Goal: Information Seeking & Learning: Learn about a topic

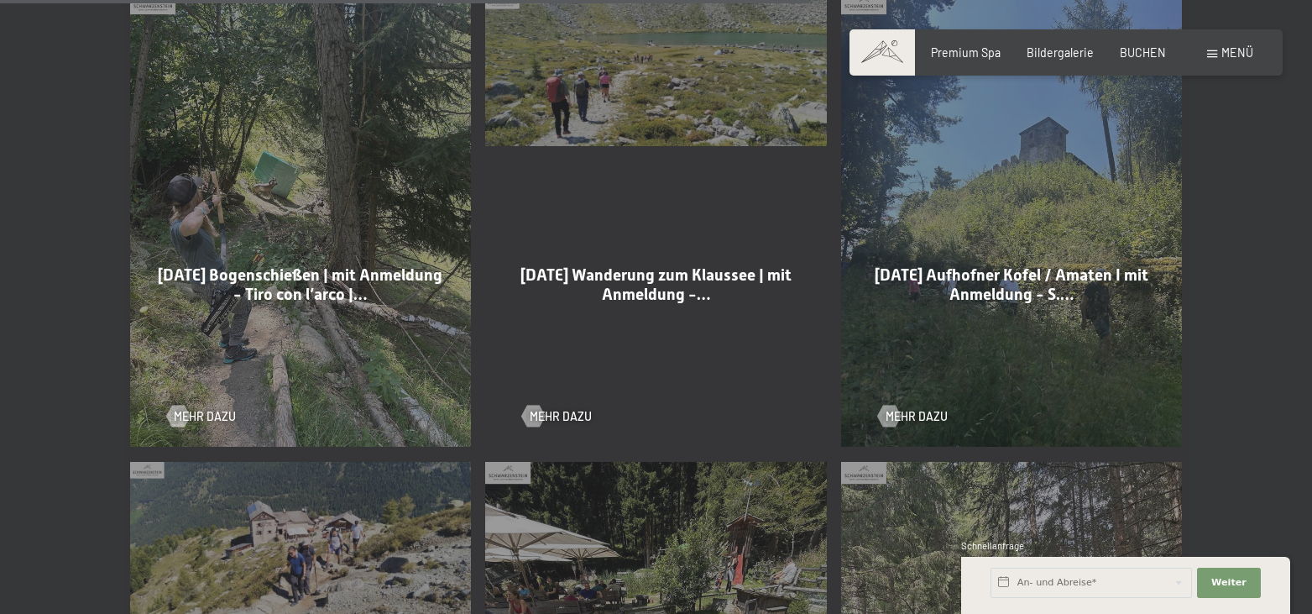
scroll to position [2654, 0]
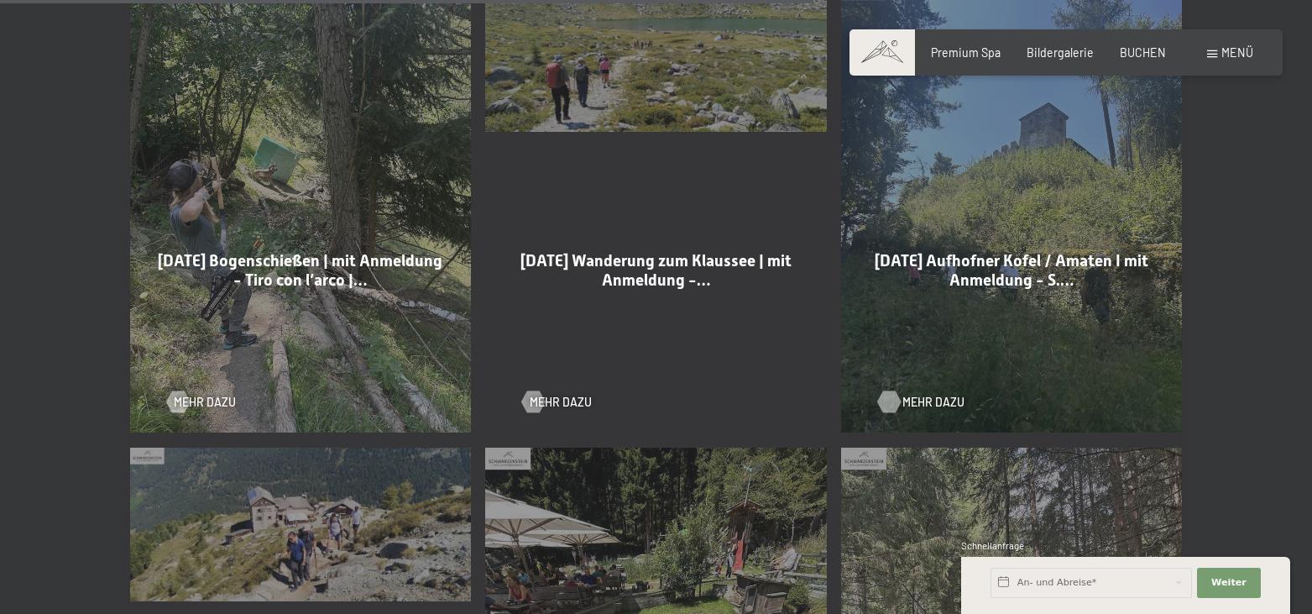
click at [934, 394] on span "Mehr dazu" at bounding box center [933, 402] width 62 height 17
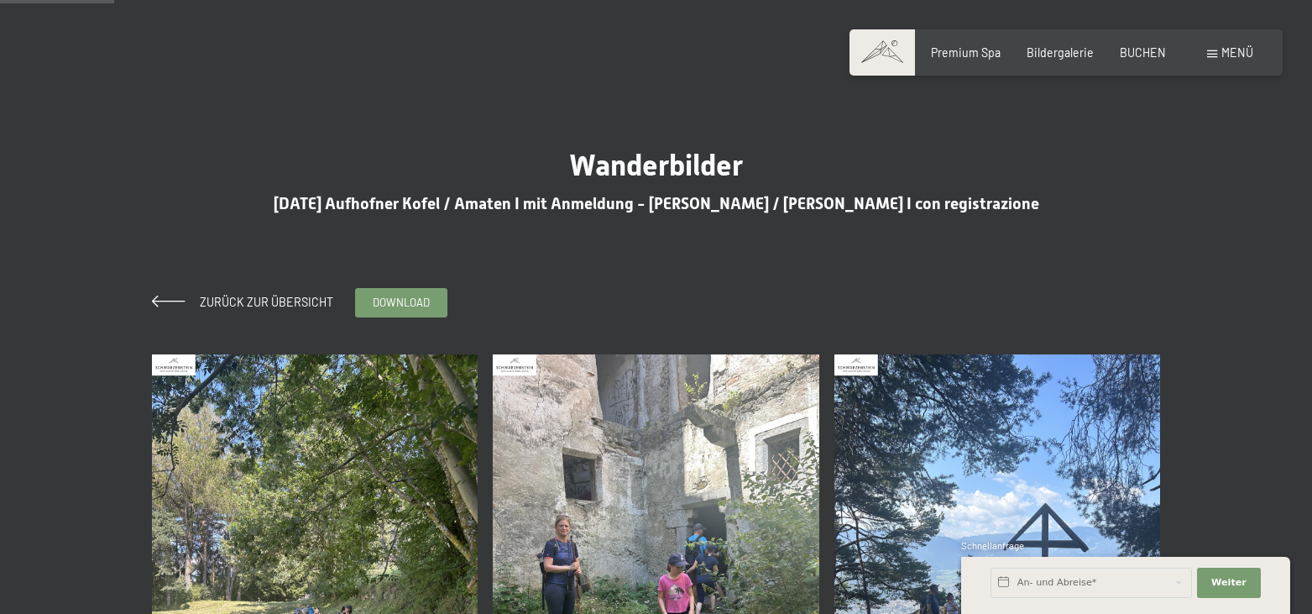
scroll to position [257, 0]
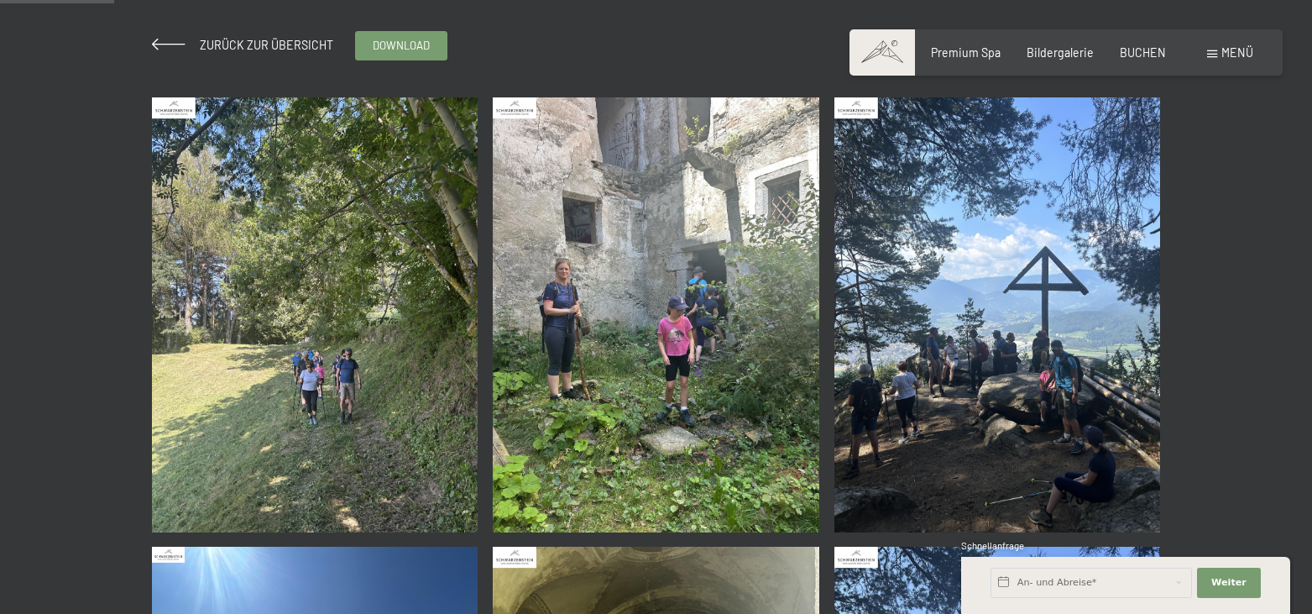
click at [299, 317] on img at bounding box center [315, 314] width 327 height 435
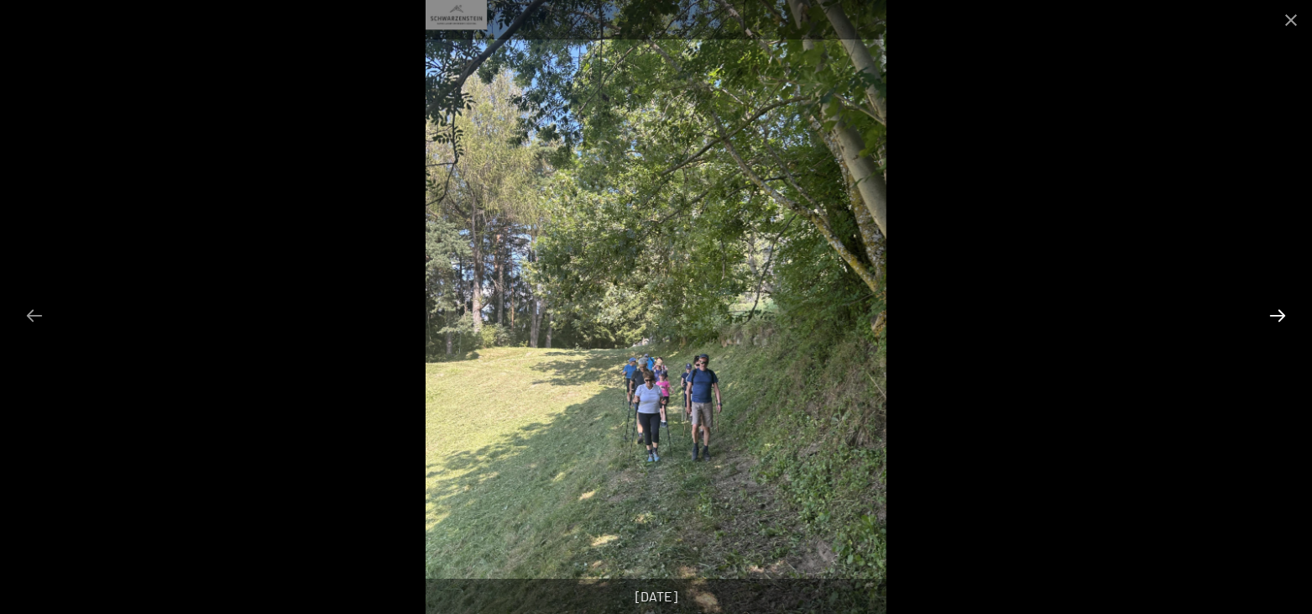
click at [1276, 320] on button "Next slide" at bounding box center [1277, 315] width 35 height 33
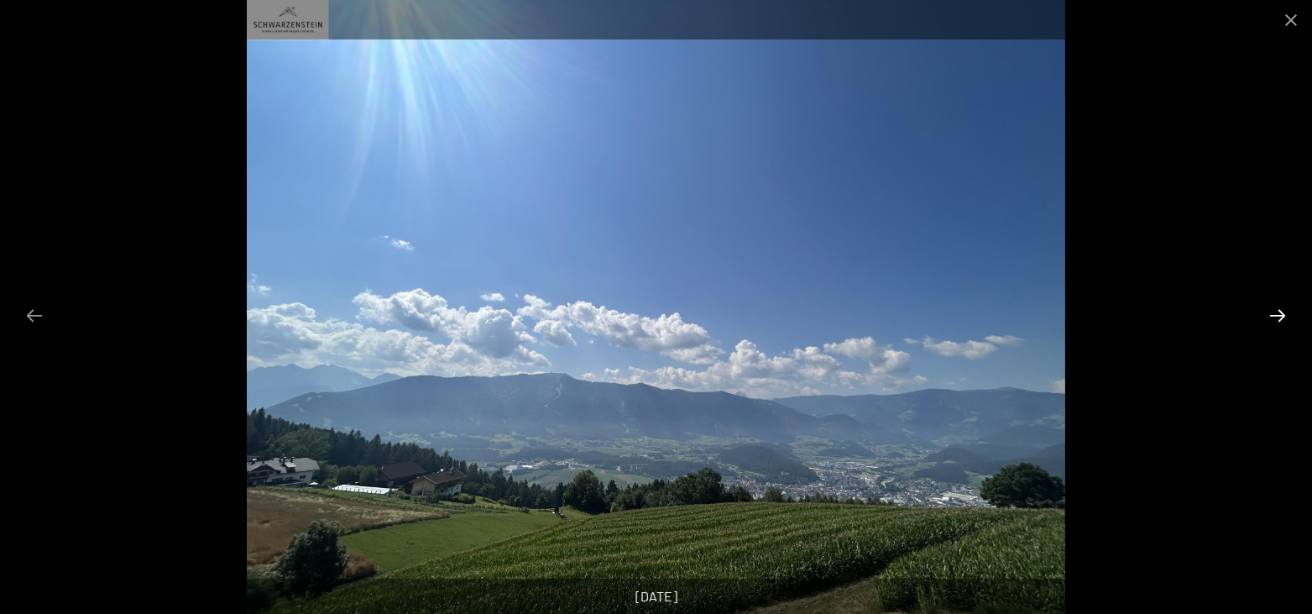
click at [1276, 320] on button "Next slide" at bounding box center [1277, 315] width 35 height 33
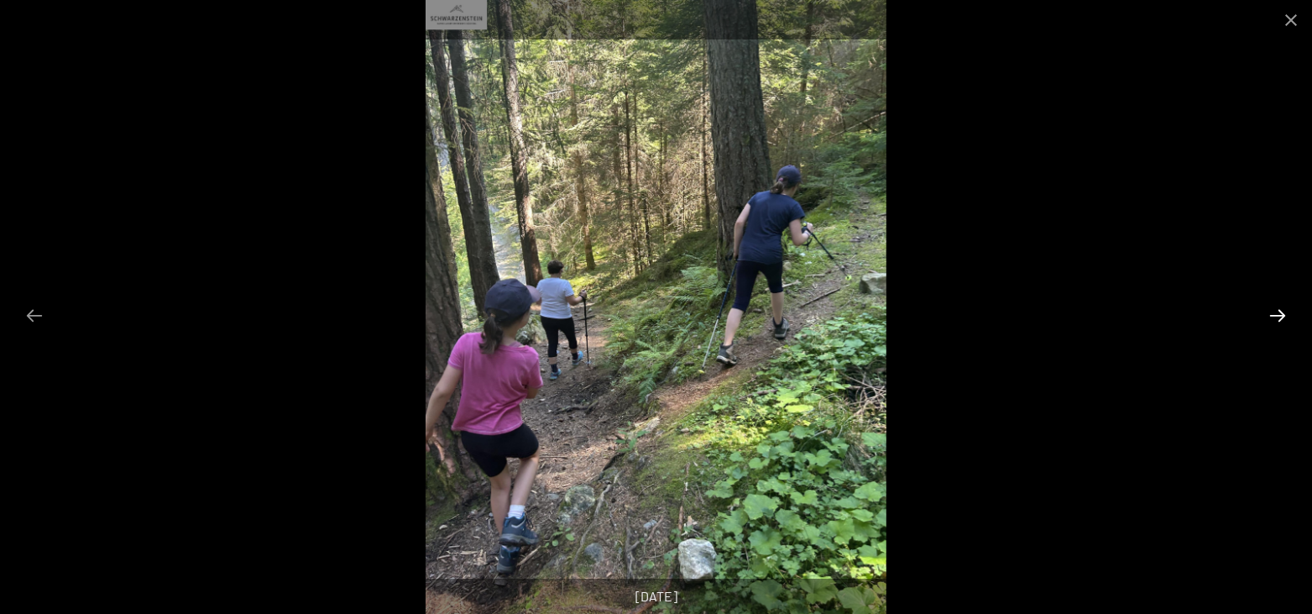
click at [1272, 318] on button "Next slide" at bounding box center [1277, 315] width 35 height 33
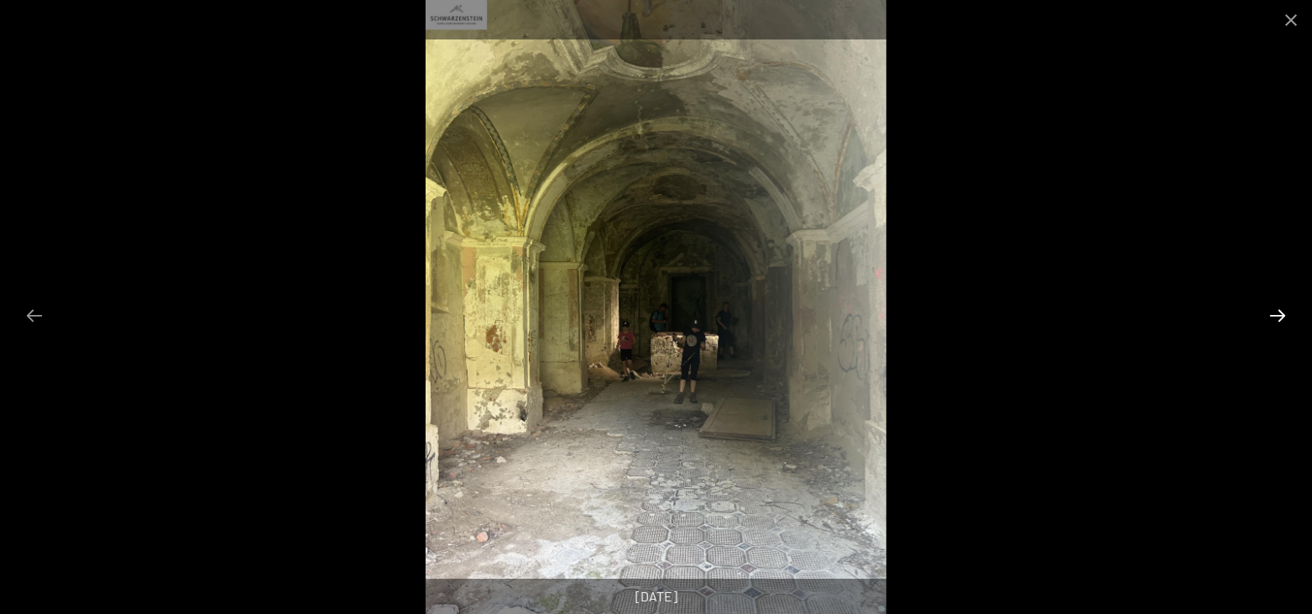
click at [1272, 318] on button "Next slide" at bounding box center [1277, 315] width 35 height 33
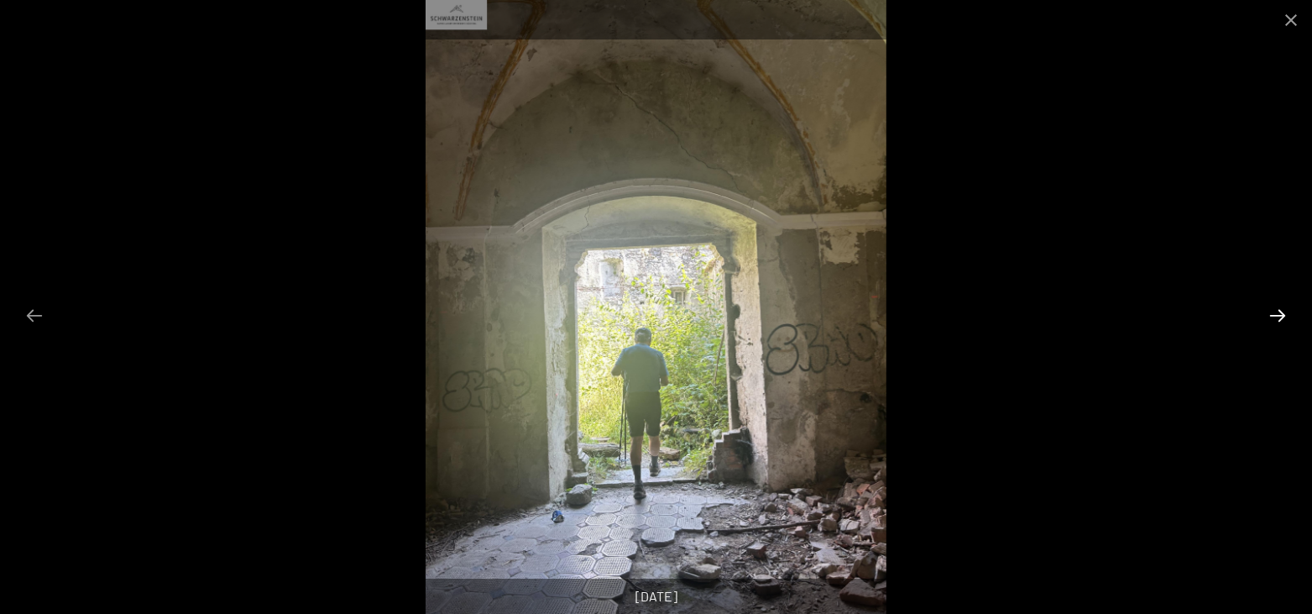
click at [1272, 318] on button "Next slide" at bounding box center [1277, 315] width 35 height 33
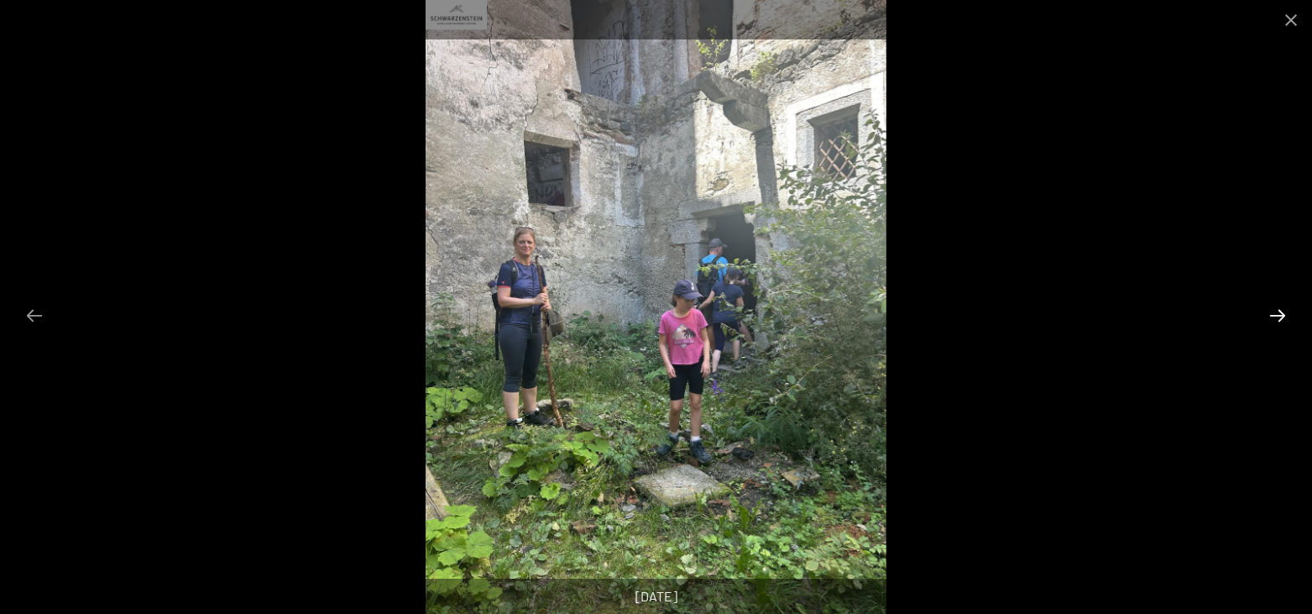
click at [1272, 318] on button "Next slide" at bounding box center [1277, 315] width 35 height 33
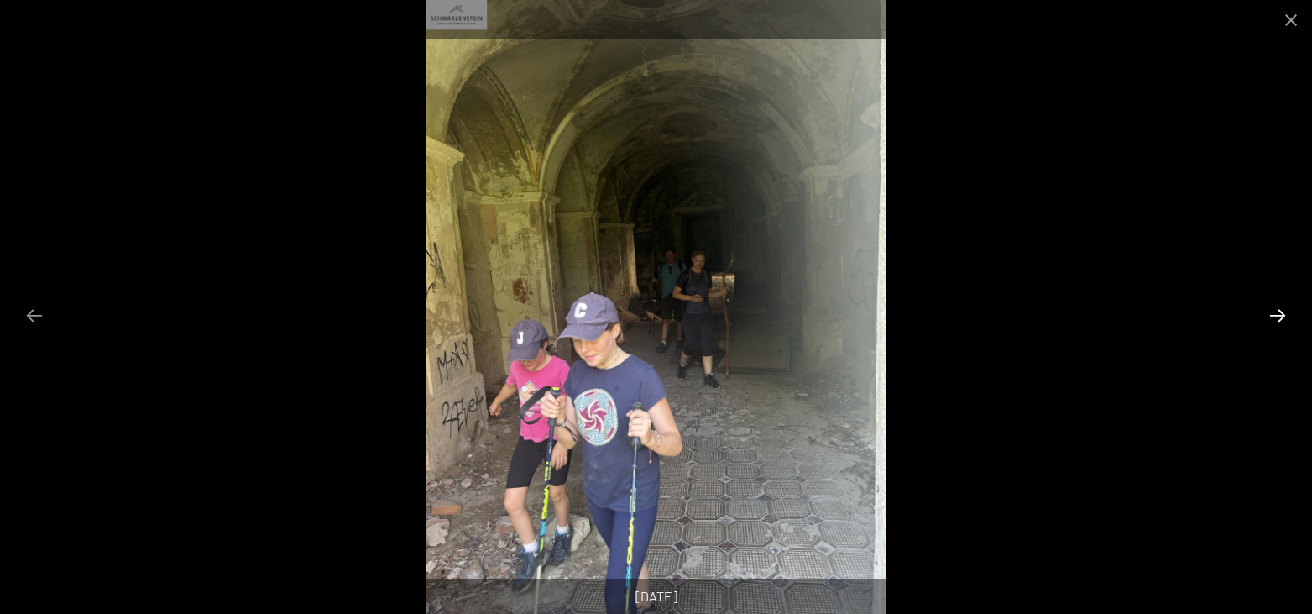
click at [1272, 318] on button "Next slide" at bounding box center [1277, 315] width 35 height 33
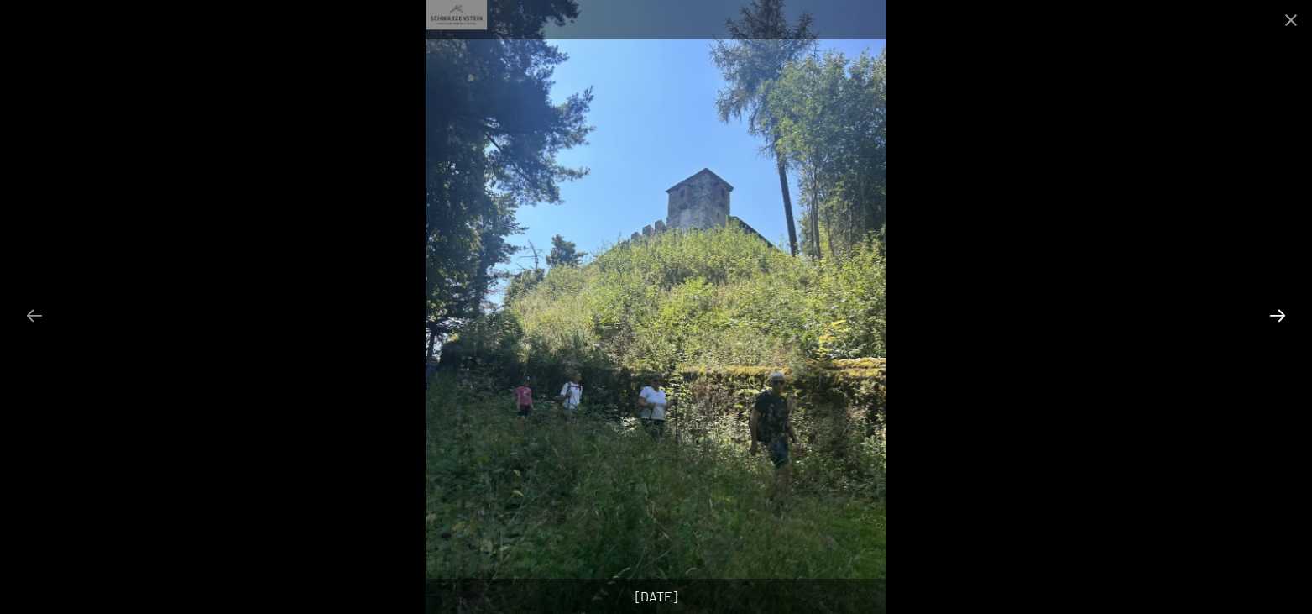
click at [1272, 318] on button "Next slide" at bounding box center [1277, 315] width 35 height 33
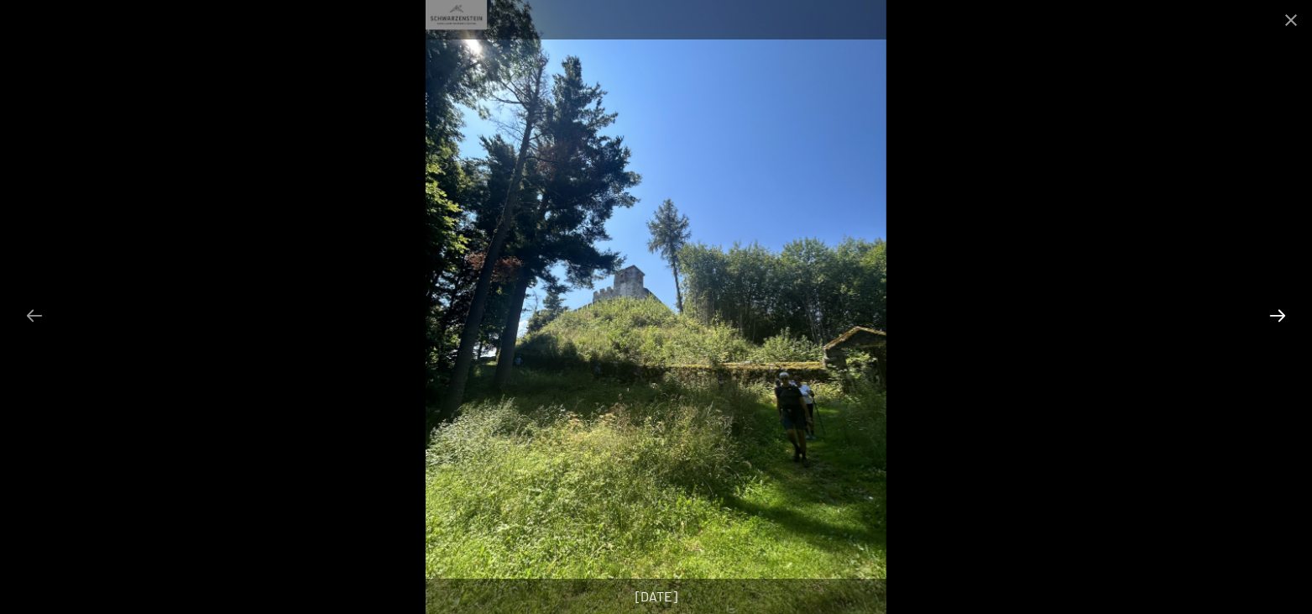
click at [1272, 318] on button "Next slide" at bounding box center [1277, 315] width 35 height 33
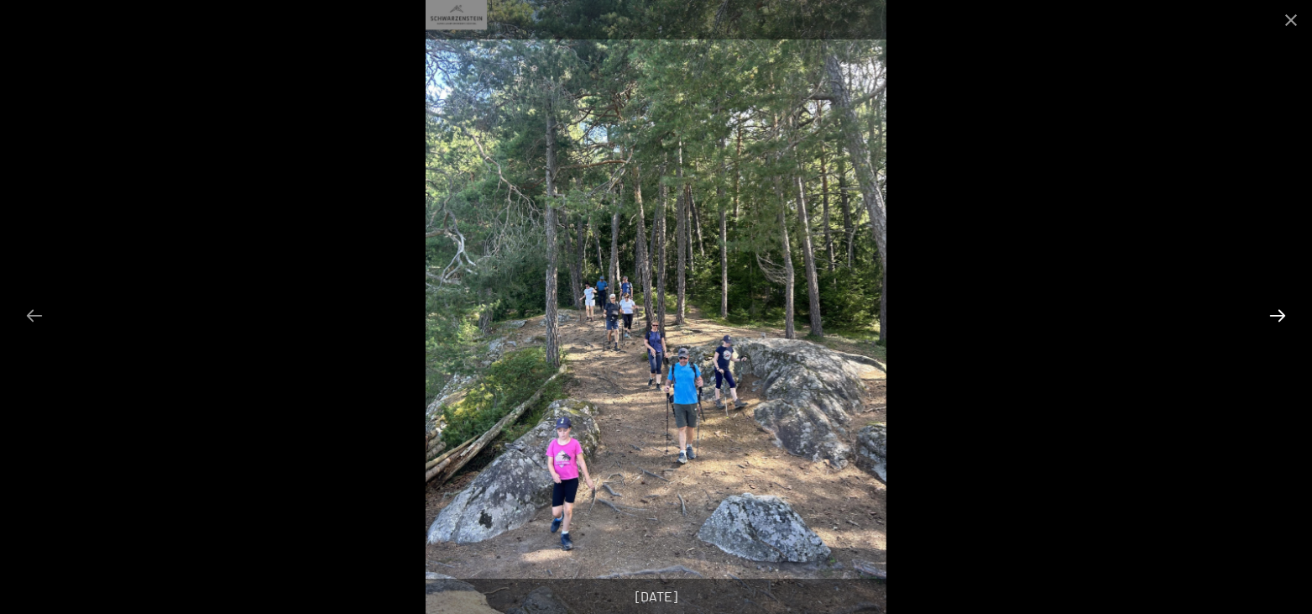
click at [1272, 318] on button "Next slide" at bounding box center [1277, 315] width 35 height 33
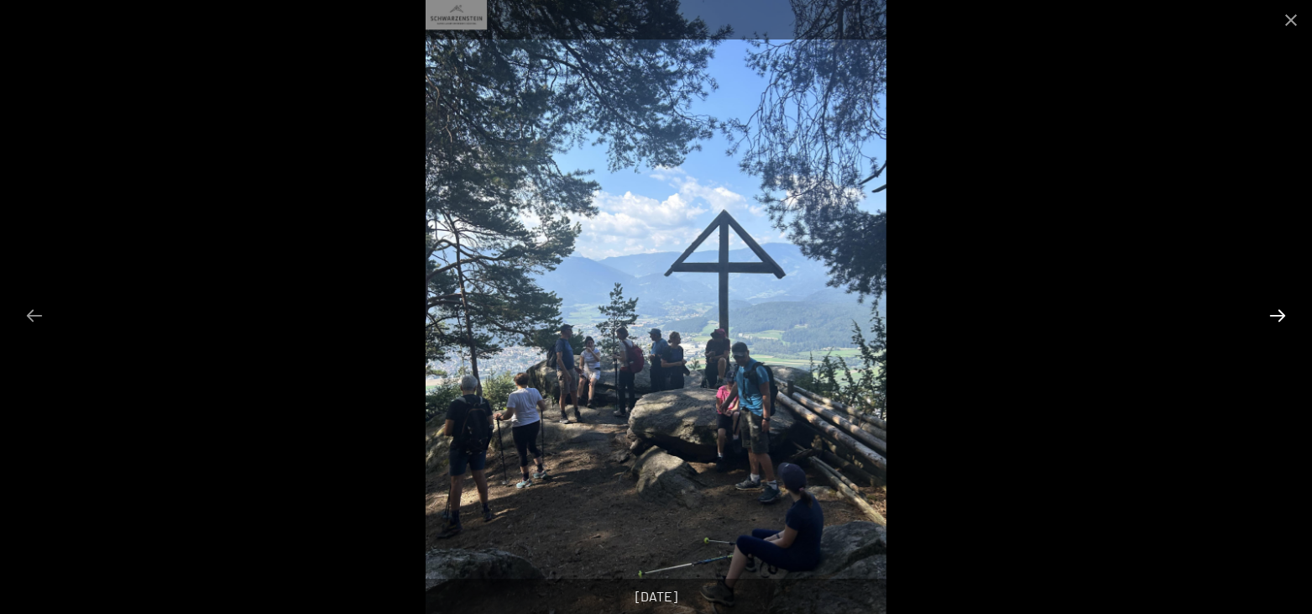
click at [1272, 318] on button "Next slide" at bounding box center [1277, 315] width 35 height 33
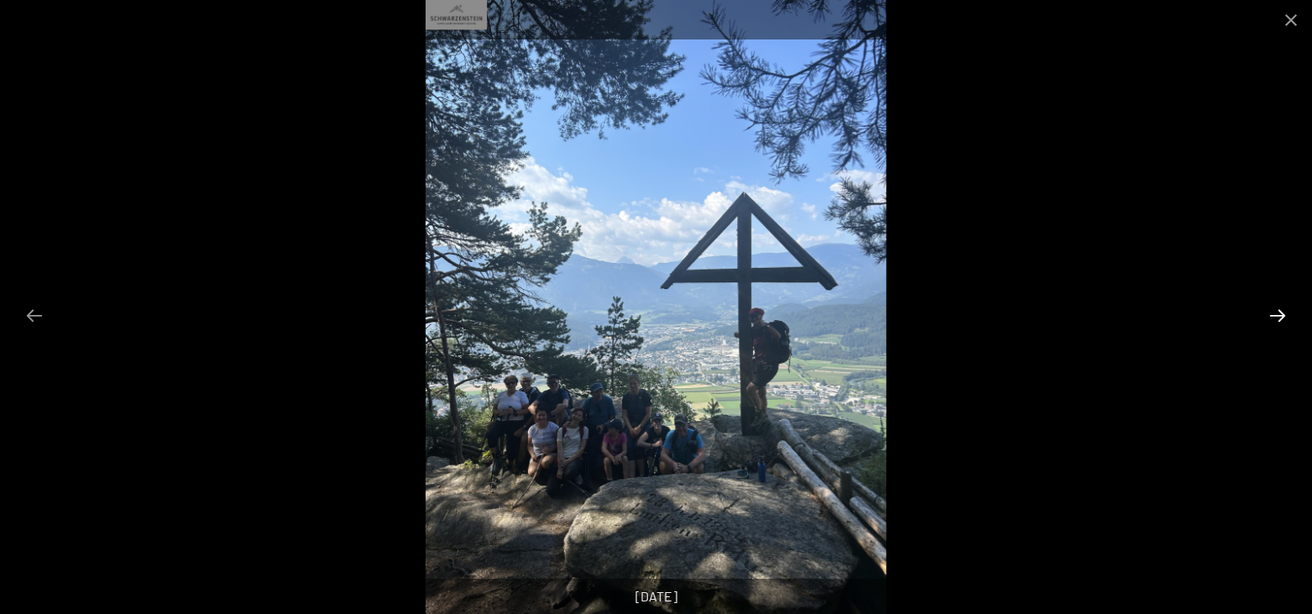
click at [1272, 318] on button "Next slide" at bounding box center [1277, 315] width 35 height 33
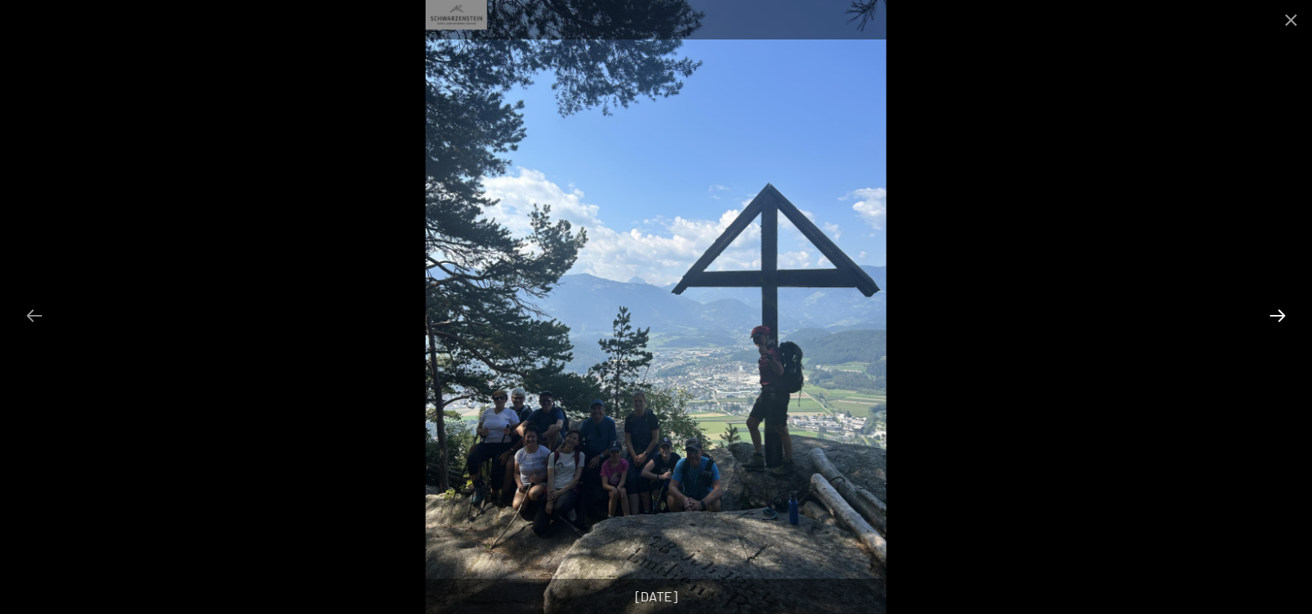
click at [1272, 318] on button "Next slide" at bounding box center [1277, 315] width 35 height 33
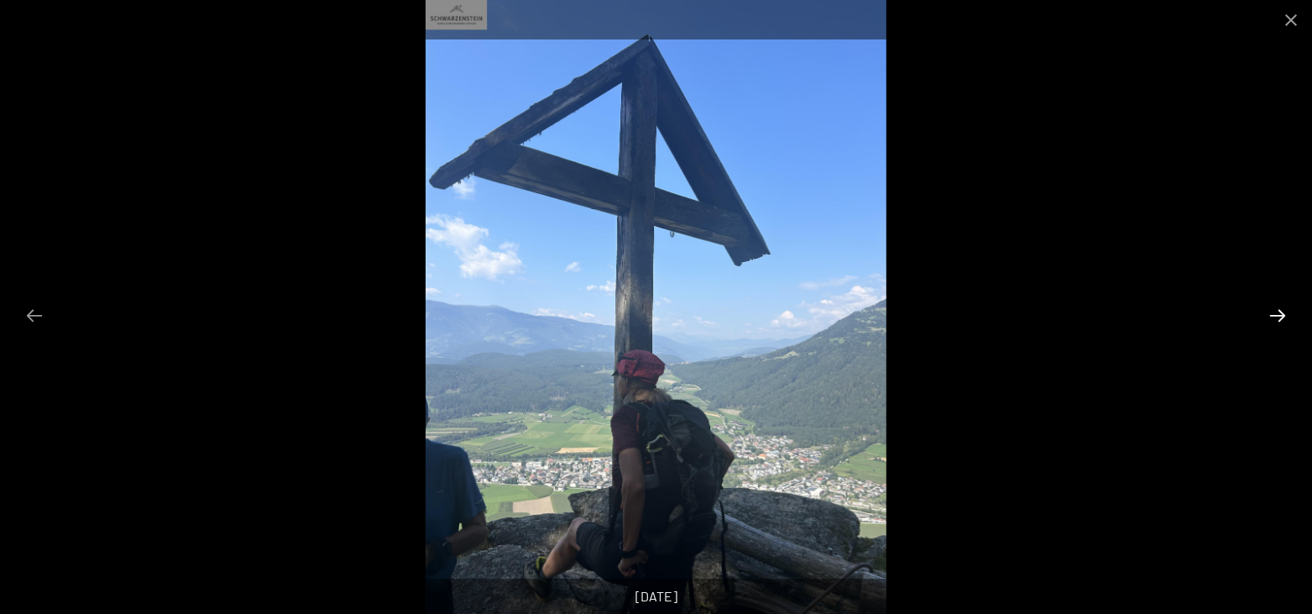
click at [1272, 318] on button "Next slide" at bounding box center [1277, 315] width 35 height 33
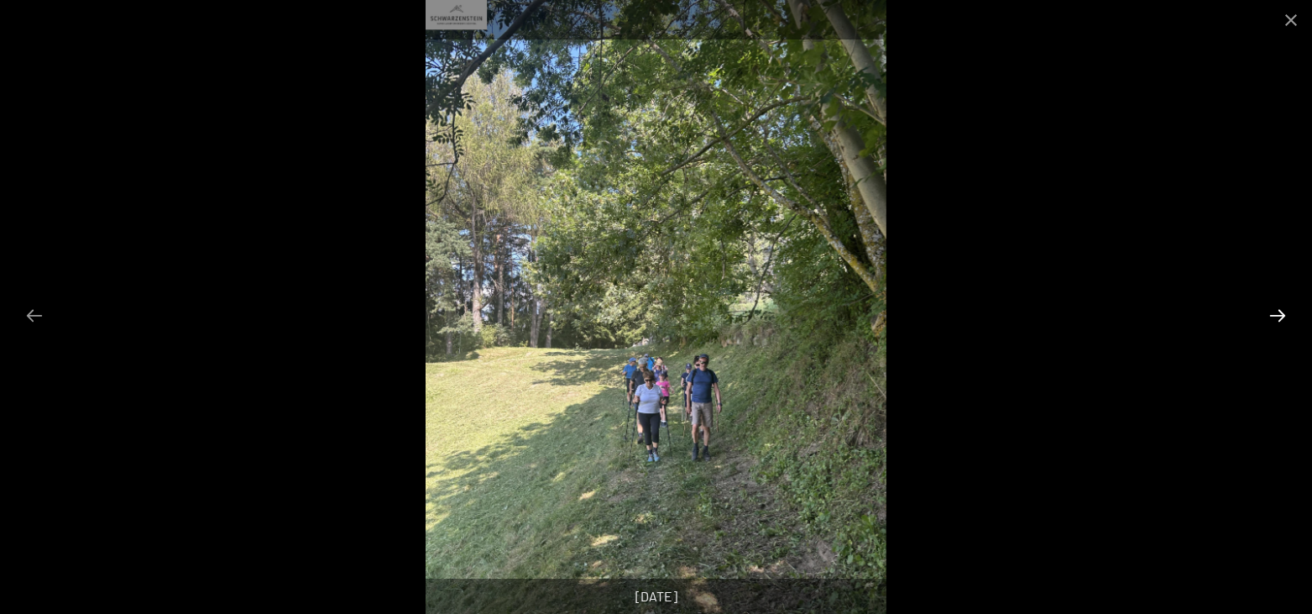
click at [1272, 318] on button "Next slide" at bounding box center [1277, 315] width 35 height 33
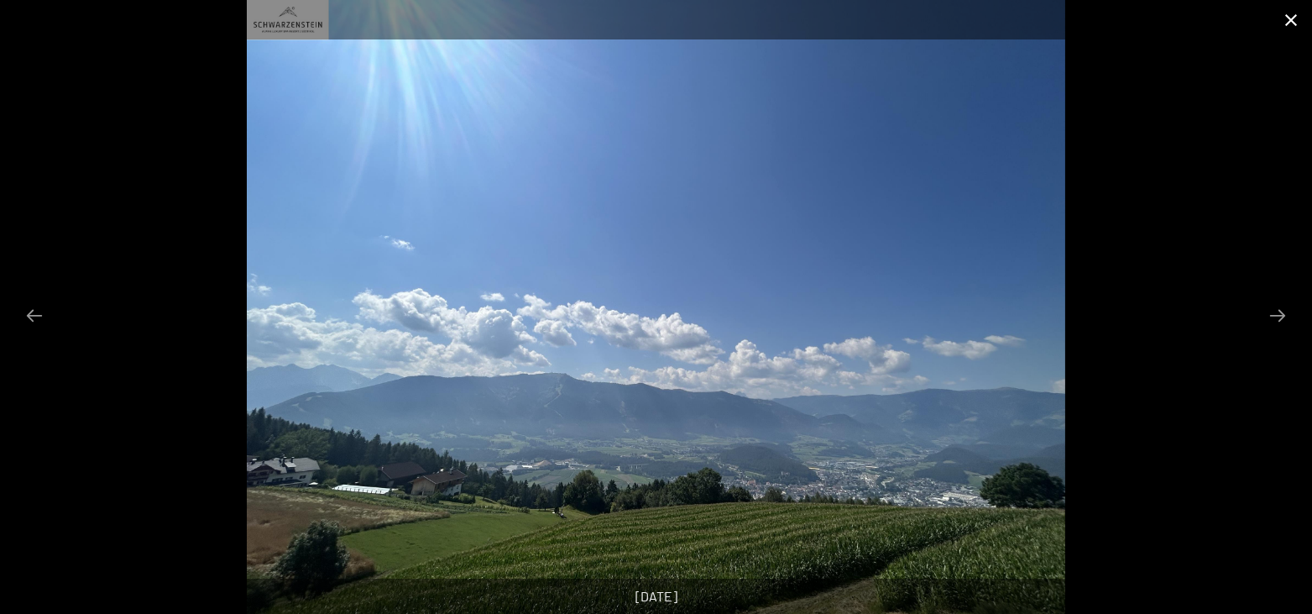
click at [1294, 35] on button "Close gallery" at bounding box center [1291, 19] width 42 height 39
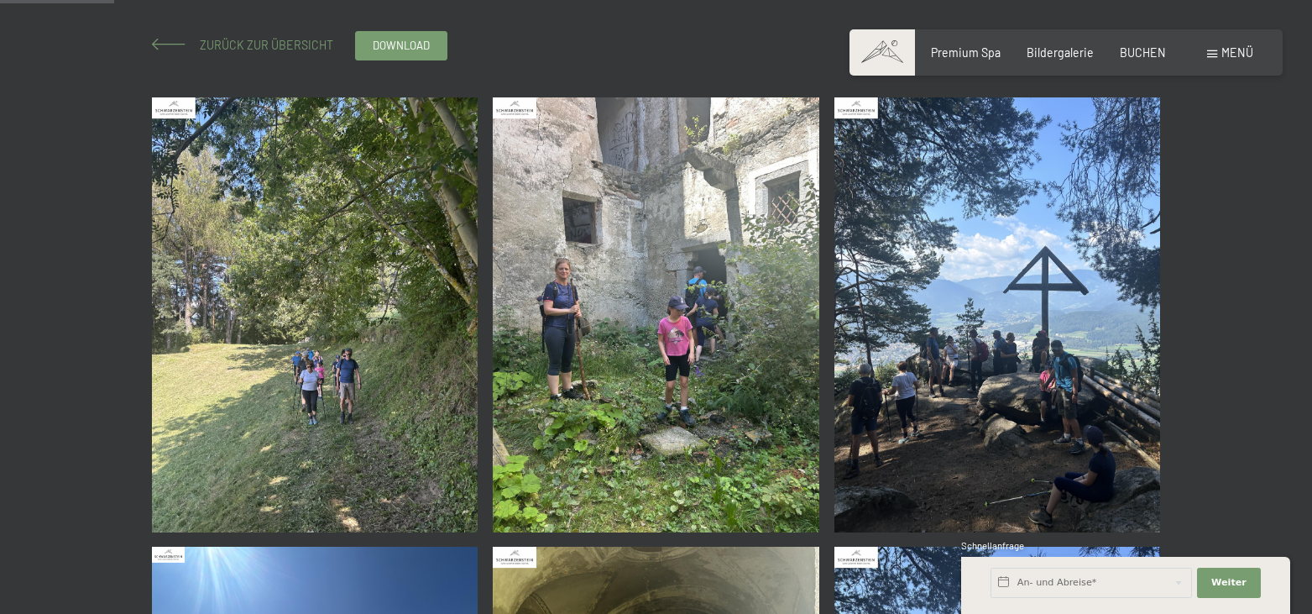
click at [240, 50] on span "Zurück zur Übersicht" at bounding box center [260, 45] width 145 height 14
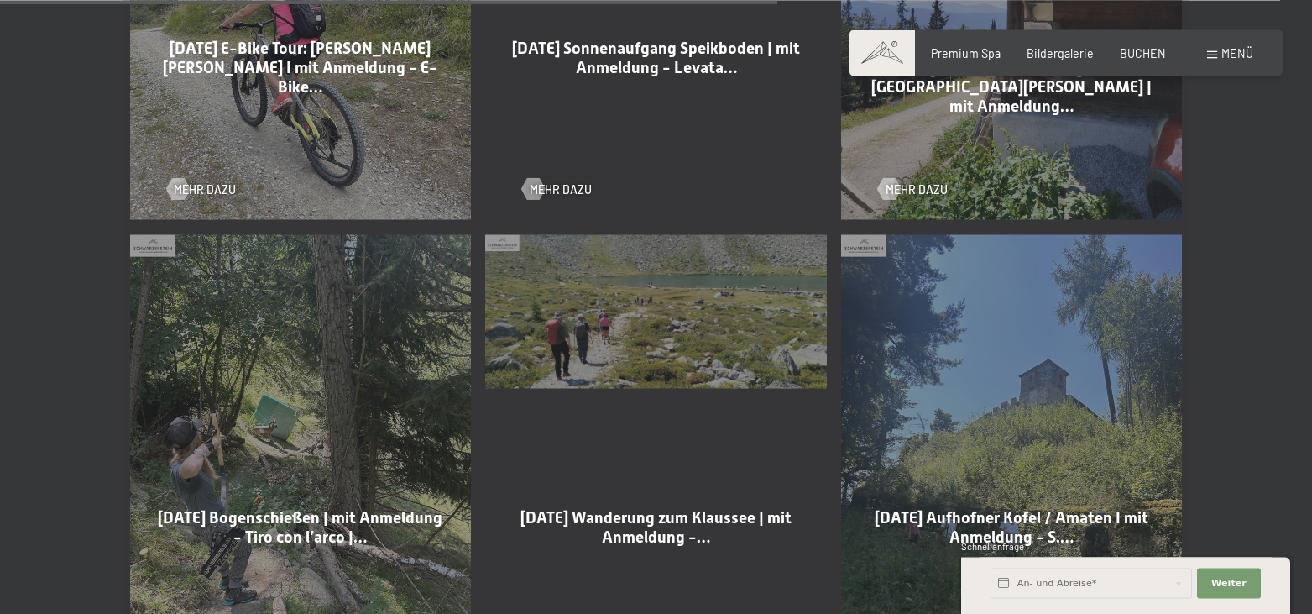
scroll to position [2569, 0]
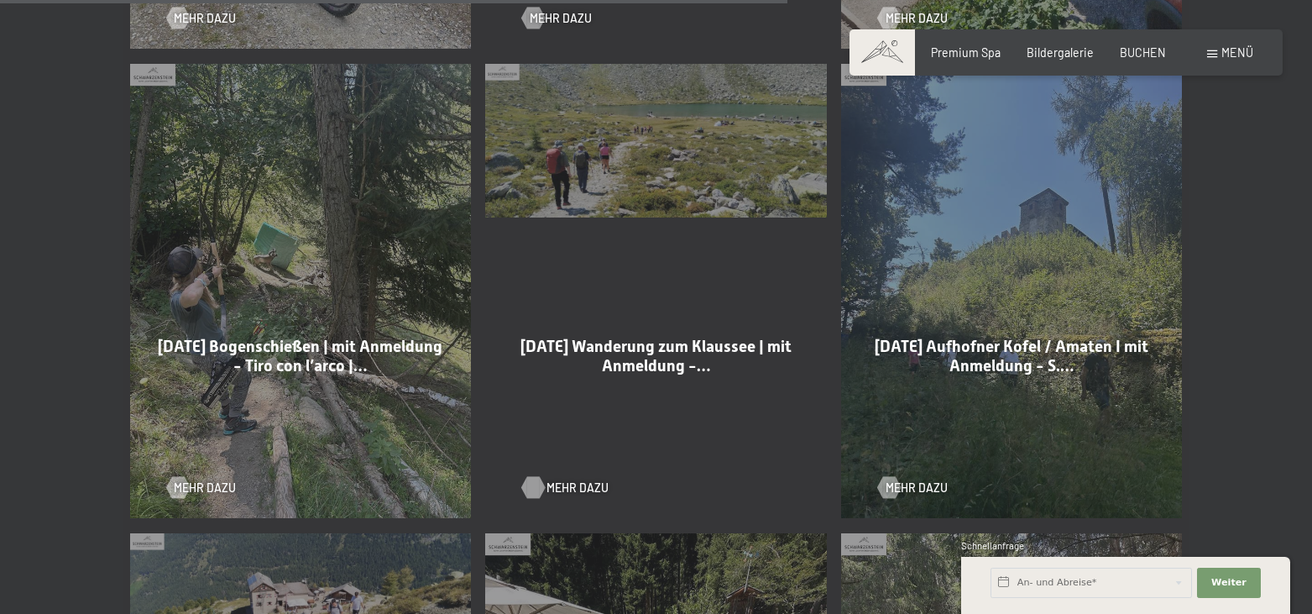
click at [567, 479] on span "Mehr dazu" at bounding box center [577, 487] width 62 height 17
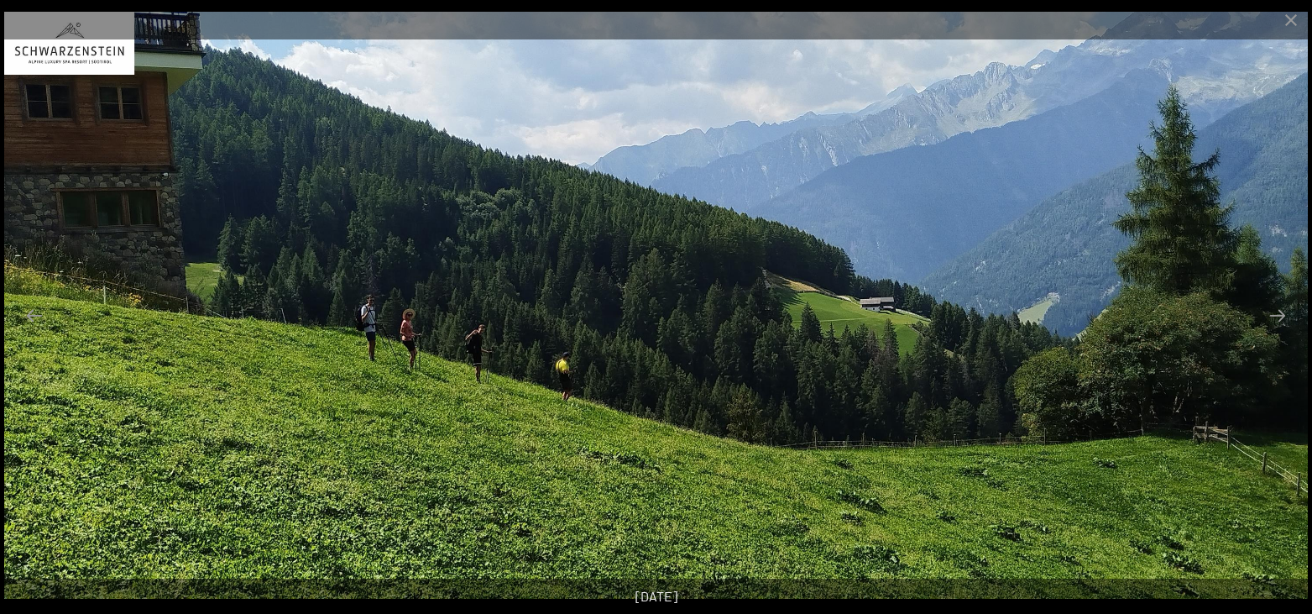
scroll to position [171, 0]
click at [1275, 311] on button "Next slide" at bounding box center [1277, 315] width 35 height 33
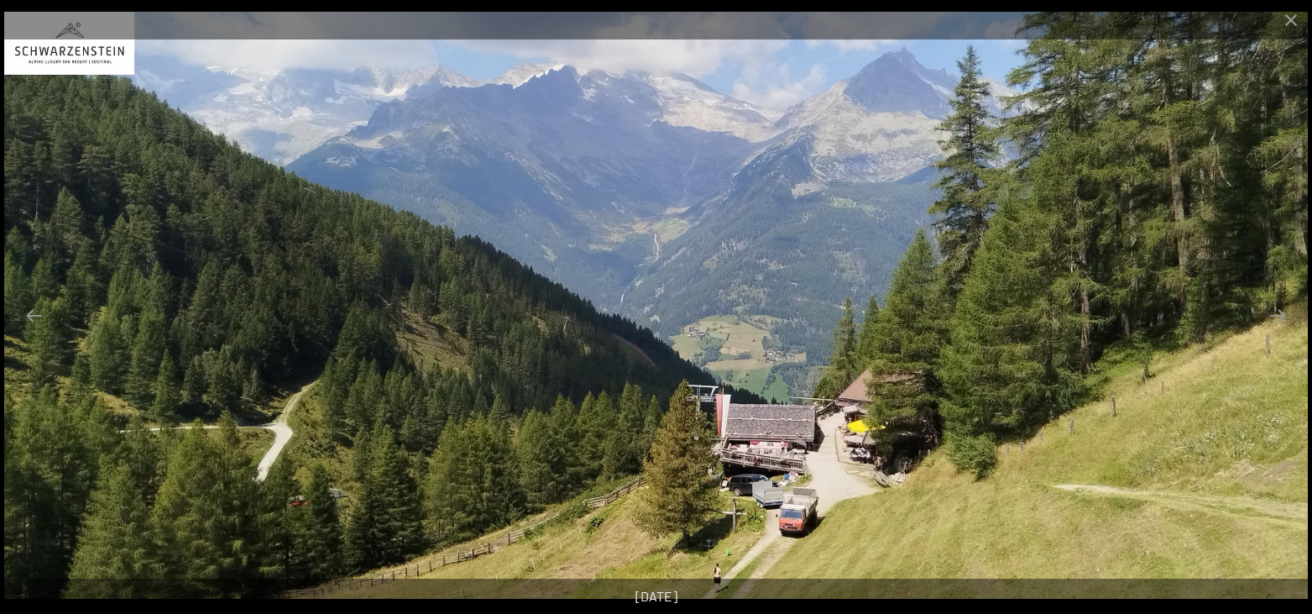
click at [1275, 311] on button "Next slide" at bounding box center [1277, 315] width 35 height 33
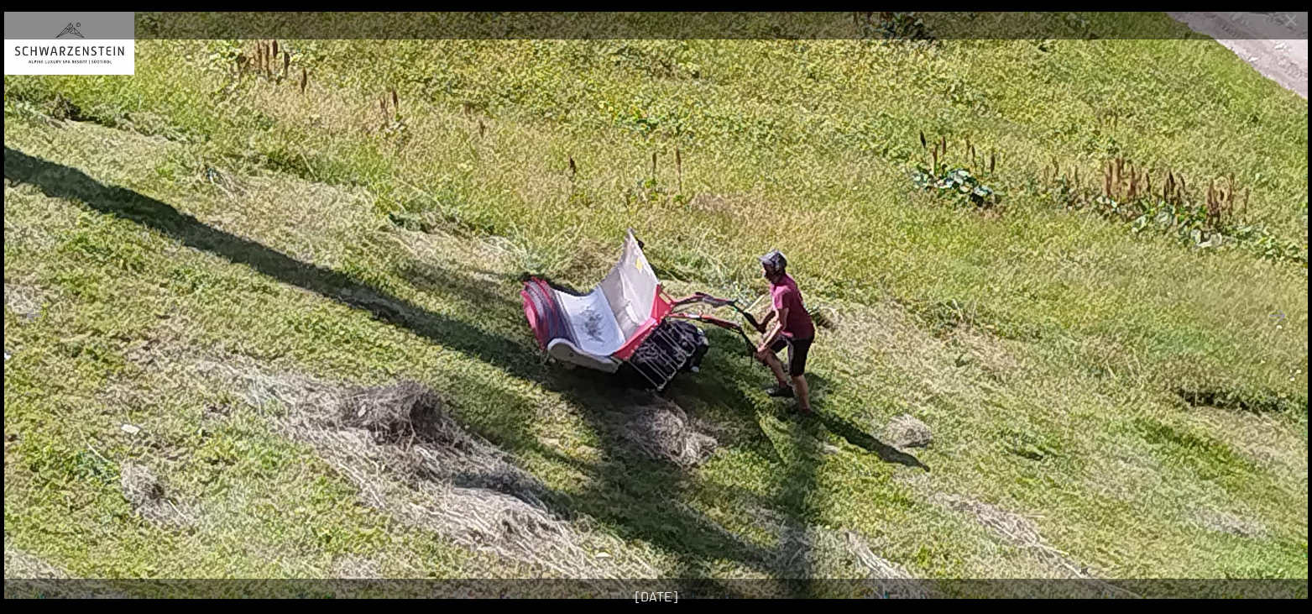
click at [1275, 311] on button "Next slide" at bounding box center [1277, 315] width 35 height 33
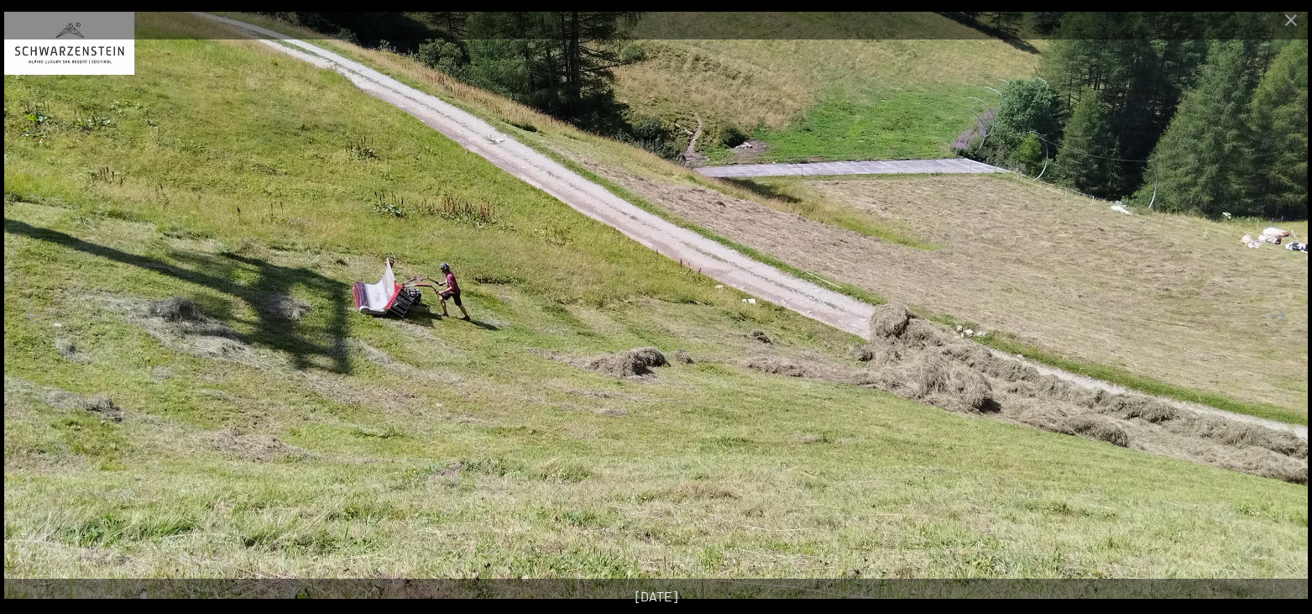
click at [1275, 311] on button "Next slide" at bounding box center [1277, 315] width 35 height 33
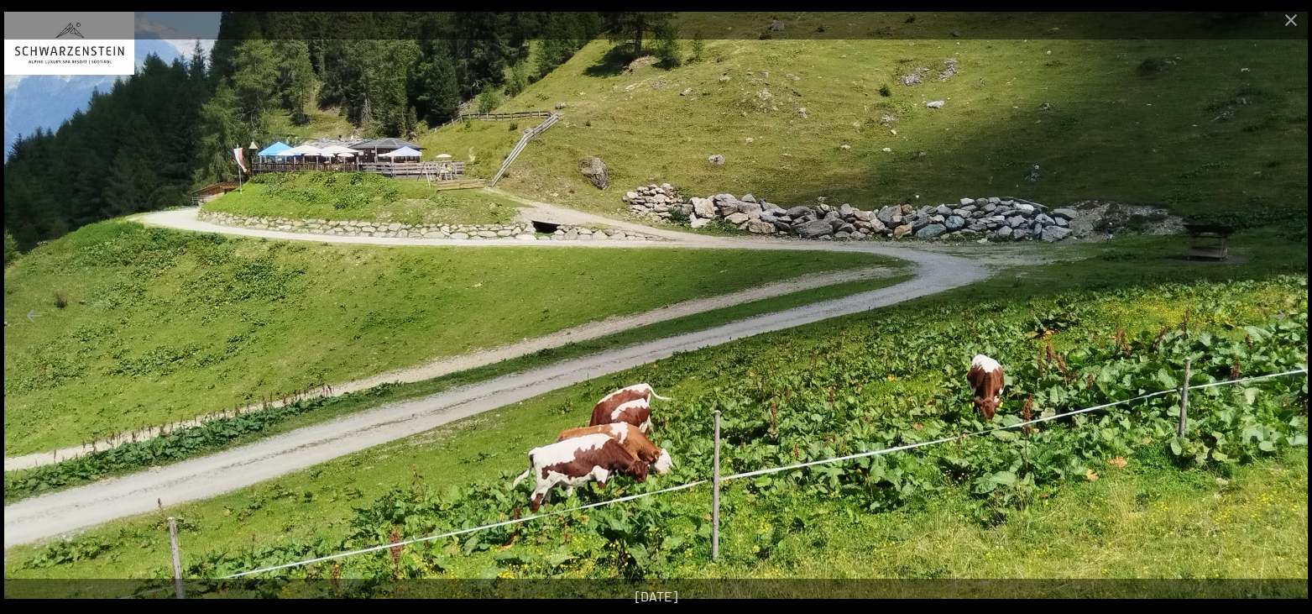
click at [1275, 311] on button "Next slide" at bounding box center [1277, 315] width 35 height 33
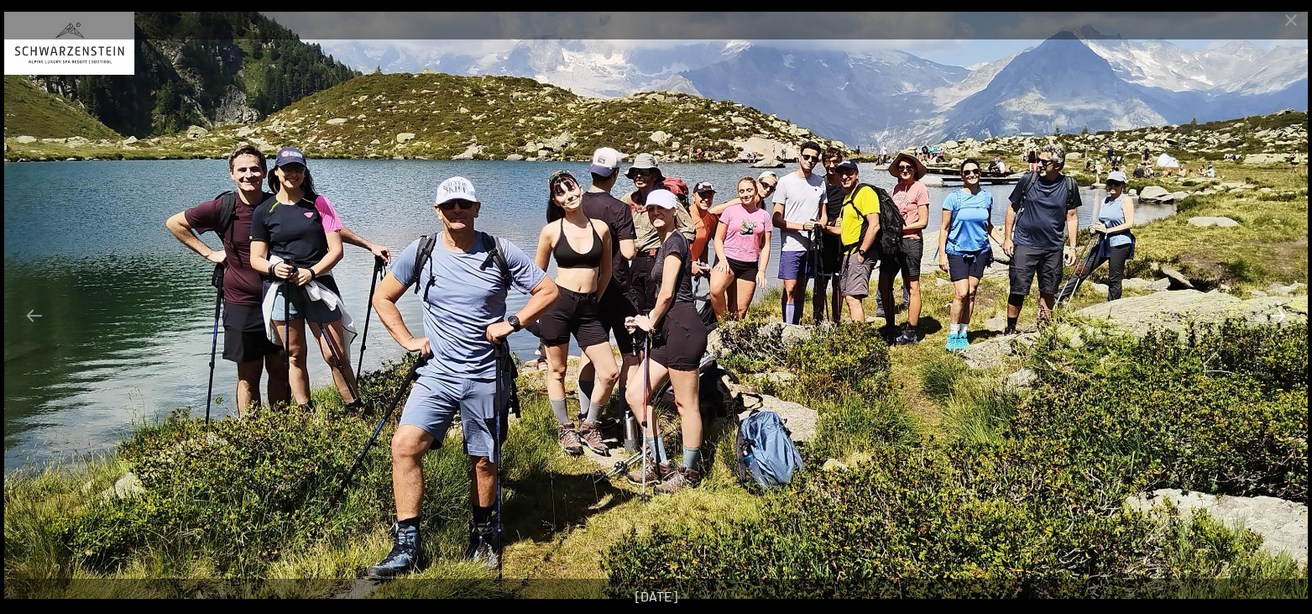
click at [1274, 318] on button "Next slide" at bounding box center [1277, 315] width 35 height 33
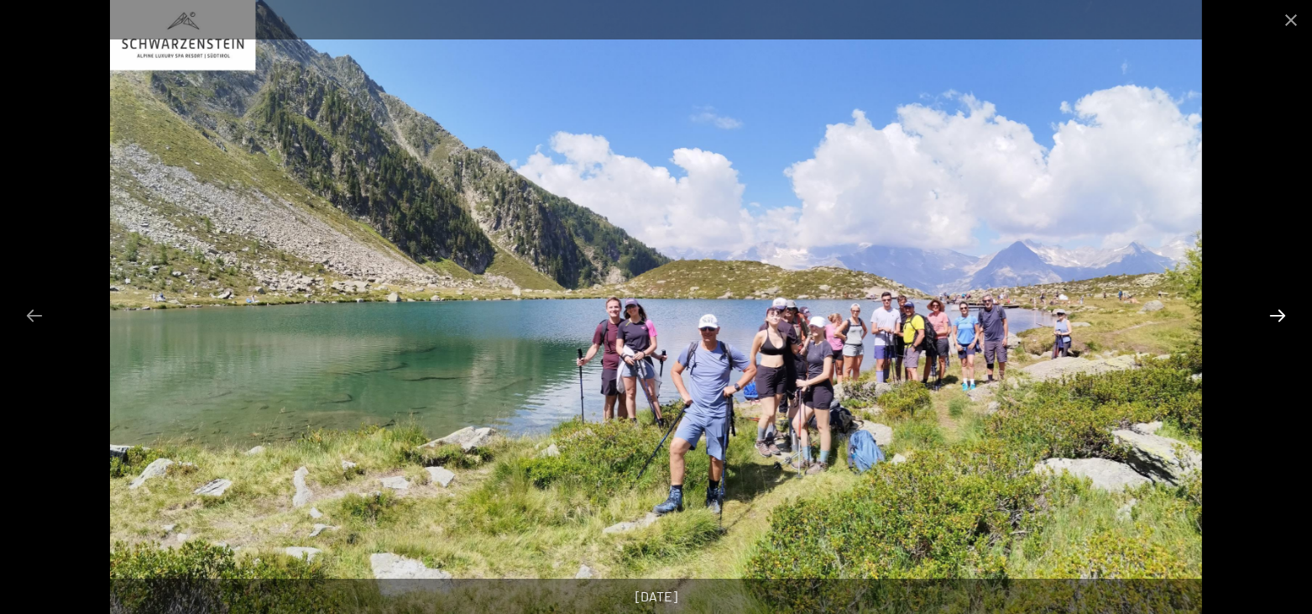
click at [1274, 318] on button "Next slide" at bounding box center [1277, 315] width 35 height 33
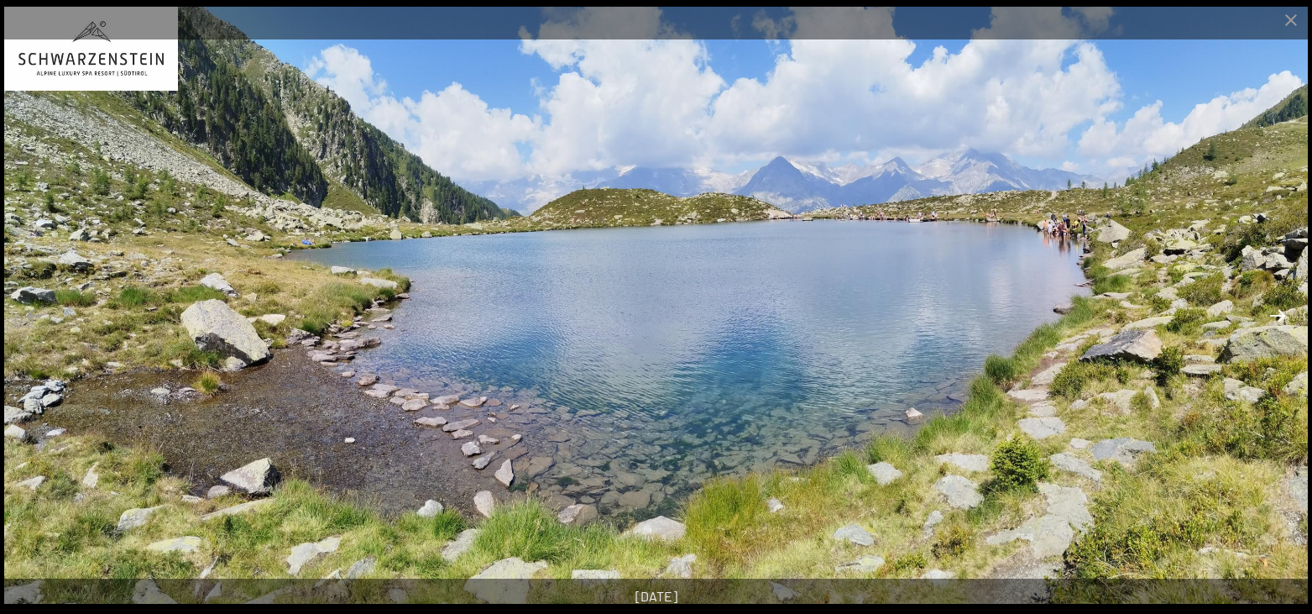
click at [1274, 318] on button "Next slide" at bounding box center [1277, 315] width 35 height 33
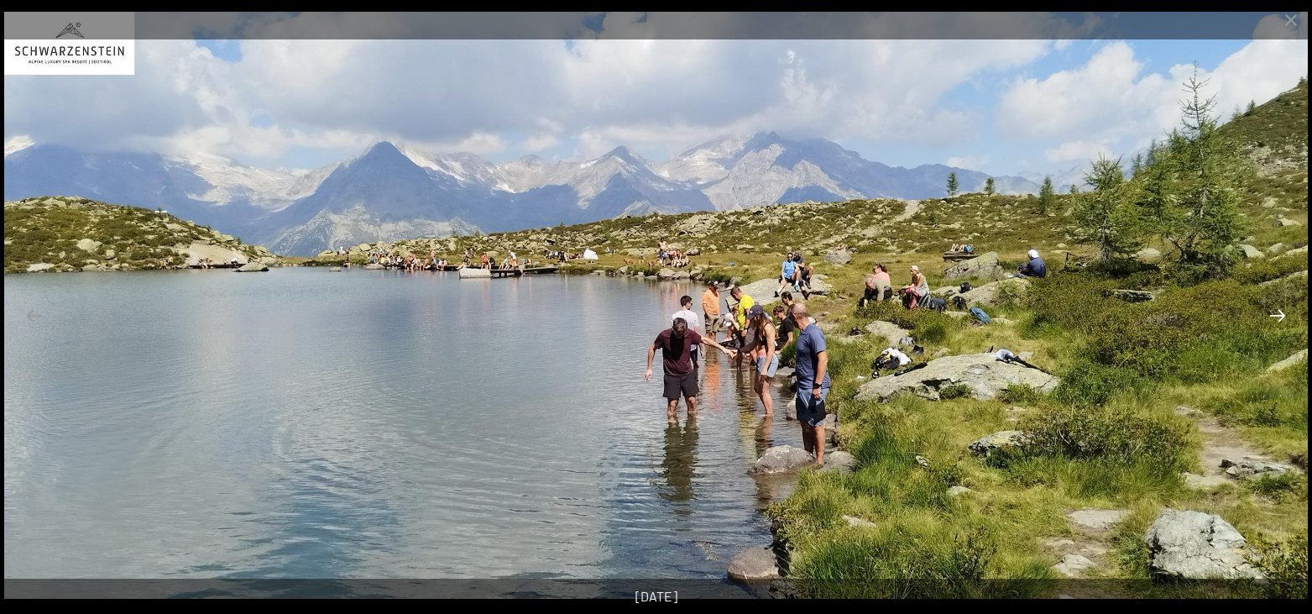
click at [1274, 318] on button "Next slide" at bounding box center [1277, 315] width 35 height 33
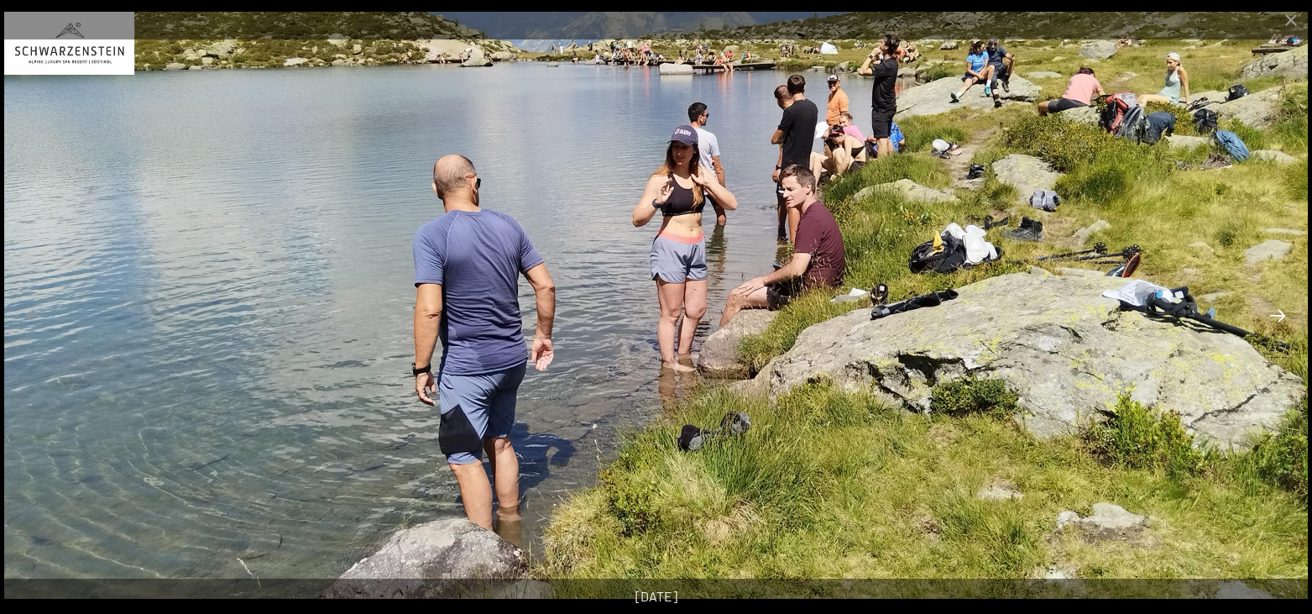
click at [1277, 312] on button "Next slide" at bounding box center [1277, 315] width 35 height 33
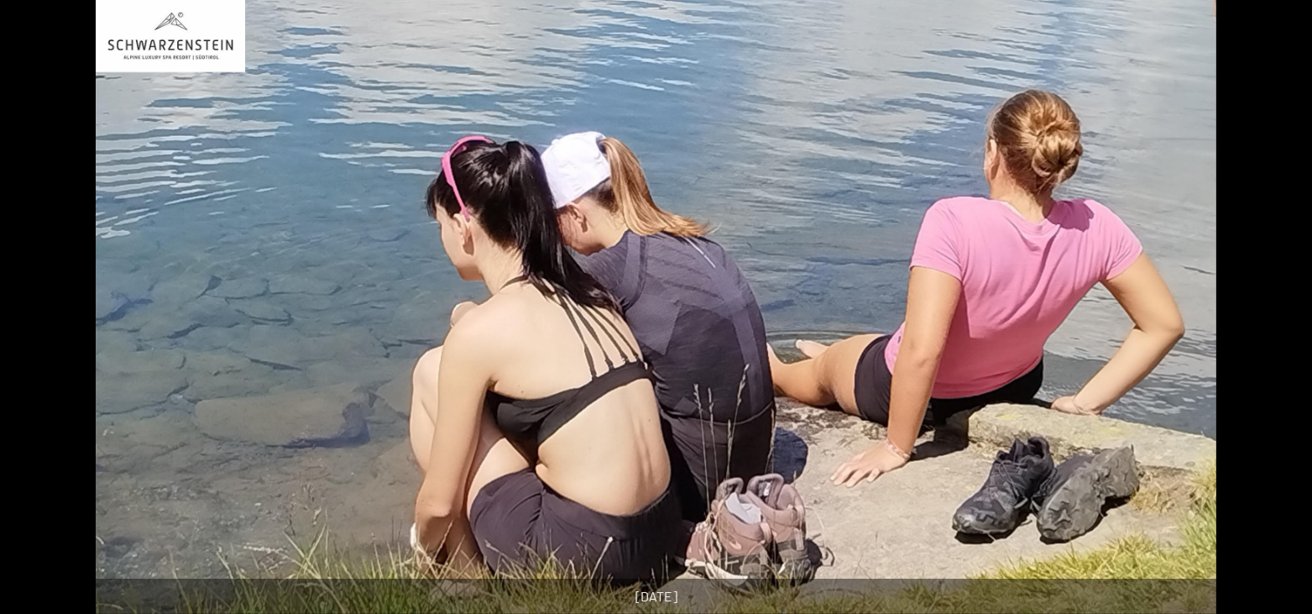
scroll to position [0, 0]
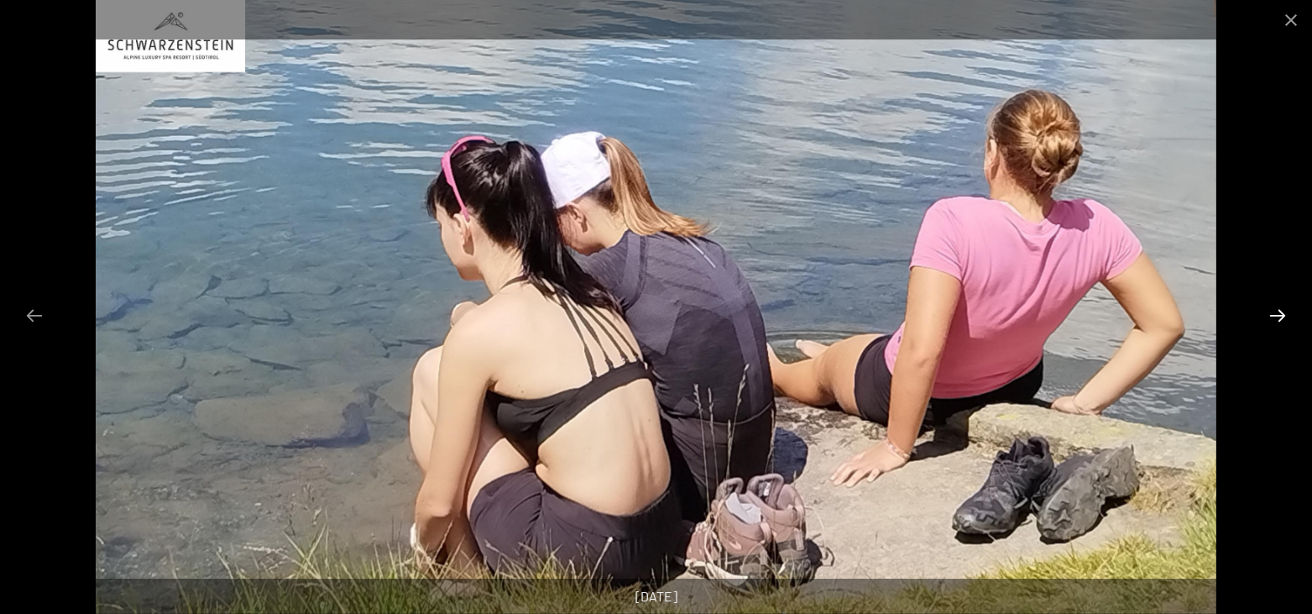
click at [1283, 301] on button "Next slide" at bounding box center [1277, 315] width 35 height 33
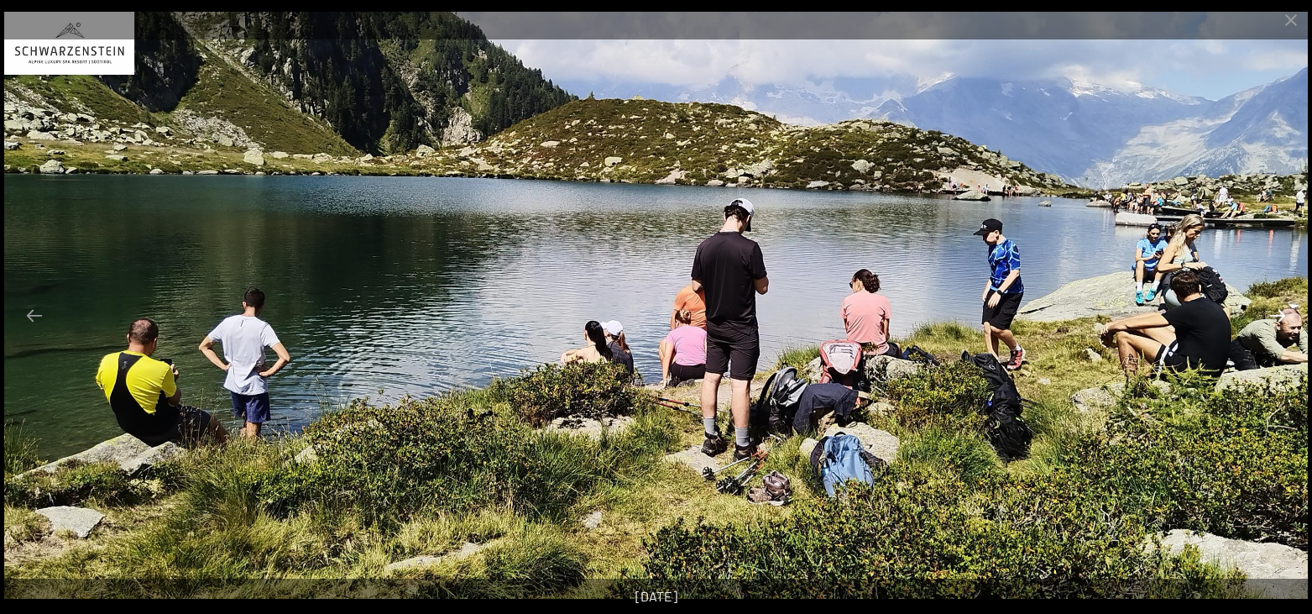
click at [1278, 316] on button "Next slide" at bounding box center [1277, 315] width 35 height 33
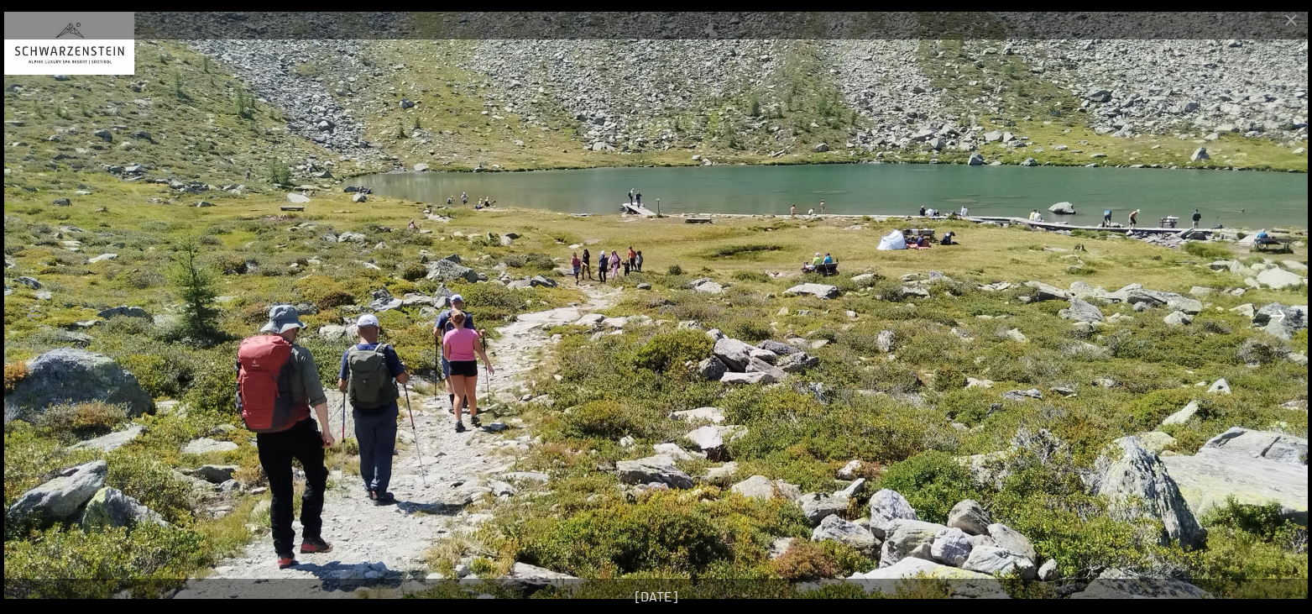
click at [1278, 316] on button "Next slide" at bounding box center [1277, 315] width 35 height 33
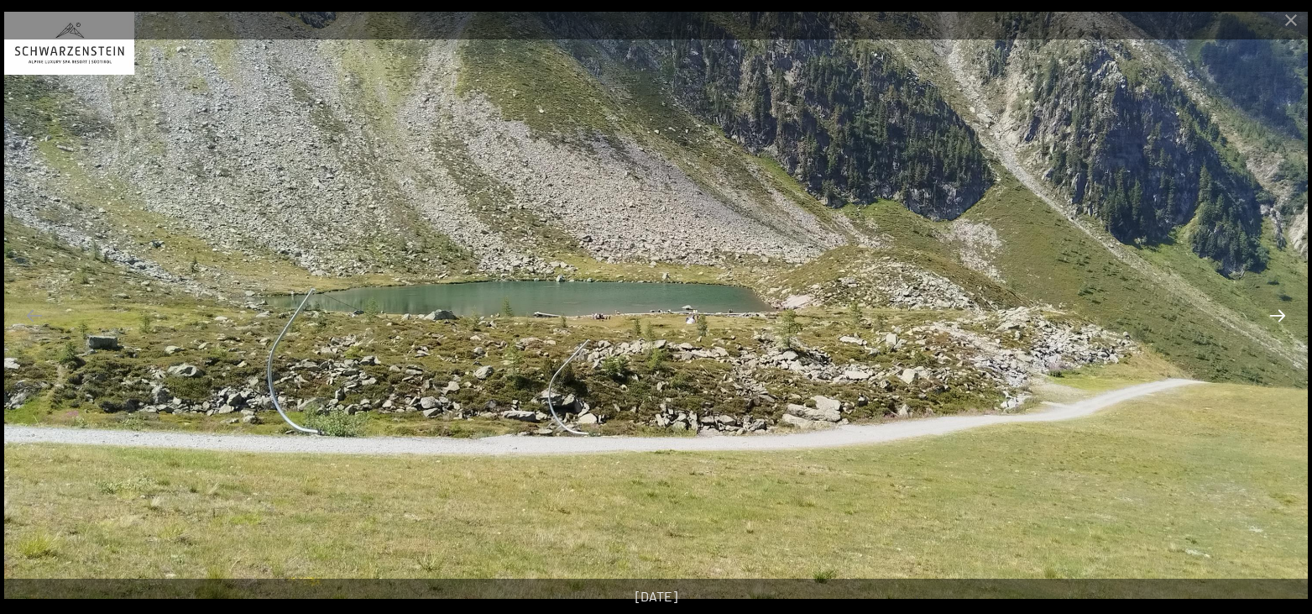
click at [1278, 316] on button "Next slide" at bounding box center [1277, 315] width 35 height 33
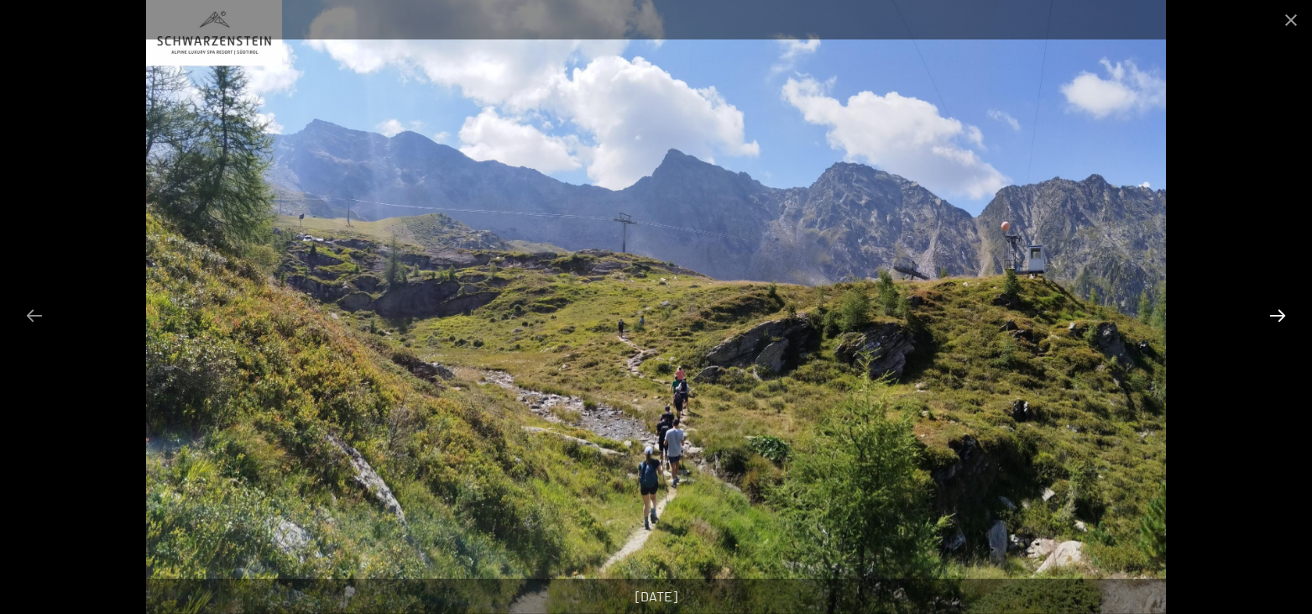
click at [1278, 316] on button "Next slide" at bounding box center [1277, 315] width 35 height 33
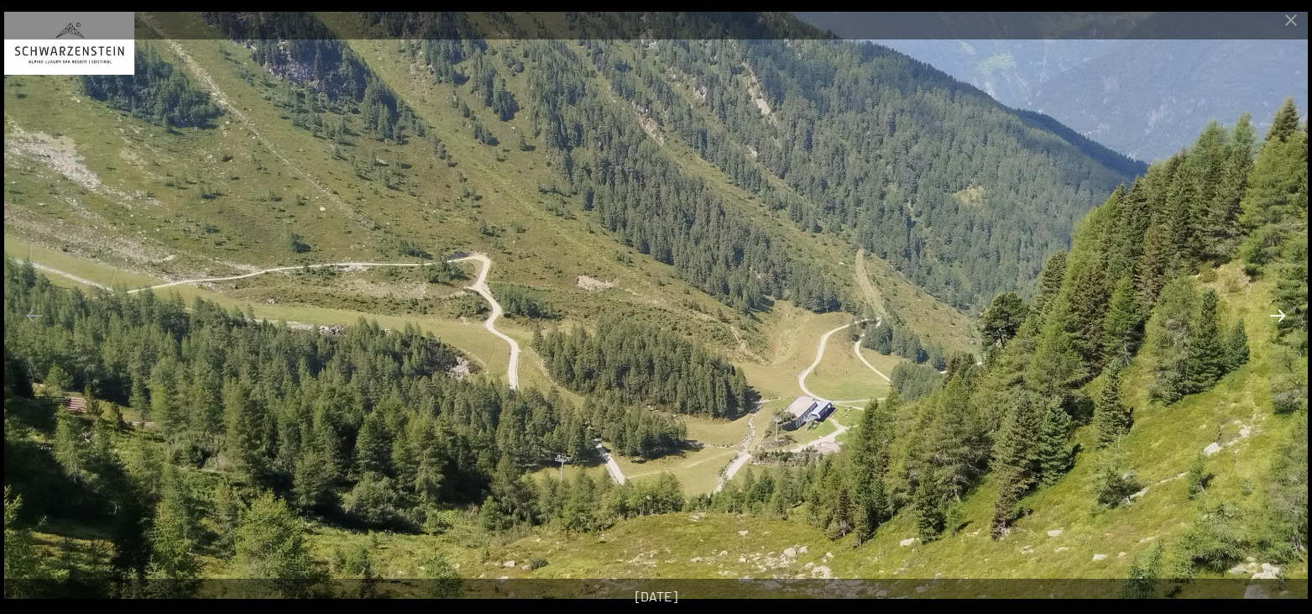
click at [1278, 316] on button "Next slide" at bounding box center [1277, 315] width 35 height 33
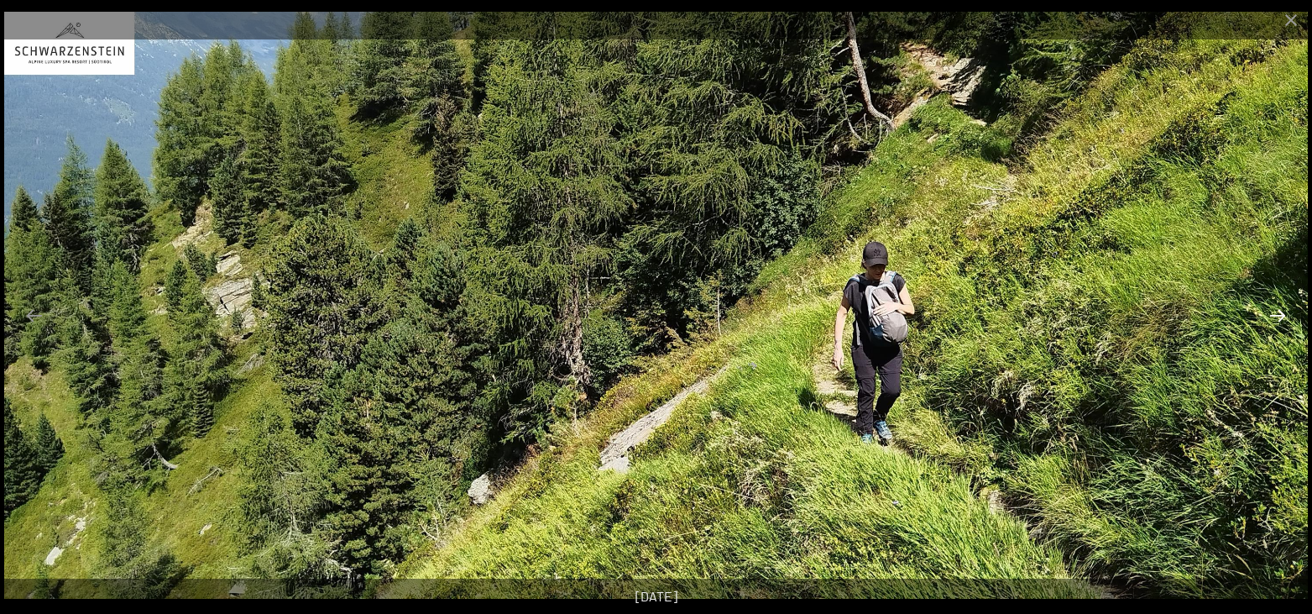
click at [1278, 316] on button "Next slide" at bounding box center [1277, 315] width 35 height 33
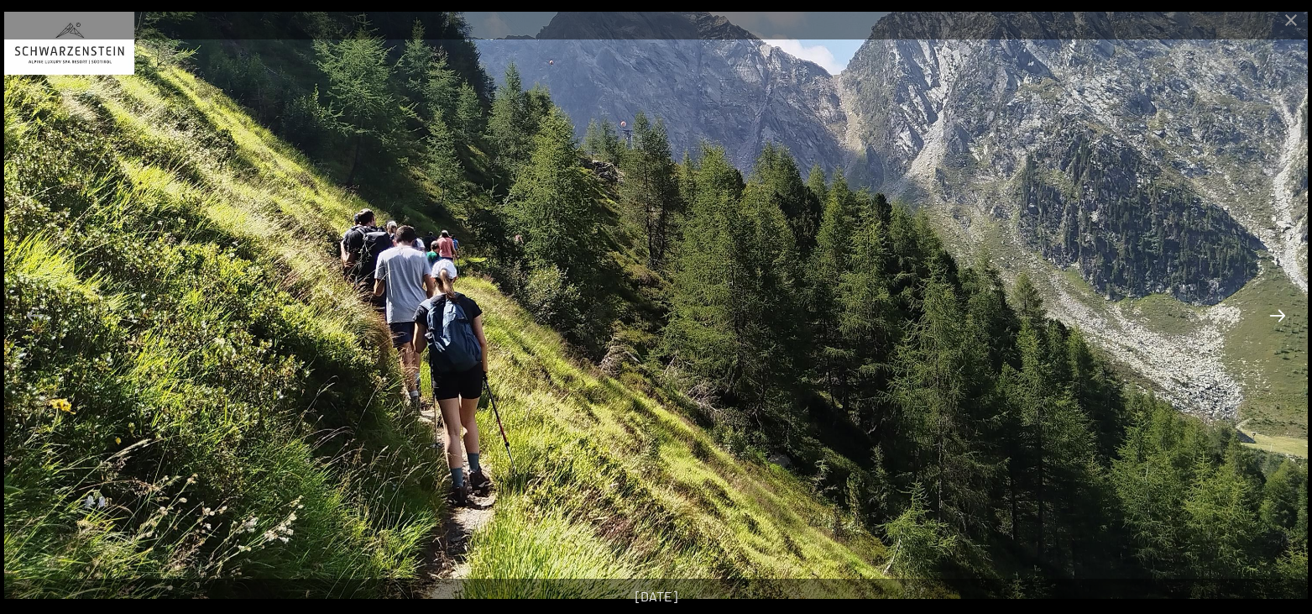
click at [1278, 316] on button "Next slide" at bounding box center [1277, 315] width 35 height 33
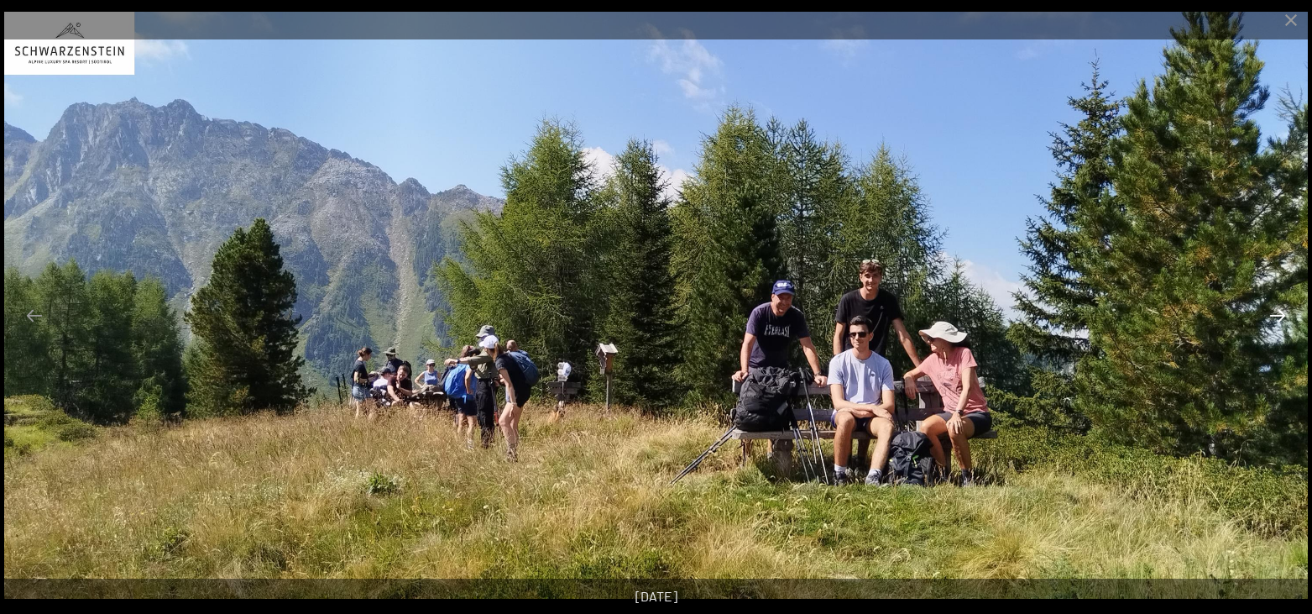
click at [1277, 319] on button "Next slide" at bounding box center [1277, 315] width 35 height 33
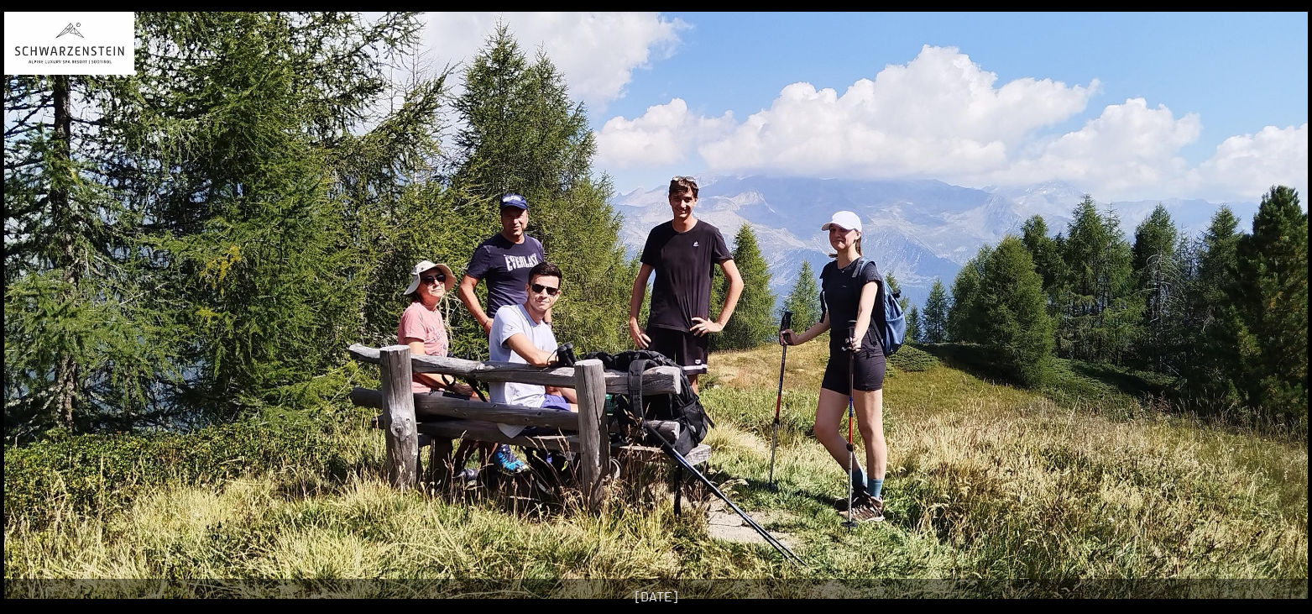
click at [1277, 319] on button "Next slide" at bounding box center [1285, 315] width 35 height 33
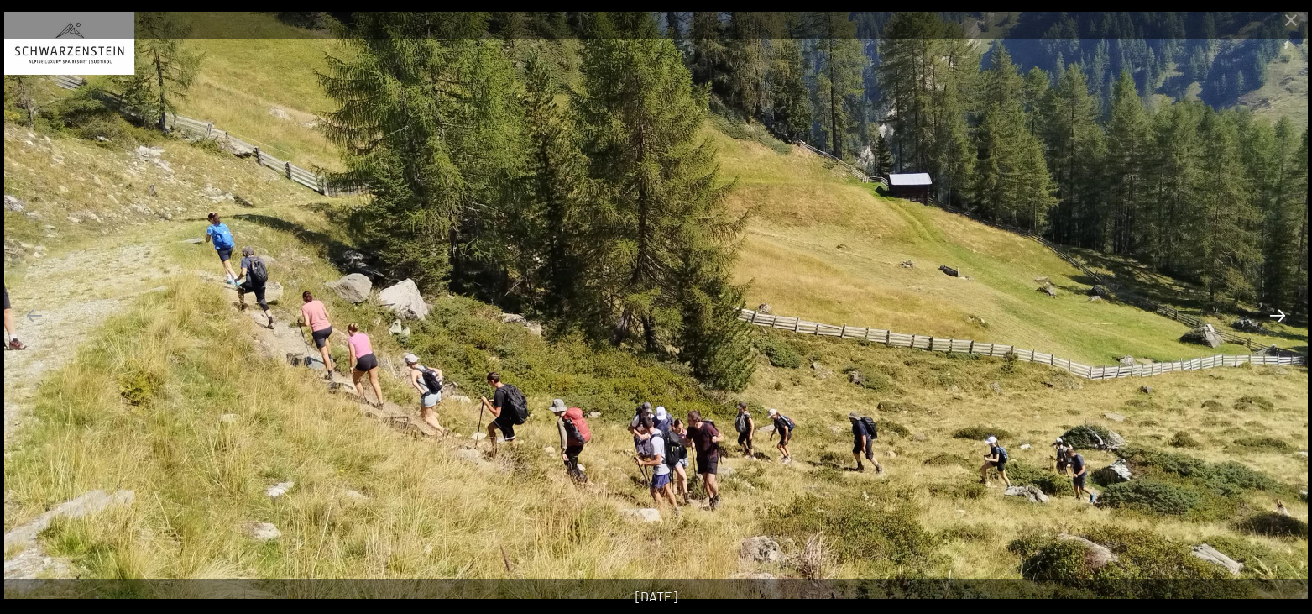
click at [1277, 319] on button "Next slide" at bounding box center [1277, 315] width 35 height 33
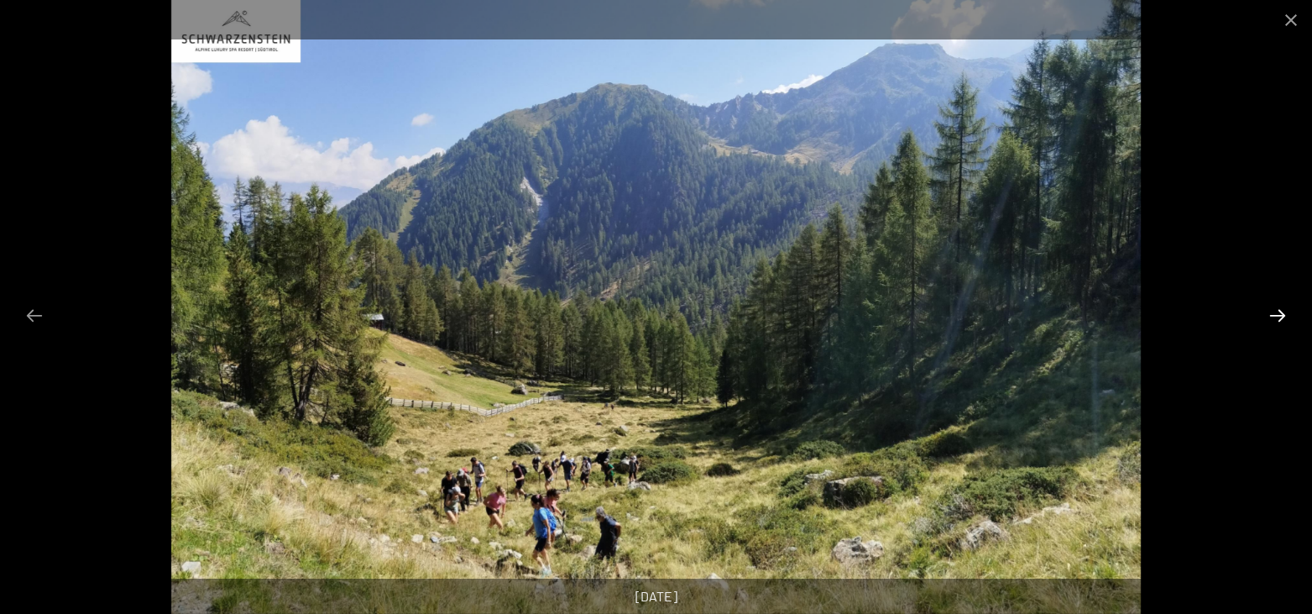
click at [1277, 319] on button "Next slide" at bounding box center [1277, 315] width 35 height 33
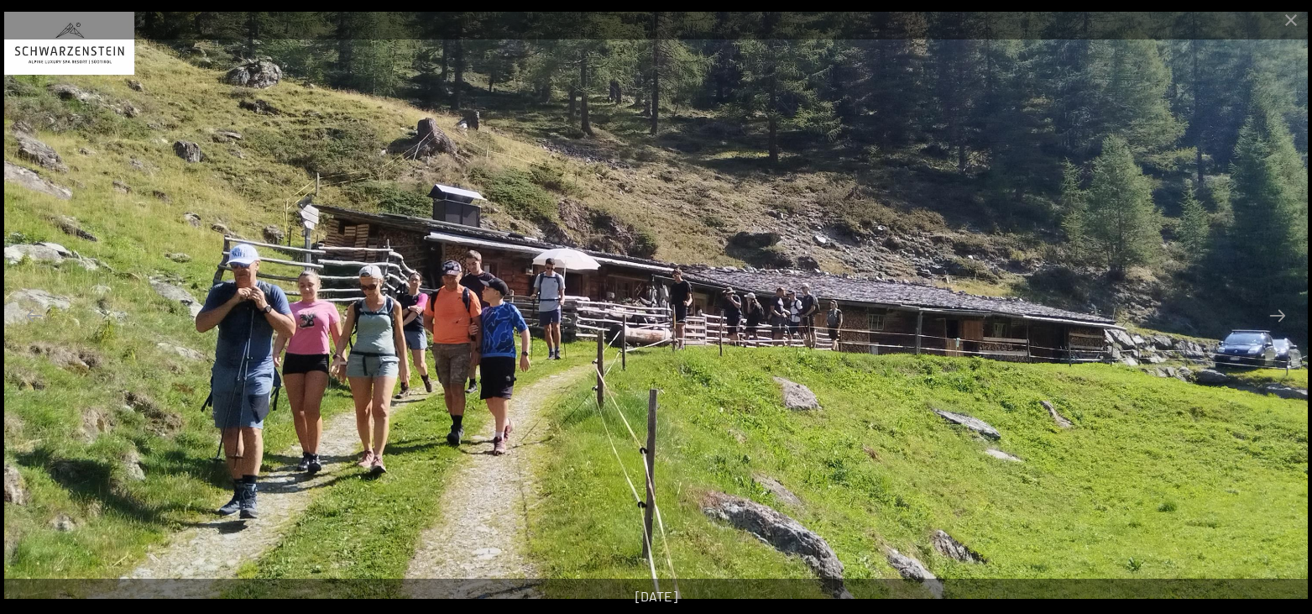
click at [1277, 332] on img at bounding box center [656, 305] width 1304 height 587
click at [1279, 322] on button "Next slide" at bounding box center [1277, 315] width 35 height 33
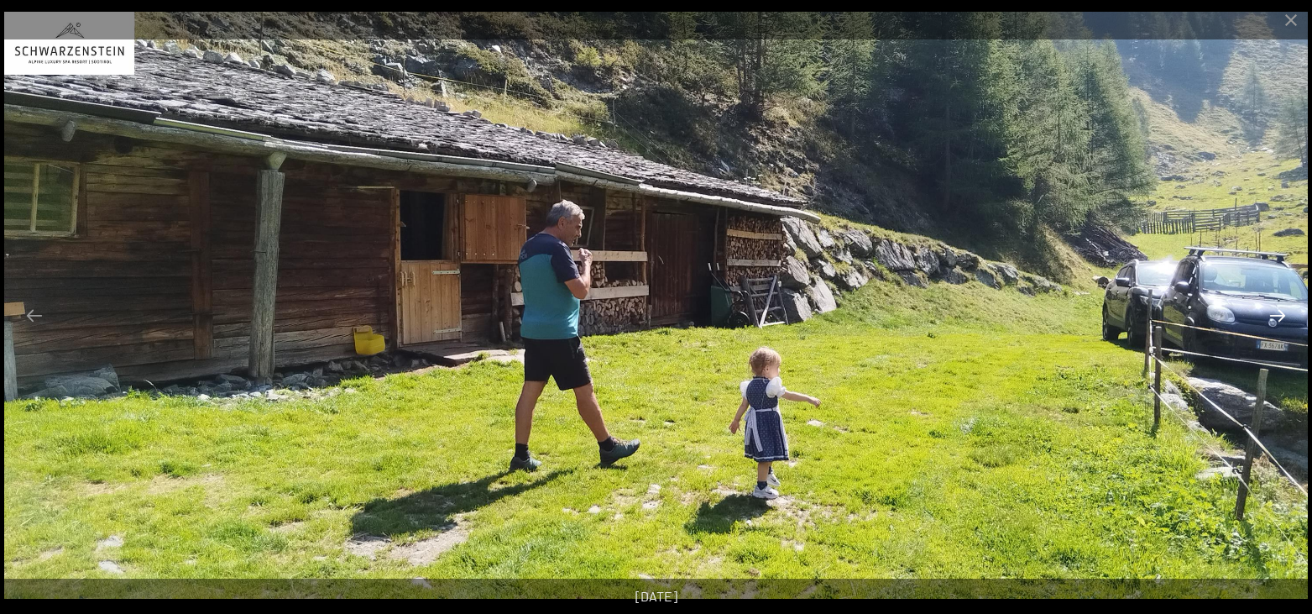
click at [1279, 322] on button "Next slide" at bounding box center [1277, 315] width 35 height 33
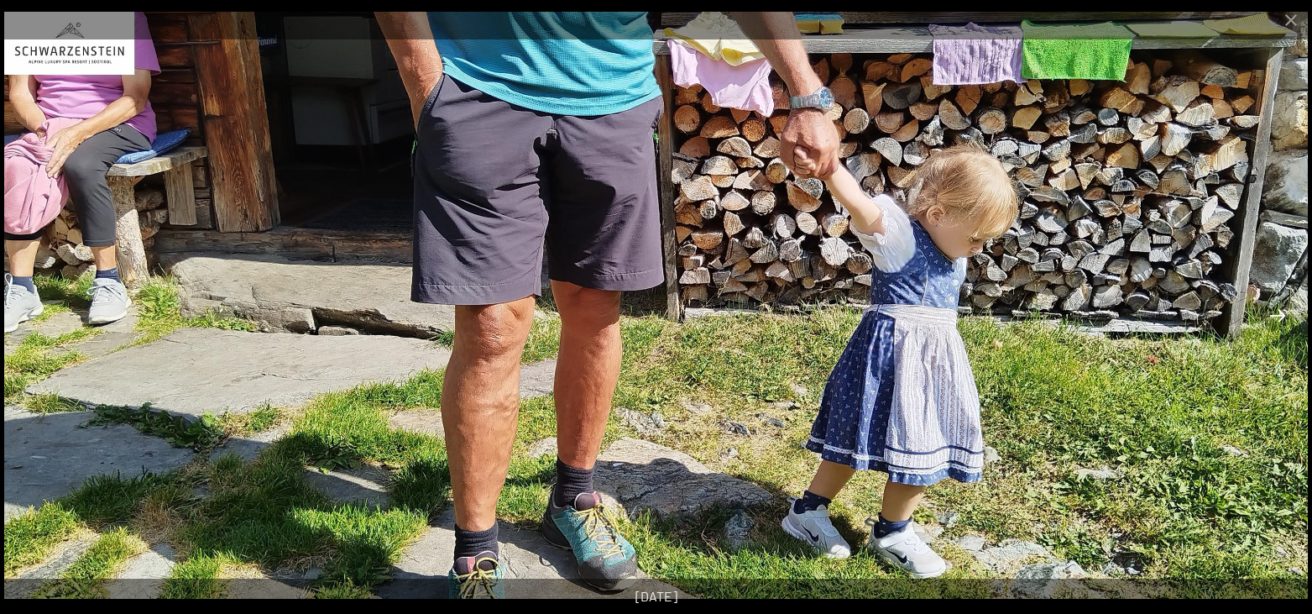
click at [1279, 321] on button "Next slide" at bounding box center [1277, 315] width 35 height 33
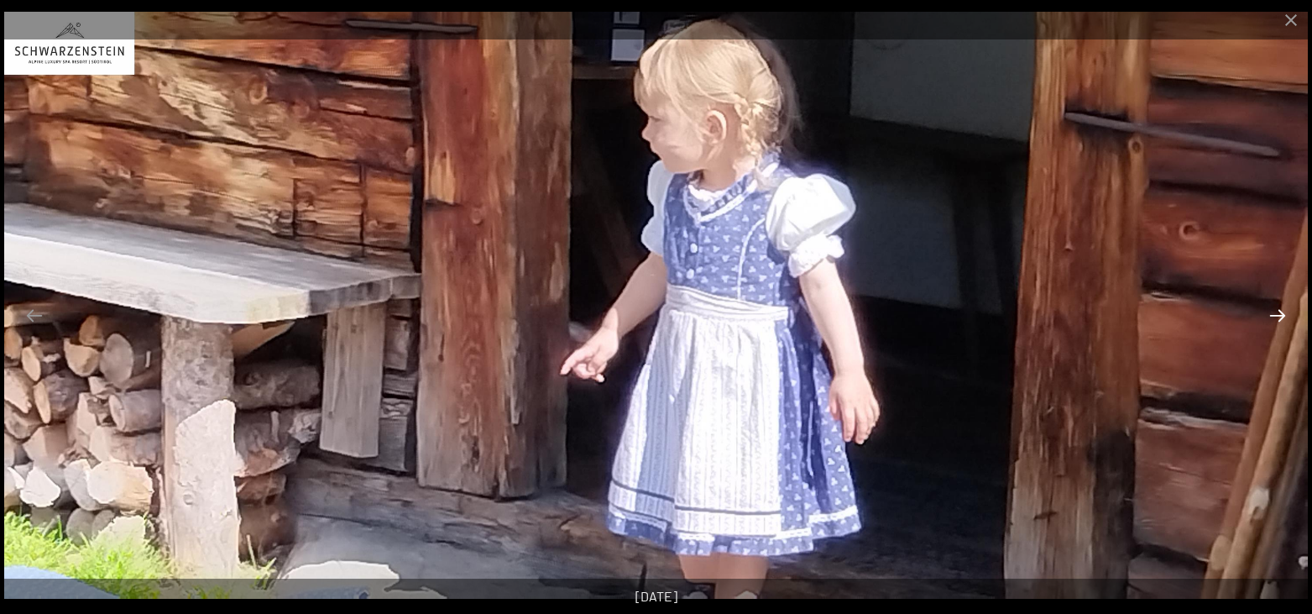
click at [1279, 321] on button "Next slide" at bounding box center [1277, 315] width 35 height 33
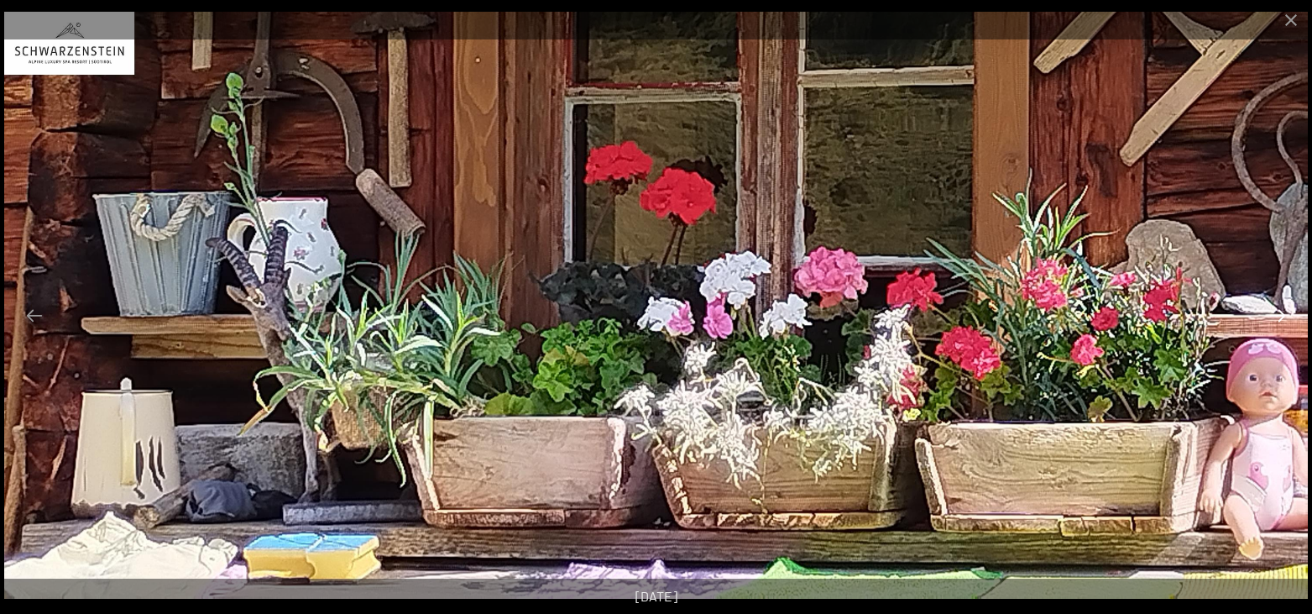
click at [1279, 321] on button "Next slide" at bounding box center [1277, 315] width 35 height 33
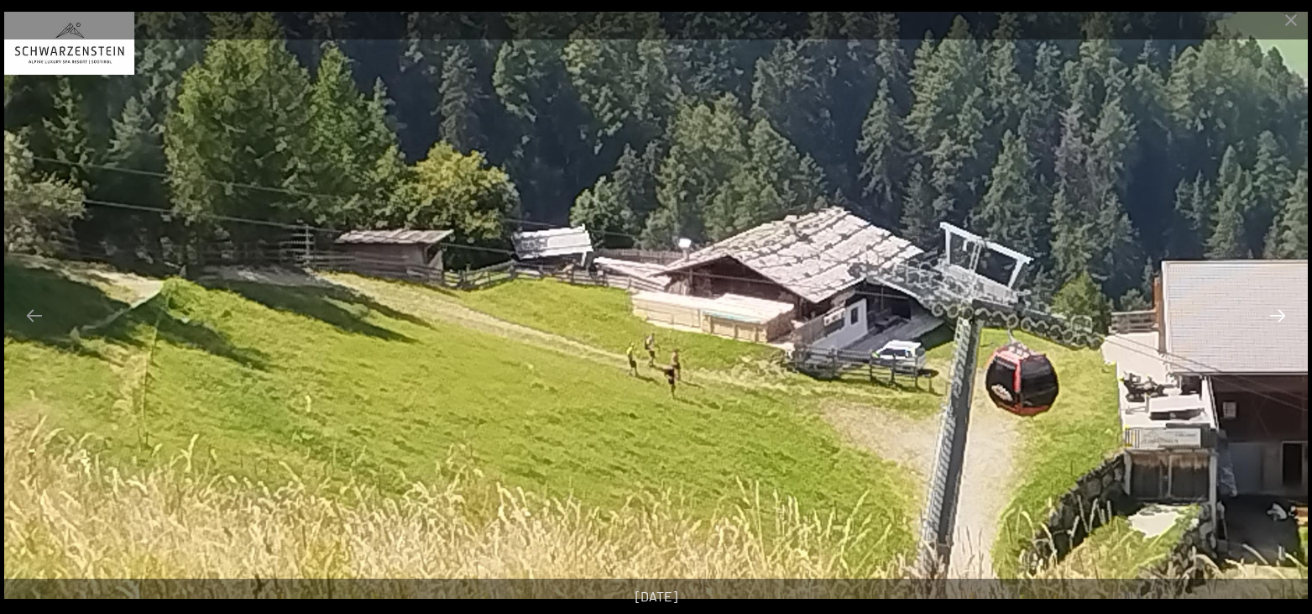
click at [1279, 321] on button "Next slide" at bounding box center [1277, 315] width 35 height 33
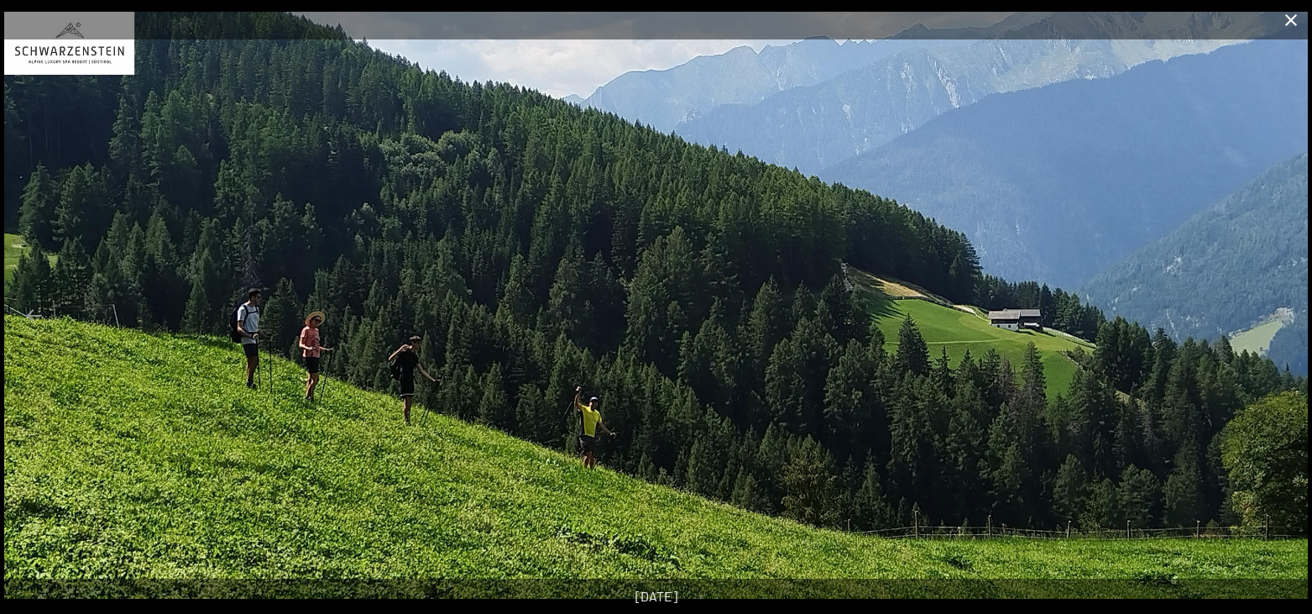
click at [1287, 16] on button "Close gallery" at bounding box center [1291, 19] width 42 height 39
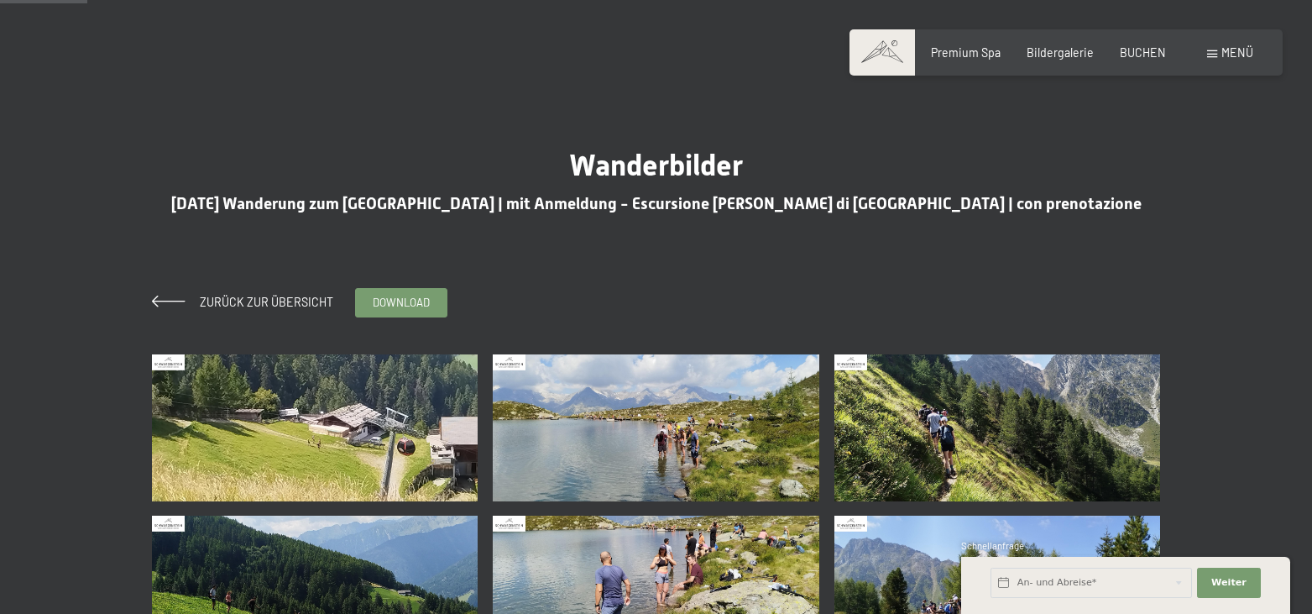
scroll to position [171, 0]
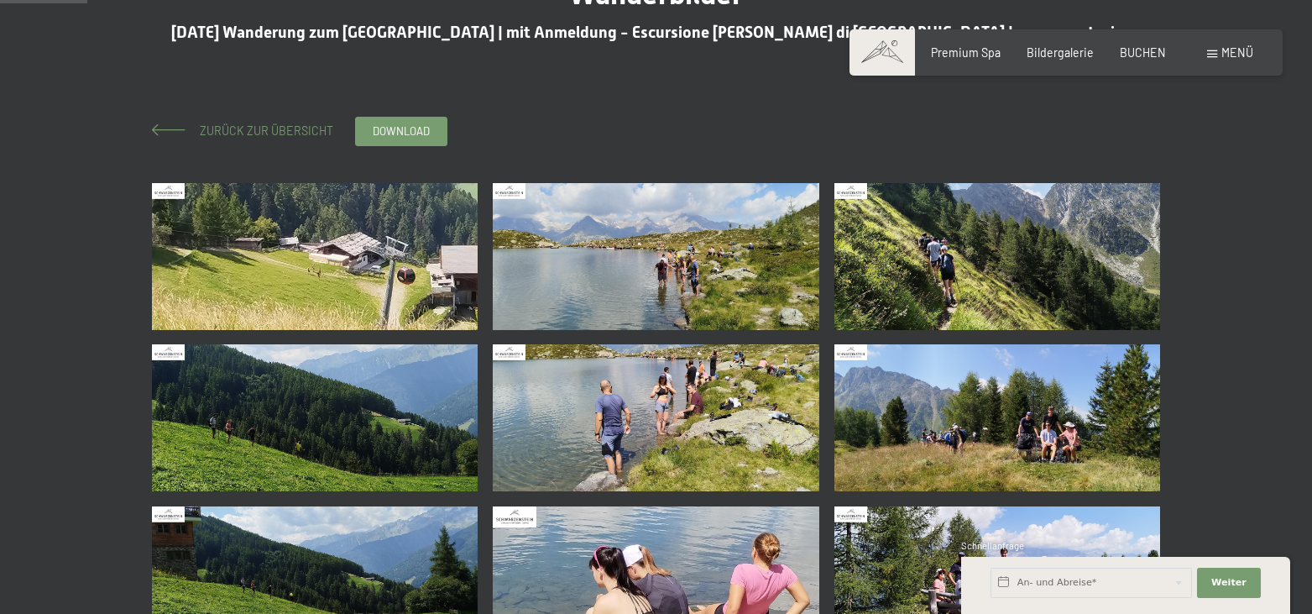
click at [211, 129] on span "Zurück zur Übersicht" at bounding box center [260, 130] width 145 height 14
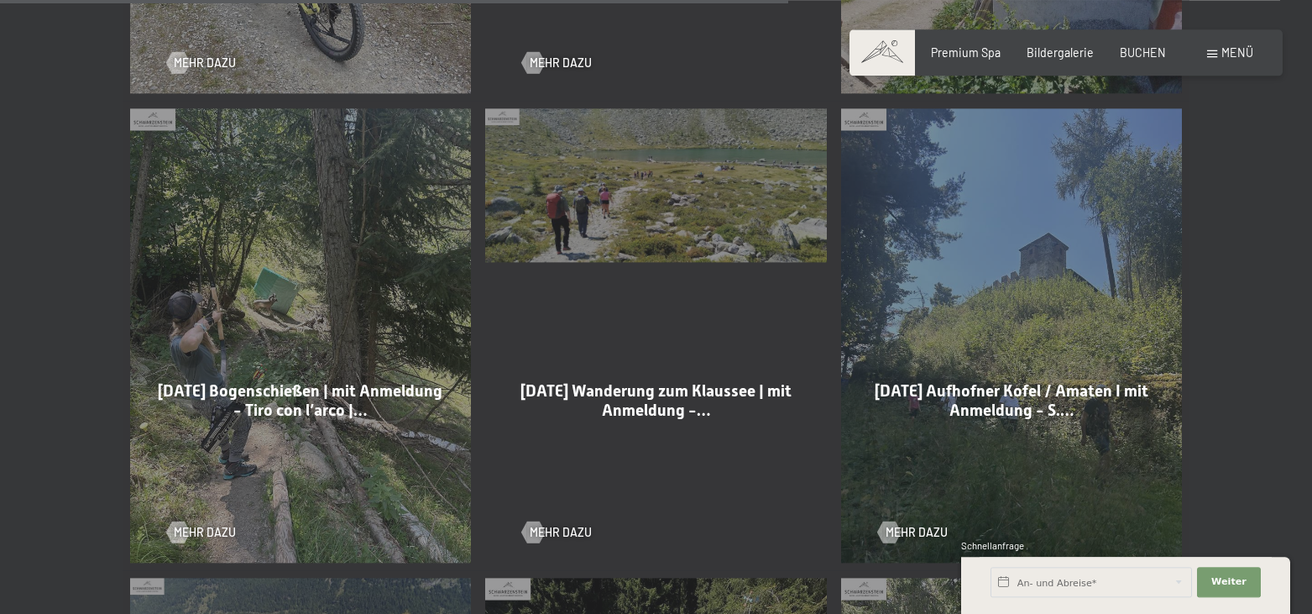
scroll to position [2654, 0]
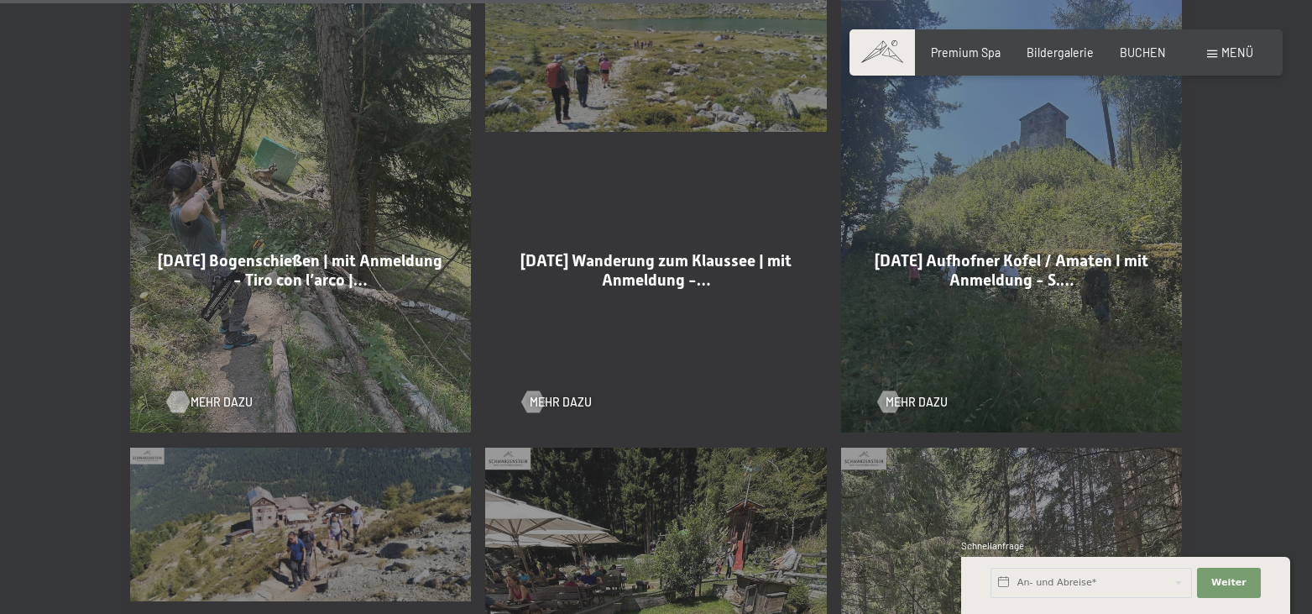
click at [176, 391] on div at bounding box center [177, 402] width 13 height 22
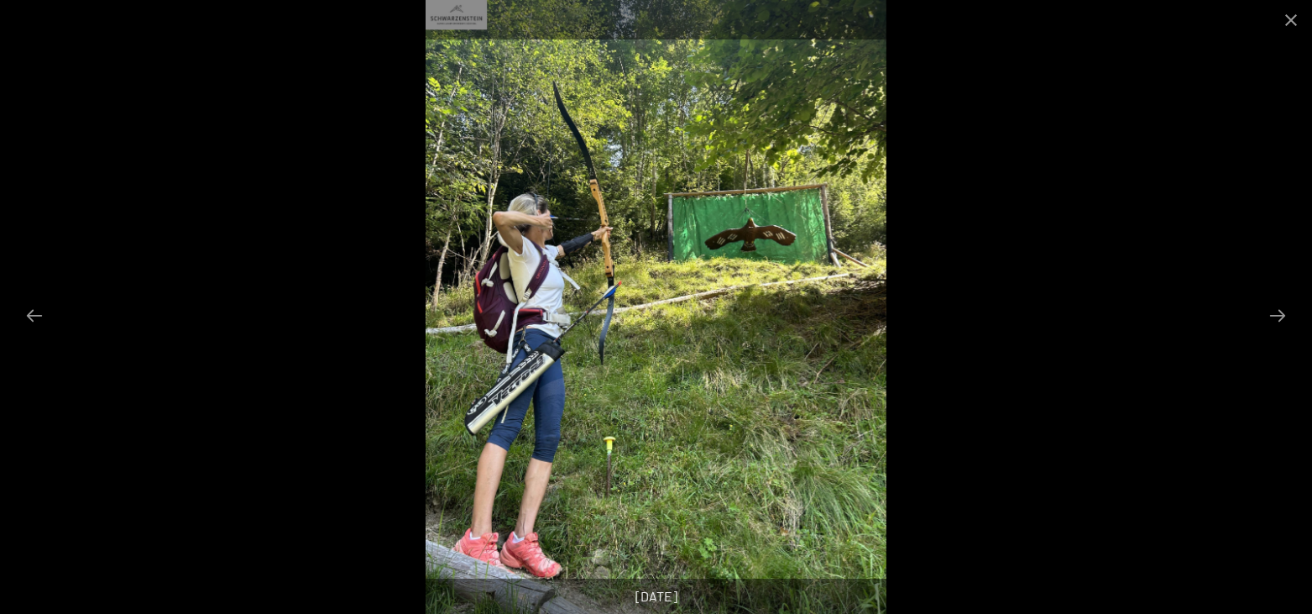
click at [1282, 311] on button "Next slide" at bounding box center [1277, 315] width 35 height 33
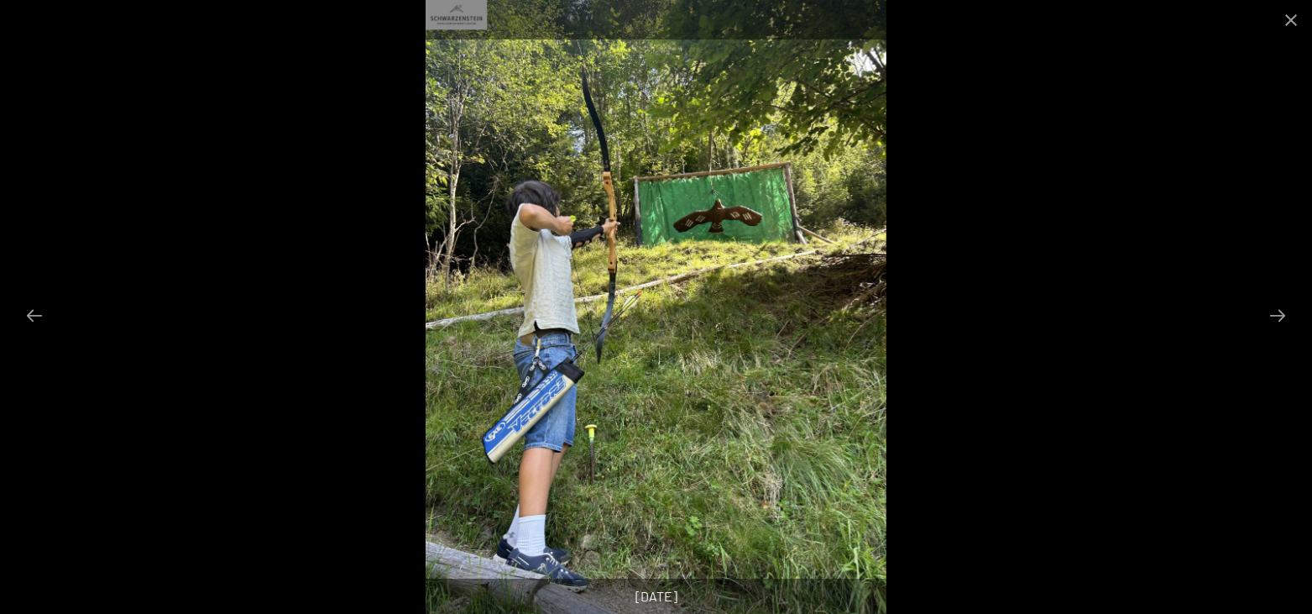
click at [1282, 311] on button "Next slide" at bounding box center [1277, 315] width 35 height 33
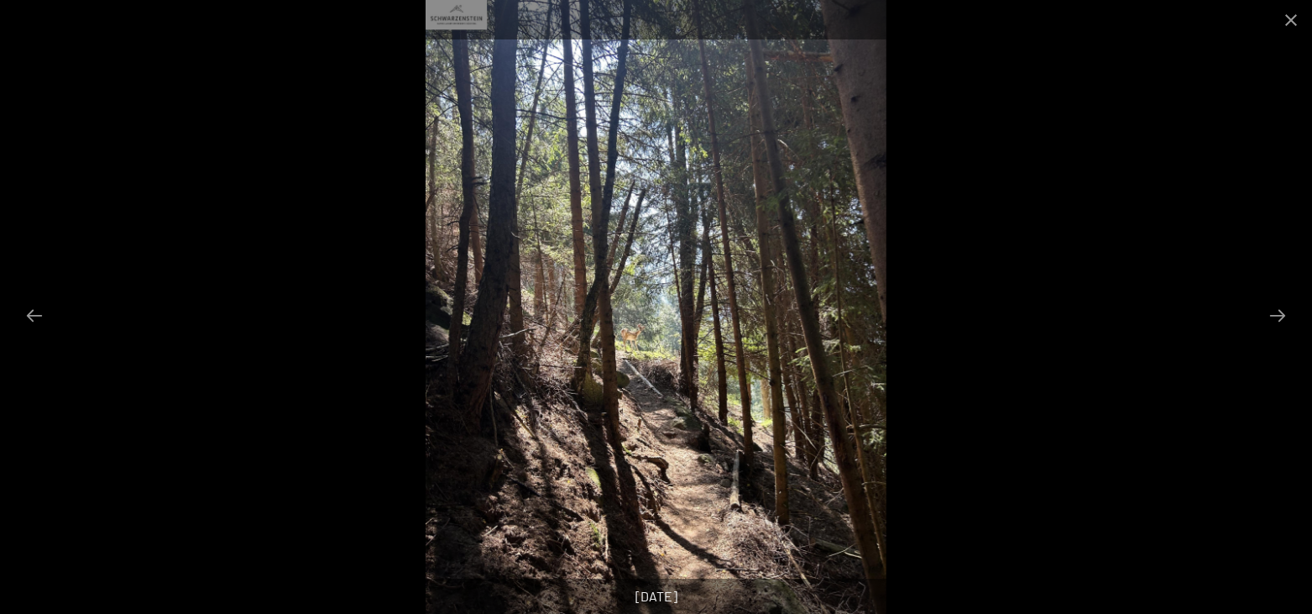
click at [1282, 311] on button "Next slide" at bounding box center [1277, 315] width 35 height 33
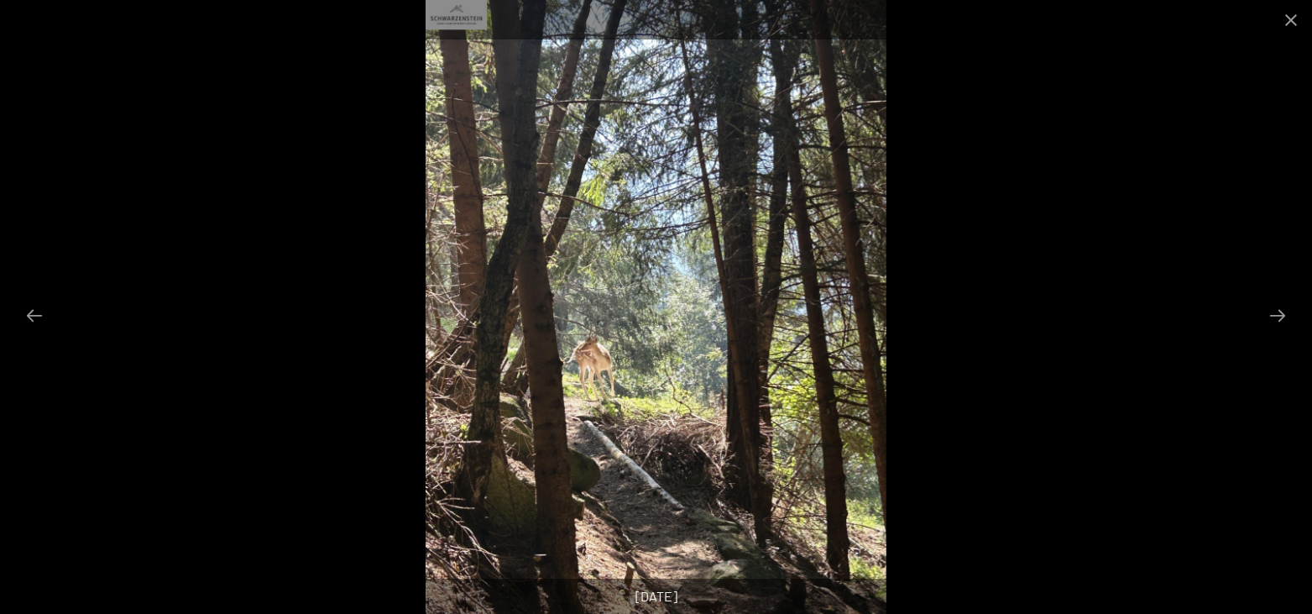
click at [1282, 311] on button "Next slide" at bounding box center [1277, 315] width 35 height 33
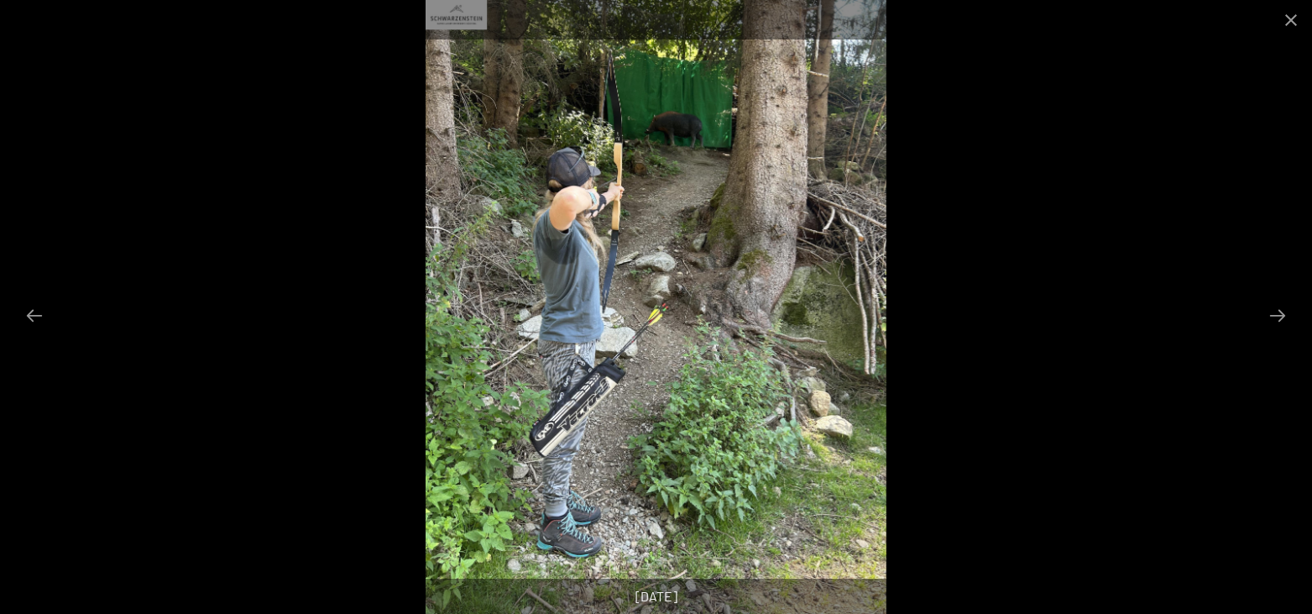
click at [1282, 311] on button "Next slide" at bounding box center [1277, 315] width 35 height 33
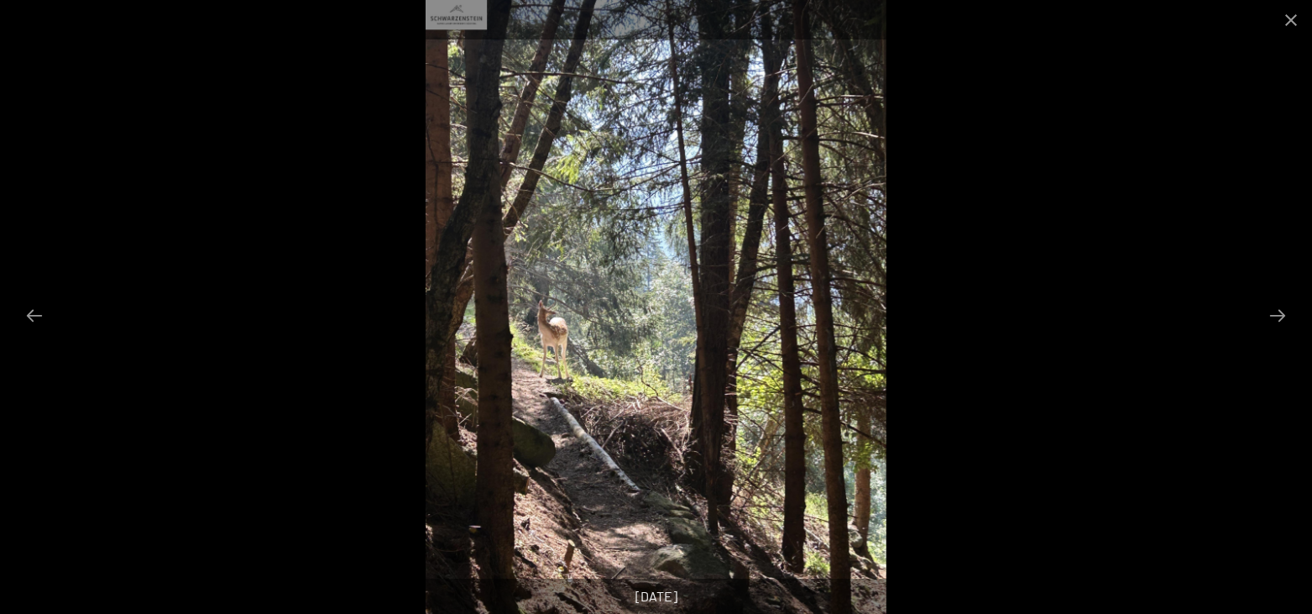
click at [1282, 311] on button "Next slide" at bounding box center [1277, 315] width 35 height 33
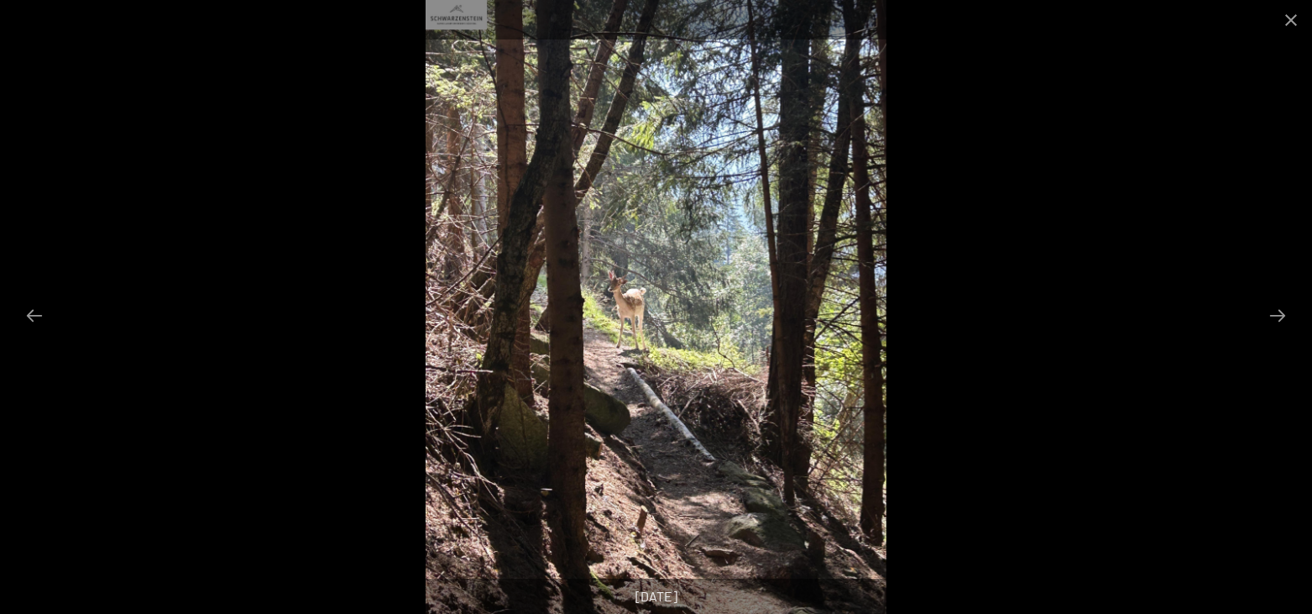
click at [1282, 311] on button "Next slide" at bounding box center [1277, 315] width 35 height 33
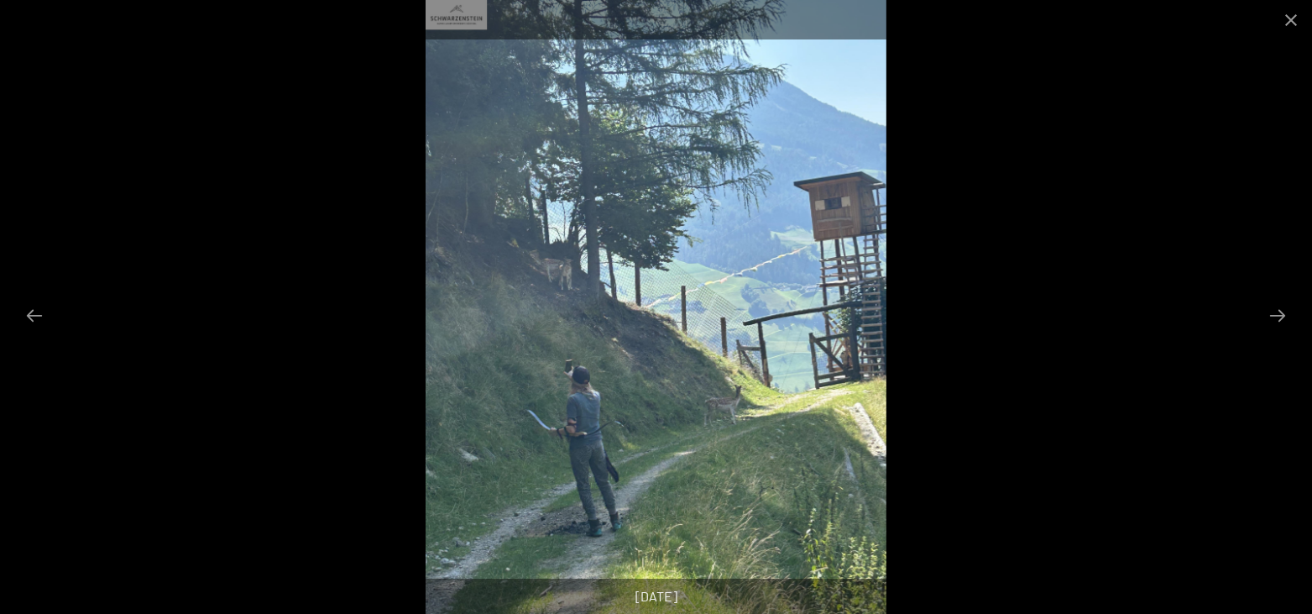
click at [1282, 311] on button "Next slide" at bounding box center [1277, 315] width 35 height 33
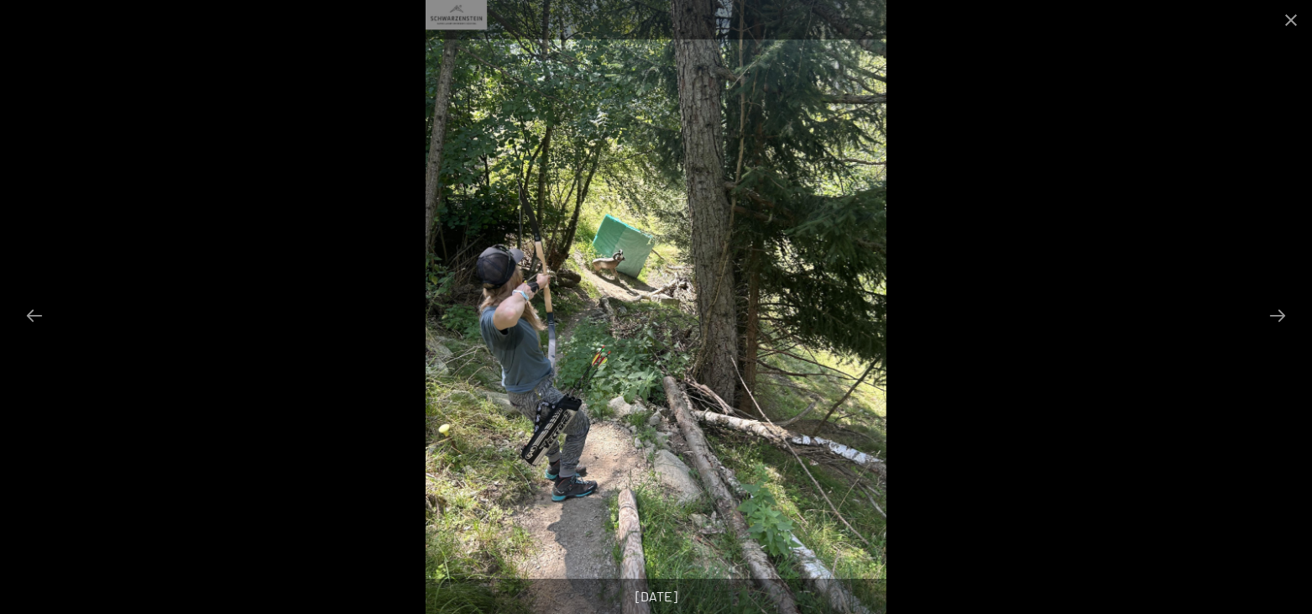
click at [1282, 311] on button "Next slide" at bounding box center [1277, 315] width 35 height 33
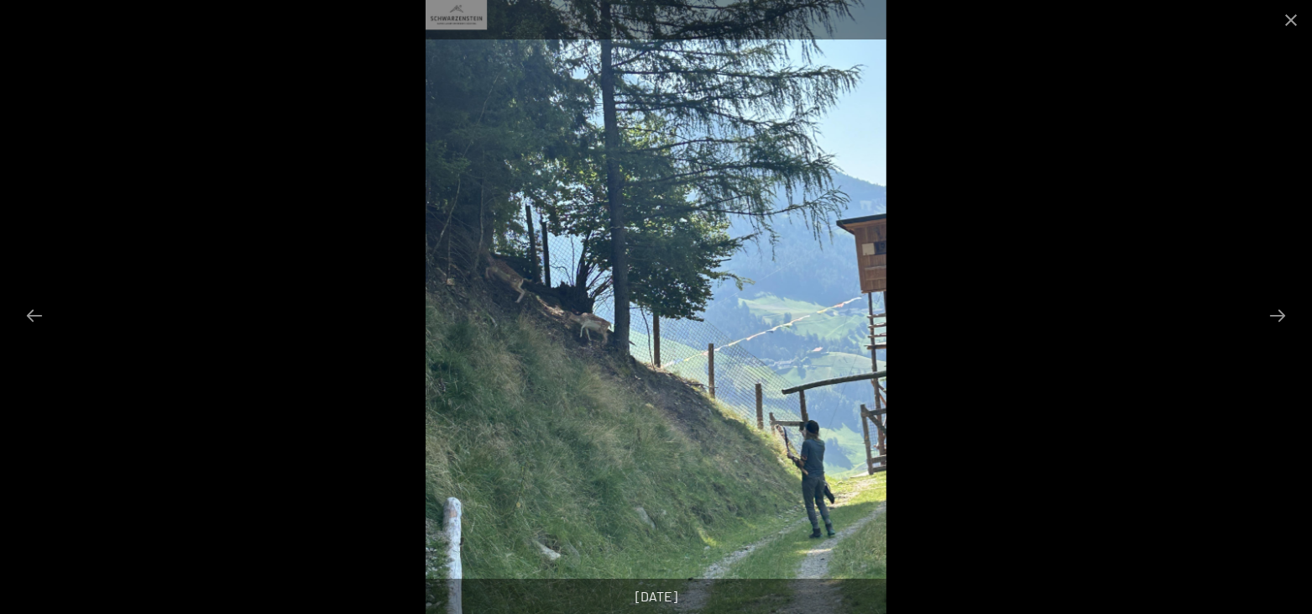
click at [1282, 311] on button "Next slide" at bounding box center [1277, 315] width 35 height 33
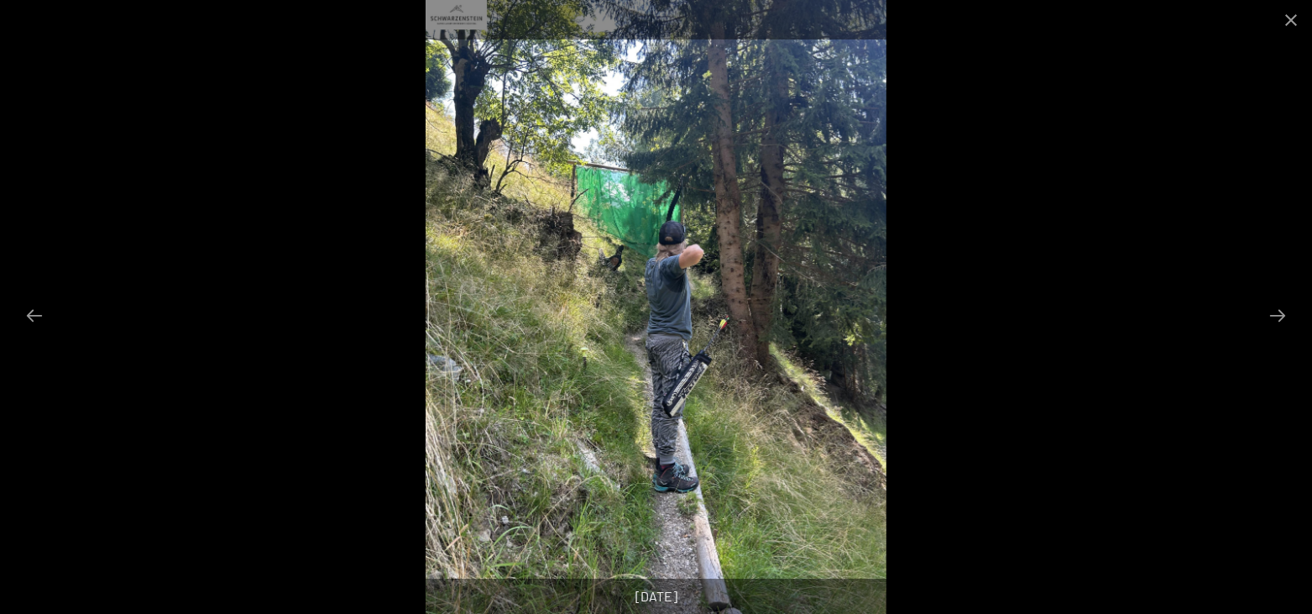
click at [1282, 311] on button "Next slide" at bounding box center [1277, 315] width 35 height 33
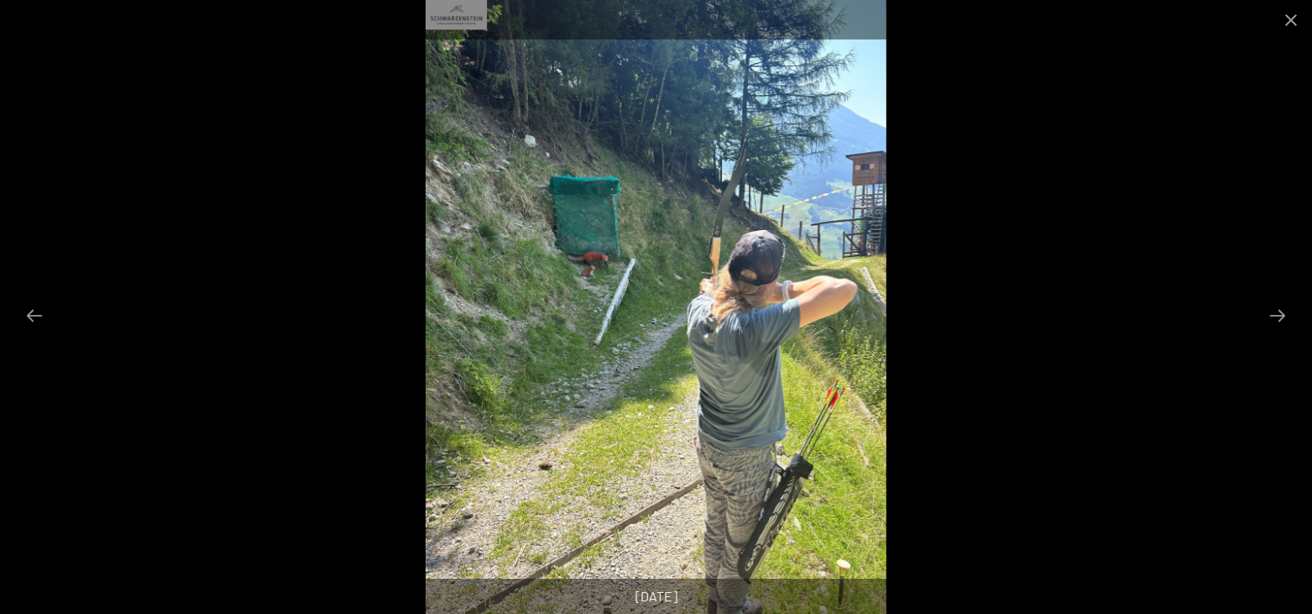
click at [1282, 311] on button "Next slide" at bounding box center [1277, 315] width 35 height 33
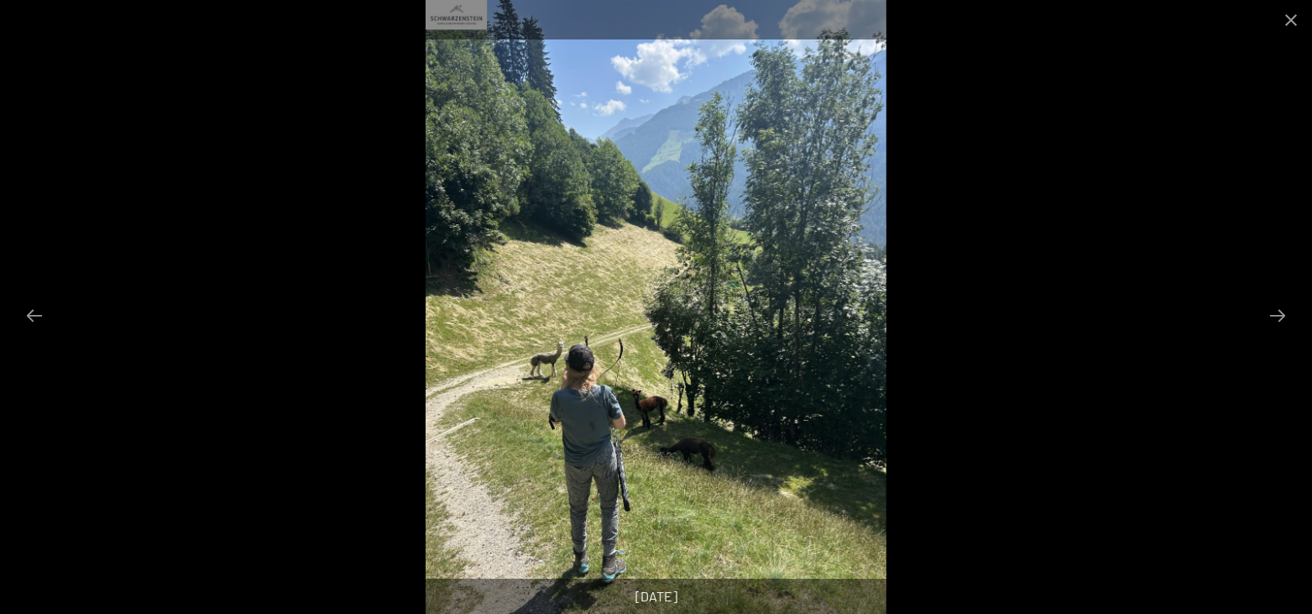
click at [1282, 311] on button "Next slide" at bounding box center [1277, 315] width 35 height 33
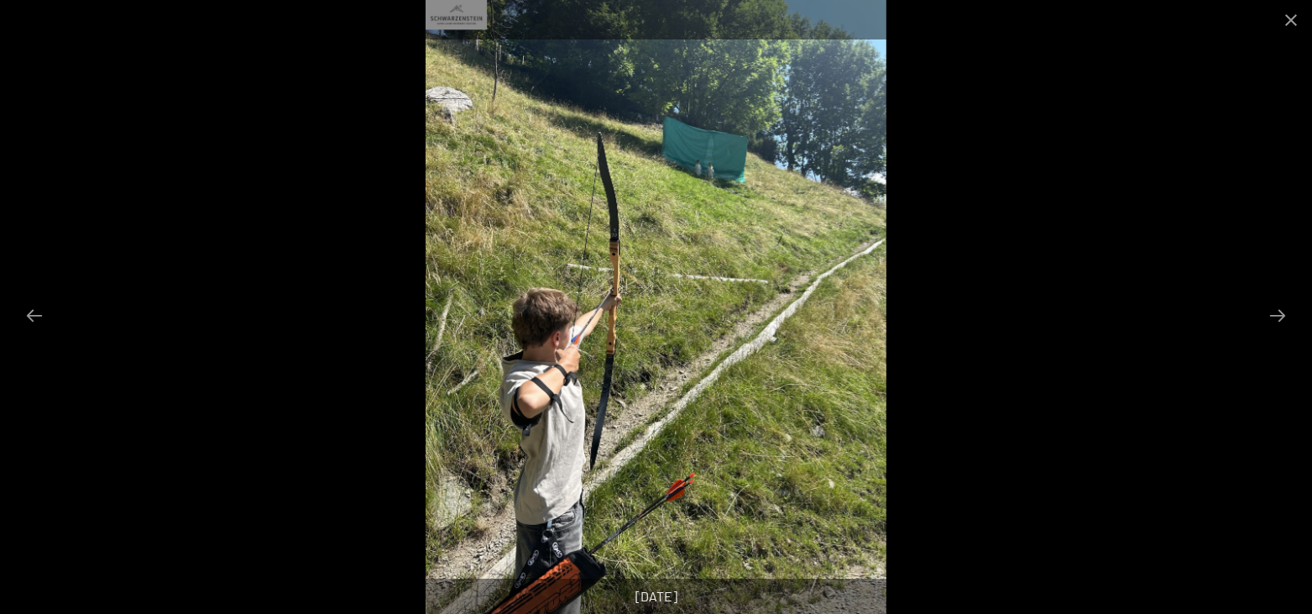
click at [1282, 311] on button "Next slide" at bounding box center [1277, 315] width 35 height 33
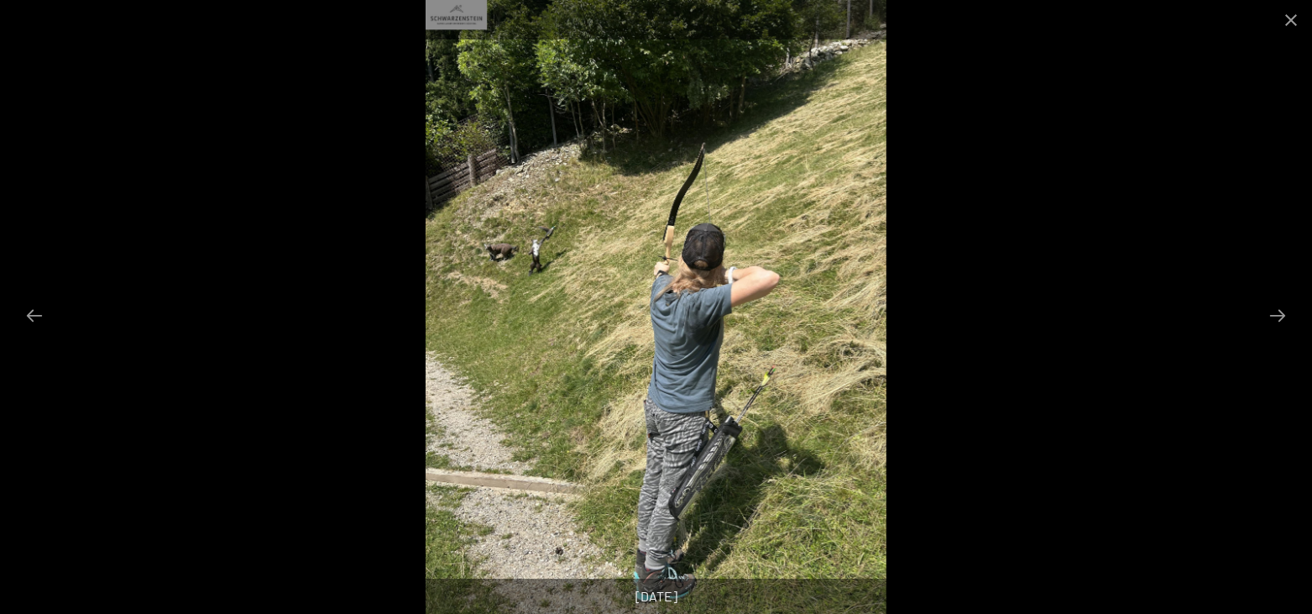
click at [1282, 311] on button "Next slide" at bounding box center [1277, 315] width 35 height 33
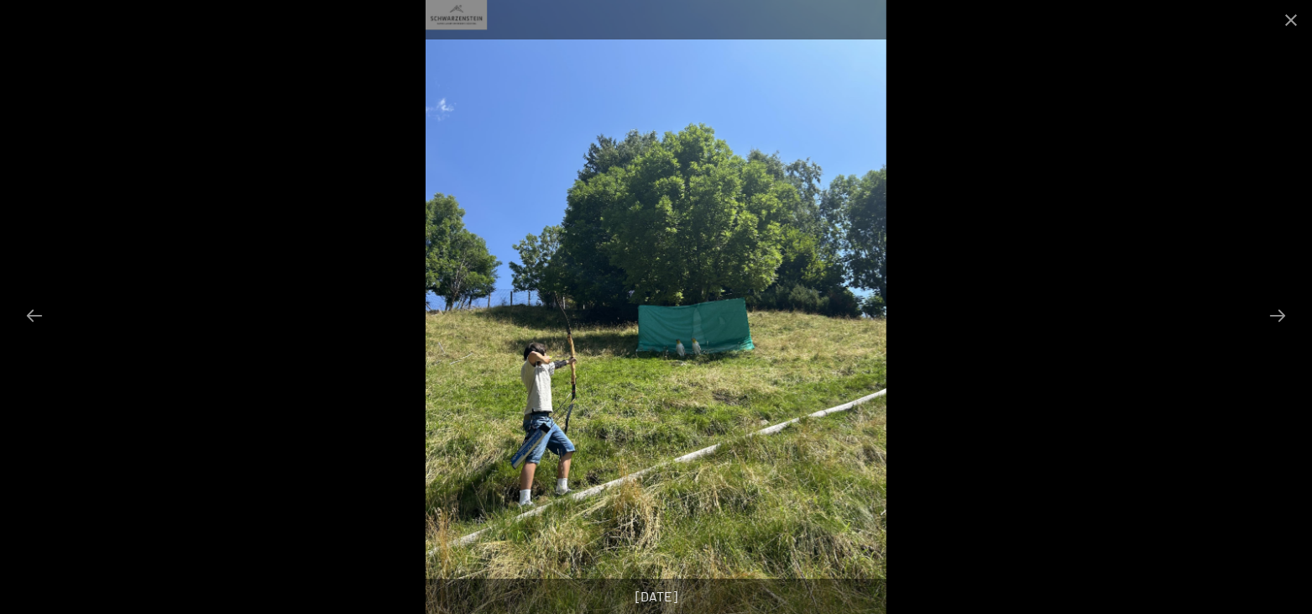
click at [1282, 311] on button "Next slide" at bounding box center [1277, 315] width 35 height 33
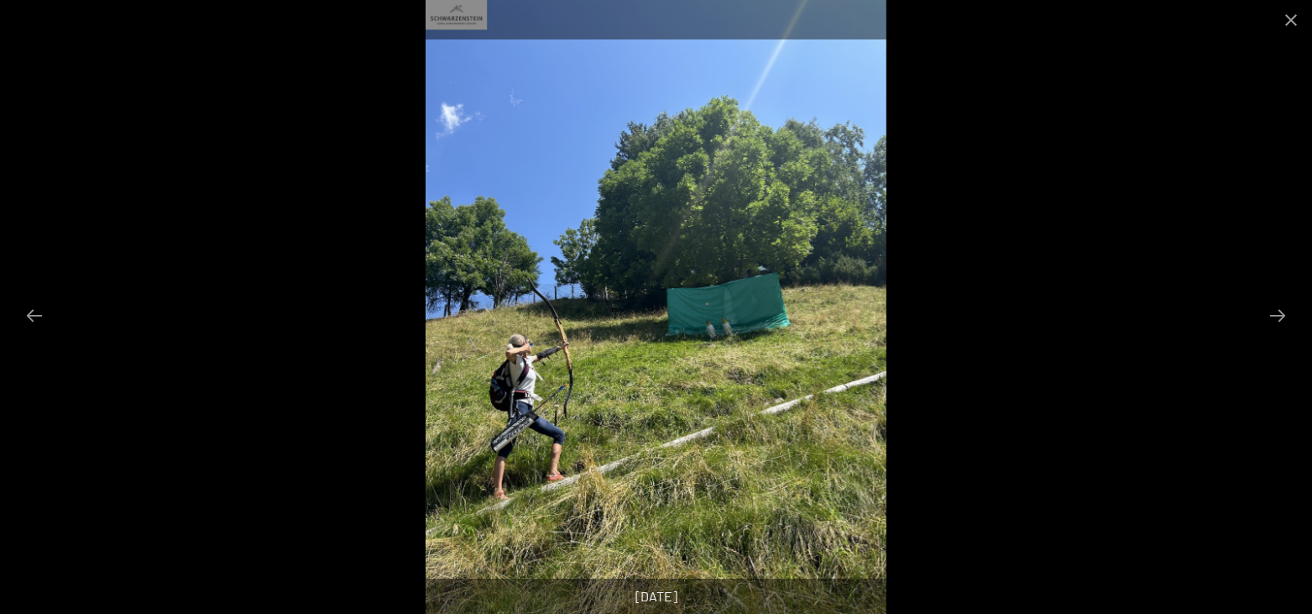
click at [1282, 311] on button "Next slide" at bounding box center [1277, 315] width 35 height 33
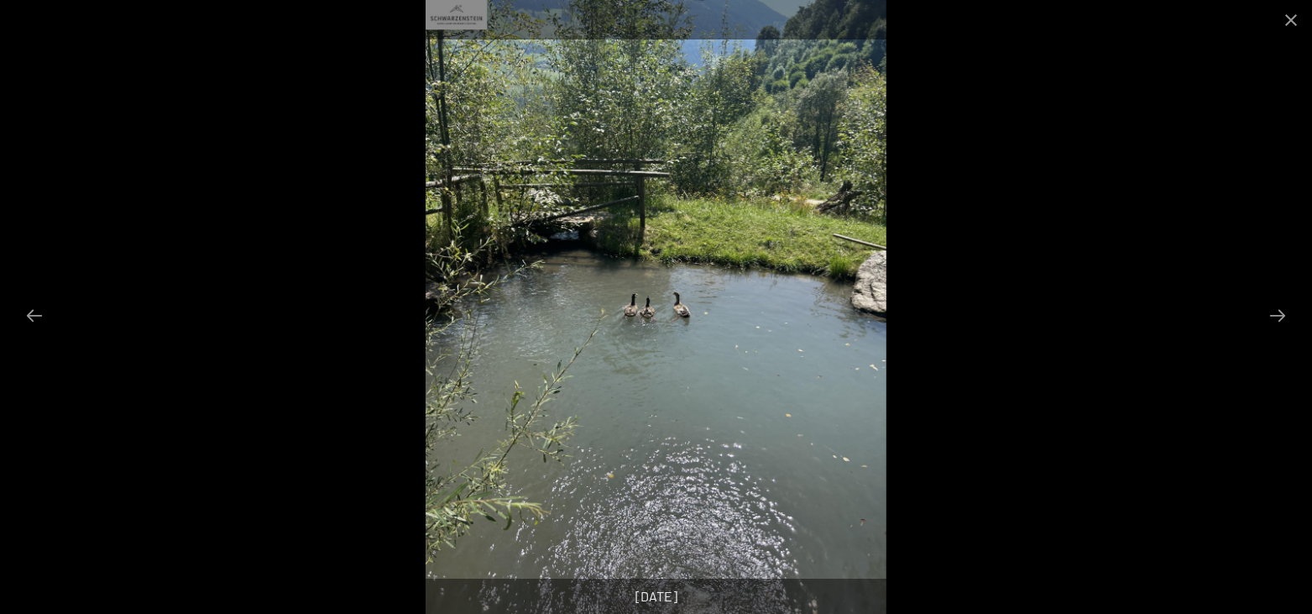
click at [1282, 311] on button "Next slide" at bounding box center [1277, 315] width 35 height 33
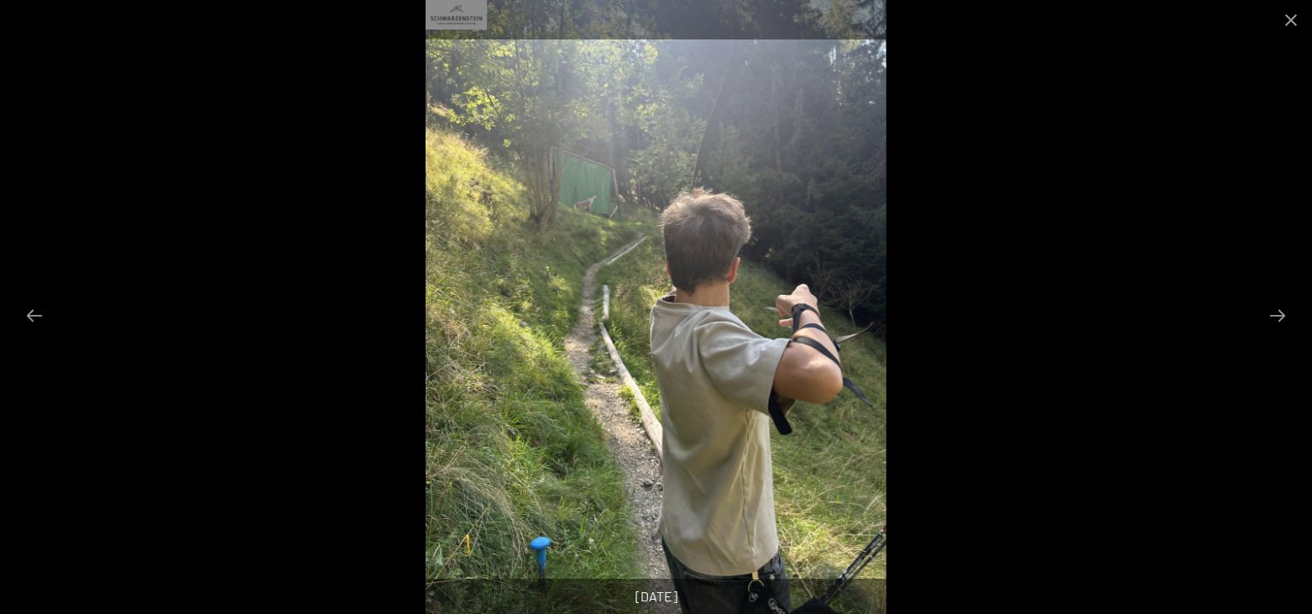
click at [1282, 311] on button "Next slide" at bounding box center [1277, 315] width 35 height 33
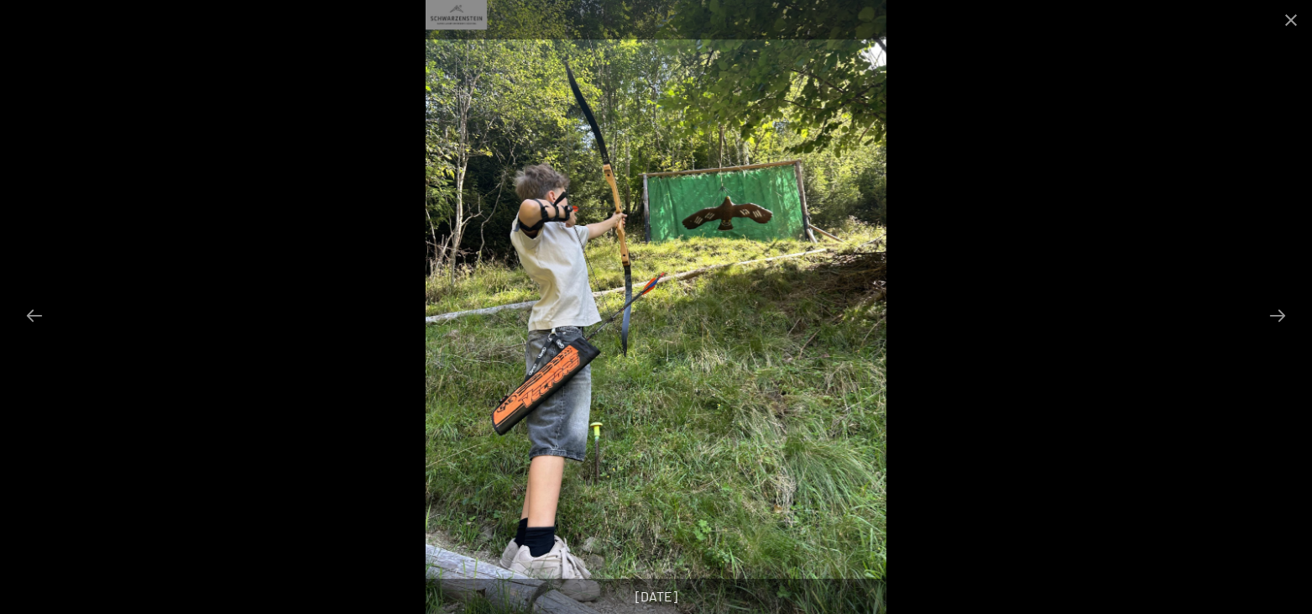
click at [1282, 311] on button "Next slide" at bounding box center [1277, 315] width 35 height 33
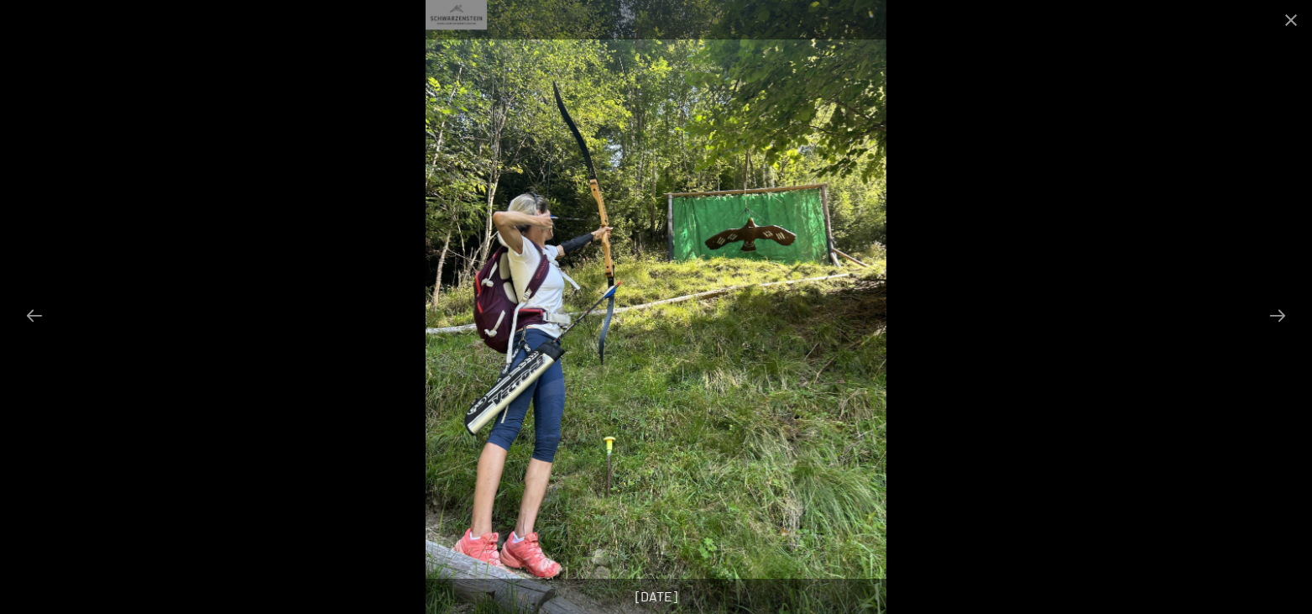
click at [1282, 311] on button "Next slide" at bounding box center [1277, 315] width 35 height 33
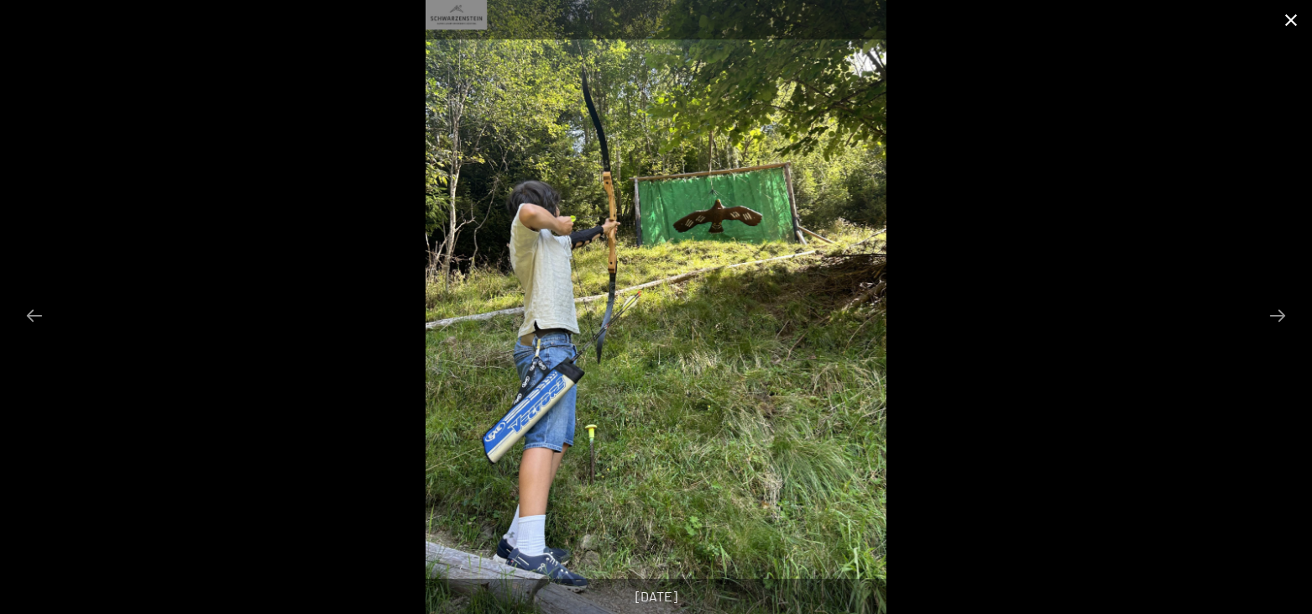
click at [1288, 21] on button "Close gallery" at bounding box center [1291, 19] width 42 height 39
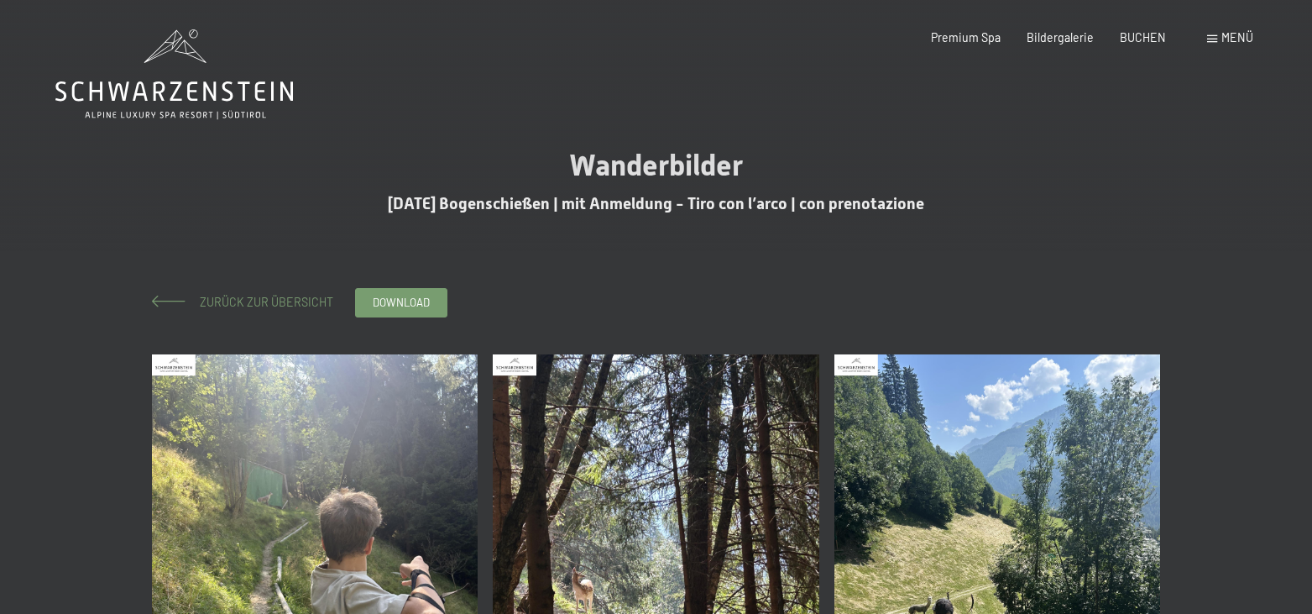
click at [274, 296] on span "Zurück zur Übersicht" at bounding box center [260, 302] width 145 height 14
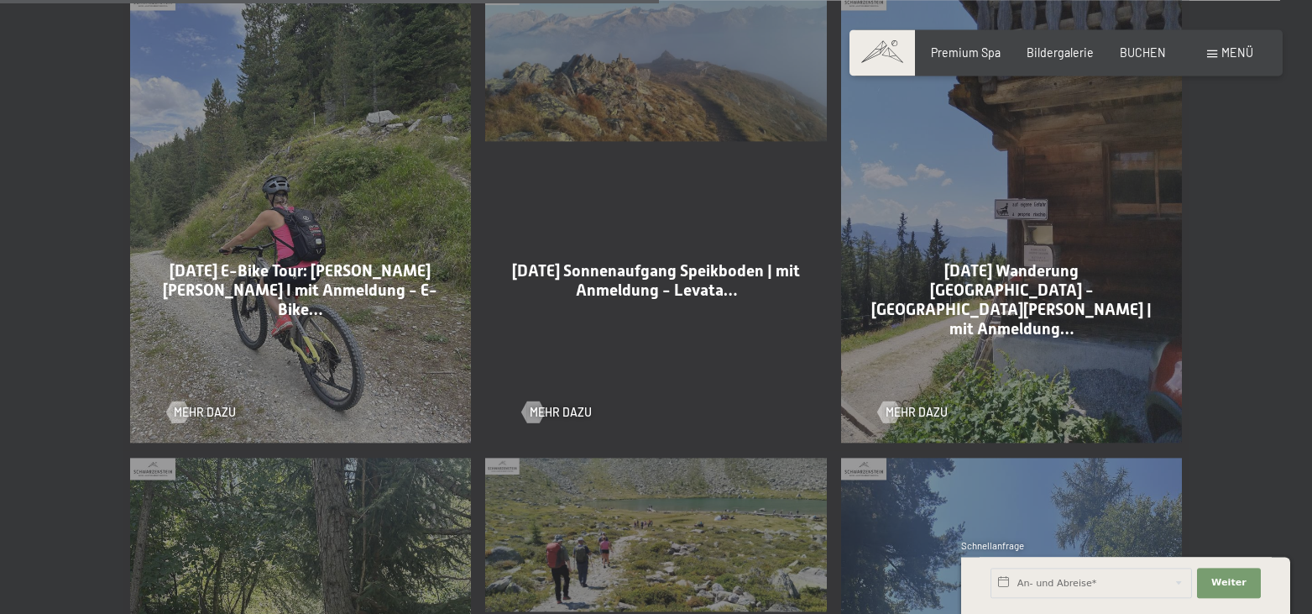
scroll to position [2140, 0]
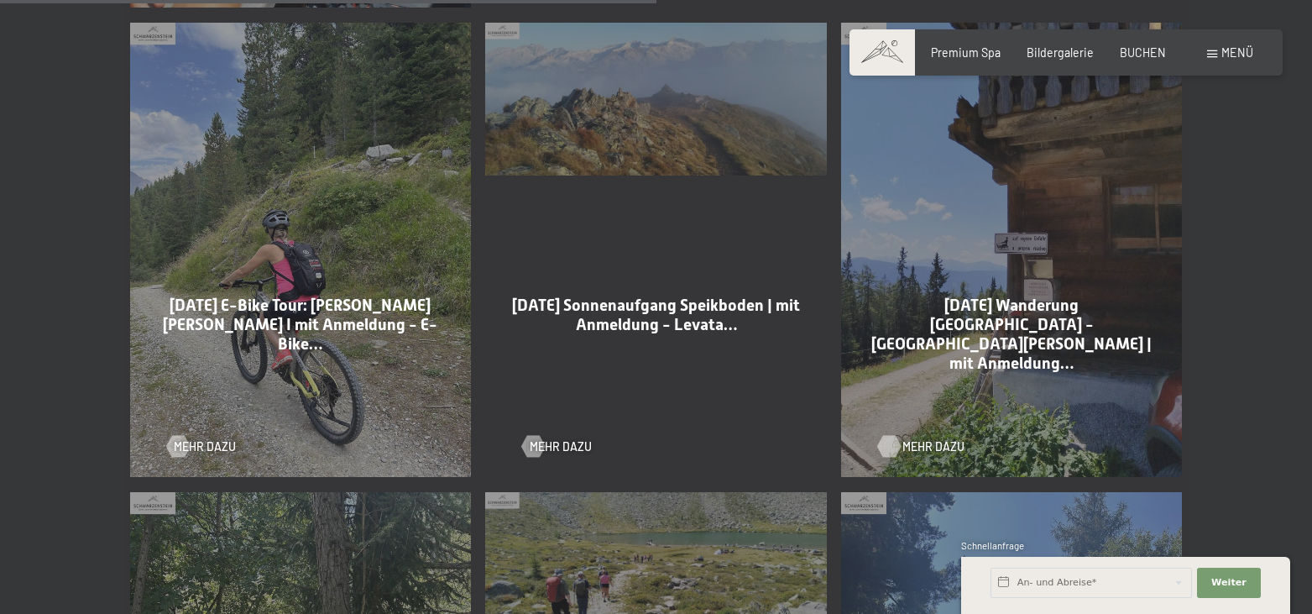
click at [931, 438] on span "Mehr dazu" at bounding box center [933, 446] width 62 height 17
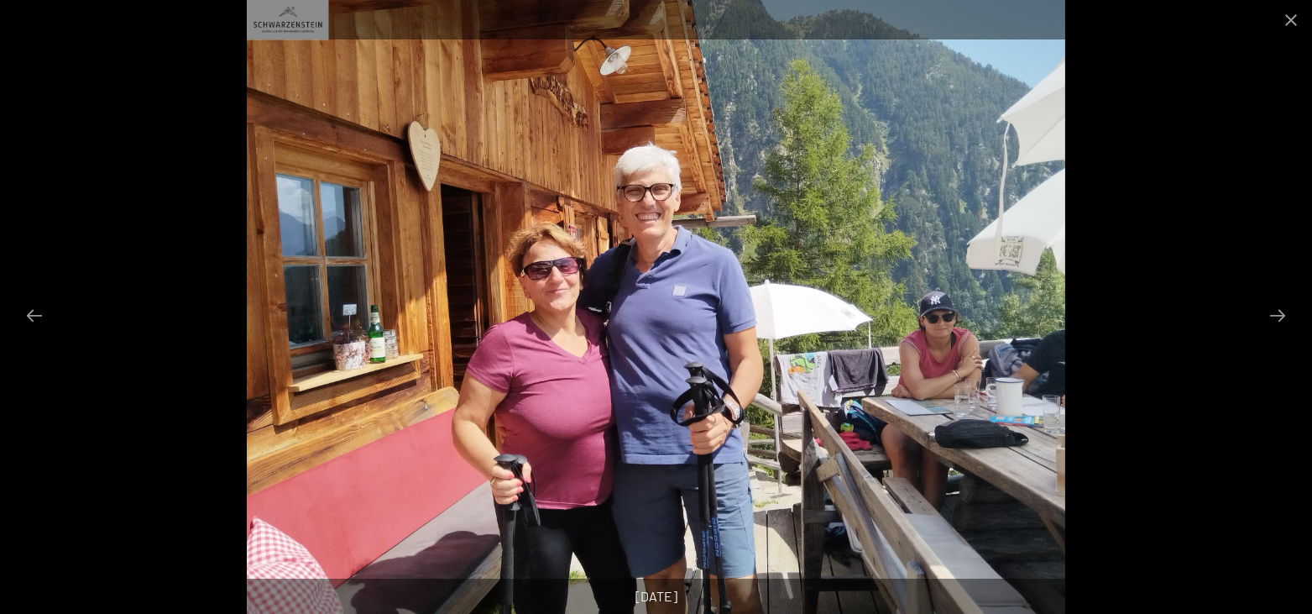
click at [1279, 315] on button "Next slide" at bounding box center [1277, 315] width 35 height 33
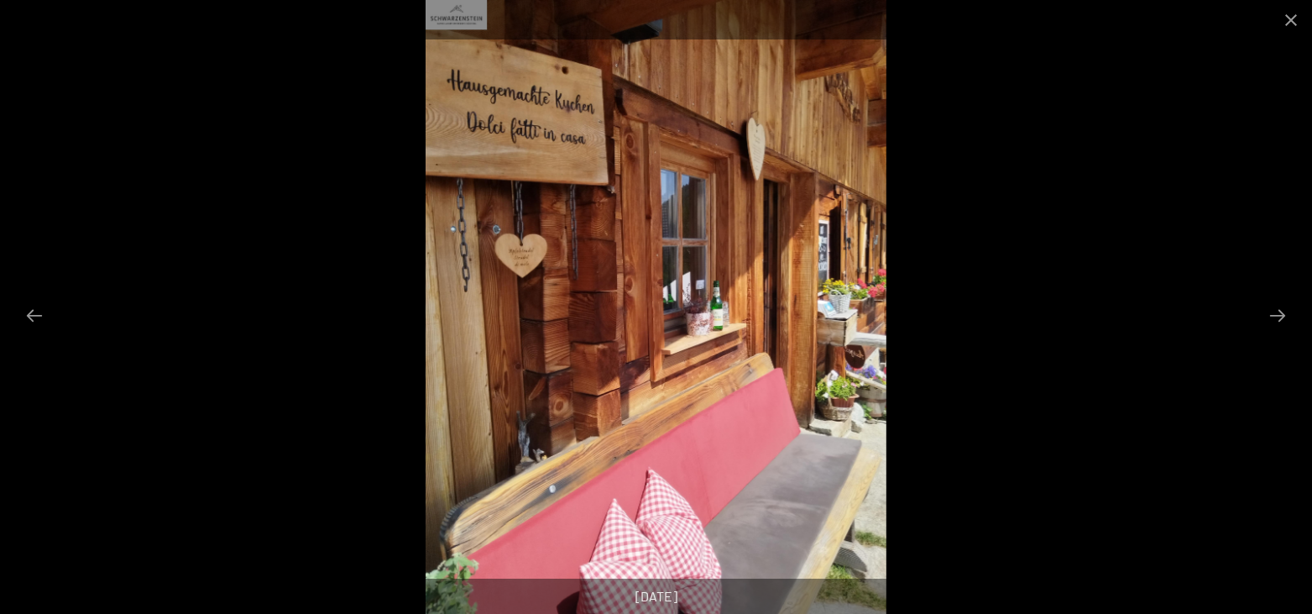
click at [1279, 315] on button "Next slide" at bounding box center [1277, 315] width 35 height 33
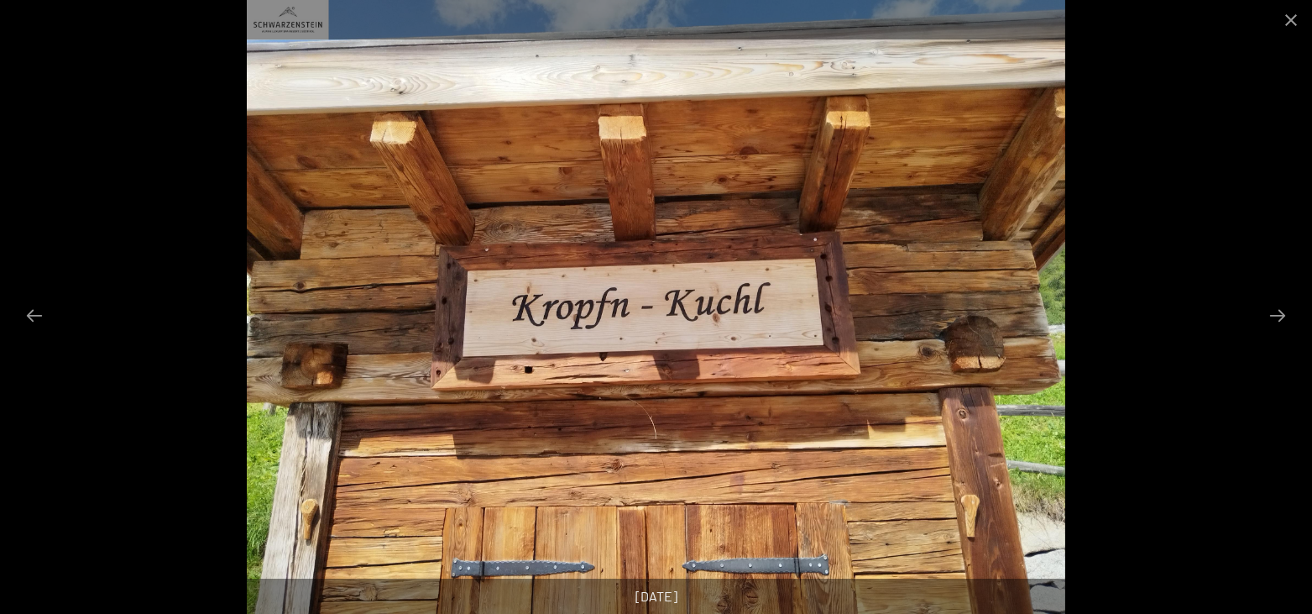
click at [1279, 315] on button "Next slide" at bounding box center [1277, 315] width 35 height 33
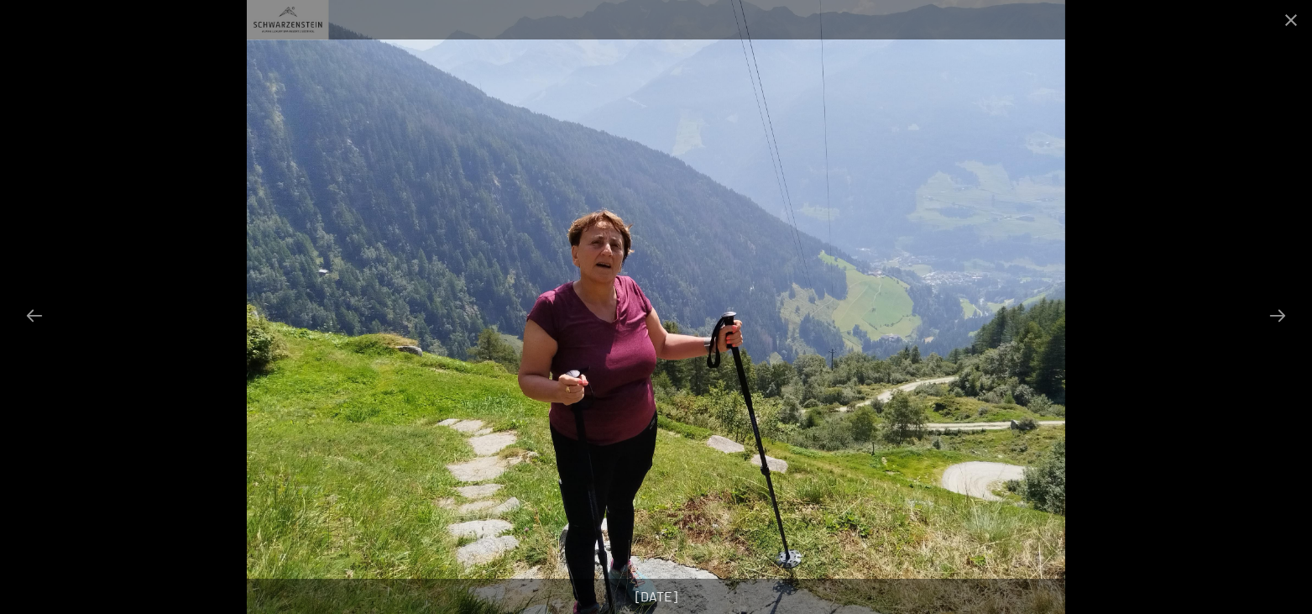
click at [1279, 315] on button "Next slide" at bounding box center [1277, 315] width 35 height 33
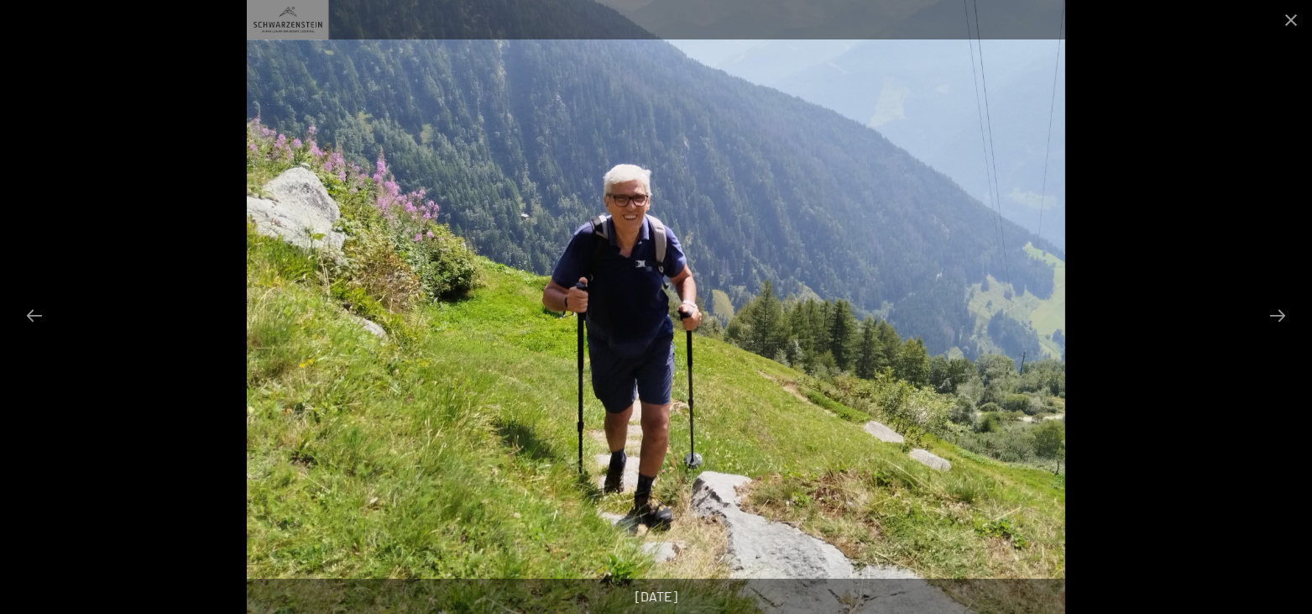
click at [1279, 315] on button "Next slide" at bounding box center [1277, 315] width 35 height 33
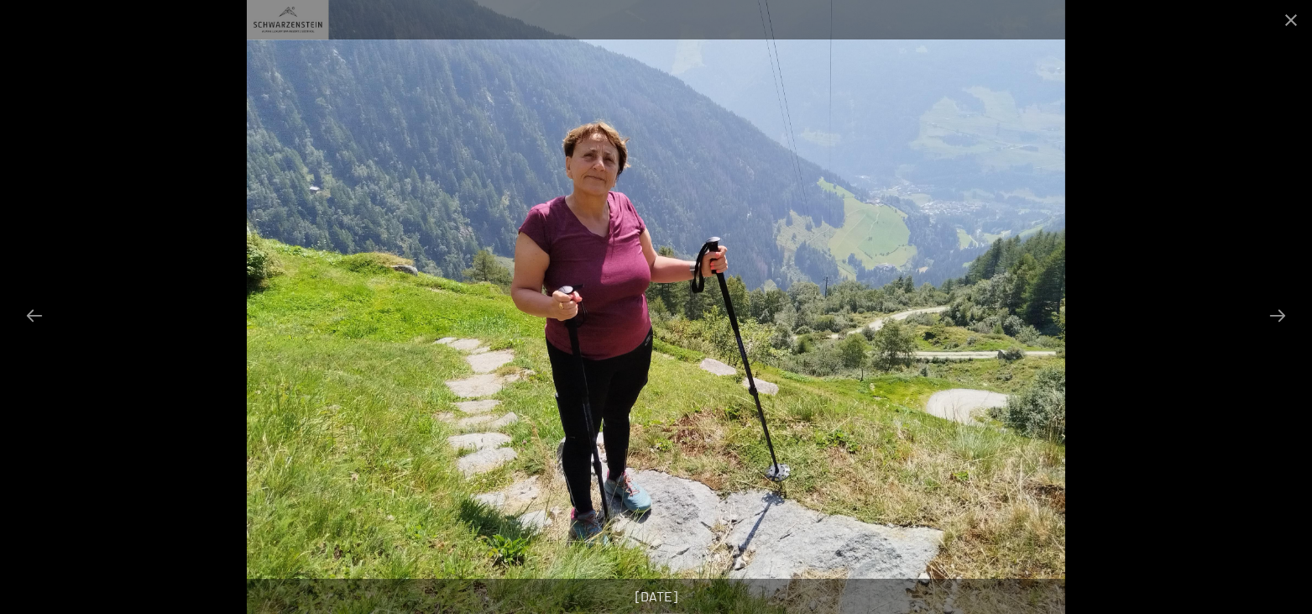
click at [1279, 315] on button "Next slide" at bounding box center [1277, 315] width 35 height 33
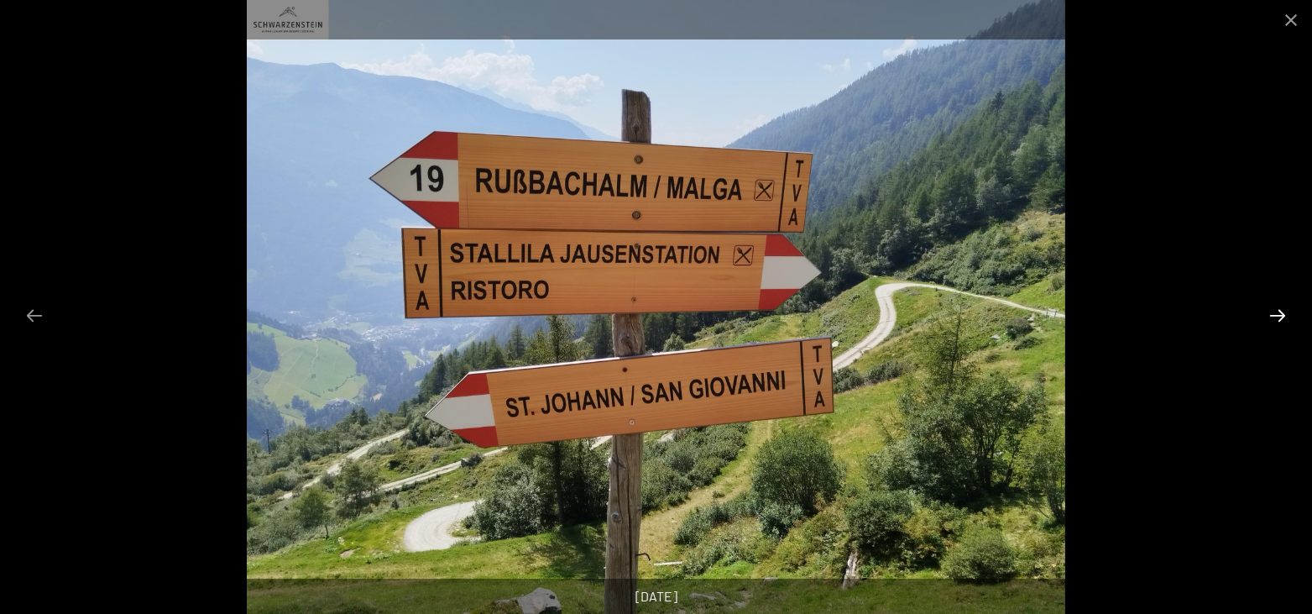
click at [1279, 316] on button "Next slide" at bounding box center [1277, 315] width 35 height 33
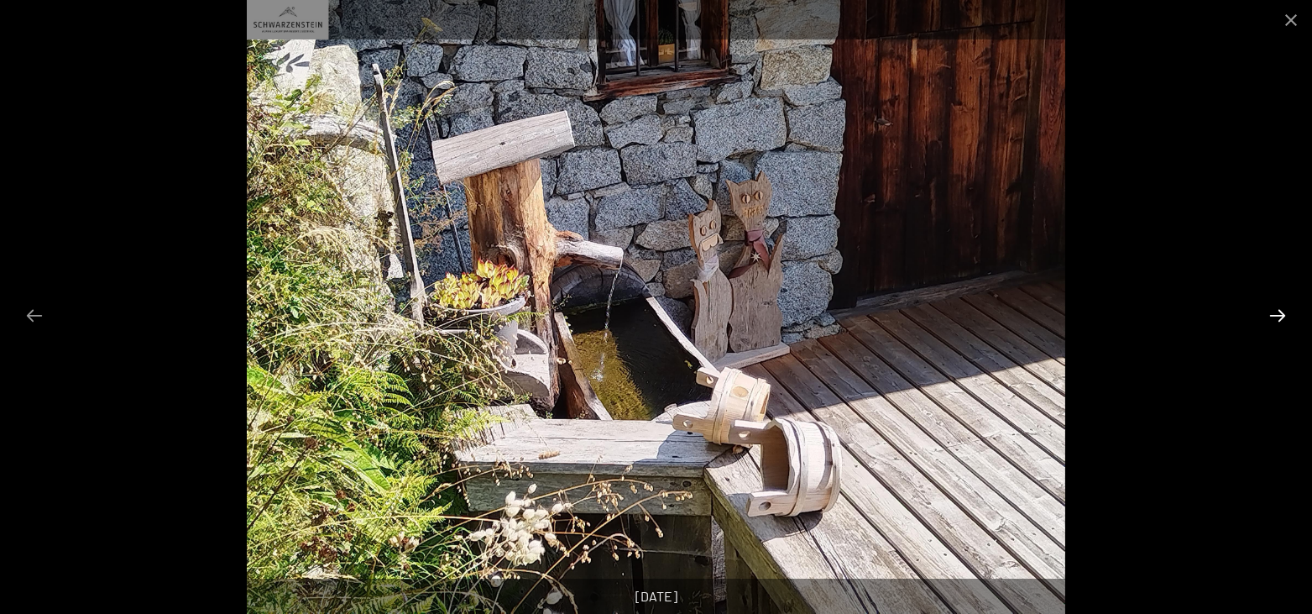
click at [1279, 316] on button "Next slide" at bounding box center [1277, 315] width 35 height 33
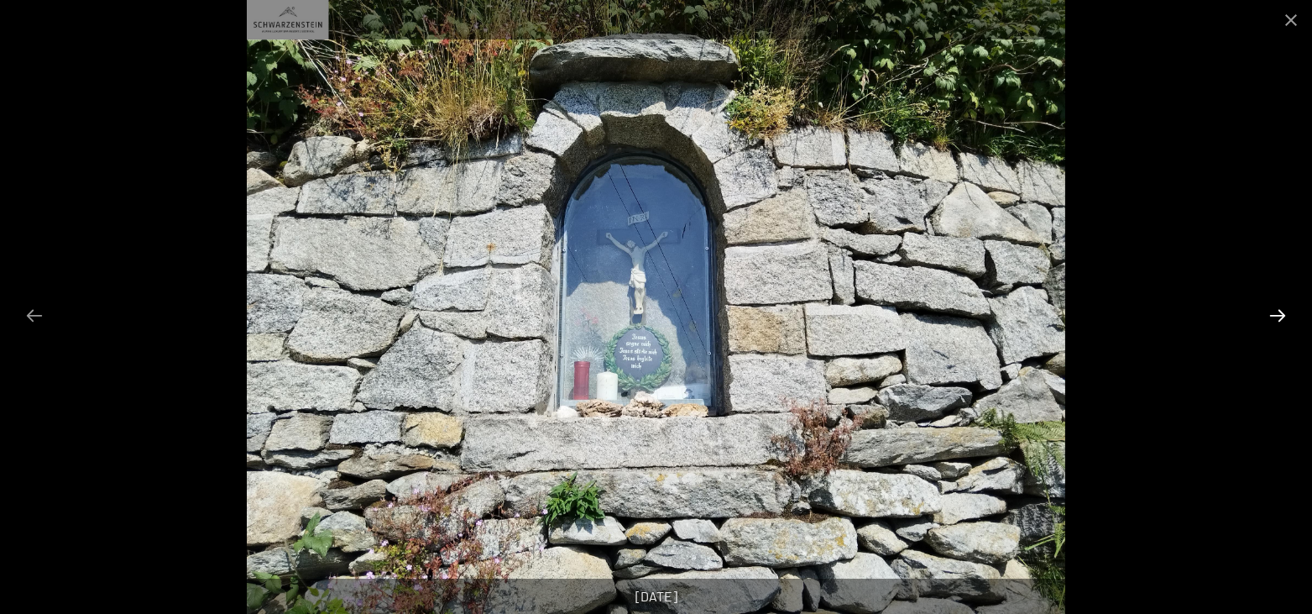
click at [1279, 316] on button "Next slide" at bounding box center [1277, 315] width 35 height 33
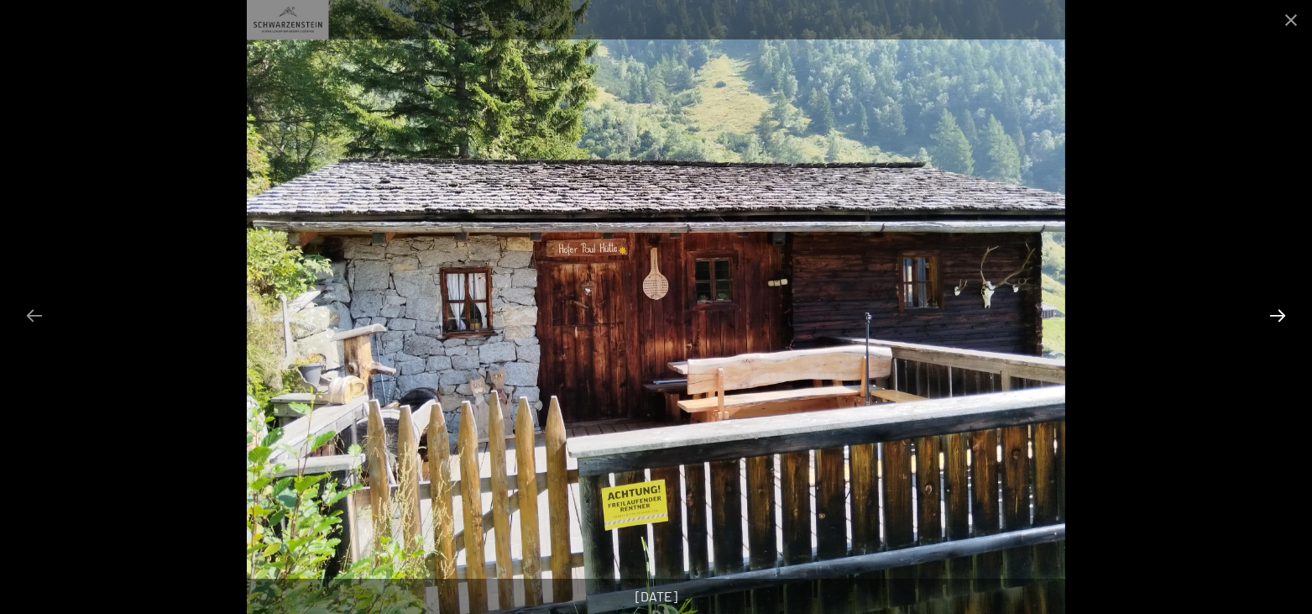
click at [1279, 316] on button "Next slide" at bounding box center [1277, 315] width 35 height 33
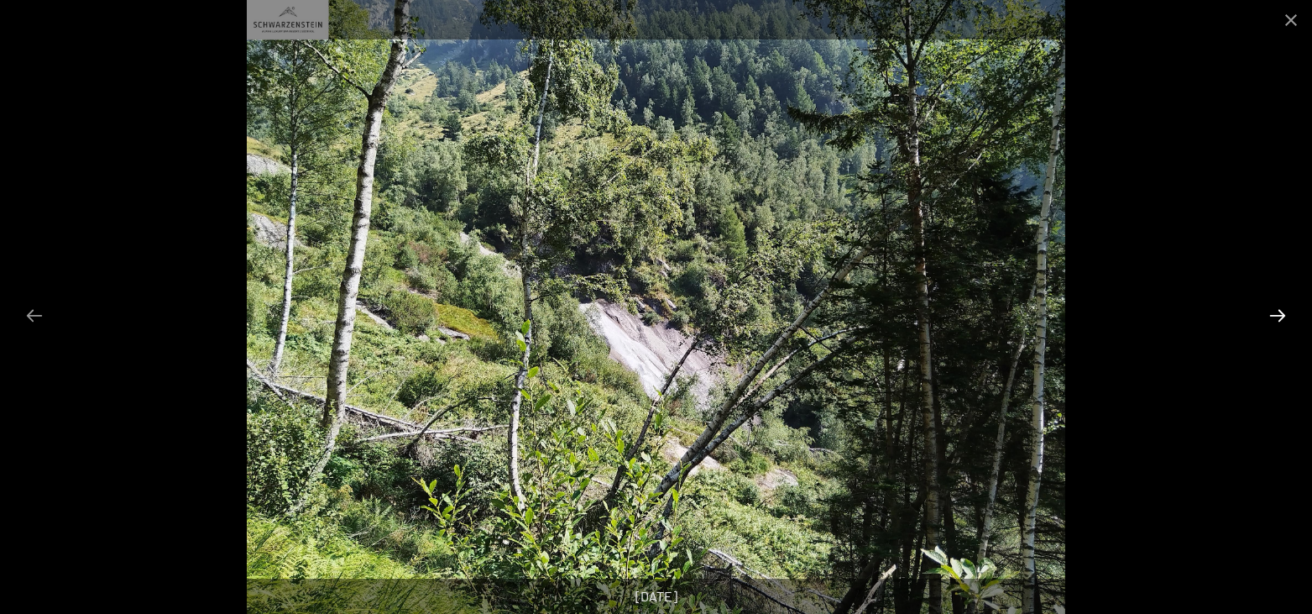
click at [1279, 316] on button "Next slide" at bounding box center [1277, 315] width 35 height 33
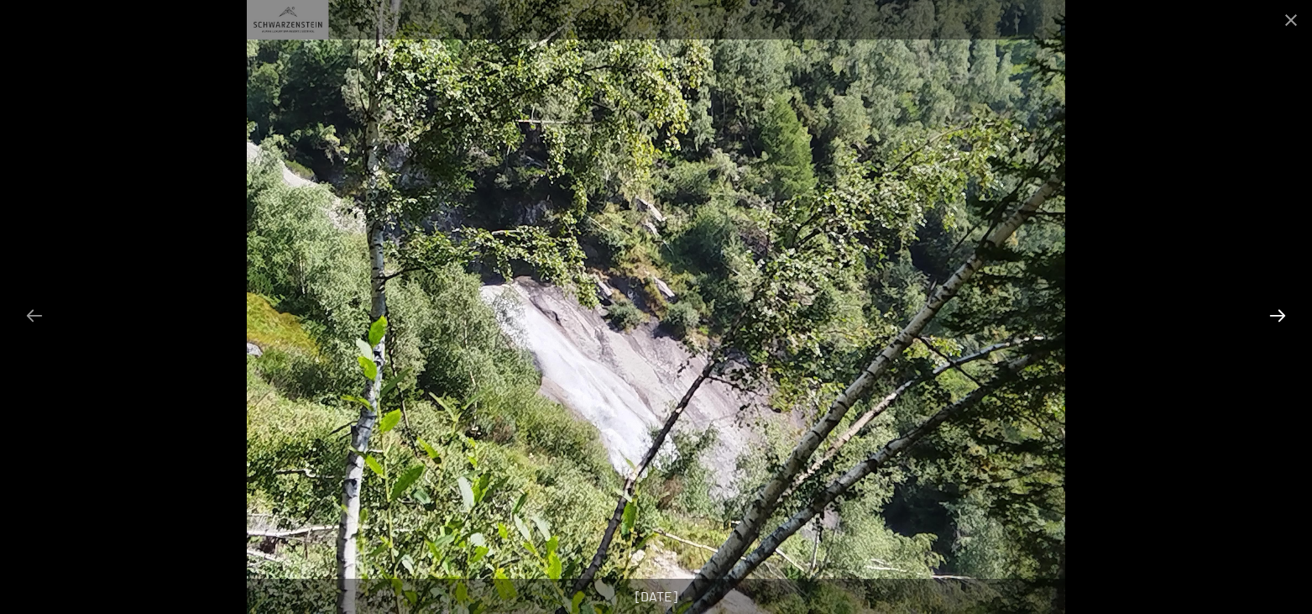
click at [1279, 316] on button "Next slide" at bounding box center [1277, 315] width 35 height 33
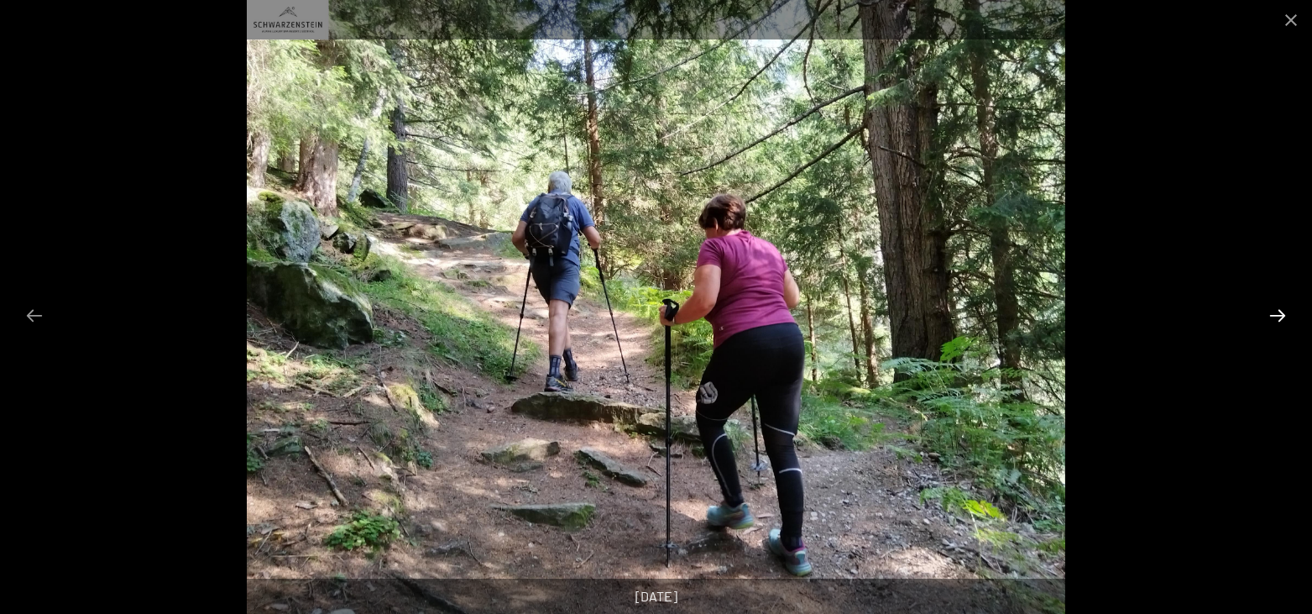
click at [1279, 316] on button "Next slide" at bounding box center [1277, 315] width 35 height 33
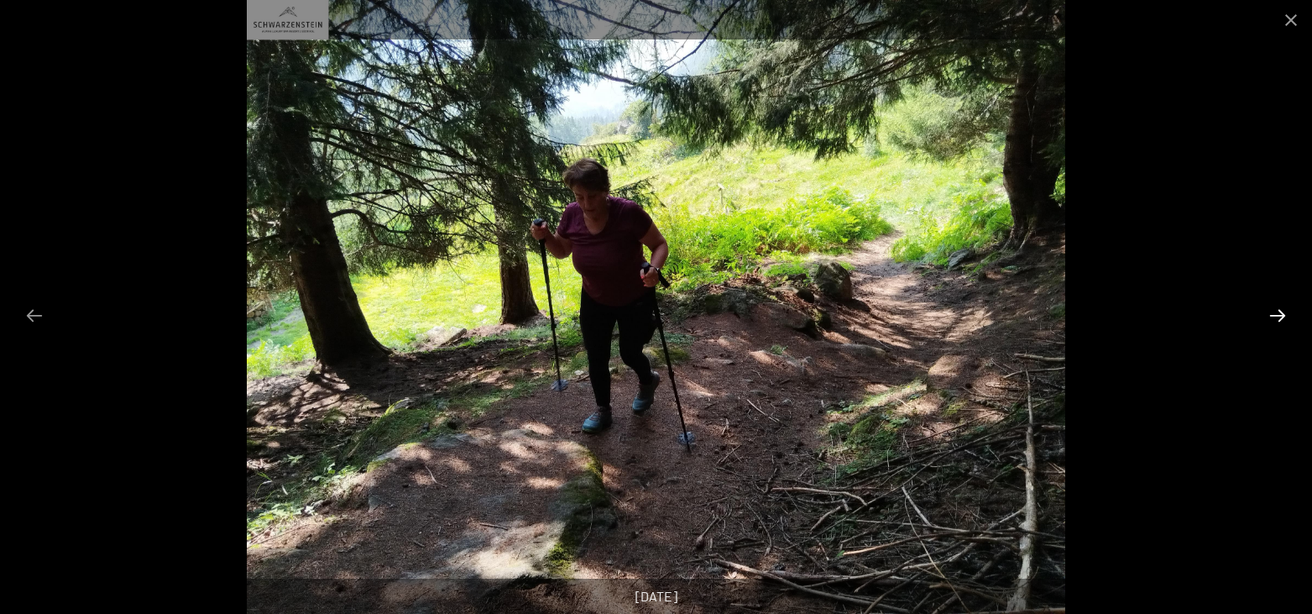
click at [1279, 316] on button "Next slide" at bounding box center [1277, 315] width 35 height 33
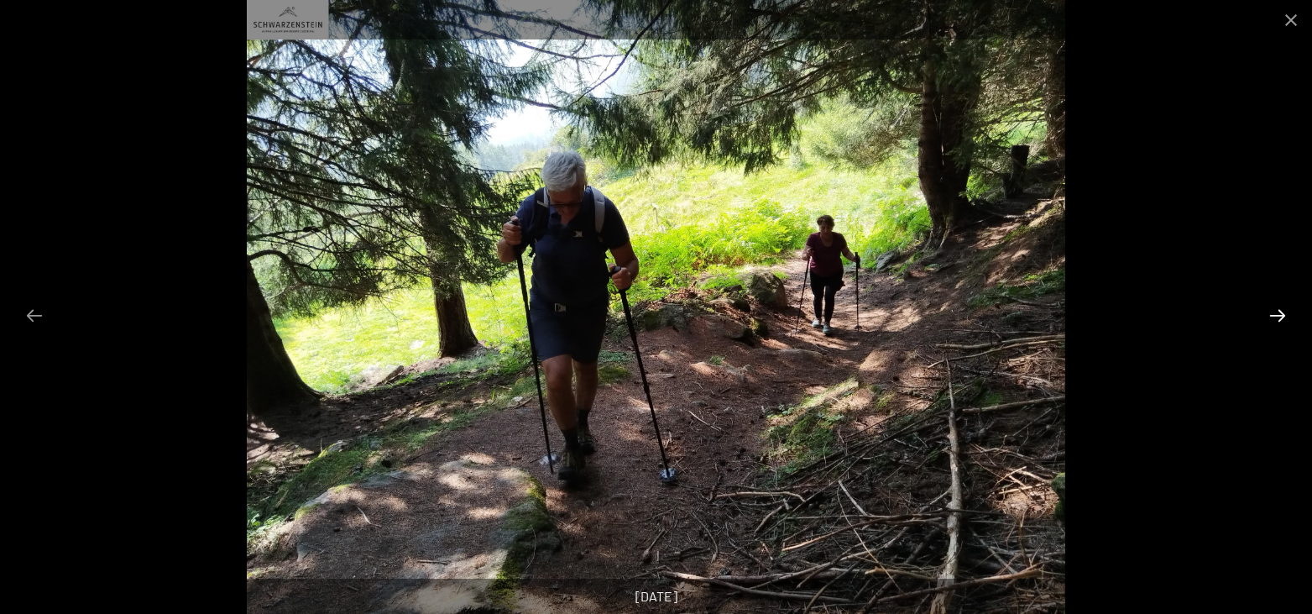
click at [1279, 316] on button "Next slide" at bounding box center [1277, 315] width 35 height 33
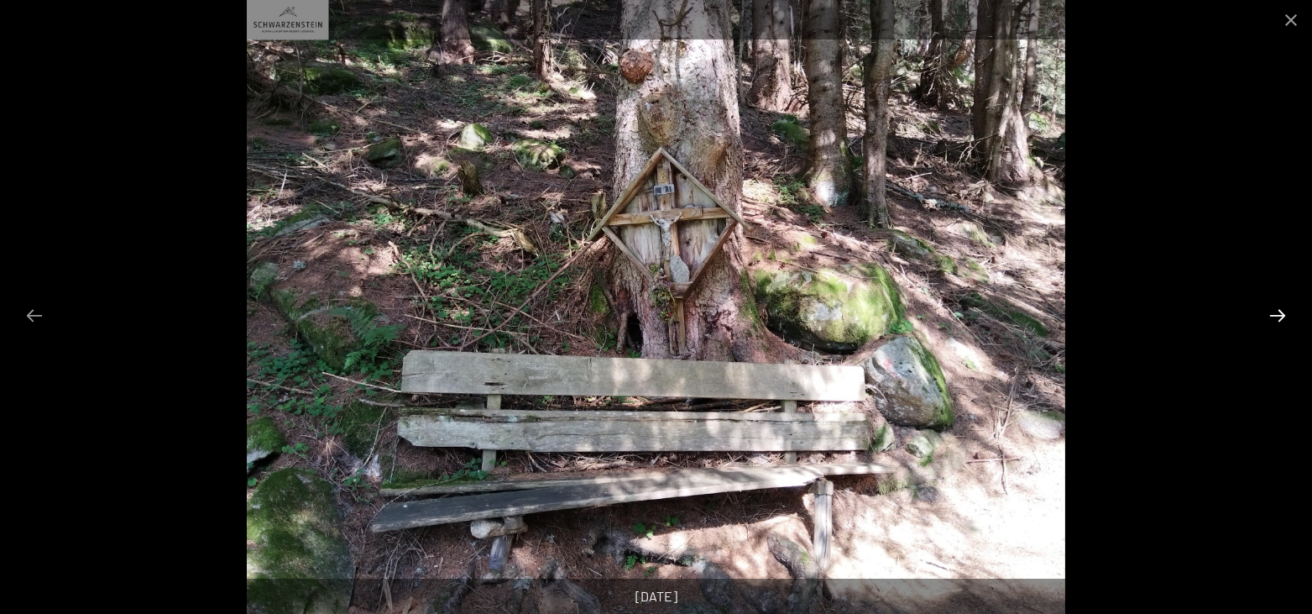
click at [1279, 316] on button "Next slide" at bounding box center [1277, 315] width 35 height 33
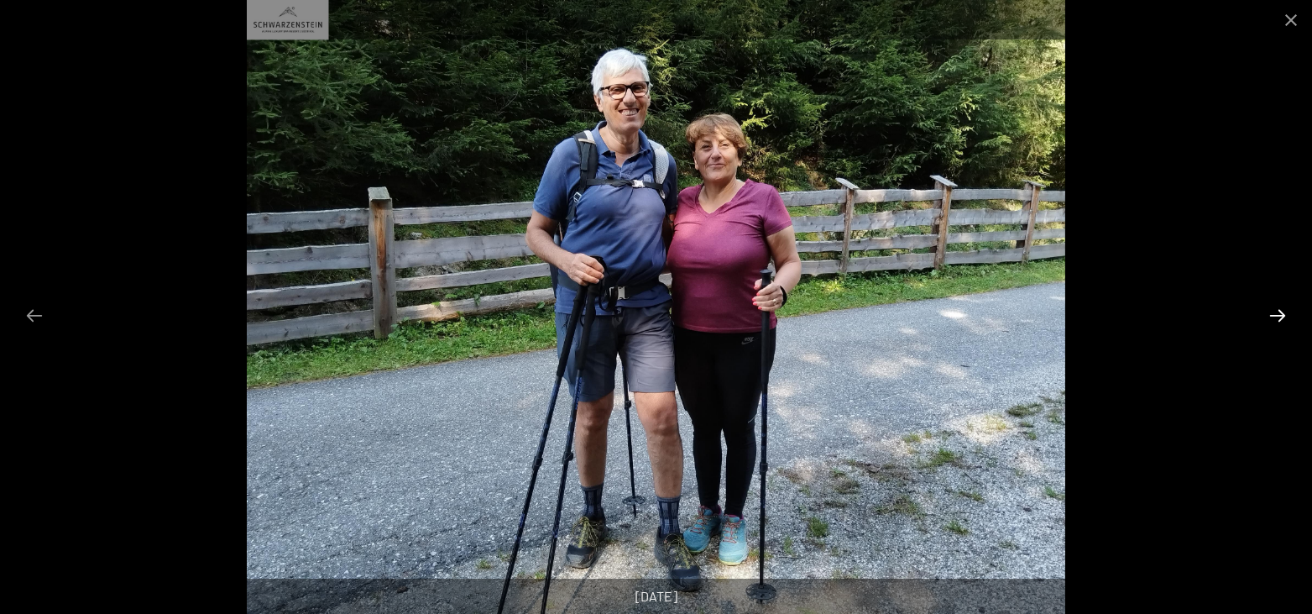
click at [1279, 316] on button "Next slide" at bounding box center [1277, 315] width 35 height 33
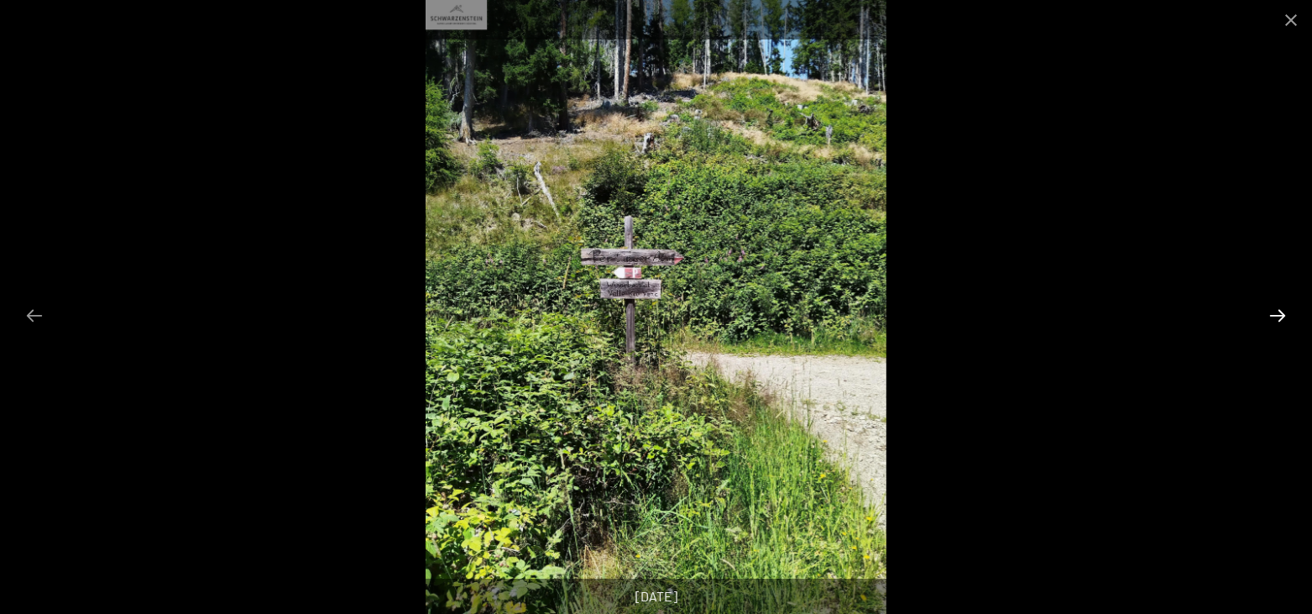
click at [1279, 316] on button "Next slide" at bounding box center [1277, 315] width 35 height 33
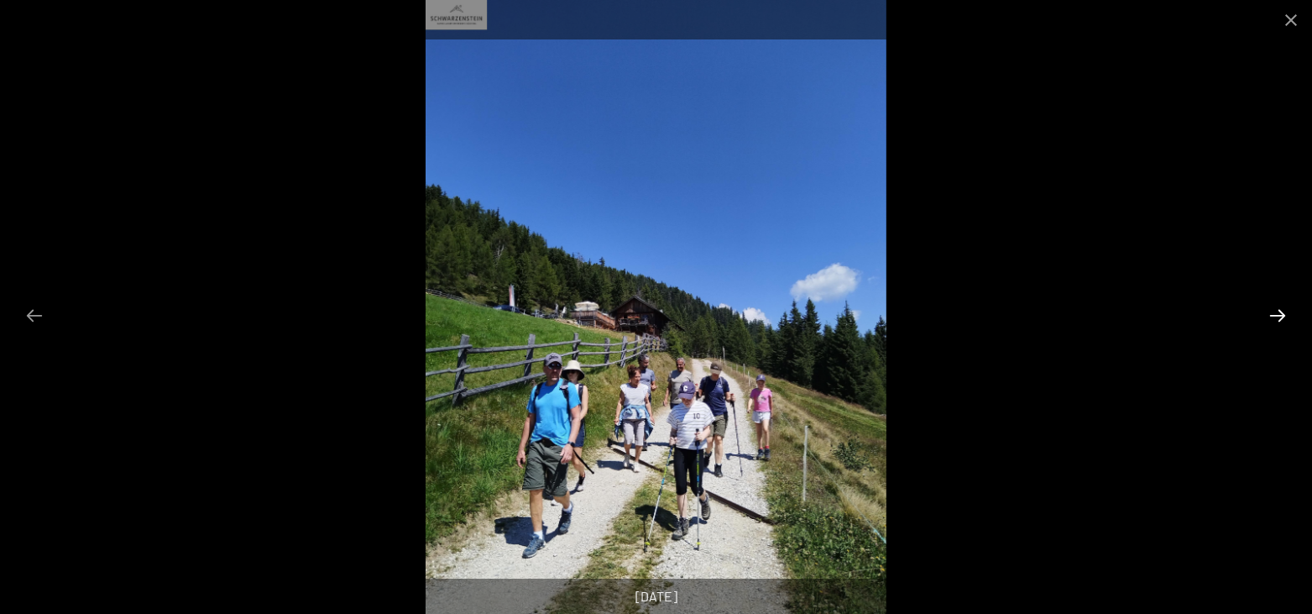
click at [1279, 316] on button "Next slide" at bounding box center [1277, 315] width 35 height 33
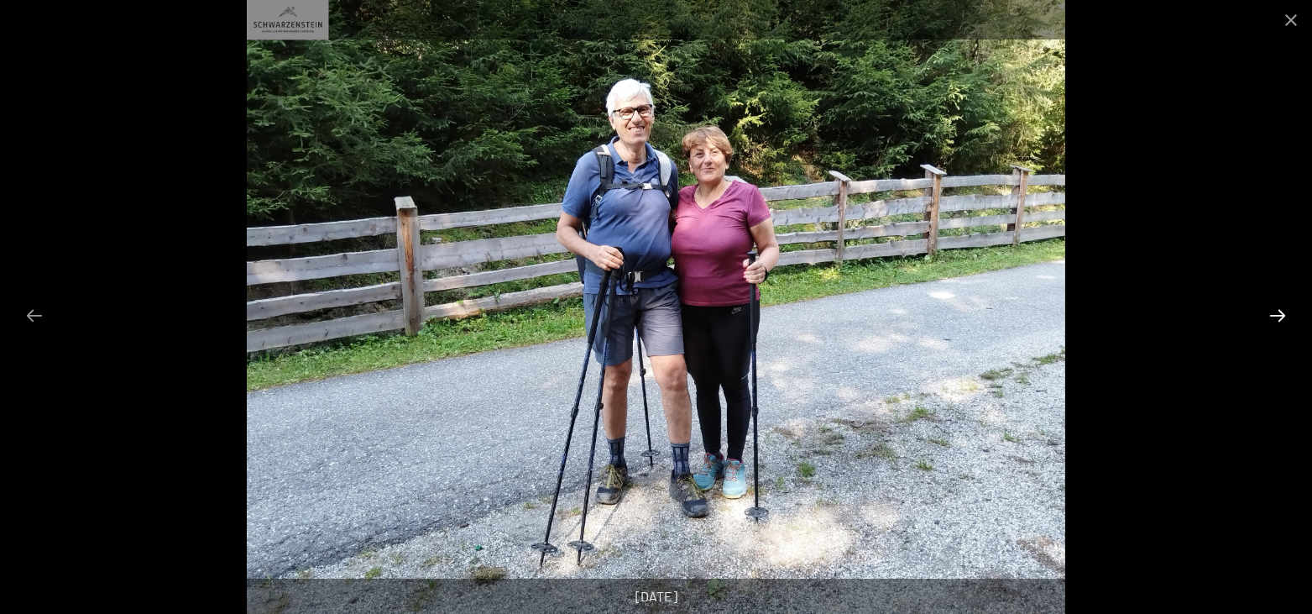
click at [1279, 316] on button "Next slide" at bounding box center [1277, 315] width 35 height 33
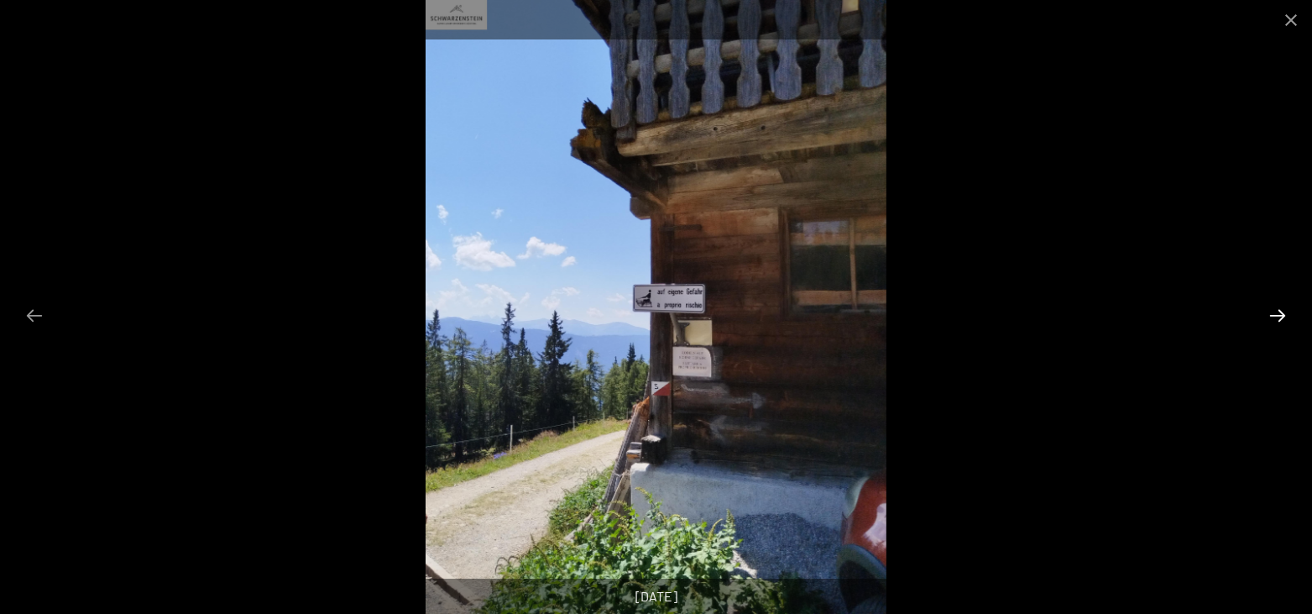
click at [1279, 316] on button "Next slide" at bounding box center [1277, 315] width 35 height 33
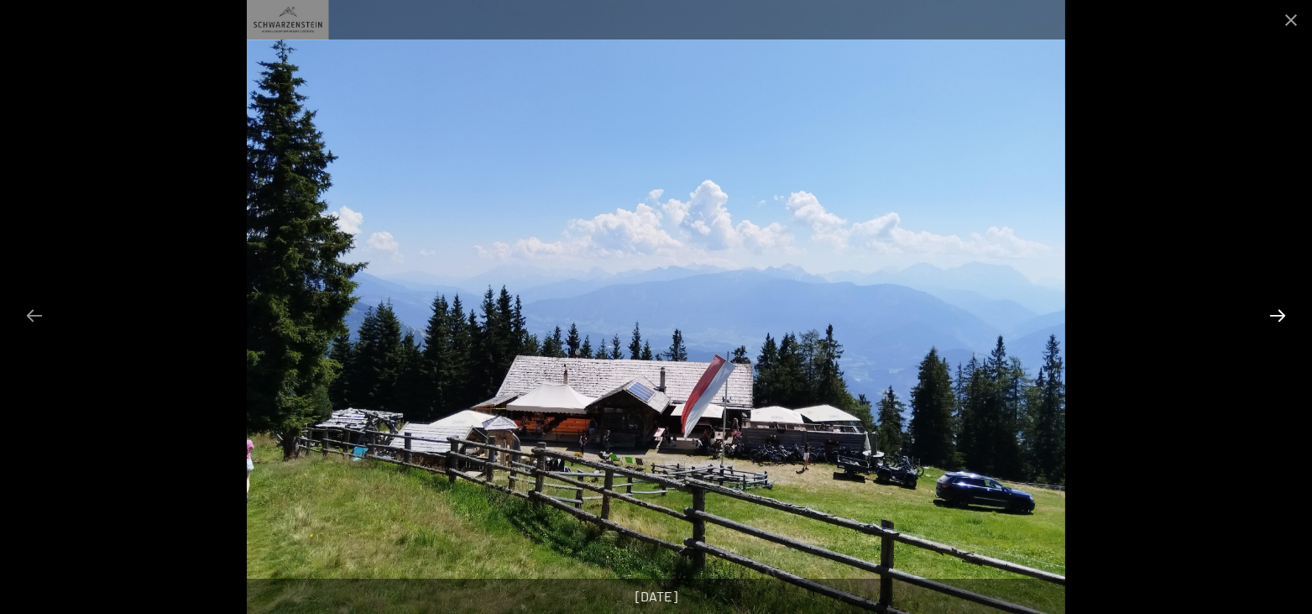
click at [1279, 316] on button "Next slide" at bounding box center [1277, 315] width 35 height 33
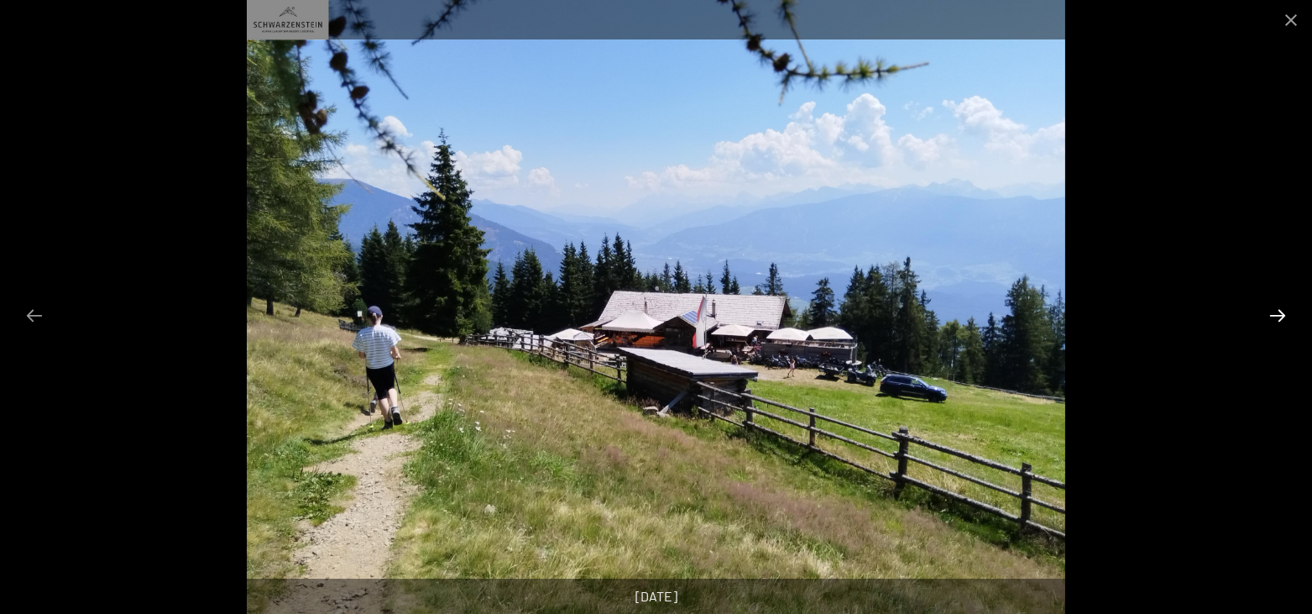
click at [1279, 316] on button "Next slide" at bounding box center [1277, 315] width 35 height 33
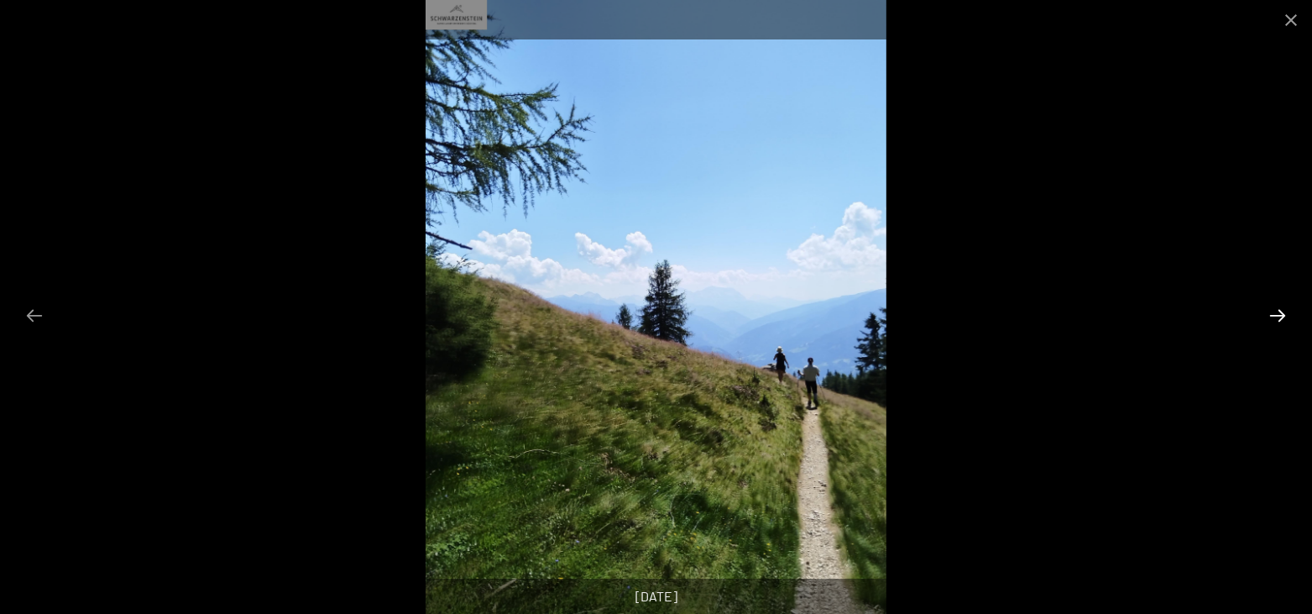
click at [1279, 316] on button "Next slide" at bounding box center [1277, 315] width 35 height 33
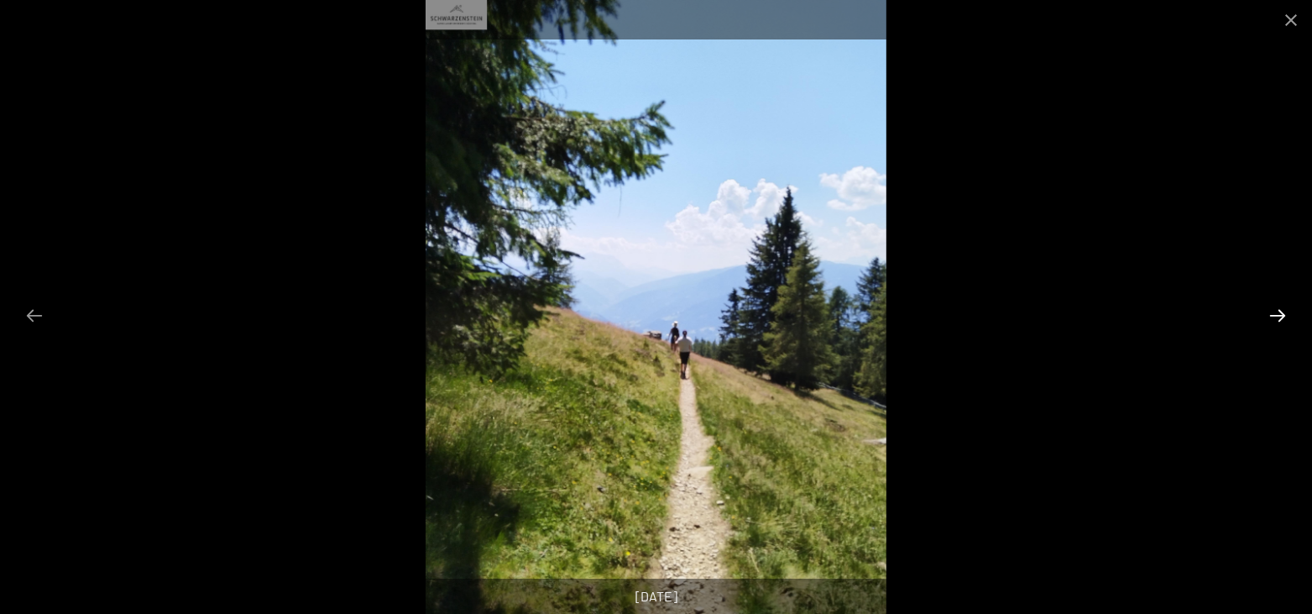
click at [1279, 315] on button "Next slide" at bounding box center [1277, 315] width 35 height 33
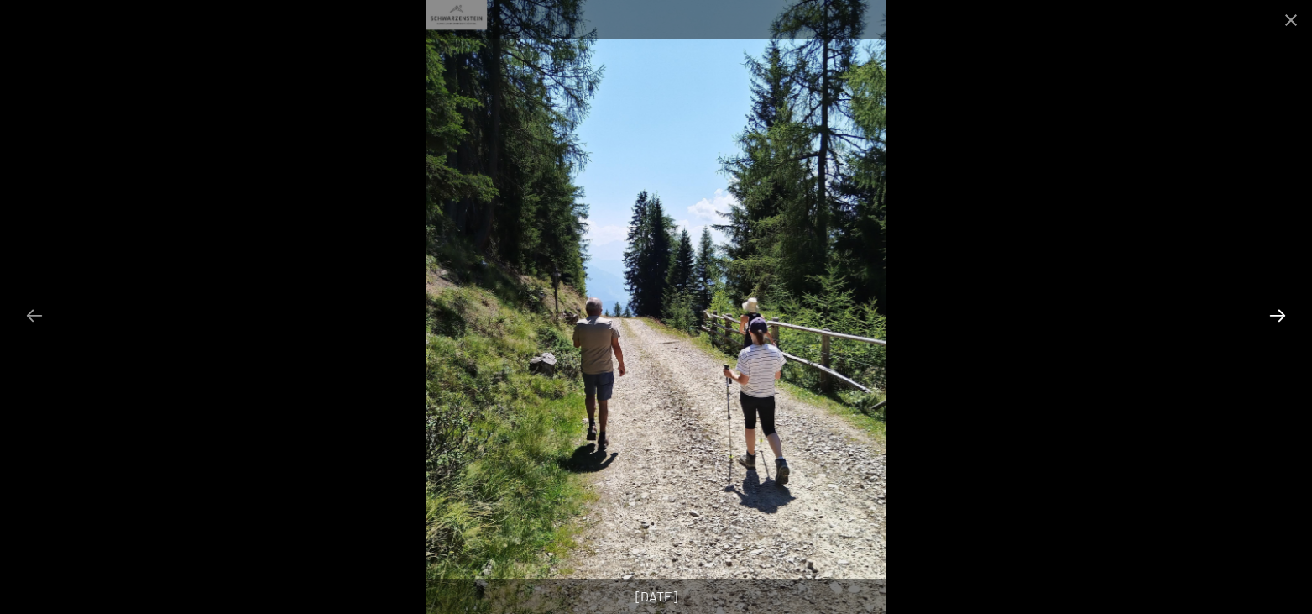
click at [1279, 315] on button "Next slide" at bounding box center [1277, 315] width 35 height 33
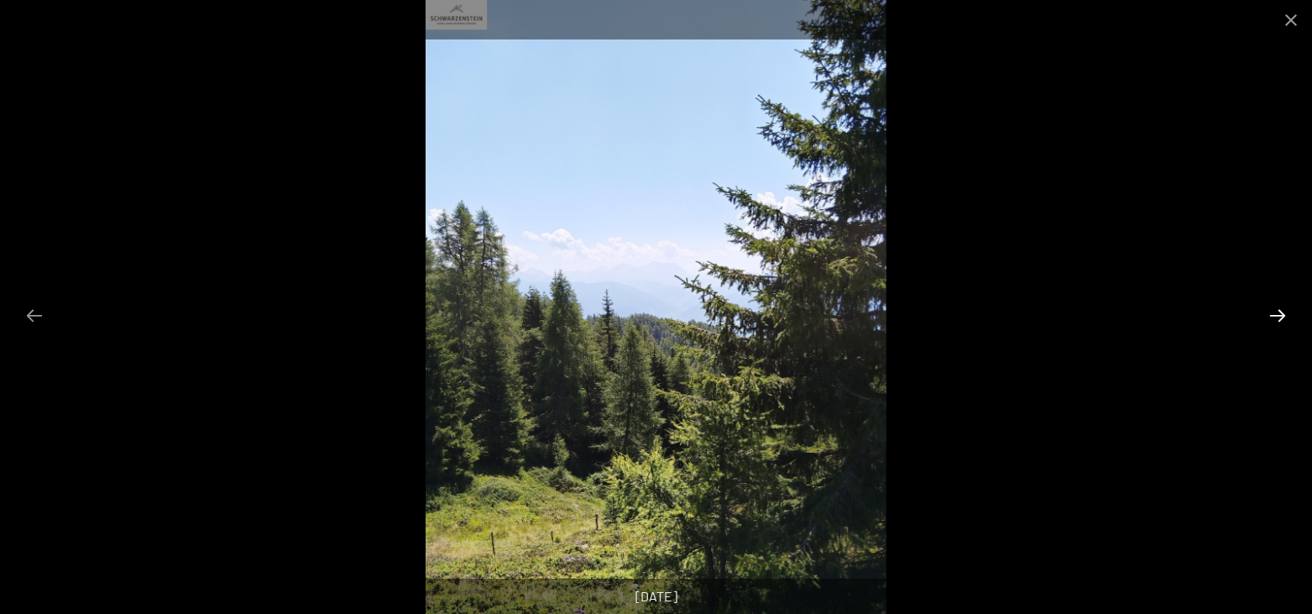
click at [1279, 315] on button "Next slide" at bounding box center [1277, 315] width 35 height 33
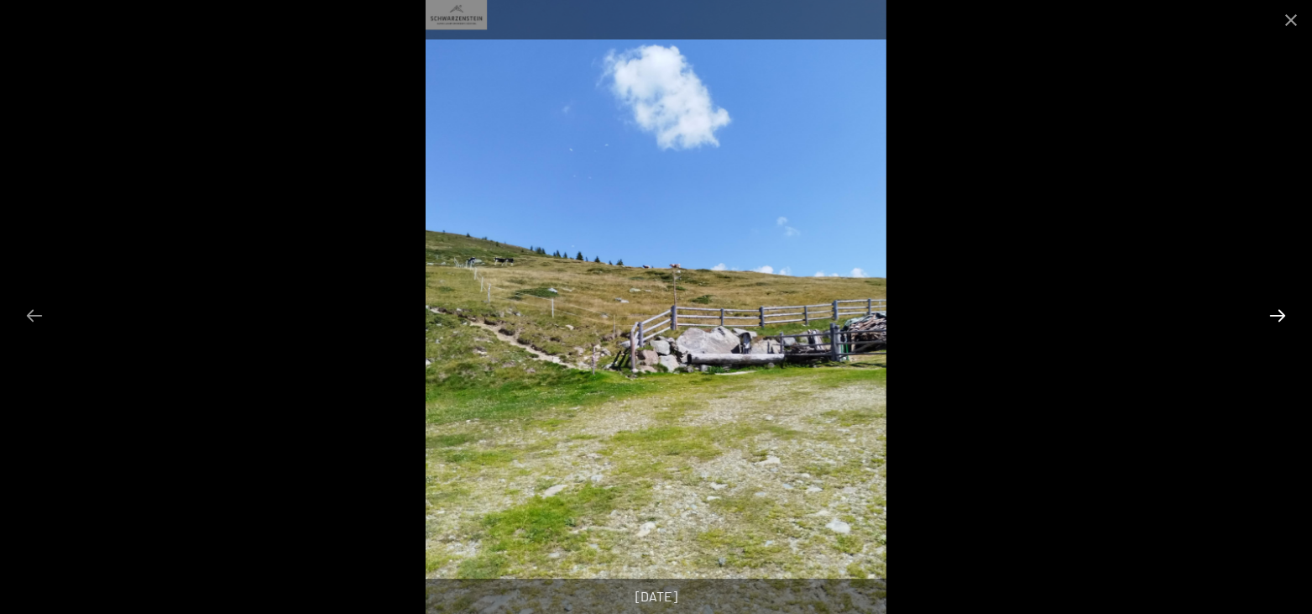
click at [1279, 315] on button "Next slide" at bounding box center [1277, 315] width 35 height 33
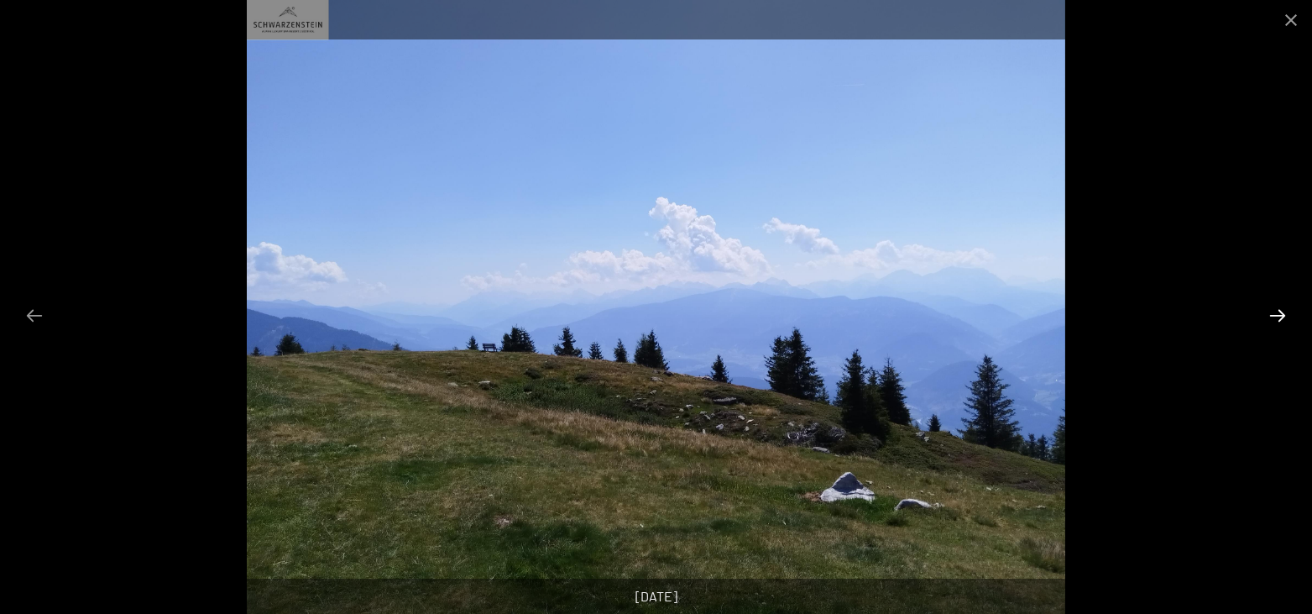
click at [1279, 315] on button "Next slide" at bounding box center [1277, 315] width 35 height 33
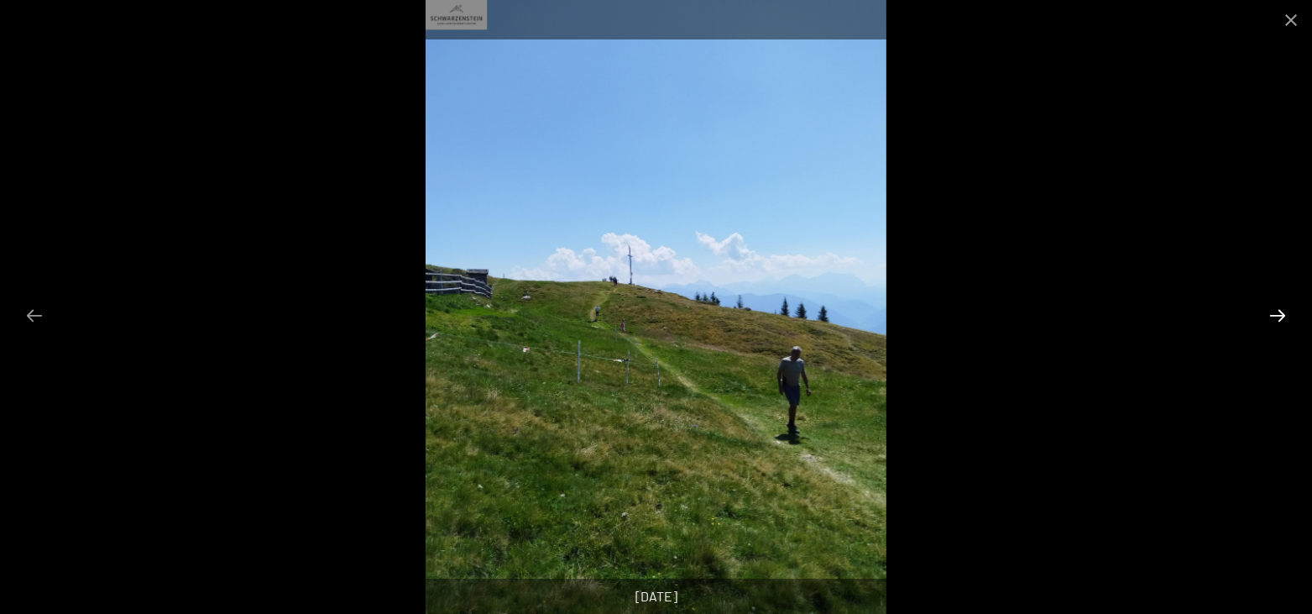
click at [1279, 315] on button "Next slide" at bounding box center [1277, 315] width 35 height 33
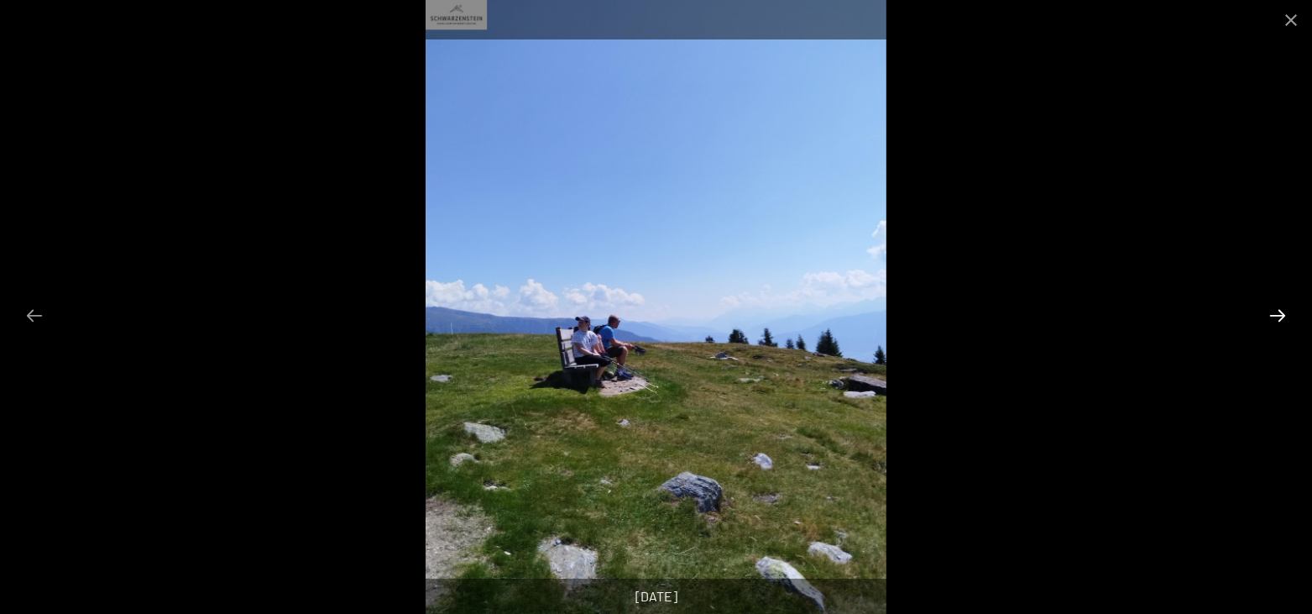
click at [1279, 315] on button "Next slide" at bounding box center [1277, 315] width 35 height 33
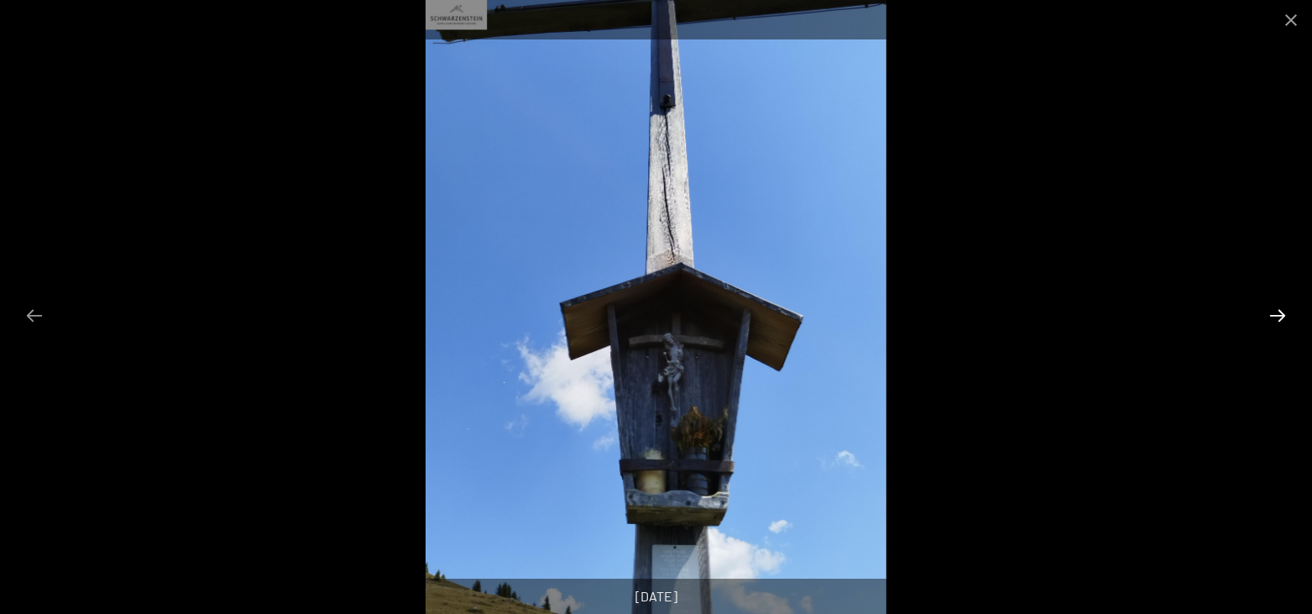
click at [1279, 315] on button "Next slide" at bounding box center [1277, 315] width 35 height 33
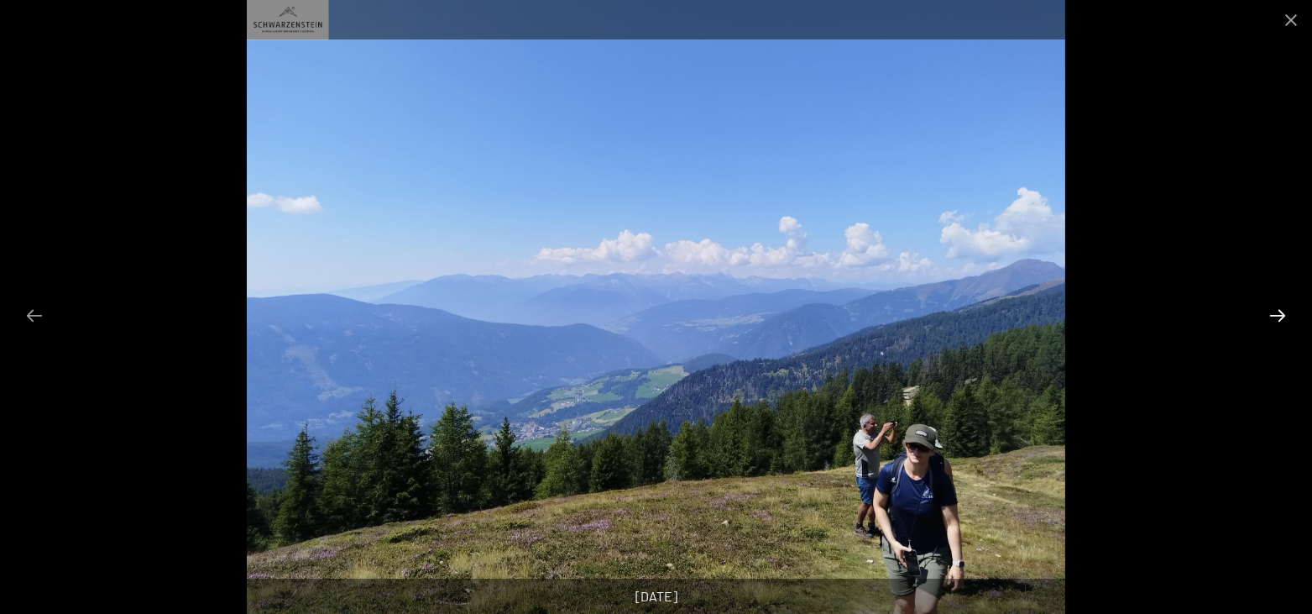
click at [1279, 316] on button "Next slide" at bounding box center [1277, 315] width 35 height 33
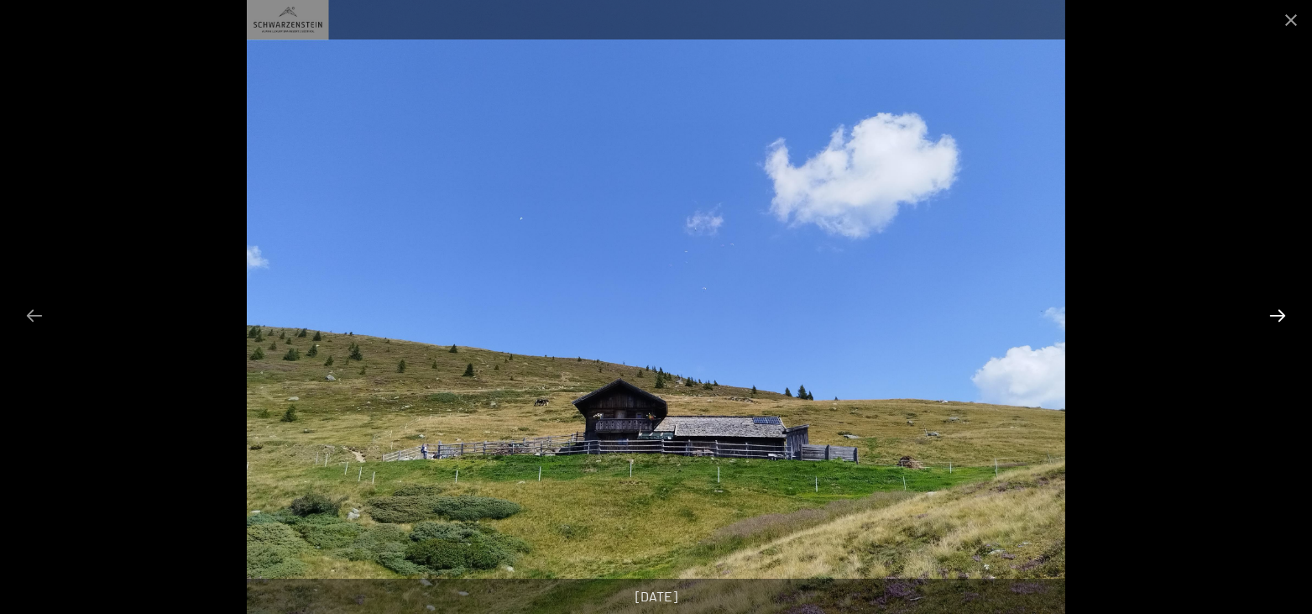
click at [1279, 316] on button "Next slide" at bounding box center [1277, 315] width 35 height 33
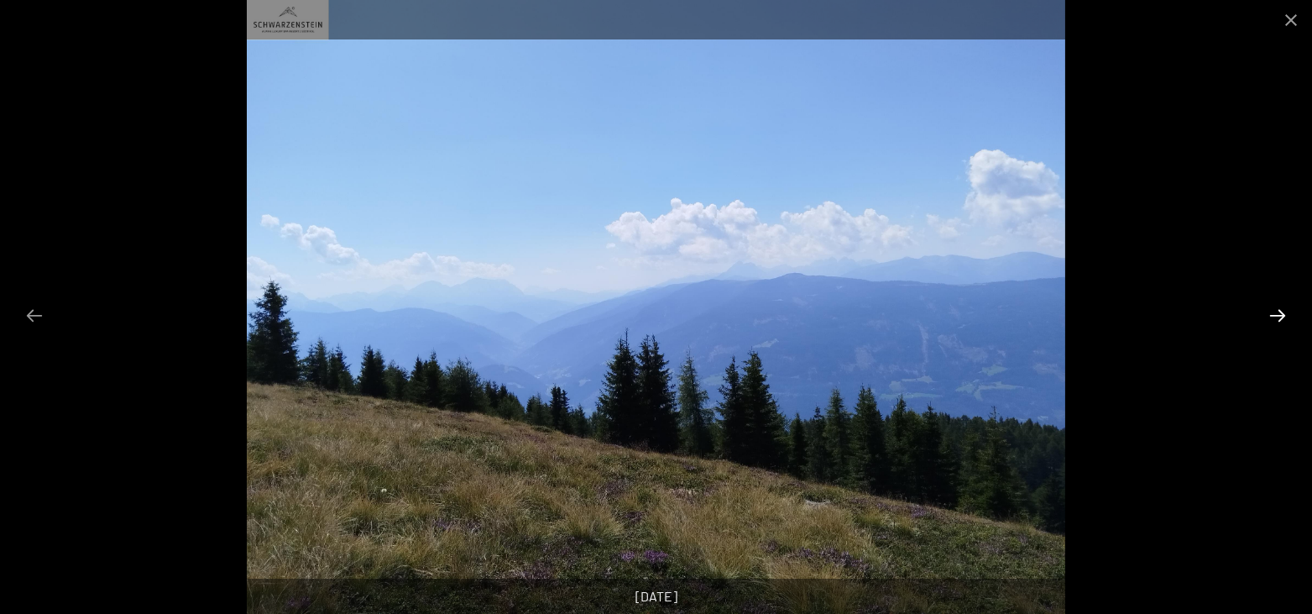
click at [1279, 316] on button "Next slide" at bounding box center [1277, 315] width 35 height 33
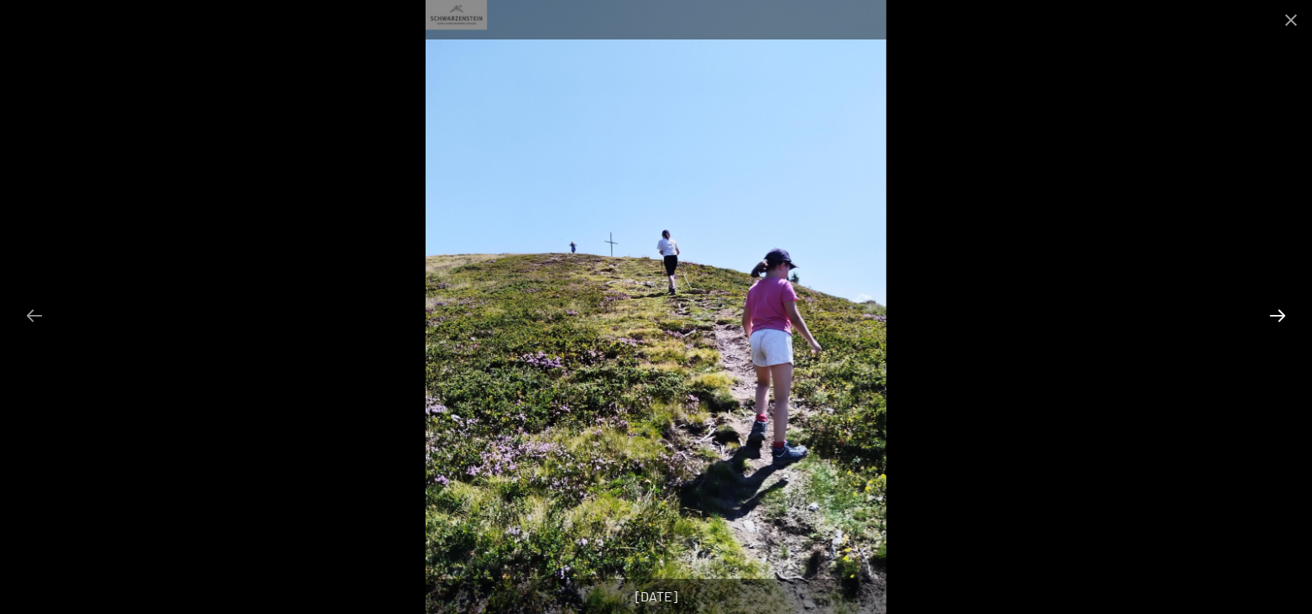
click at [1279, 316] on button "Next slide" at bounding box center [1277, 315] width 35 height 33
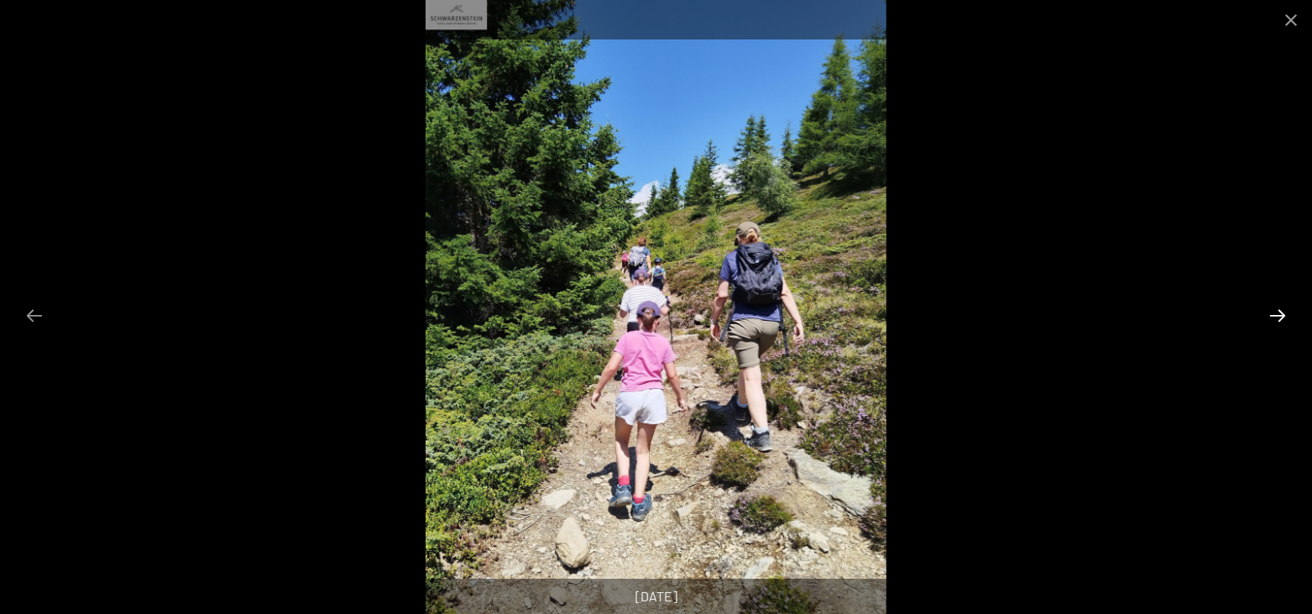
click at [1279, 316] on button "Next slide" at bounding box center [1277, 315] width 35 height 33
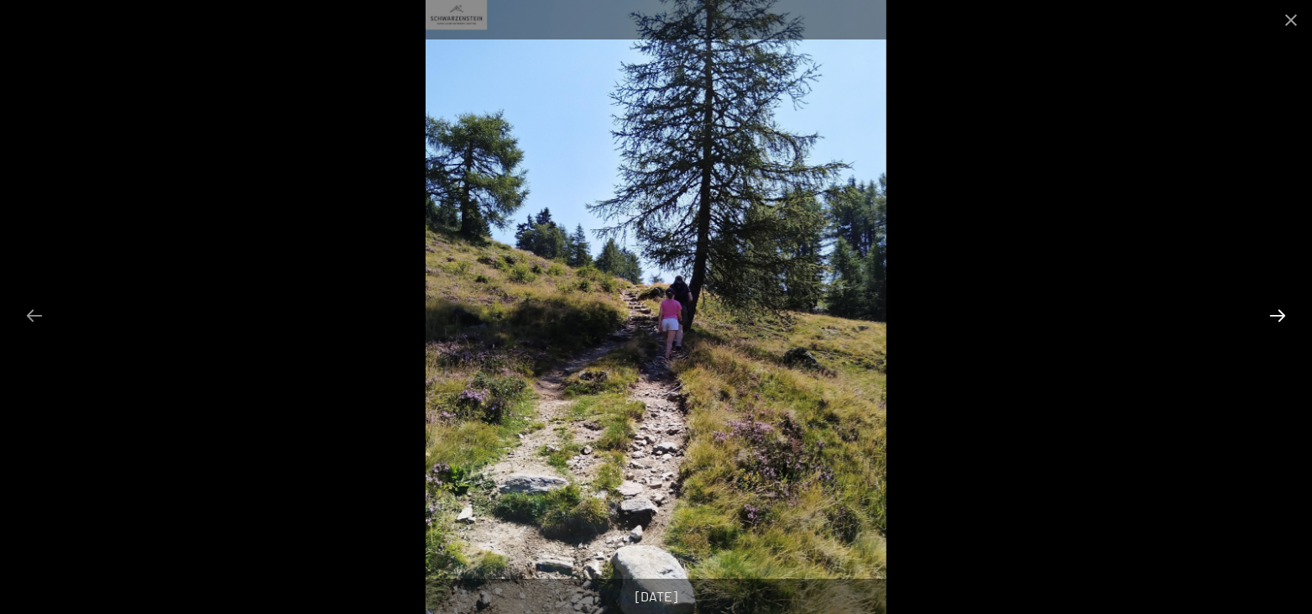
click at [1279, 316] on button "Next slide" at bounding box center [1277, 315] width 35 height 33
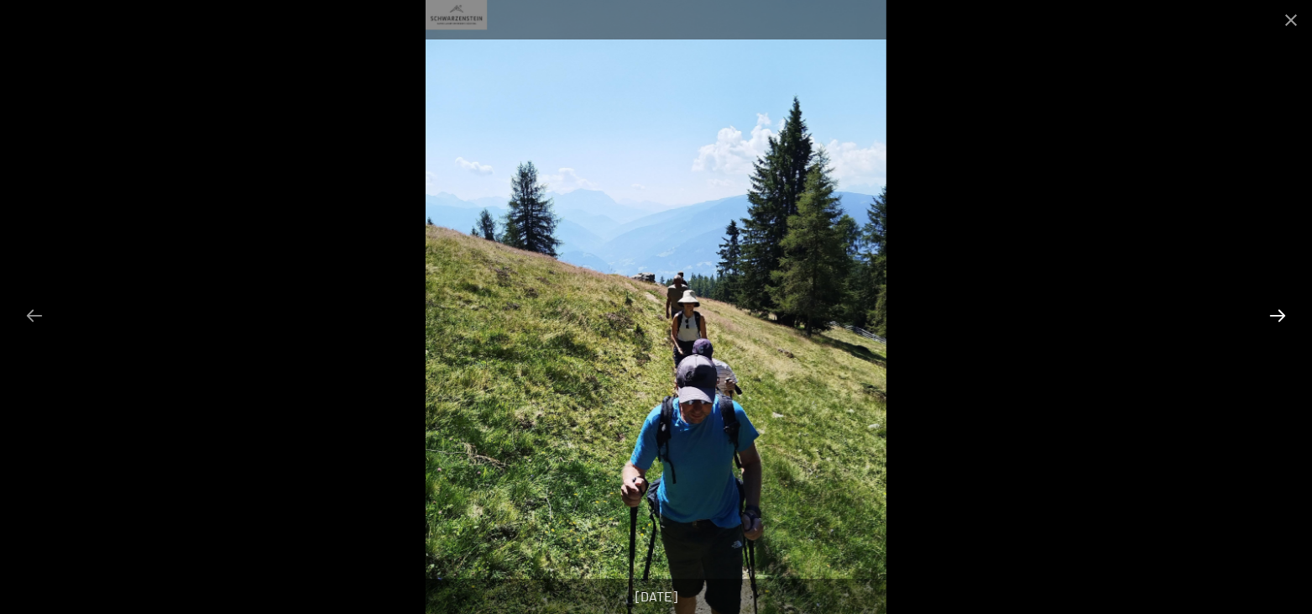
click at [1279, 316] on button "Next slide" at bounding box center [1277, 315] width 35 height 33
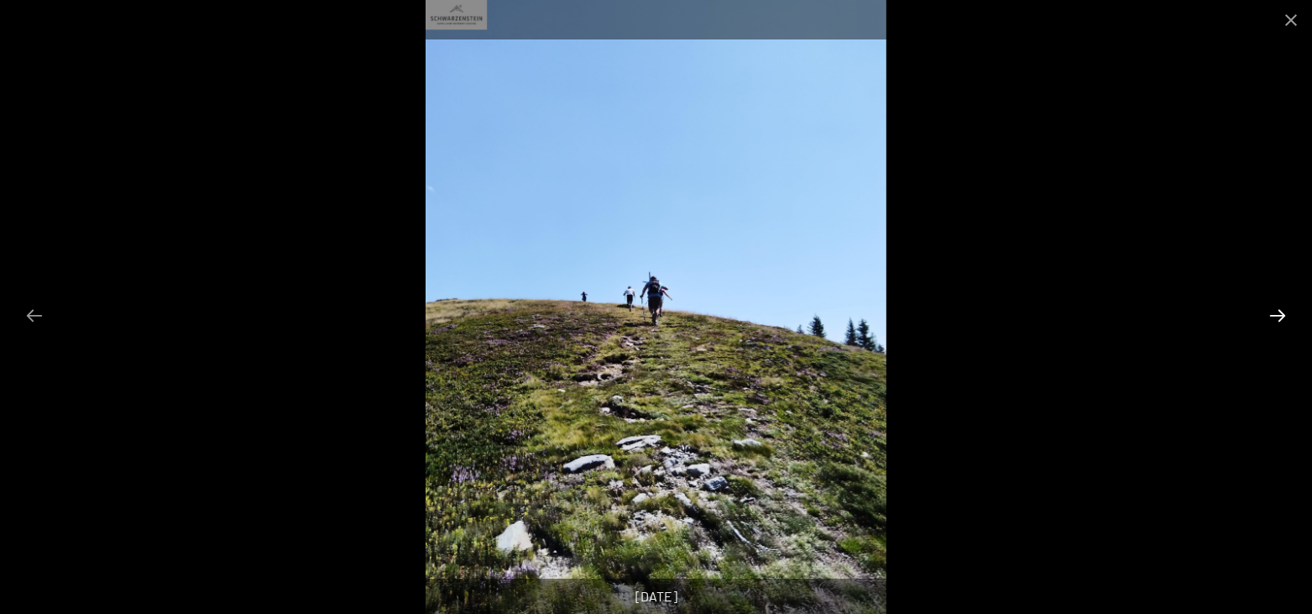
click at [1279, 316] on button "Next slide" at bounding box center [1277, 315] width 35 height 33
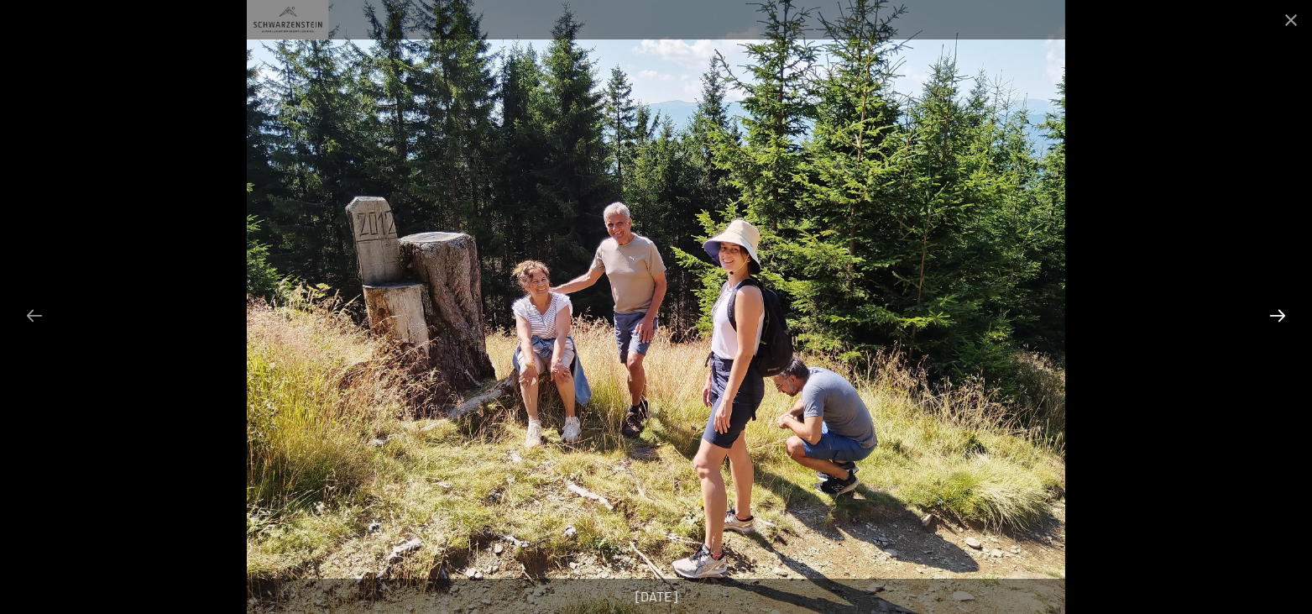
click at [1279, 316] on button "Next slide" at bounding box center [1277, 315] width 35 height 33
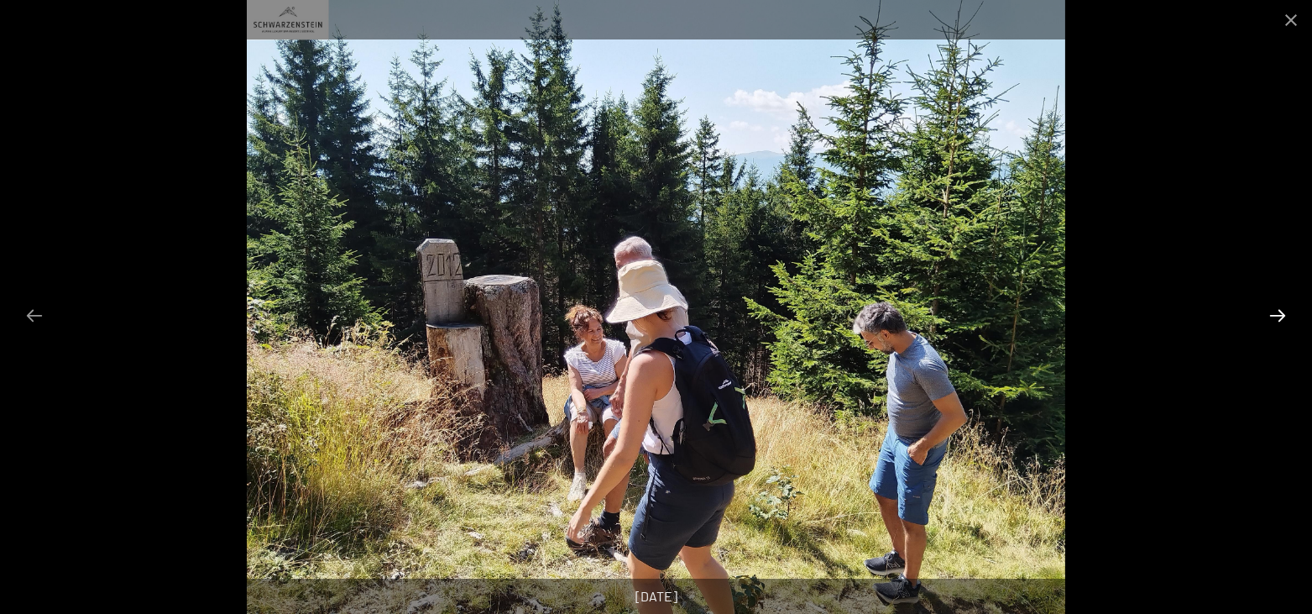
click at [1279, 316] on button "Next slide" at bounding box center [1277, 315] width 35 height 33
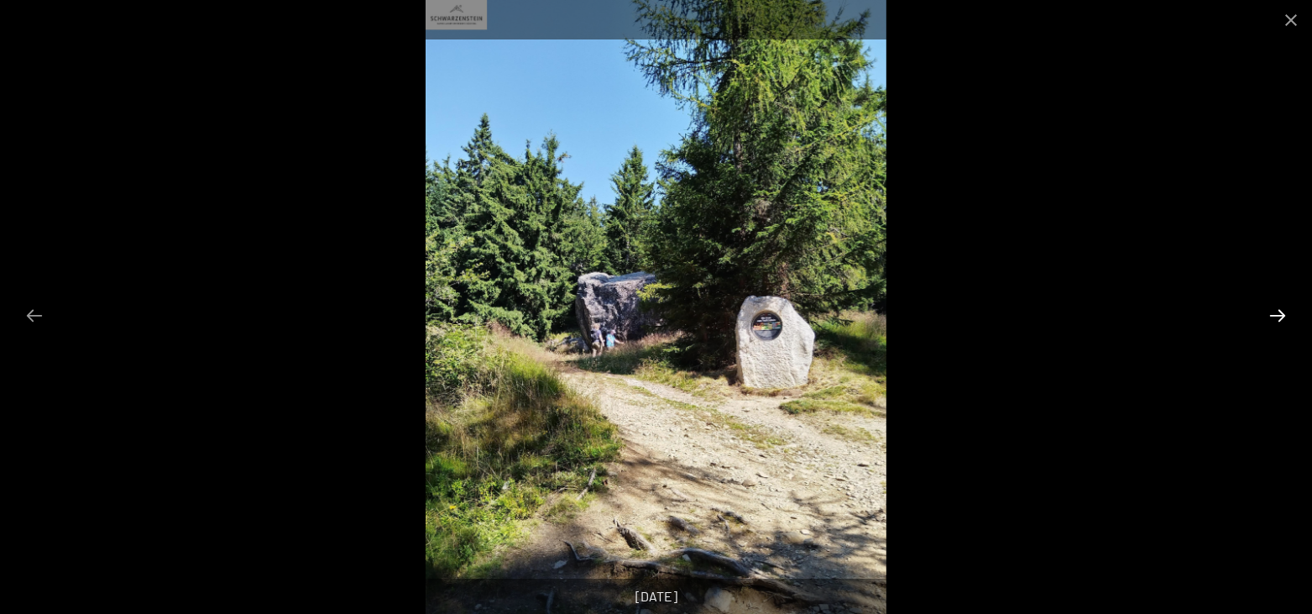
click at [1279, 316] on button "Next slide" at bounding box center [1277, 315] width 35 height 33
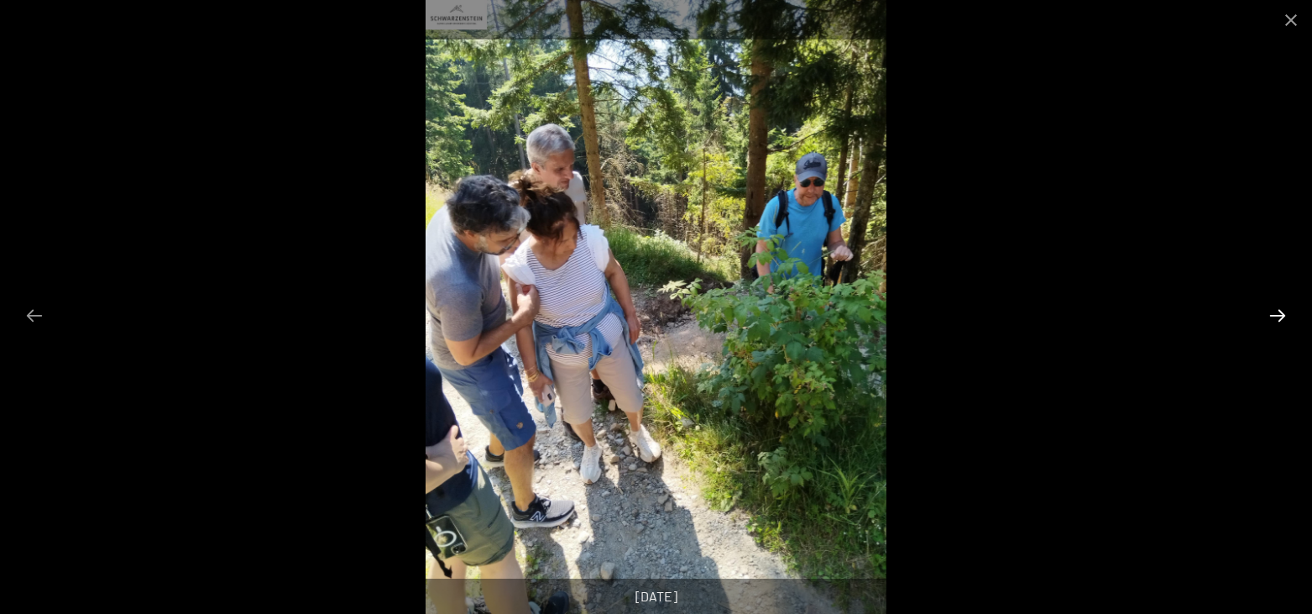
click at [1279, 316] on button "Next slide" at bounding box center [1277, 315] width 35 height 33
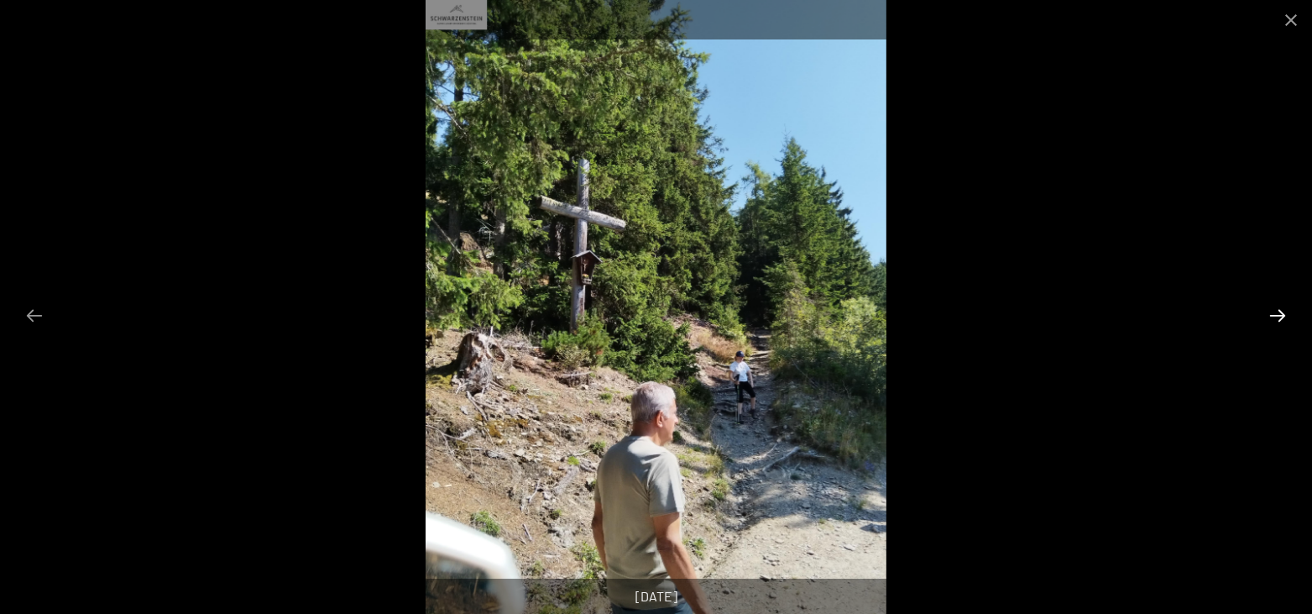
click at [1279, 316] on button "Next slide" at bounding box center [1277, 315] width 35 height 33
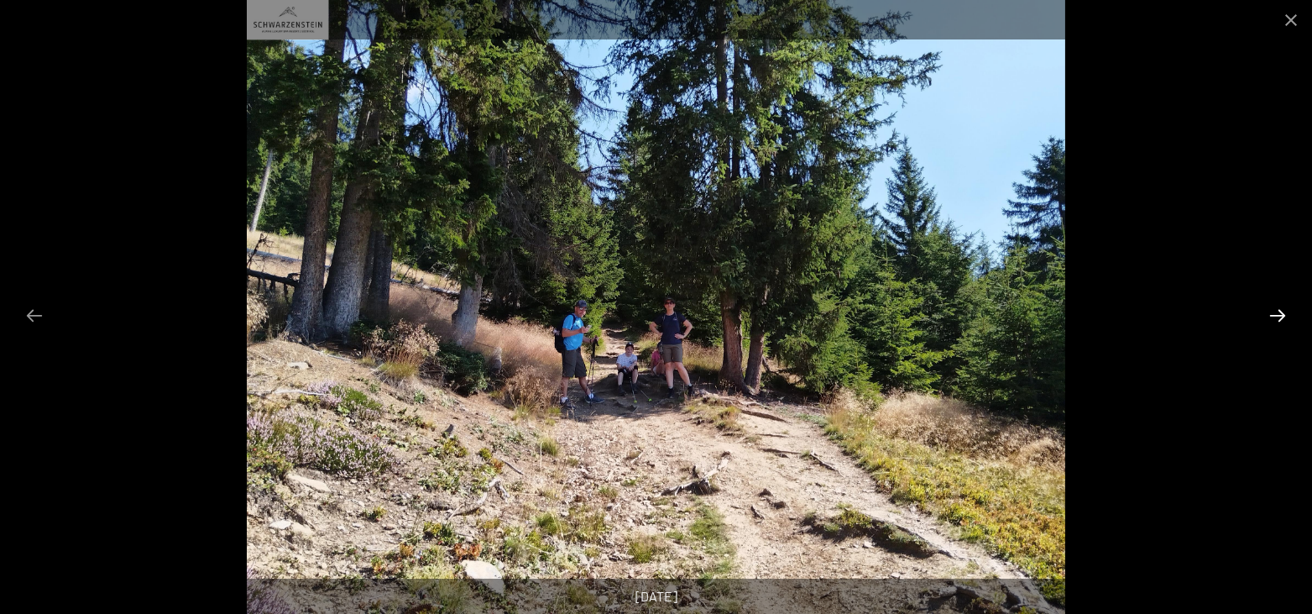
click at [1279, 316] on button "Next slide" at bounding box center [1277, 315] width 35 height 33
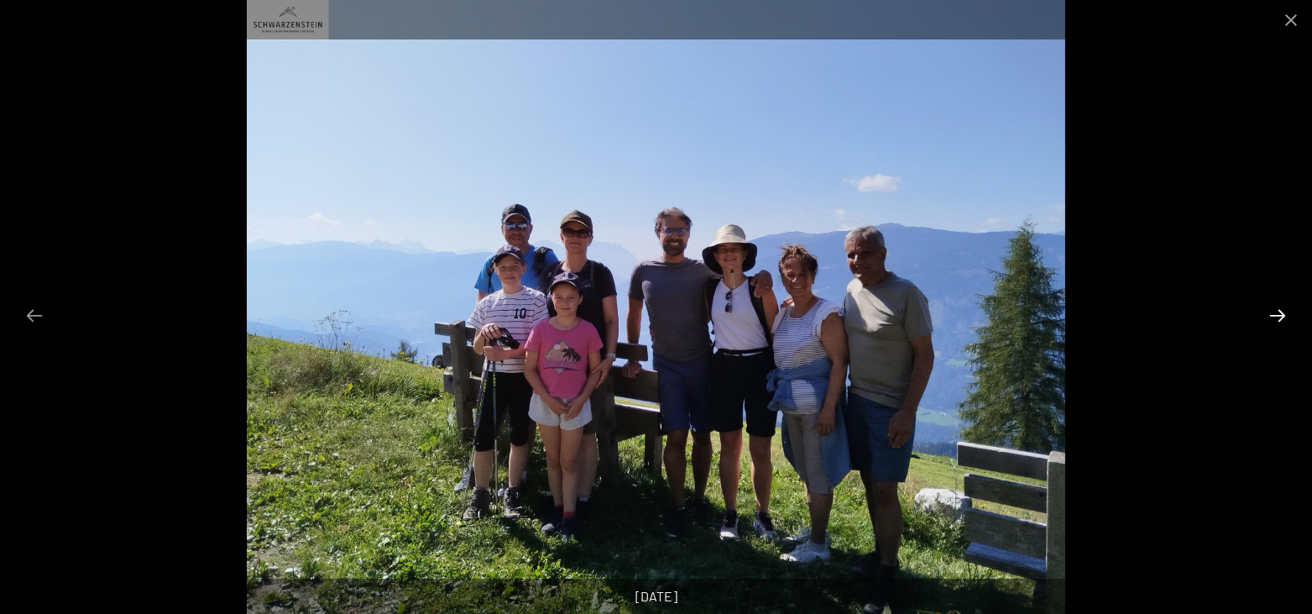
click at [1279, 316] on button "Next slide" at bounding box center [1277, 315] width 35 height 33
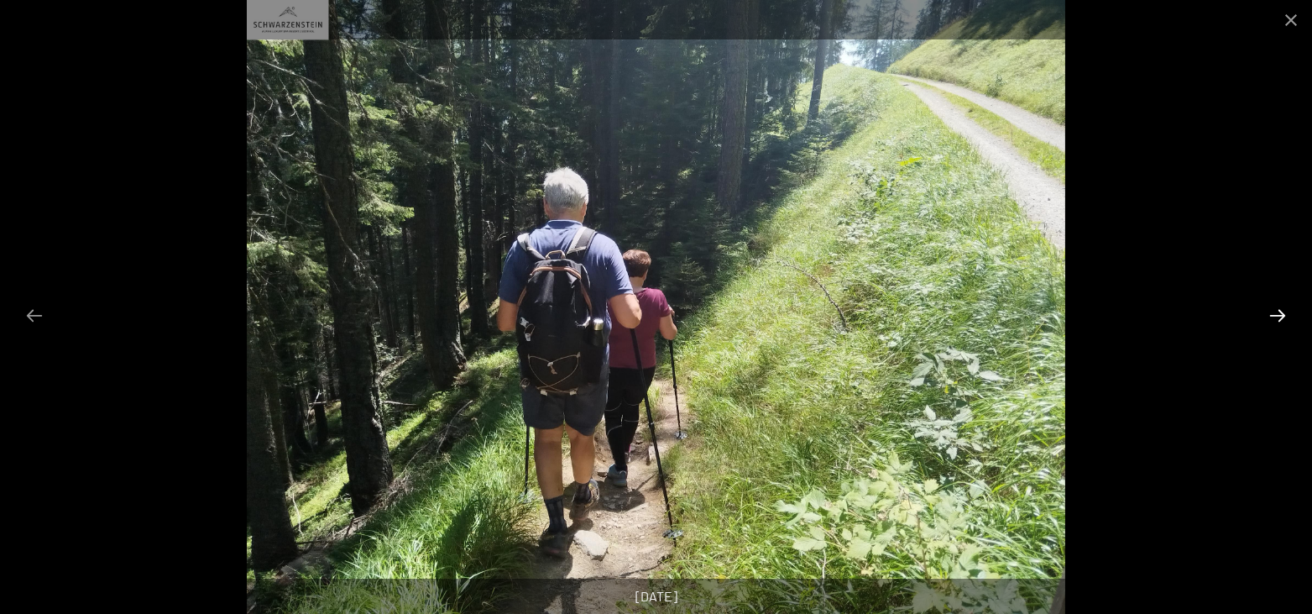
click at [1279, 316] on button "Next slide" at bounding box center [1277, 315] width 35 height 33
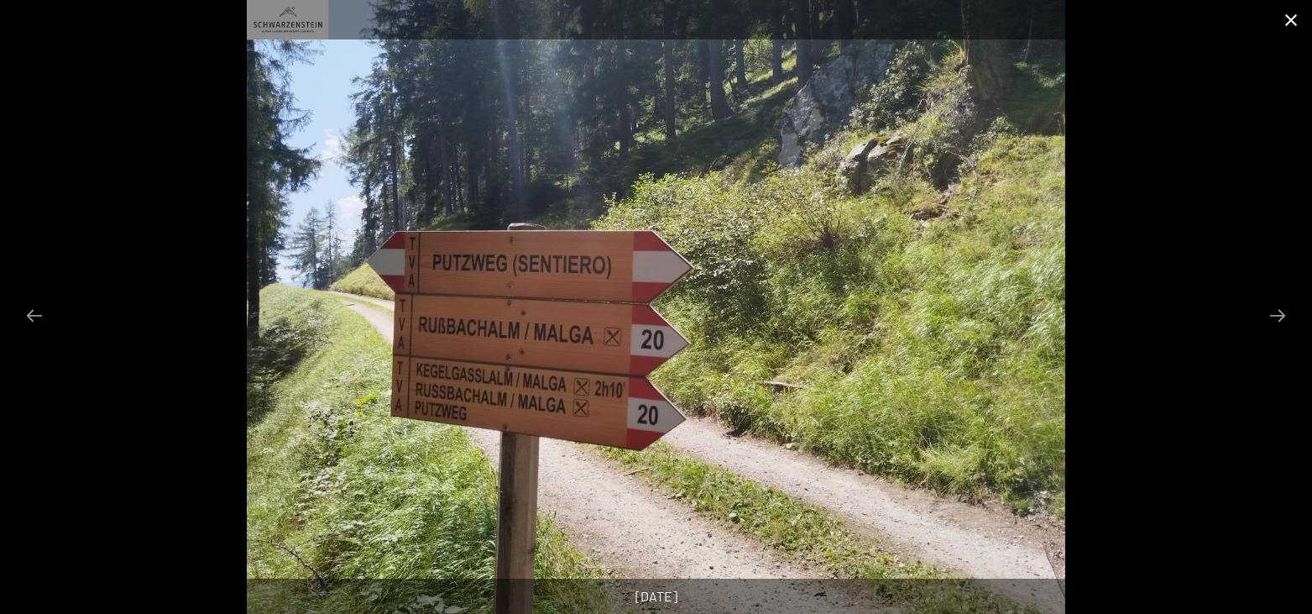
click at [1299, 21] on button "Close gallery" at bounding box center [1291, 19] width 42 height 39
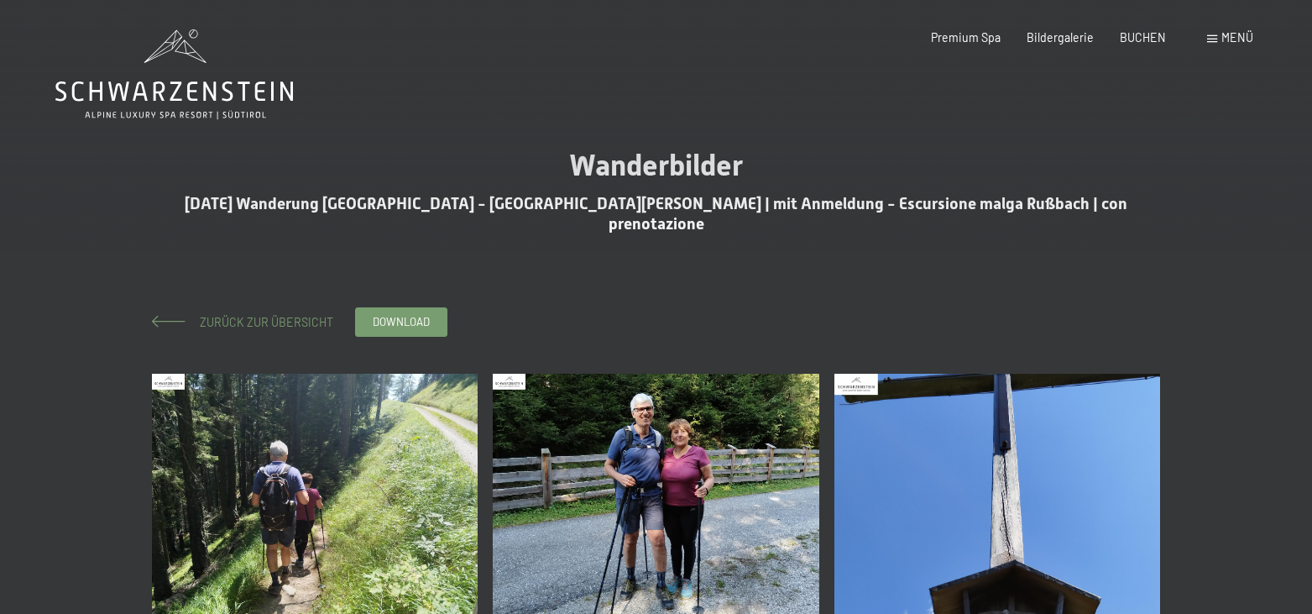
click at [216, 315] on span "Zurück zur Übersicht" at bounding box center [260, 322] width 145 height 14
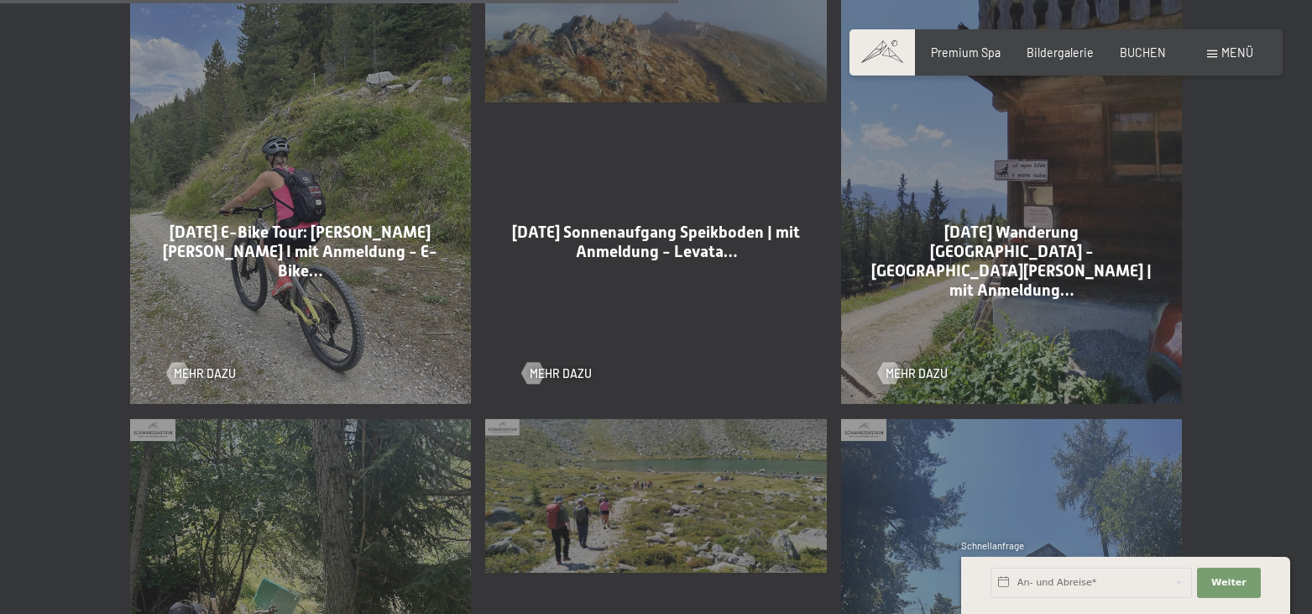
scroll to position [2226, 0]
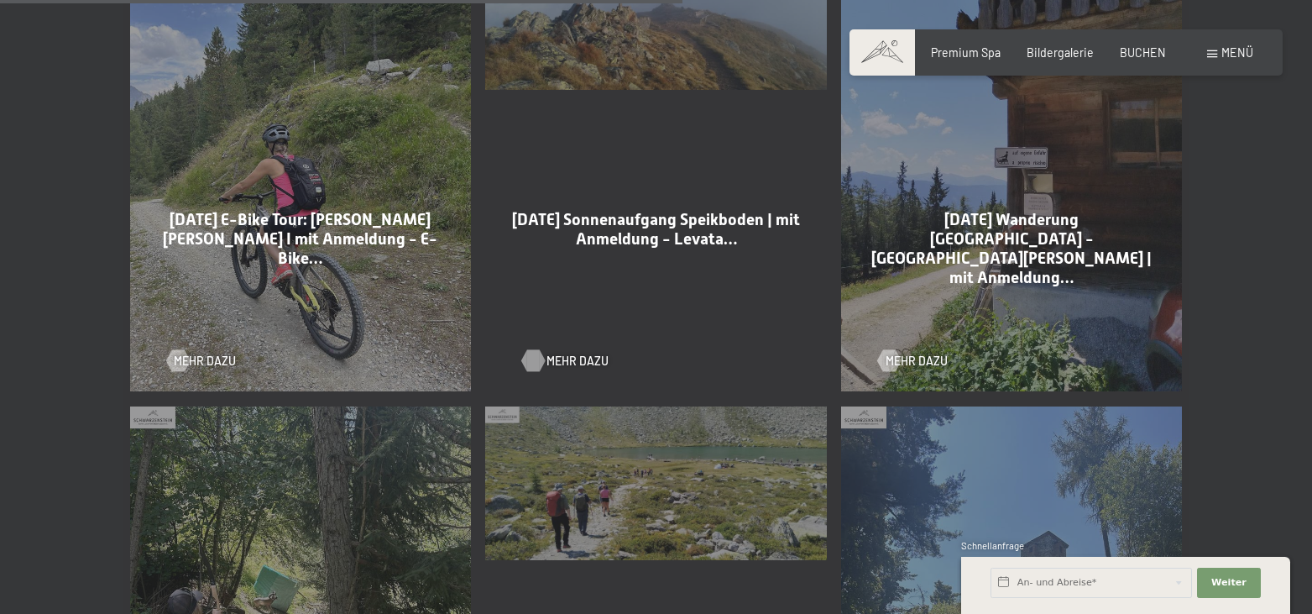
click at [554, 353] on span "Mehr dazu" at bounding box center [577, 361] width 62 height 17
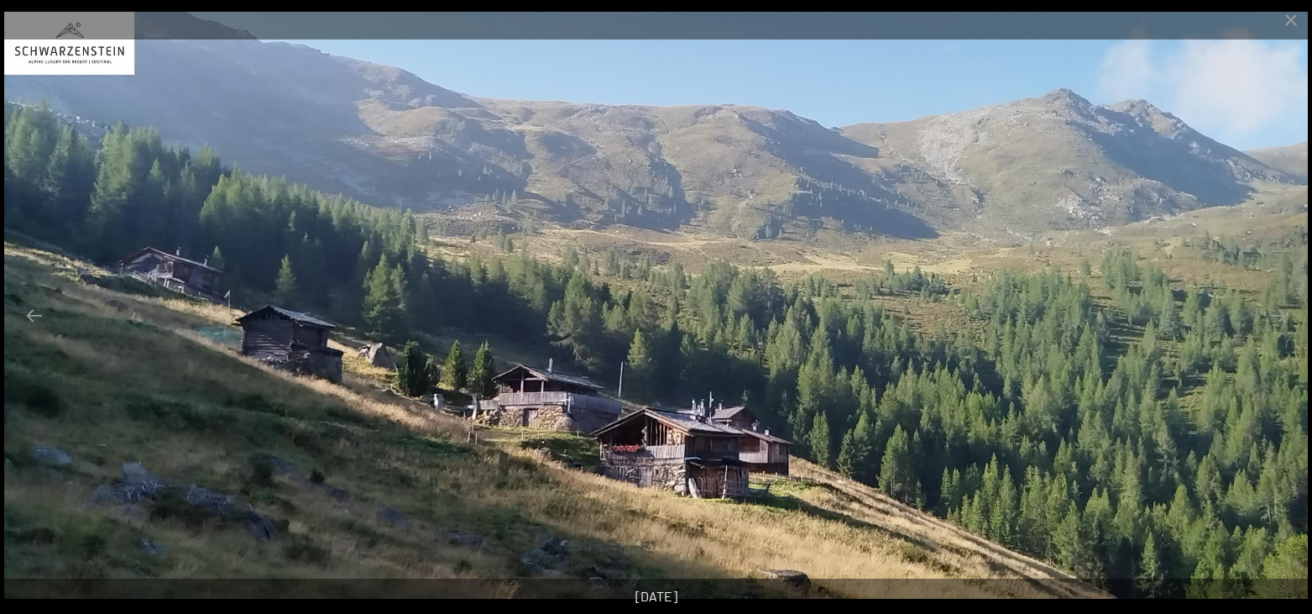
scroll to position [86, 0]
click at [1277, 311] on button "Next slide" at bounding box center [1277, 315] width 35 height 33
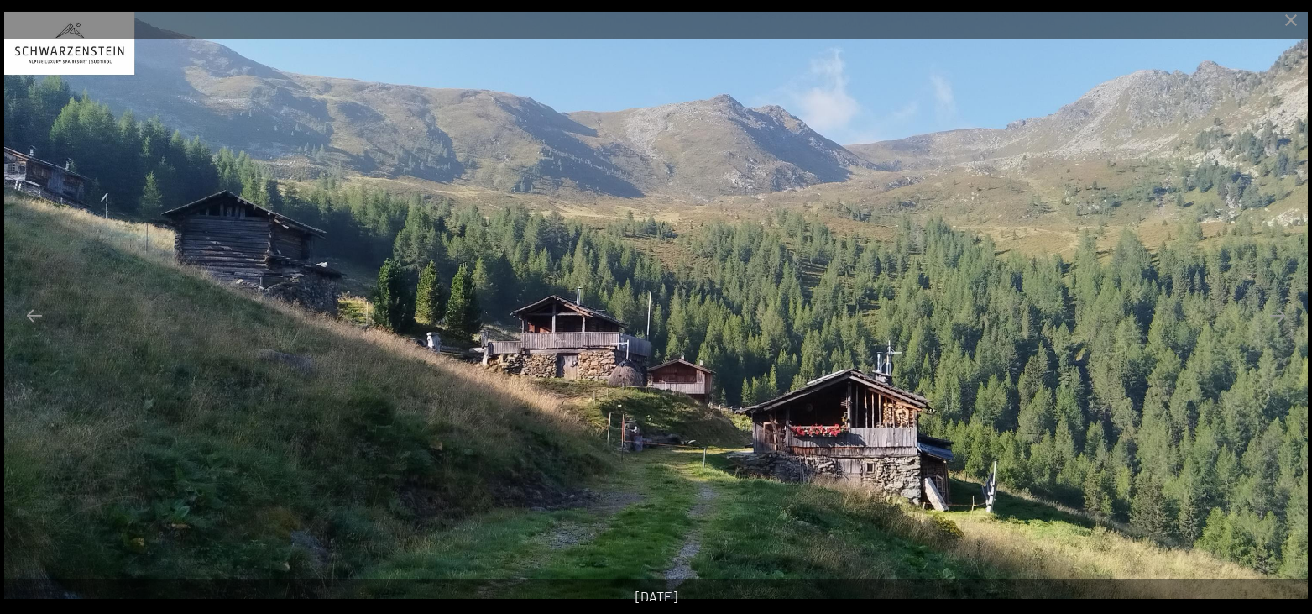
click at [1277, 311] on button "Next slide" at bounding box center [1277, 315] width 35 height 33
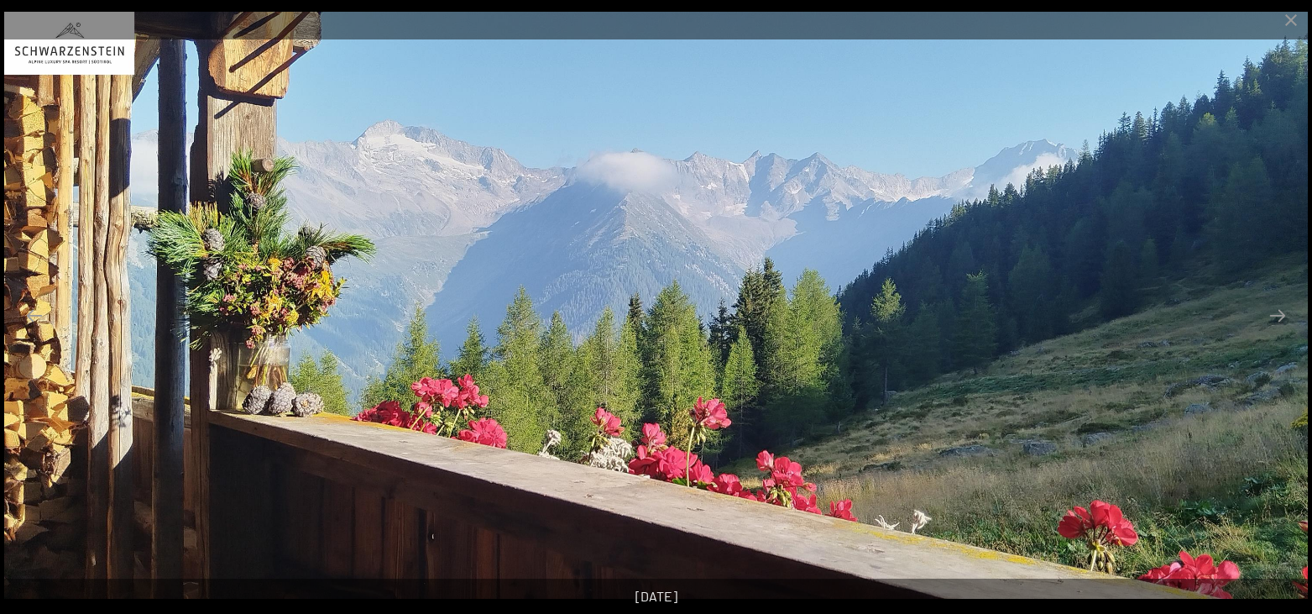
click at [1277, 311] on button "Next slide" at bounding box center [1277, 315] width 35 height 33
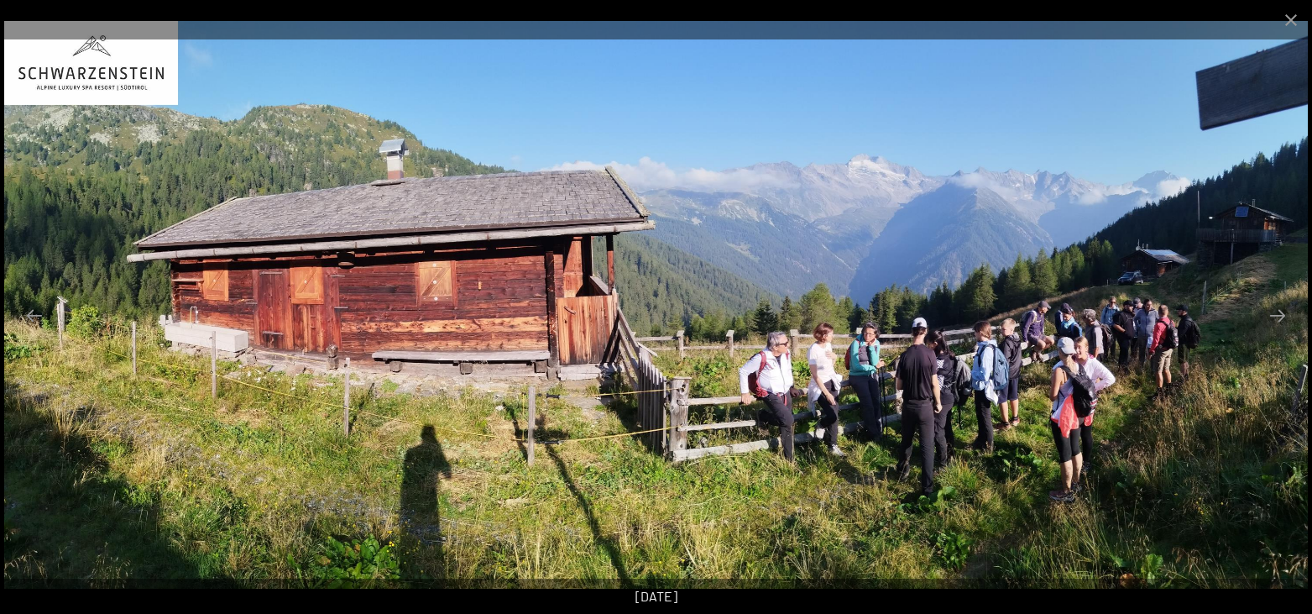
click at [1277, 311] on button "Next slide" at bounding box center [1277, 315] width 35 height 33
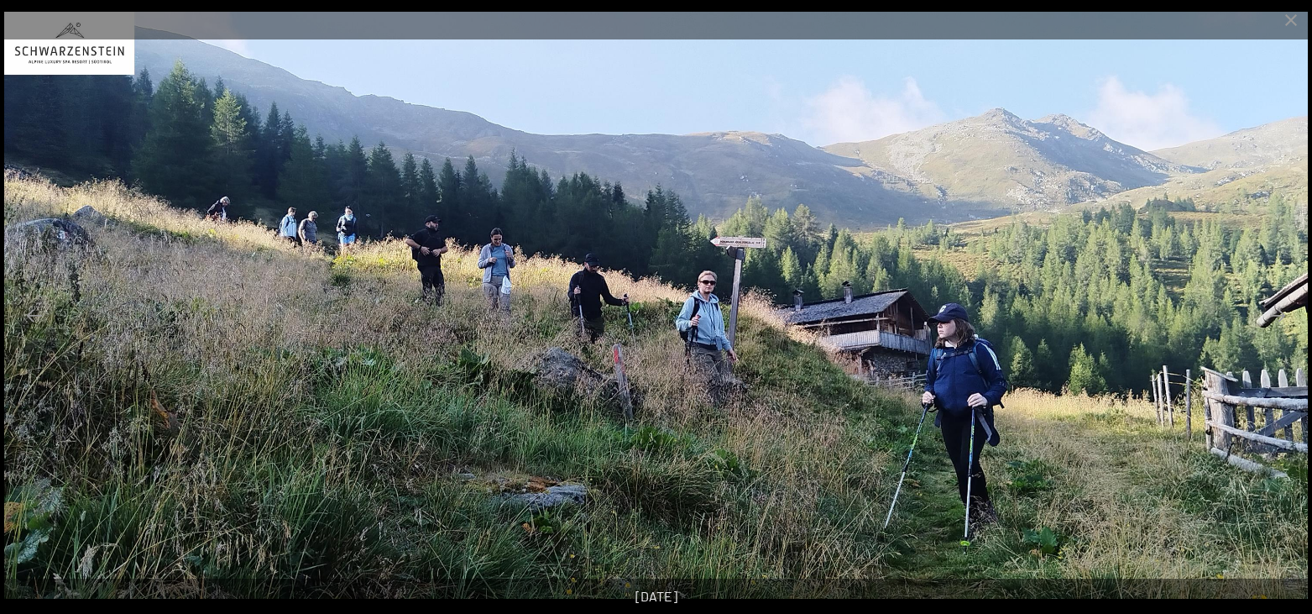
click at [1277, 311] on button "Next slide" at bounding box center [1277, 315] width 35 height 33
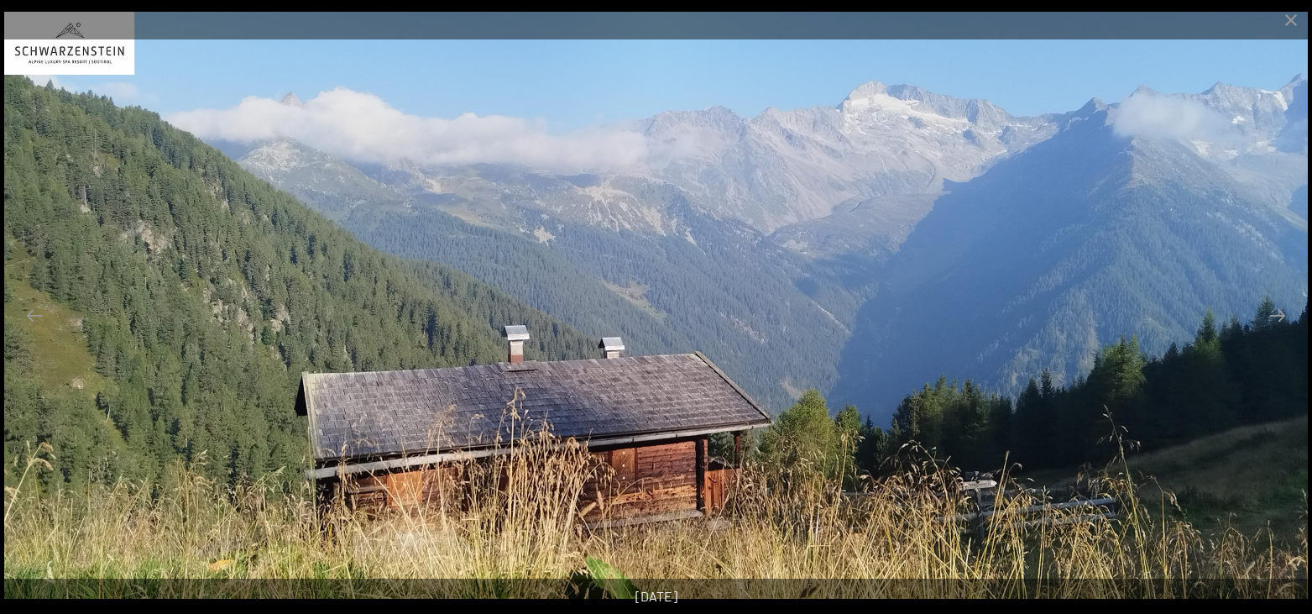
click at [1277, 311] on button "Next slide" at bounding box center [1277, 315] width 35 height 33
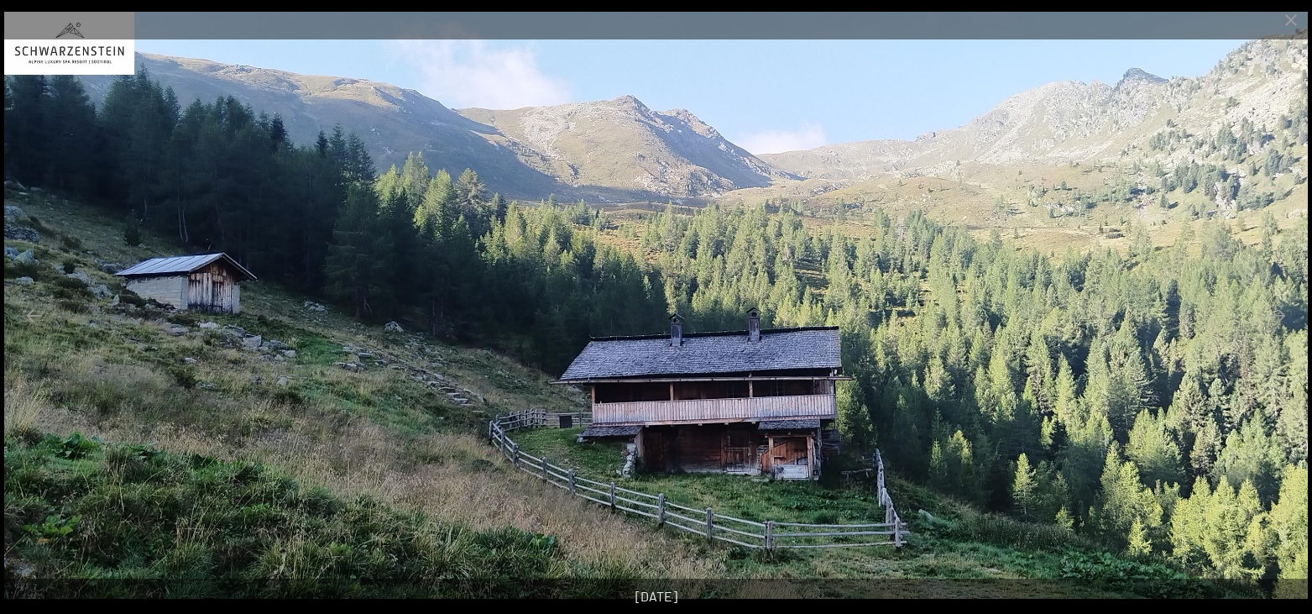
click at [1277, 311] on button "Next slide" at bounding box center [1277, 315] width 35 height 33
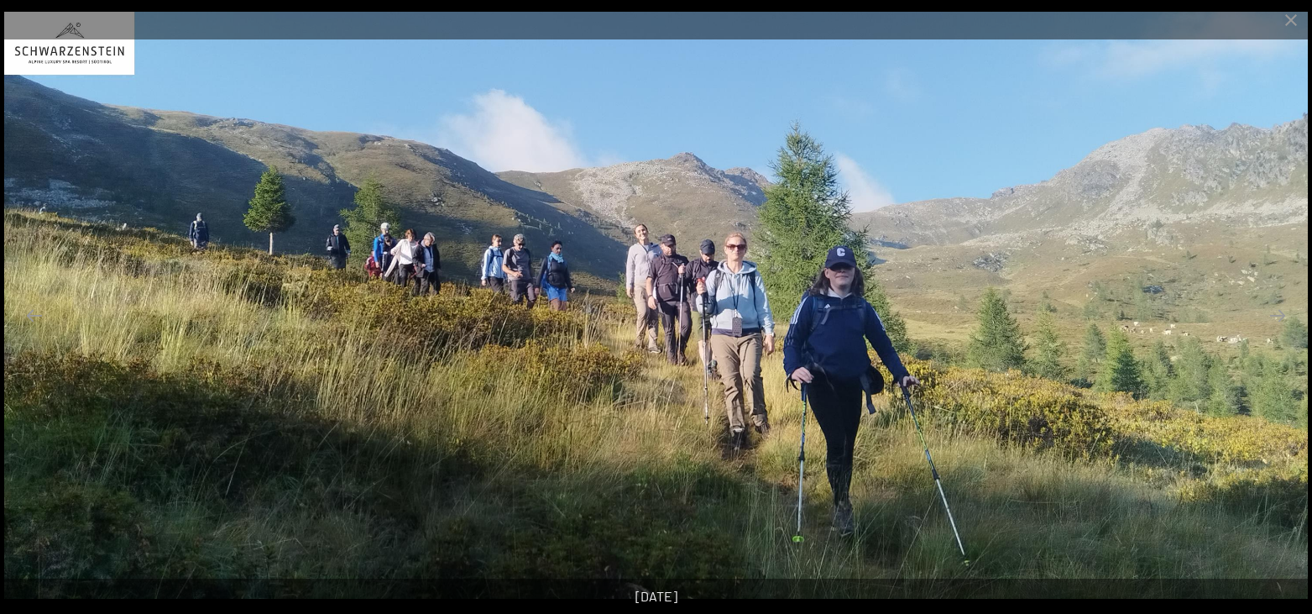
click at [1277, 311] on button "Next slide" at bounding box center [1277, 315] width 35 height 33
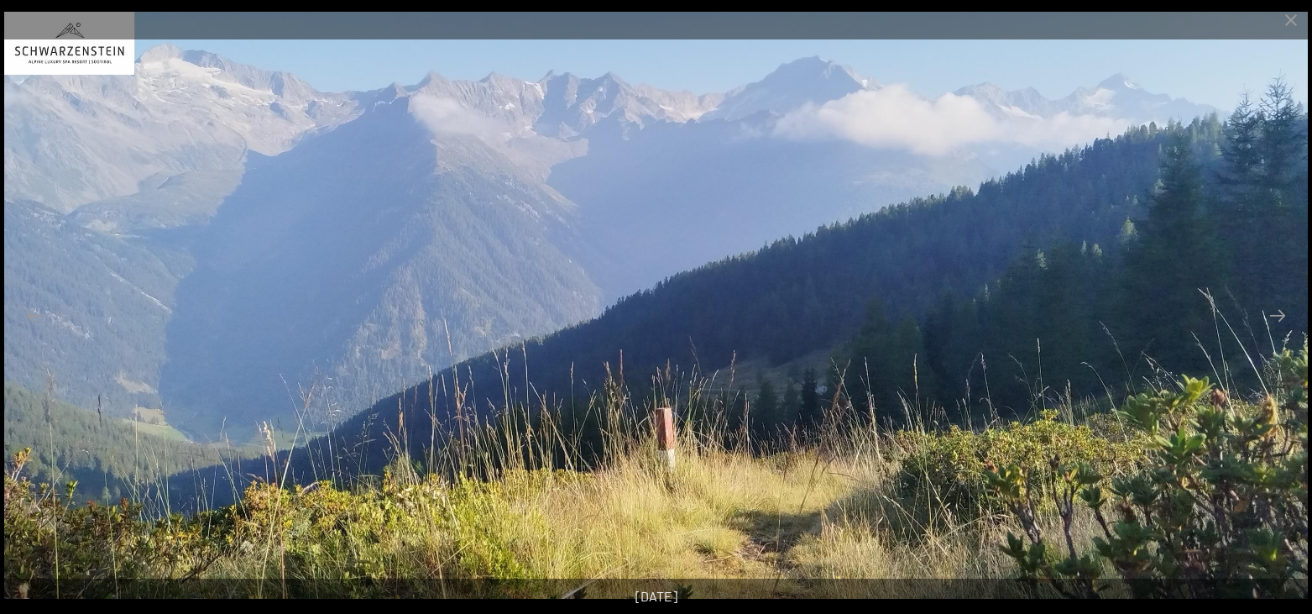
click at [1277, 311] on button "Next slide" at bounding box center [1277, 315] width 35 height 33
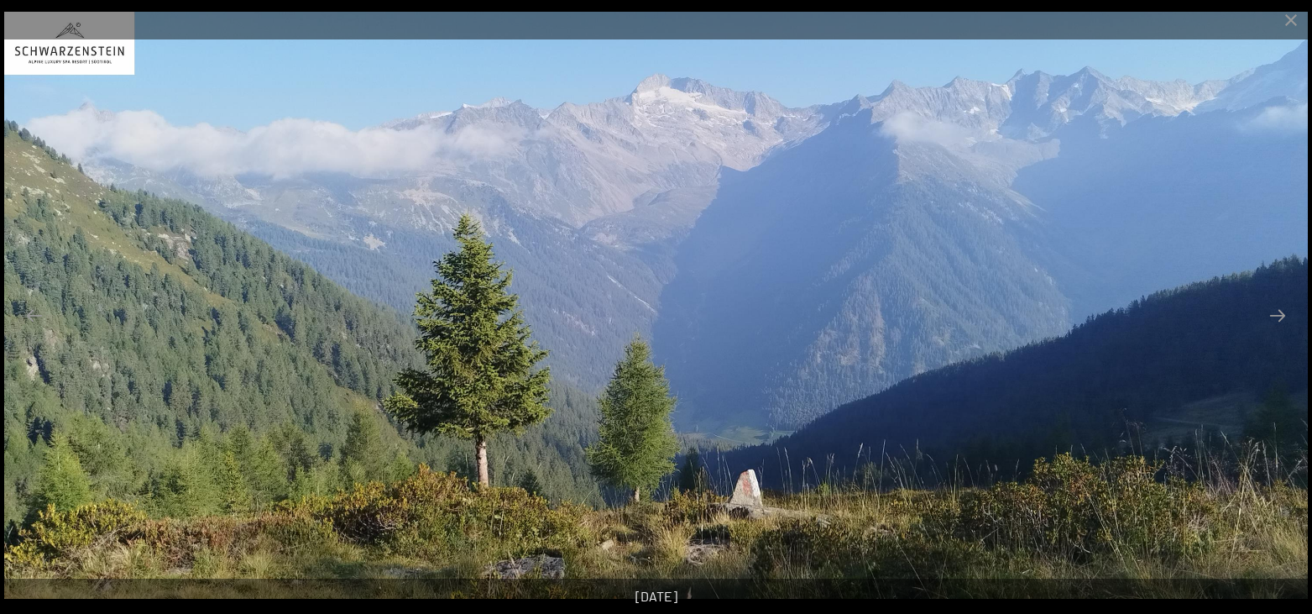
click at [1277, 311] on button "Next slide" at bounding box center [1277, 315] width 35 height 33
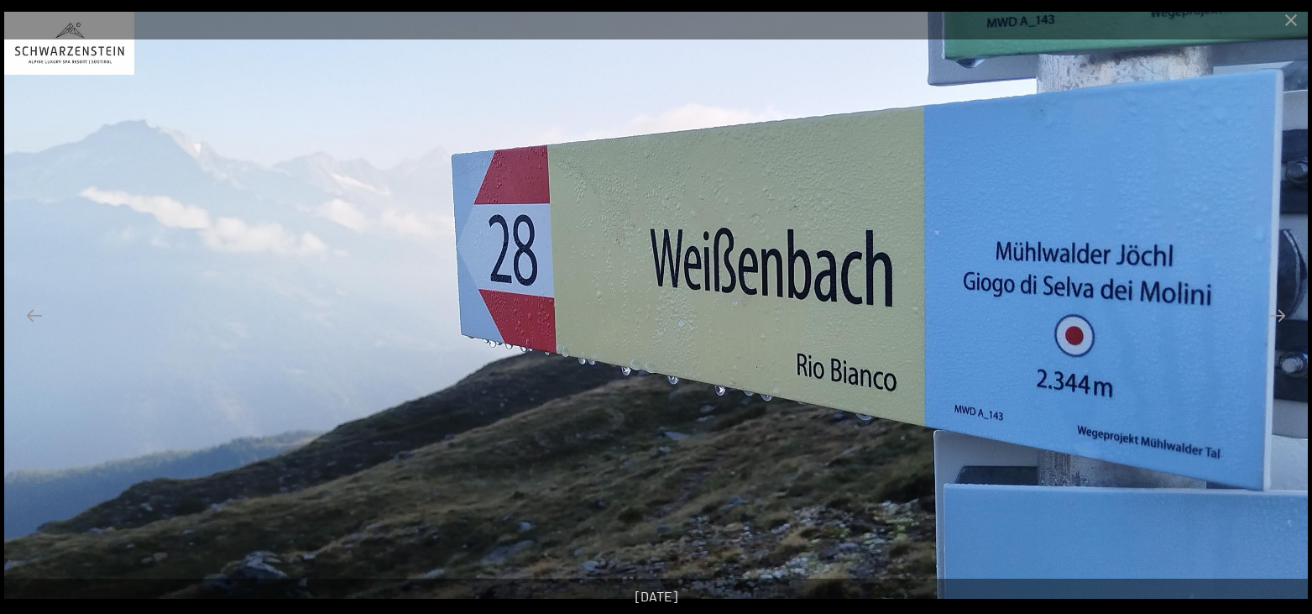
click at [1277, 311] on button "Next slide" at bounding box center [1277, 315] width 35 height 33
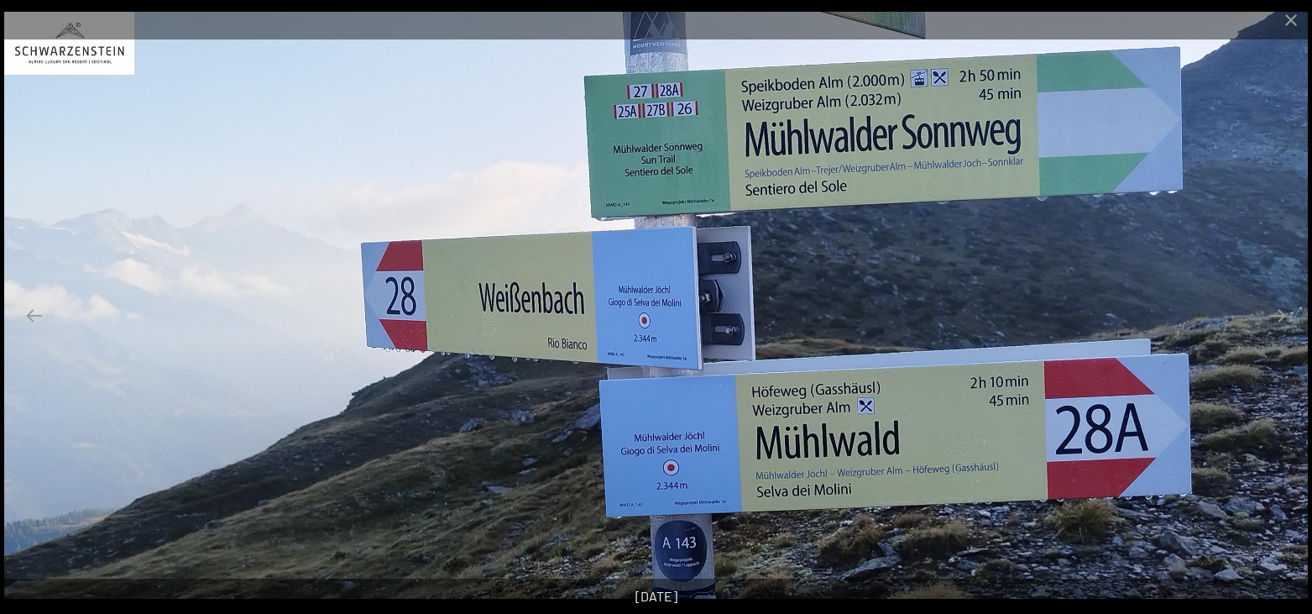
click at [1277, 311] on button "Next slide" at bounding box center [1277, 315] width 35 height 33
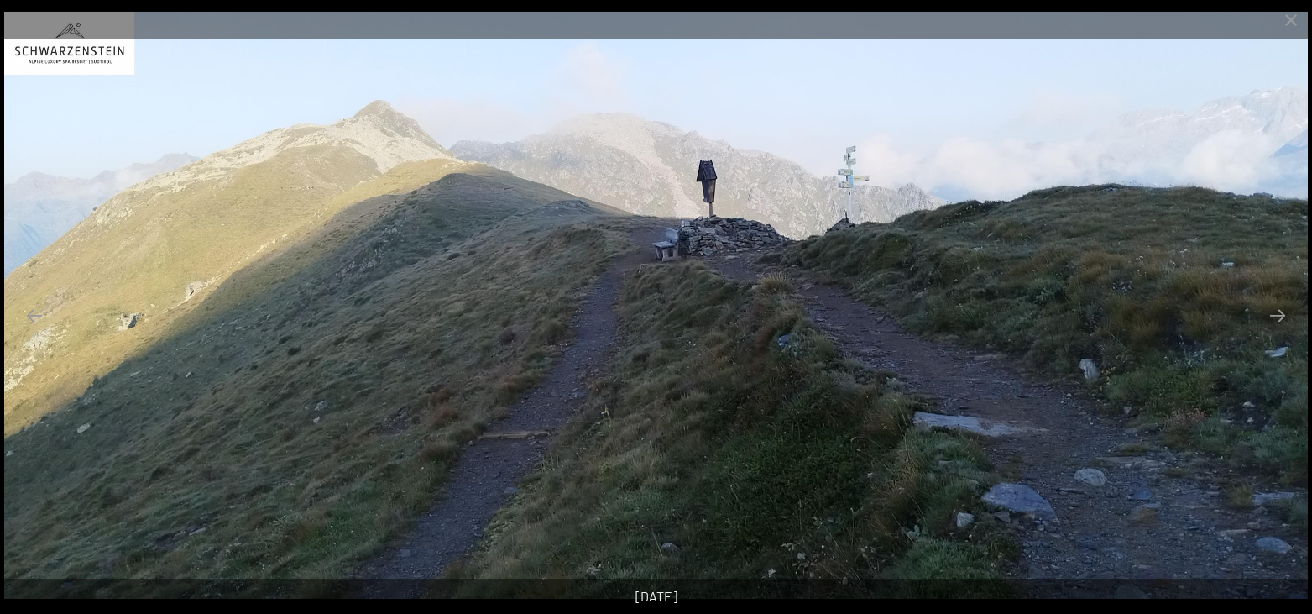
click at [1277, 311] on button "Next slide" at bounding box center [1277, 315] width 35 height 33
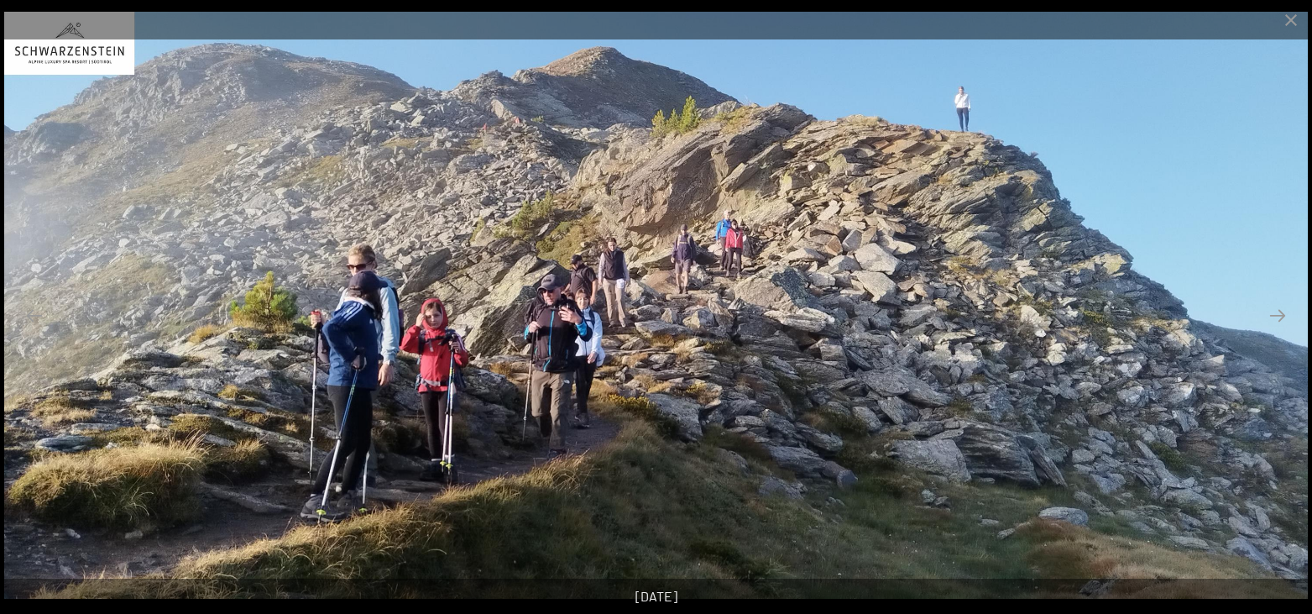
click at [1277, 311] on button "Next slide" at bounding box center [1277, 315] width 35 height 33
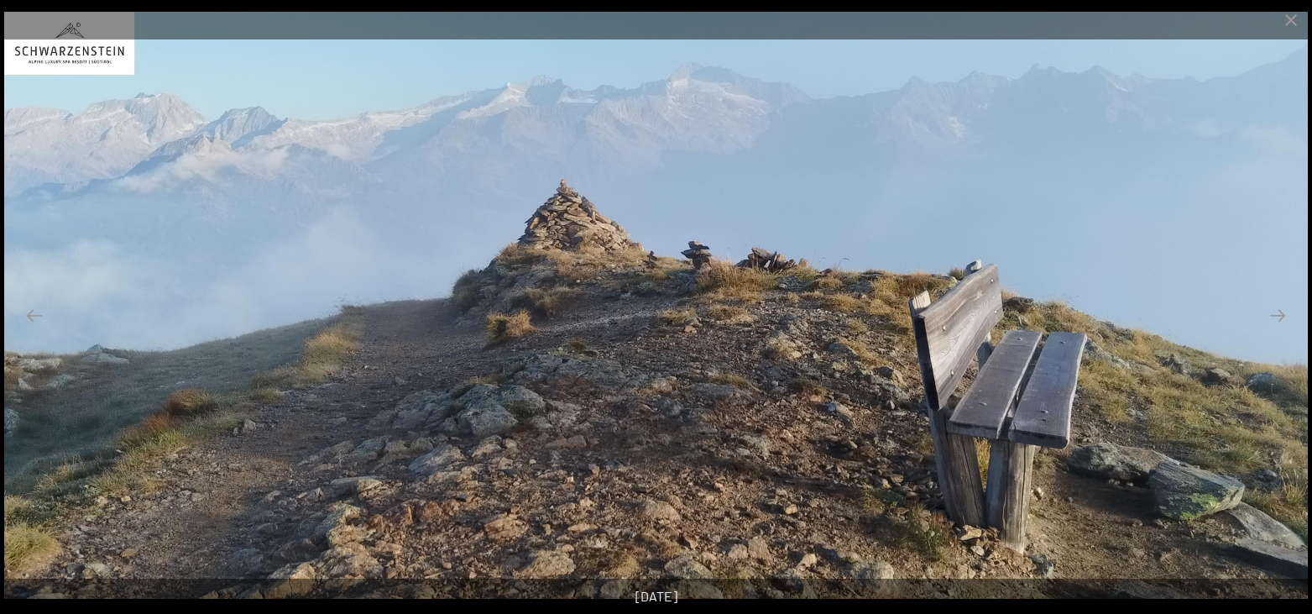
click at [1277, 311] on button "Next slide" at bounding box center [1277, 315] width 35 height 33
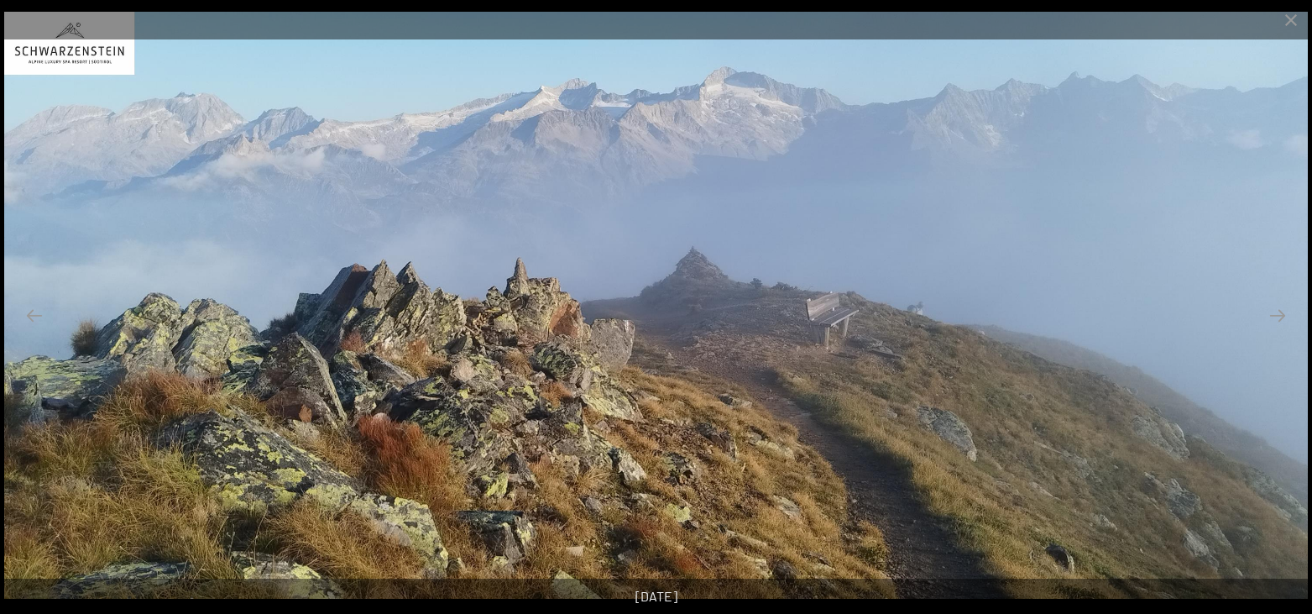
click at [1277, 311] on button "Next slide" at bounding box center [1277, 315] width 35 height 33
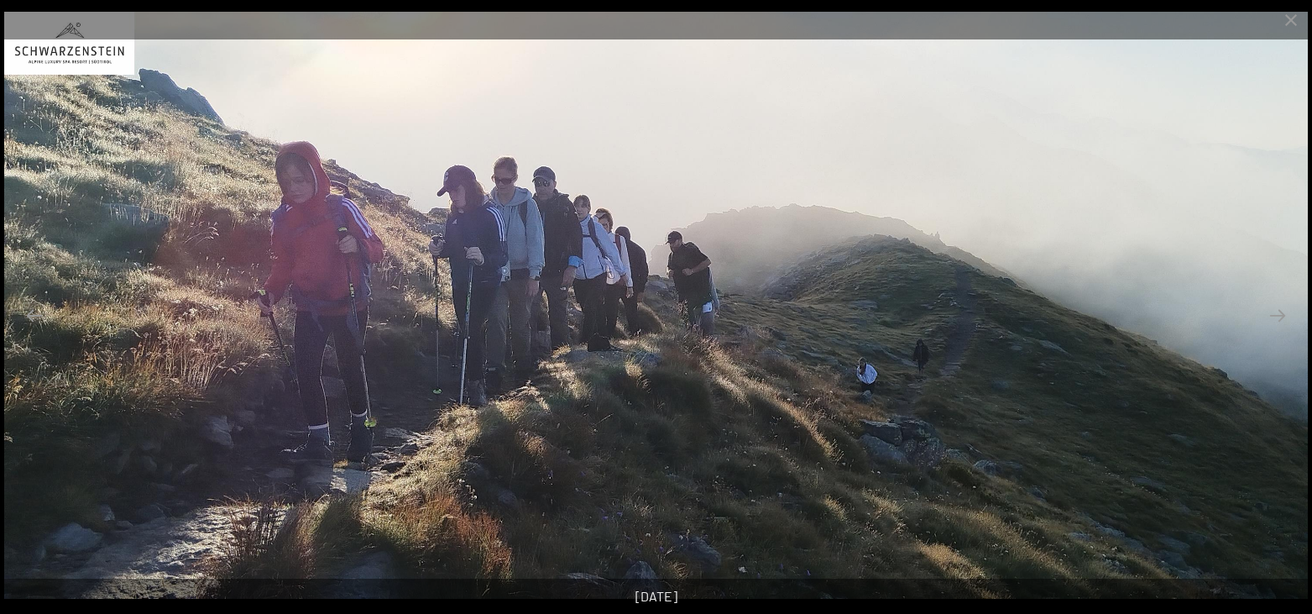
click at [1277, 311] on button "Next slide" at bounding box center [1277, 315] width 35 height 33
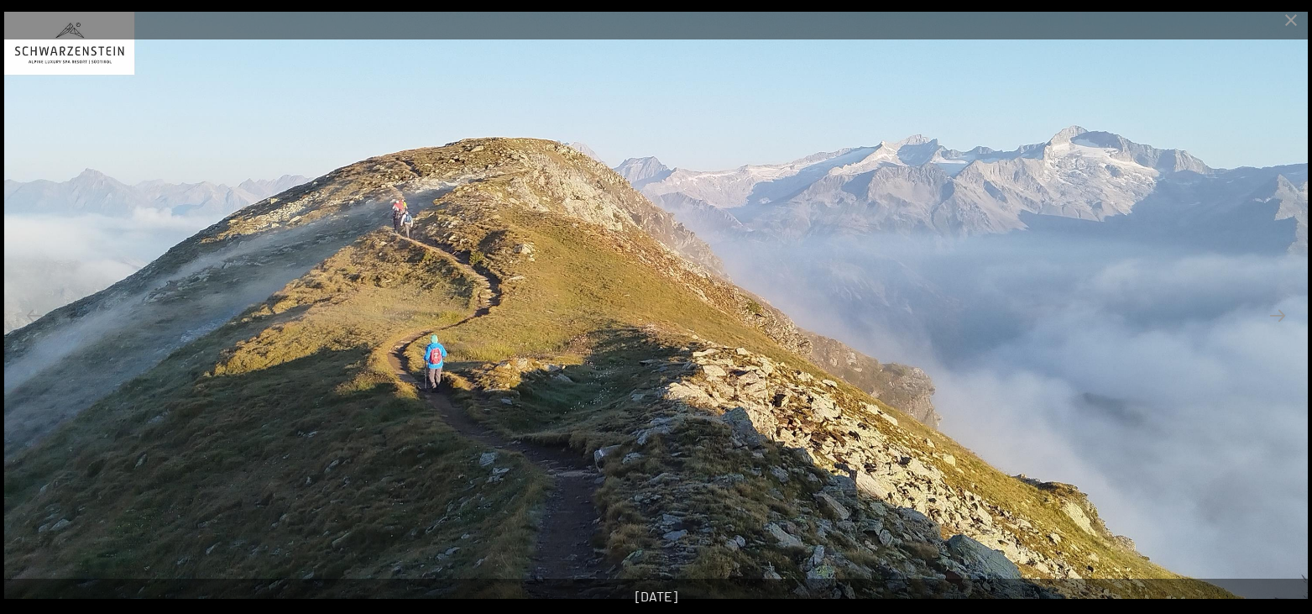
click at [1277, 311] on button "Next slide" at bounding box center [1277, 315] width 35 height 33
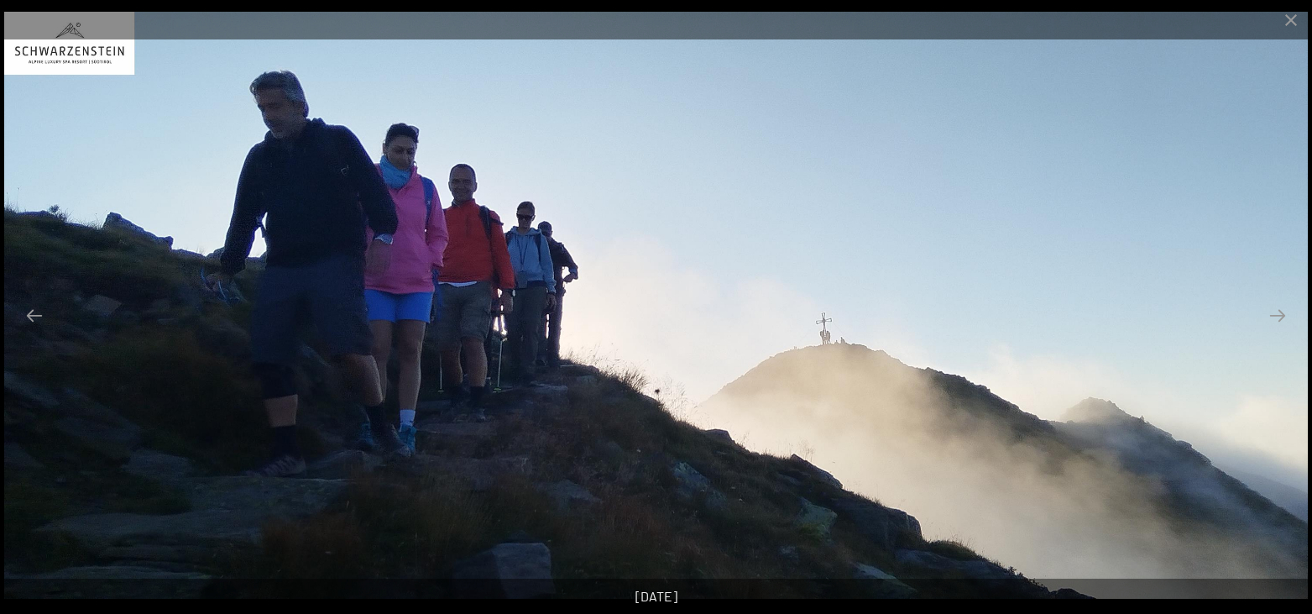
click at [1277, 311] on button "Next slide" at bounding box center [1277, 315] width 35 height 33
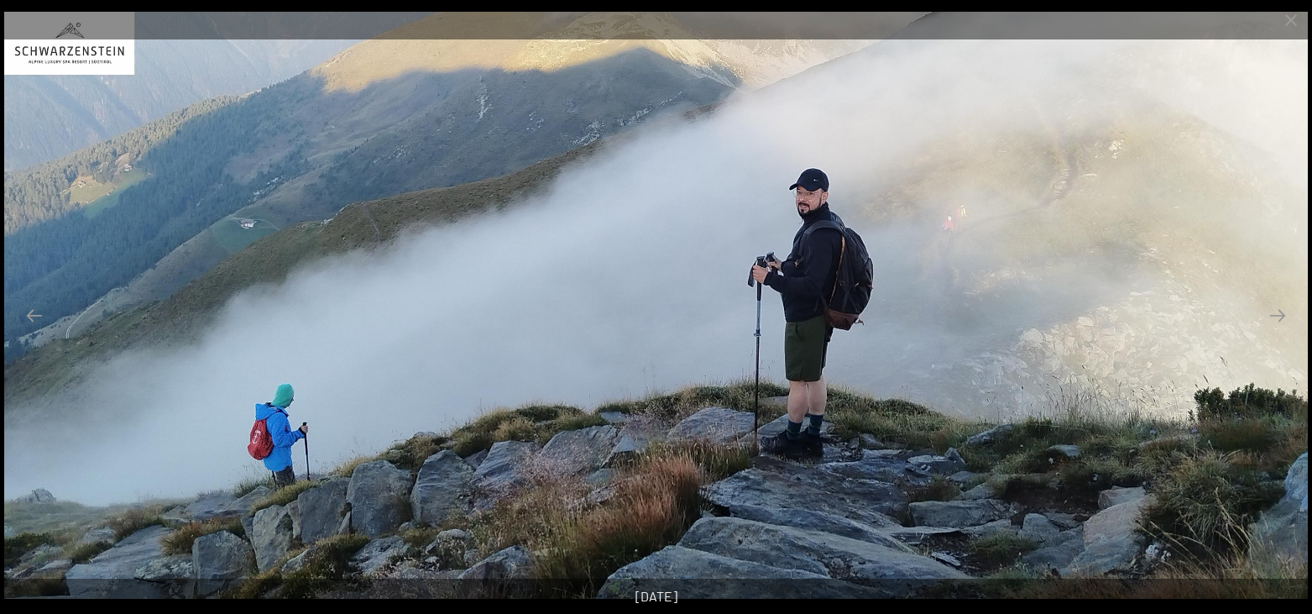
click at [1277, 311] on button "Next slide" at bounding box center [1277, 315] width 35 height 33
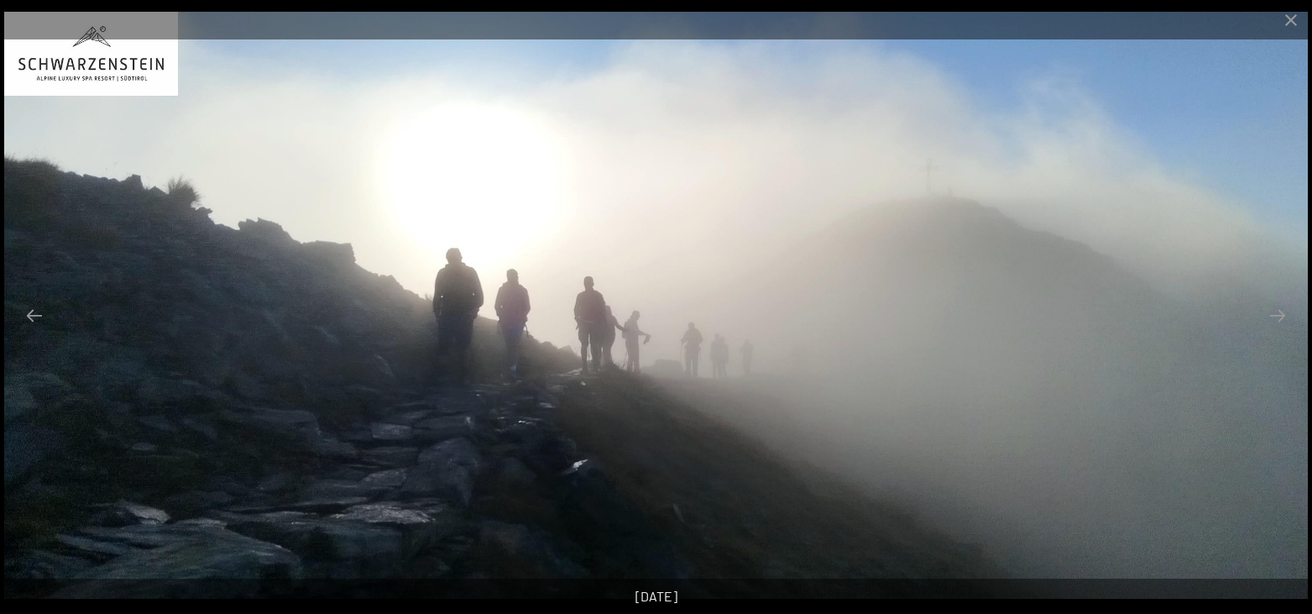
click at [1277, 311] on button "Next slide" at bounding box center [1277, 315] width 35 height 33
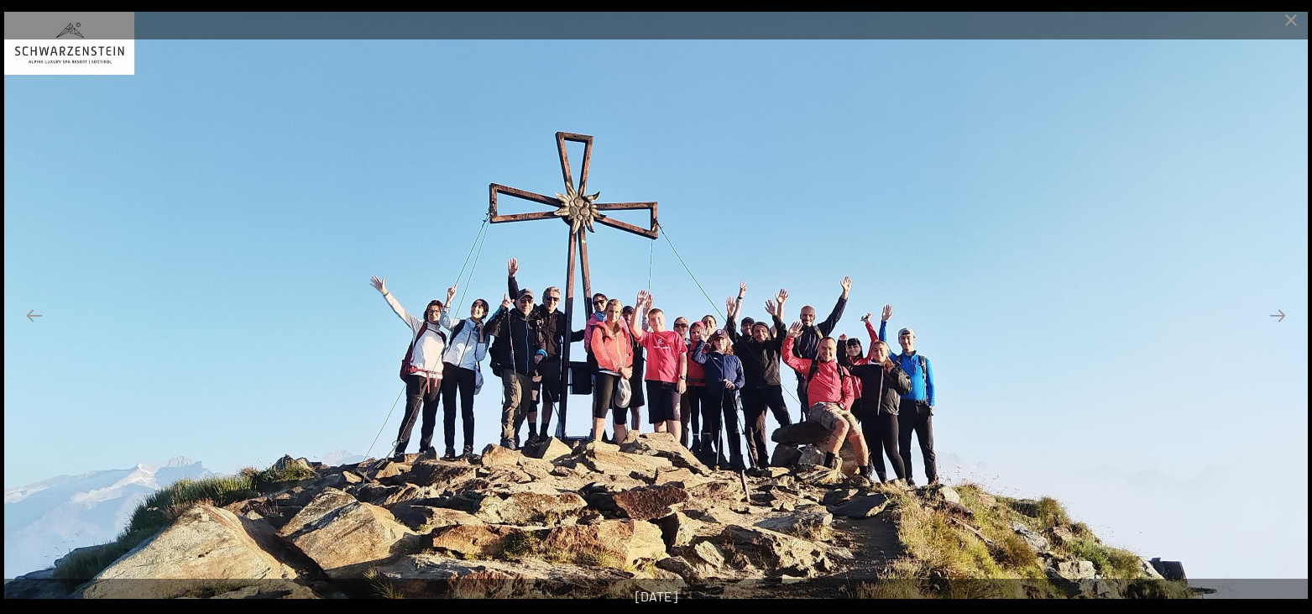
click at [1277, 311] on button "Next slide" at bounding box center [1277, 315] width 35 height 33
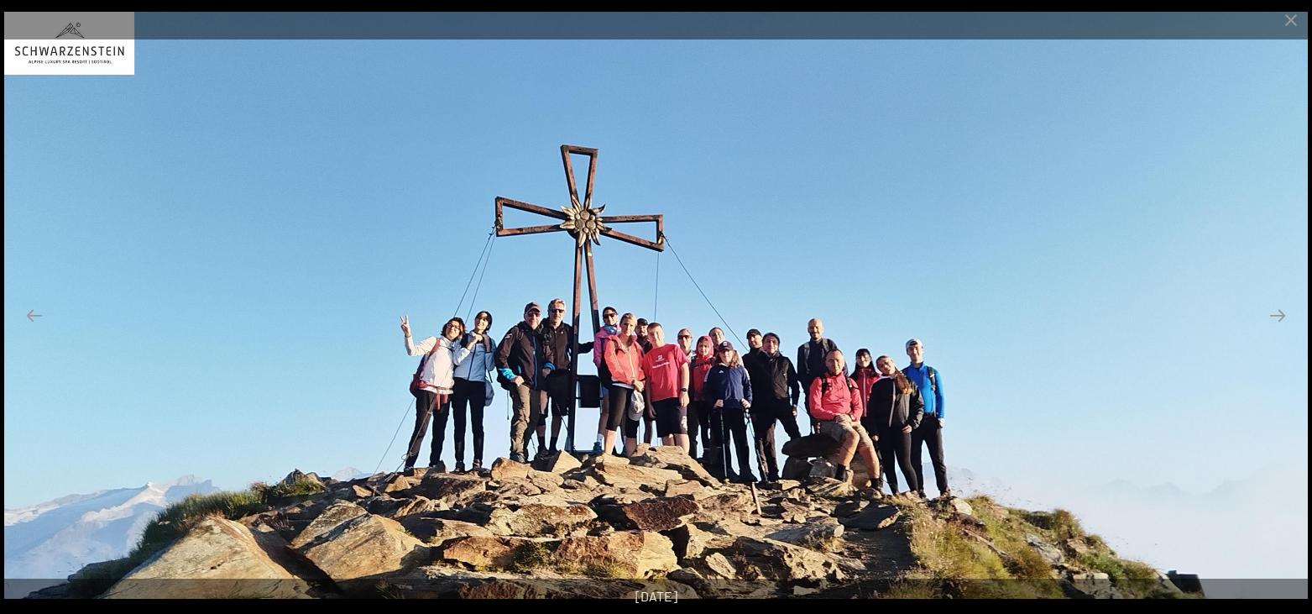
click at [1277, 311] on button "Next slide" at bounding box center [1277, 315] width 35 height 33
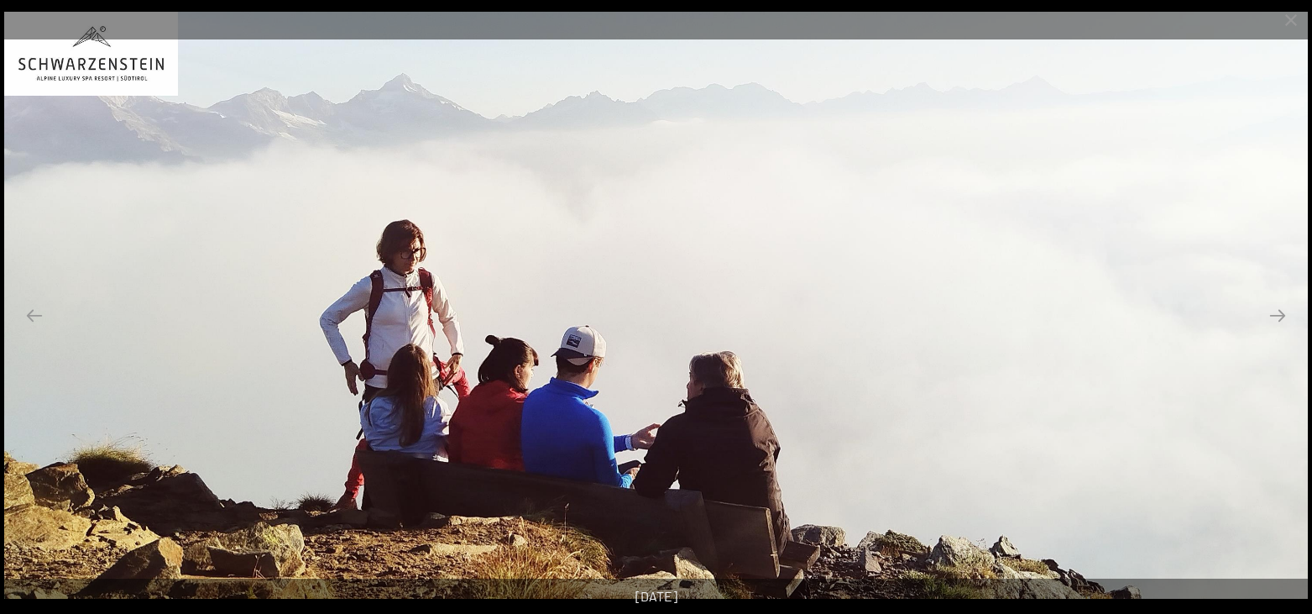
click at [1277, 311] on button "Next slide" at bounding box center [1277, 315] width 35 height 33
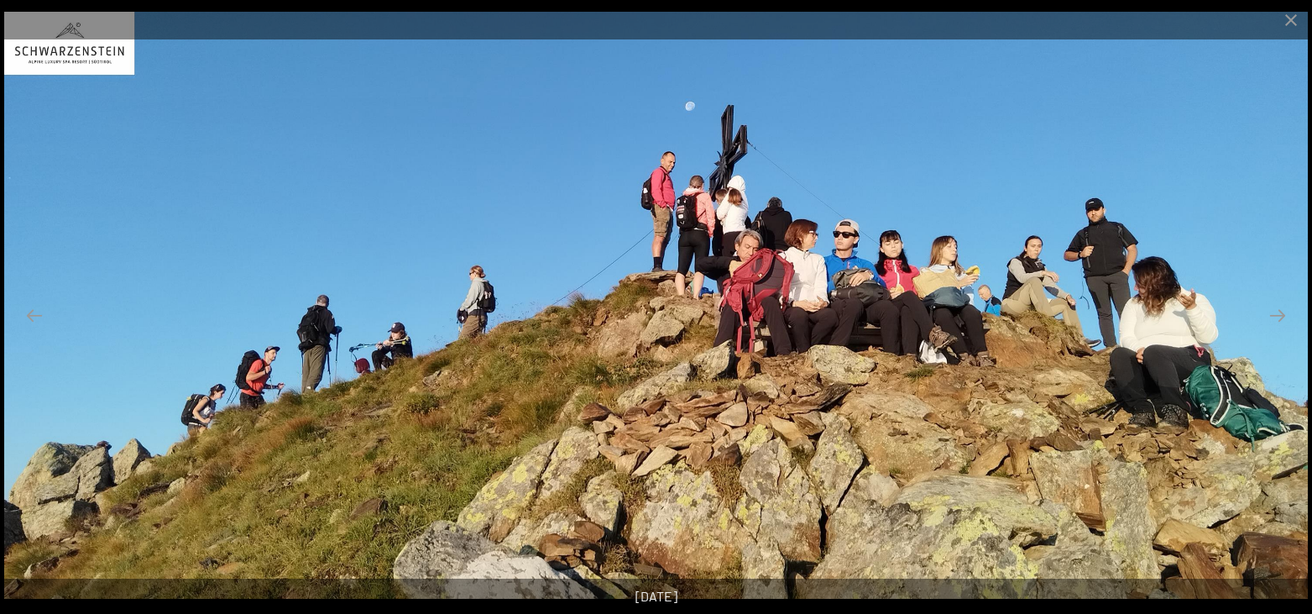
click at [1277, 311] on button "Next slide" at bounding box center [1277, 315] width 35 height 33
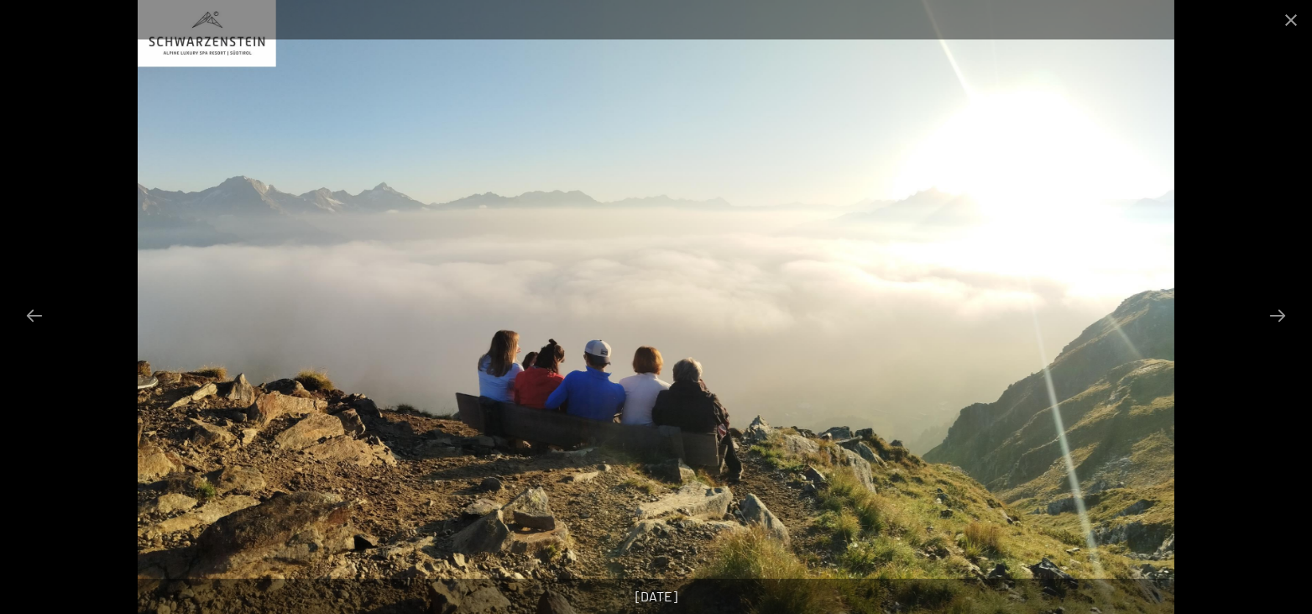
click at [1277, 311] on button "Next slide" at bounding box center [1277, 315] width 35 height 33
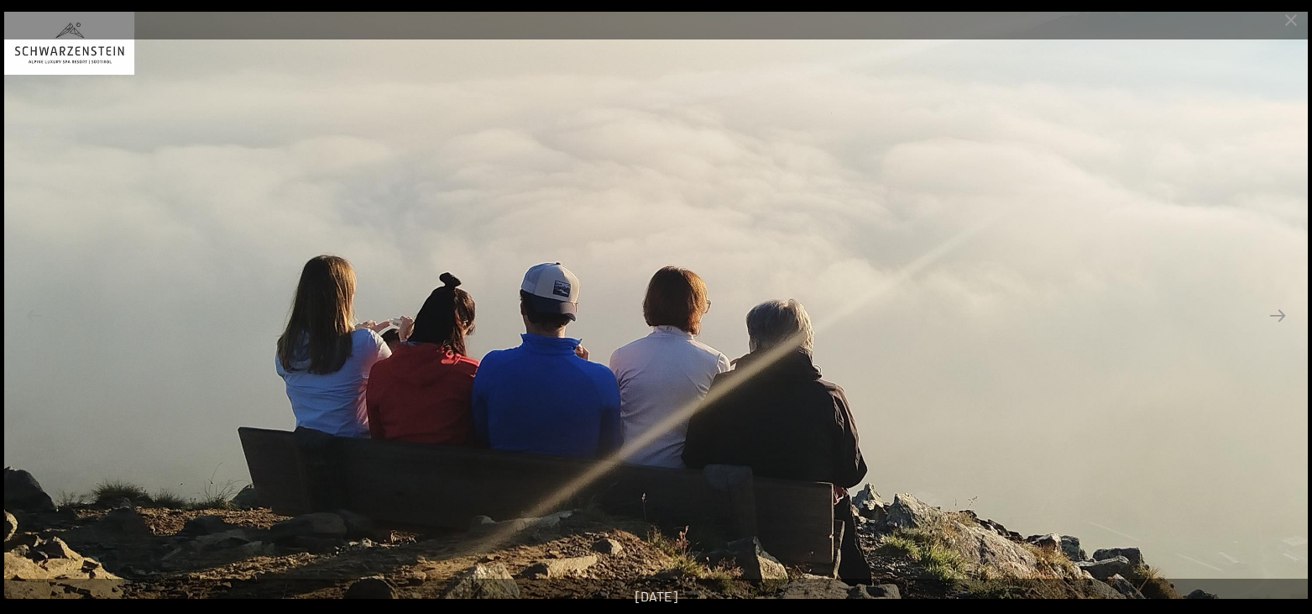
click at [1277, 311] on button "Next slide" at bounding box center [1277, 315] width 35 height 33
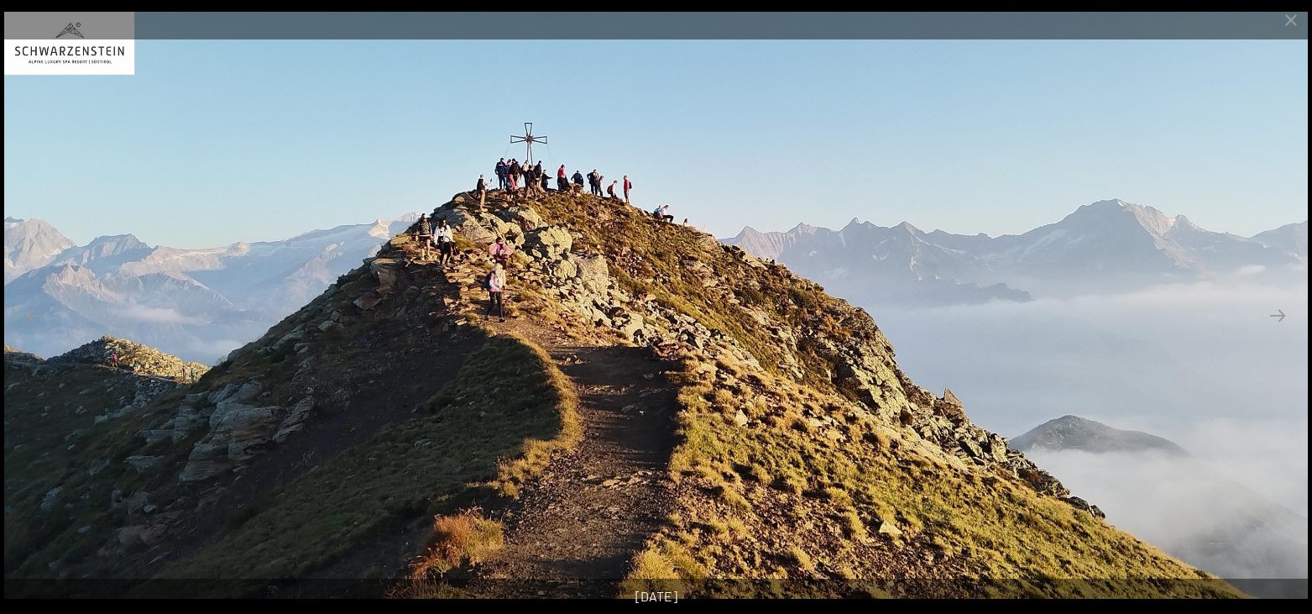
click at [1277, 311] on button "Next slide" at bounding box center [1277, 315] width 35 height 33
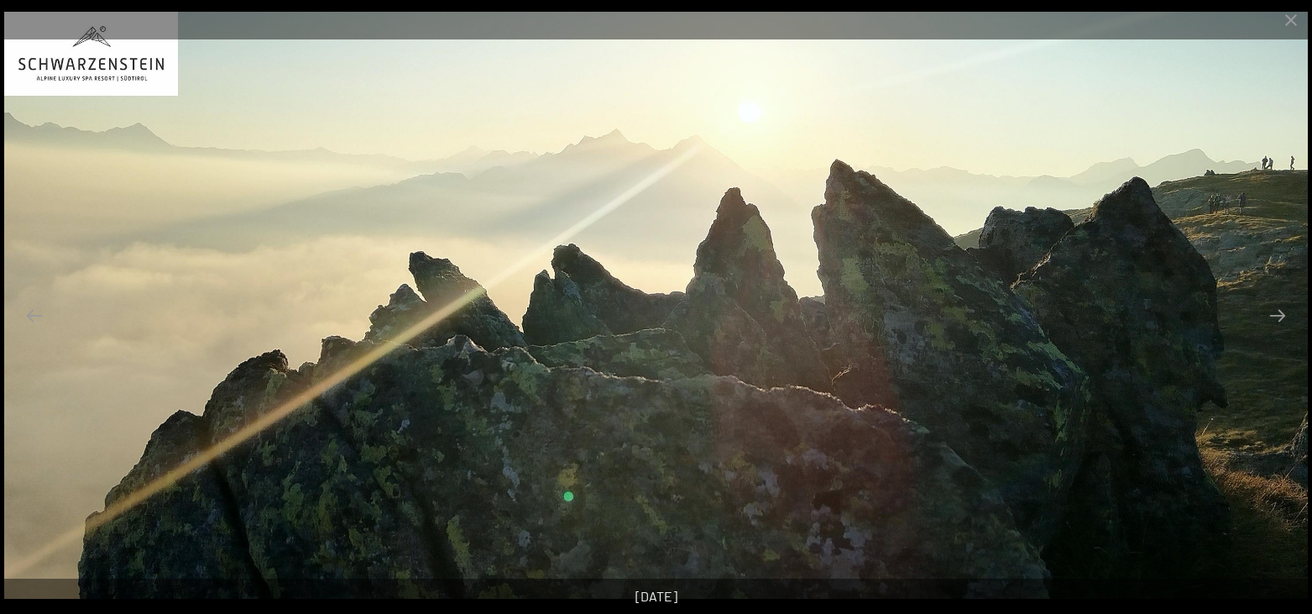
click at [1277, 311] on button "Next slide" at bounding box center [1277, 315] width 35 height 33
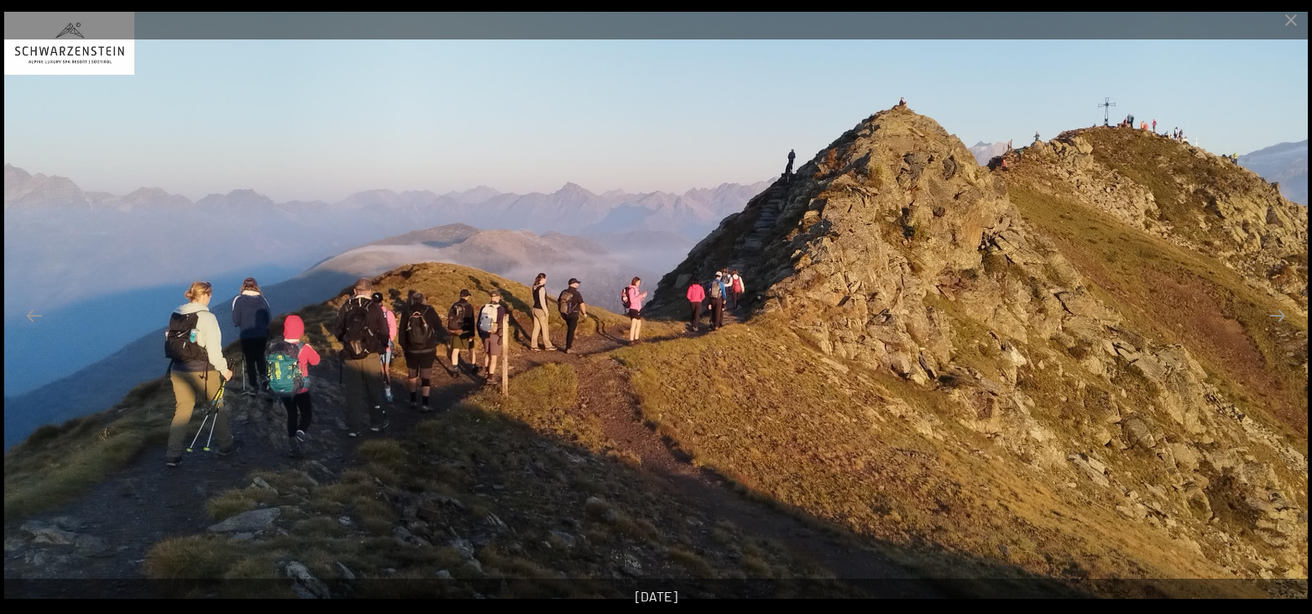
click at [1277, 311] on button "Next slide" at bounding box center [1277, 315] width 35 height 33
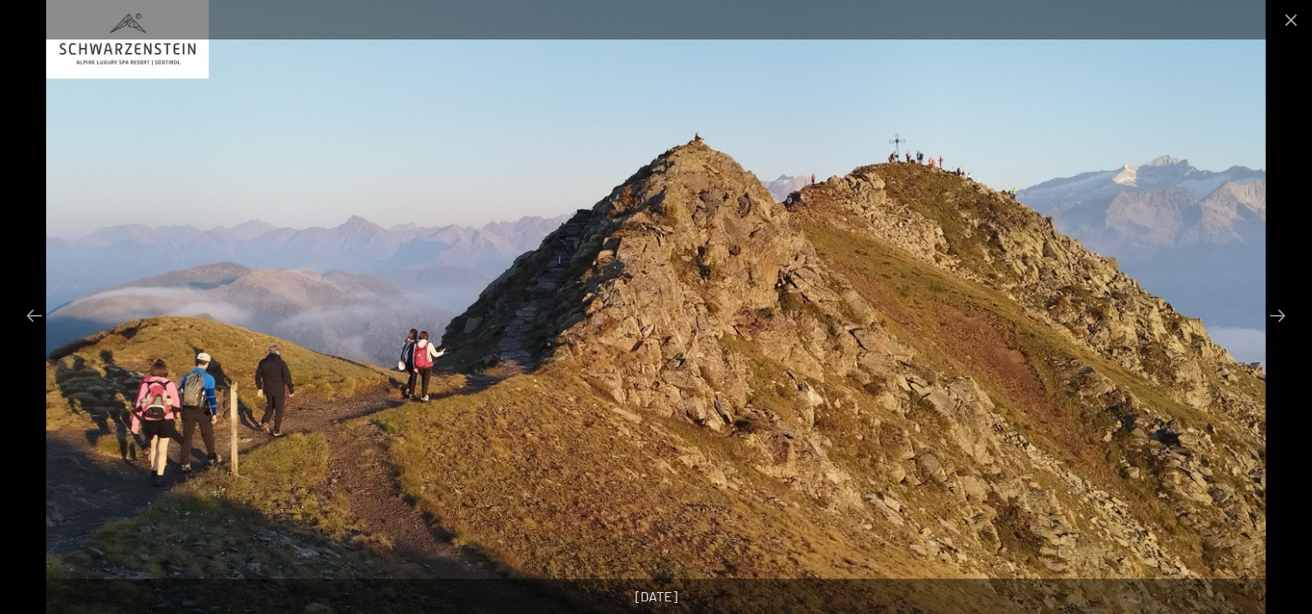
click at [1277, 311] on button "Next slide" at bounding box center [1277, 315] width 35 height 33
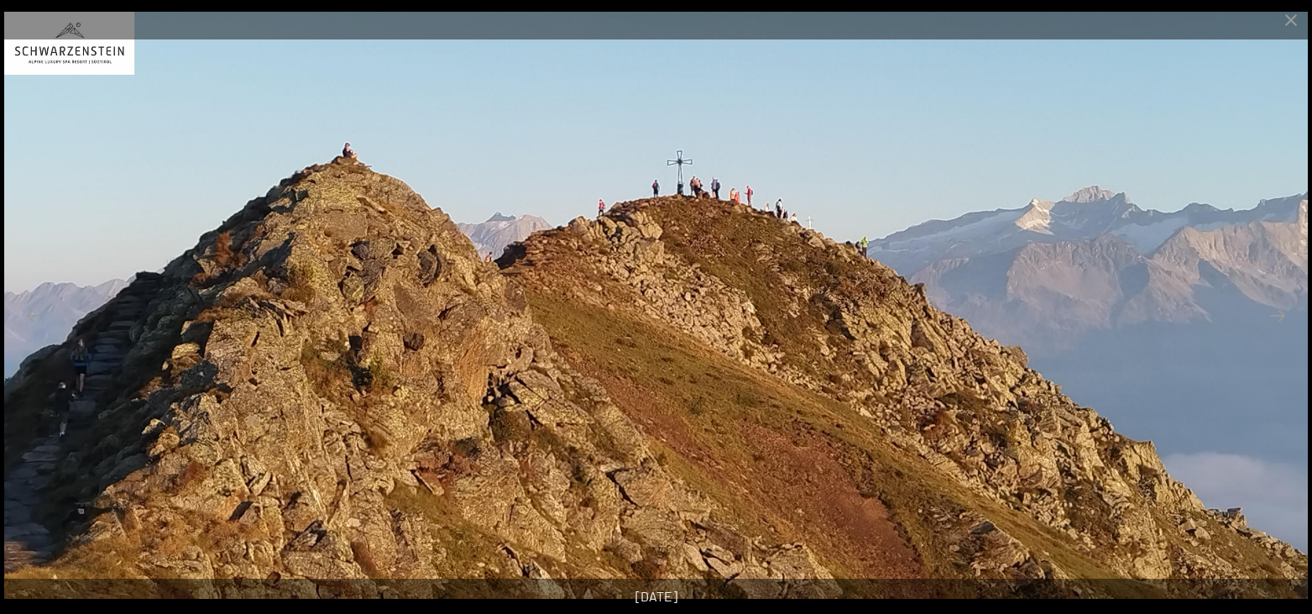
click at [1277, 311] on button "Next slide" at bounding box center [1277, 315] width 35 height 33
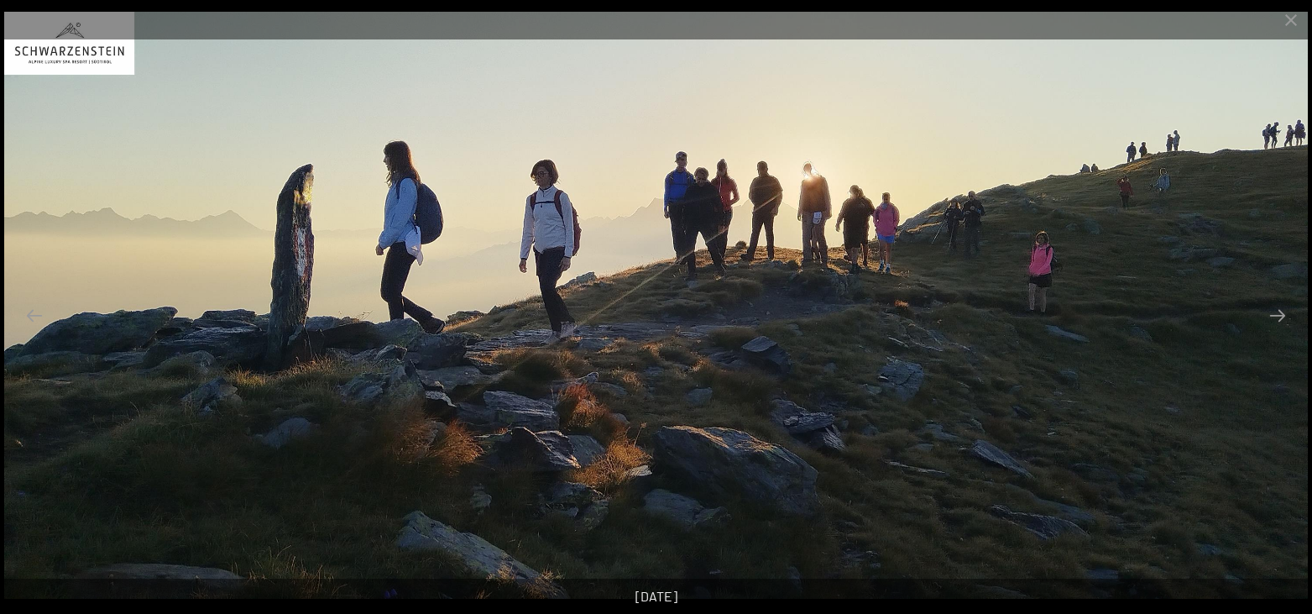
click at [1277, 311] on button "Next slide" at bounding box center [1277, 315] width 35 height 33
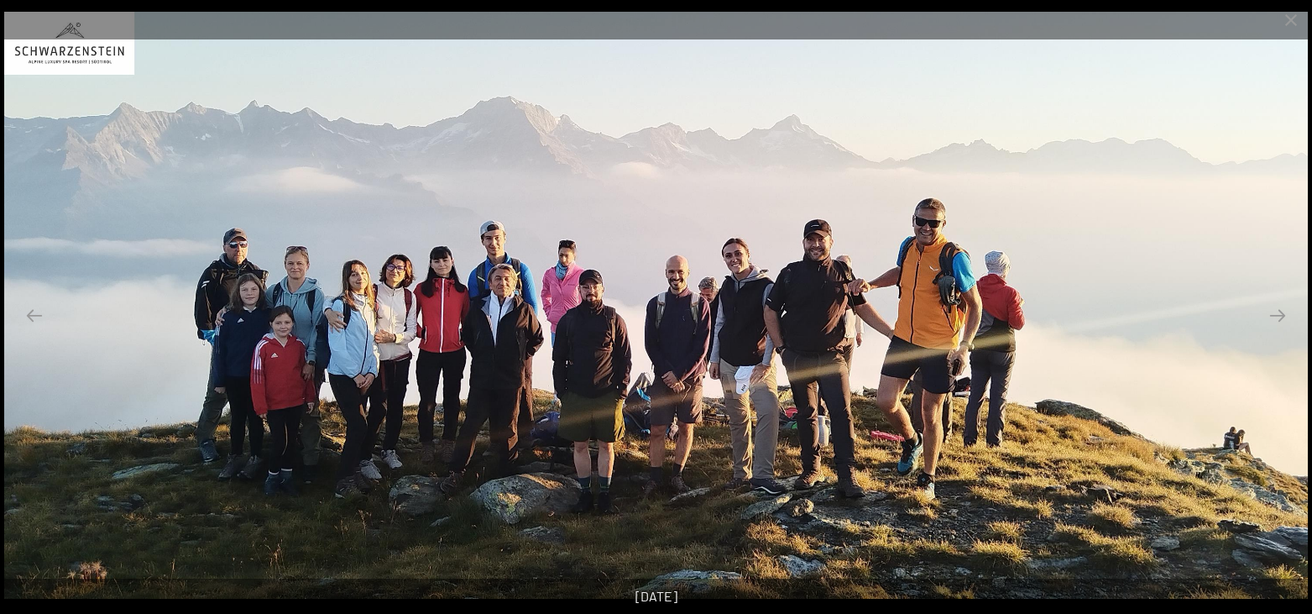
click at [1277, 311] on button "Next slide" at bounding box center [1277, 315] width 35 height 33
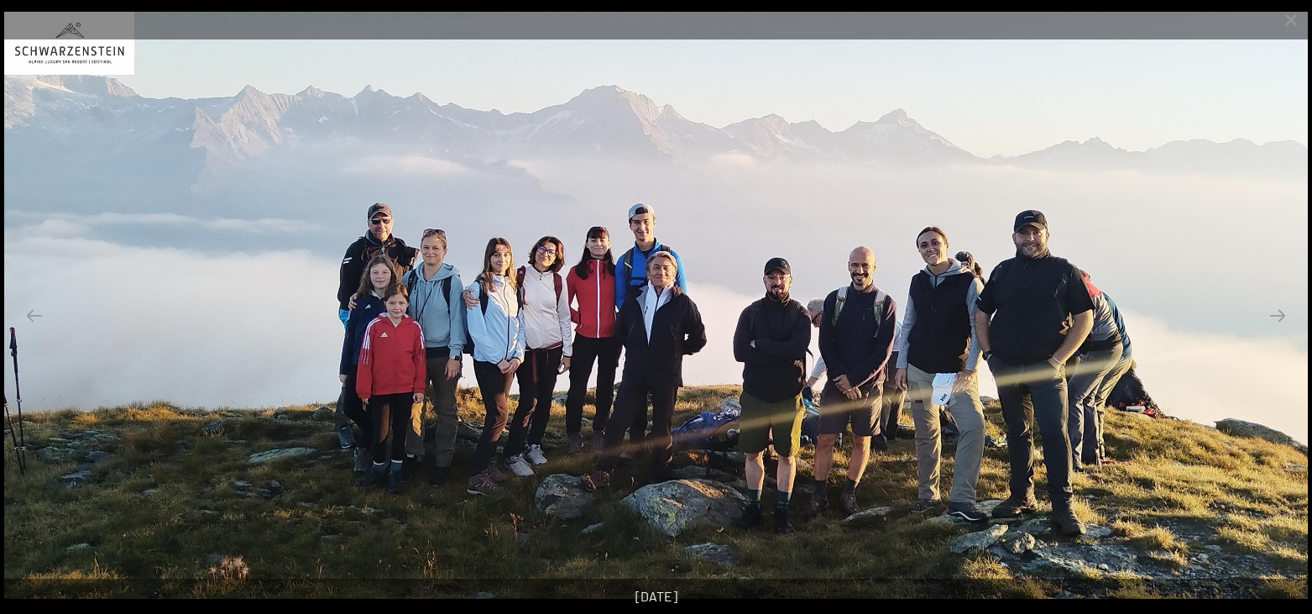
click at [1277, 311] on button "Next slide" at bounding box center [1277, 315] width 35 height 33
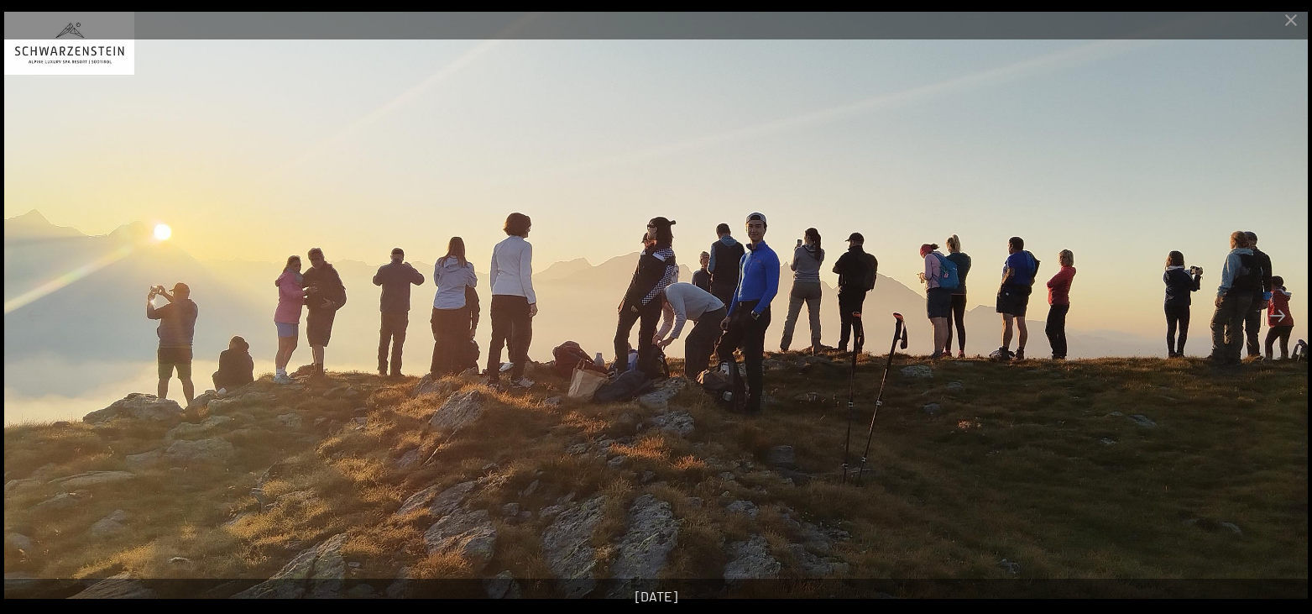
click at [1277, 311] on button "Next slide" at bounding box center [1277, 315] width 35 height 33
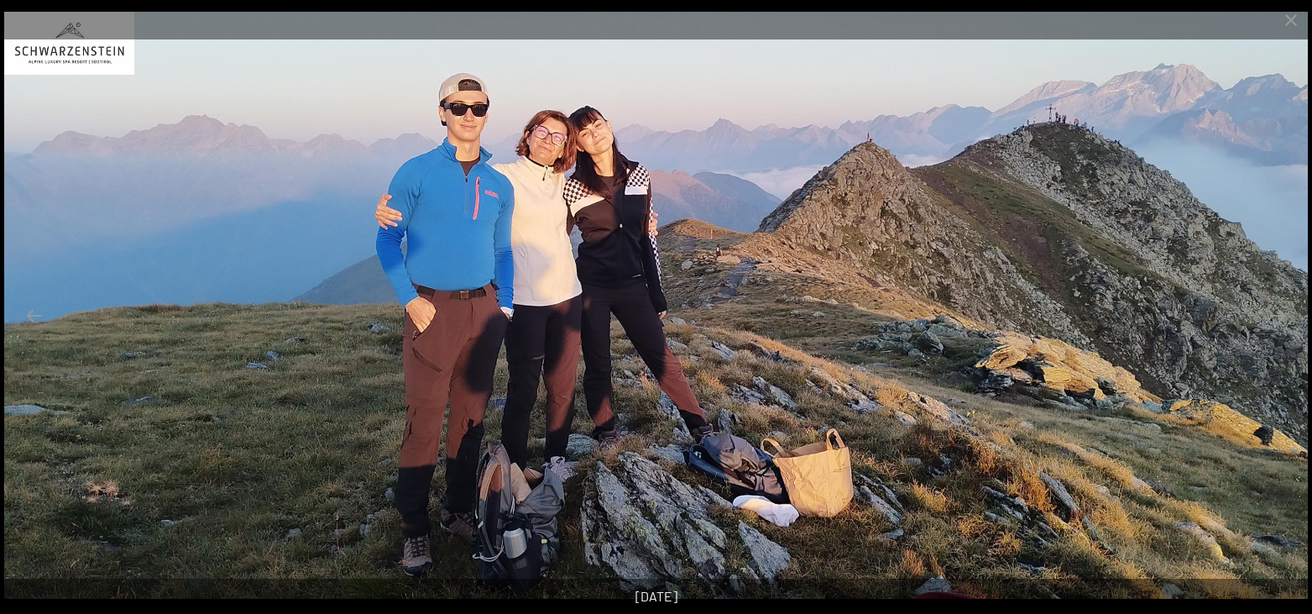
click at [1277, 311] on button "Next slide" at bounding box center [1277, 315] width 35 height 33
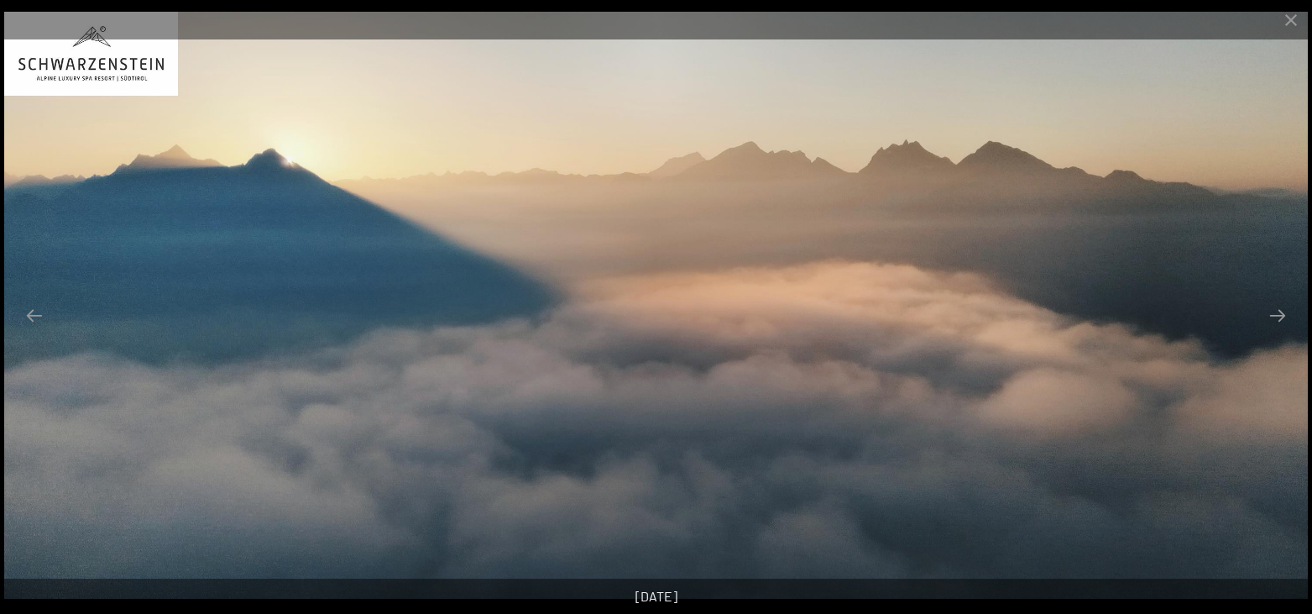
click at [1277, 311] on button "Next slide" at bounding box center [1277, 315] width 35 height 33
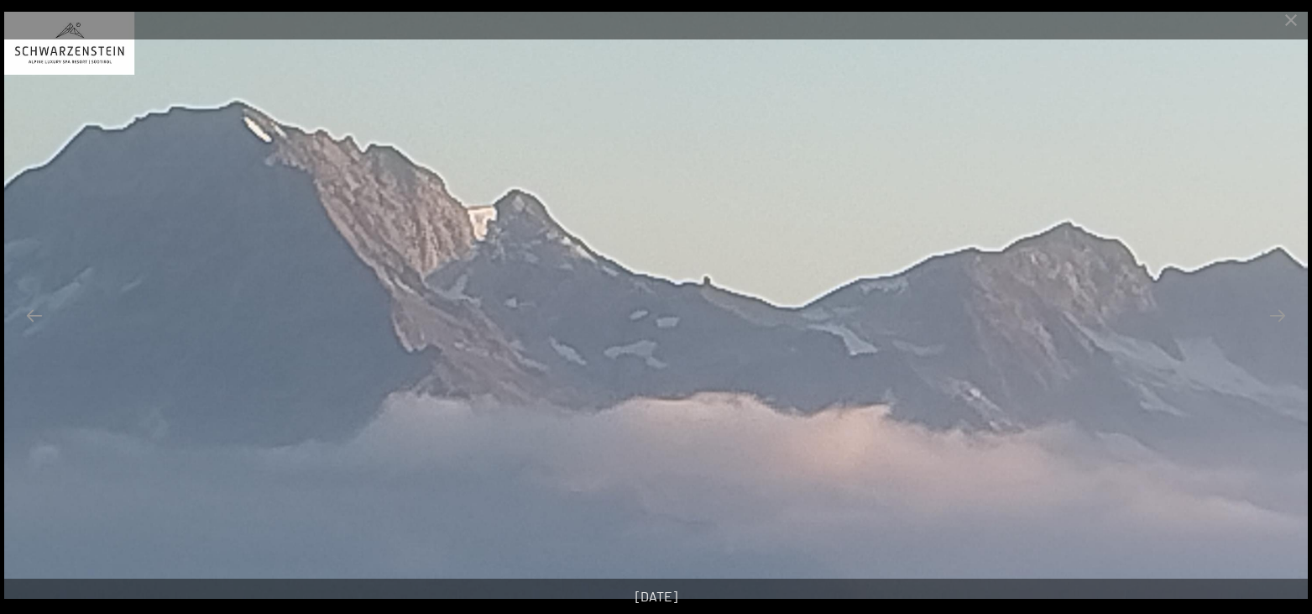
click at [1277, 311] on button "Next slide" at bounding box center [1277, 315] width 35 height 33
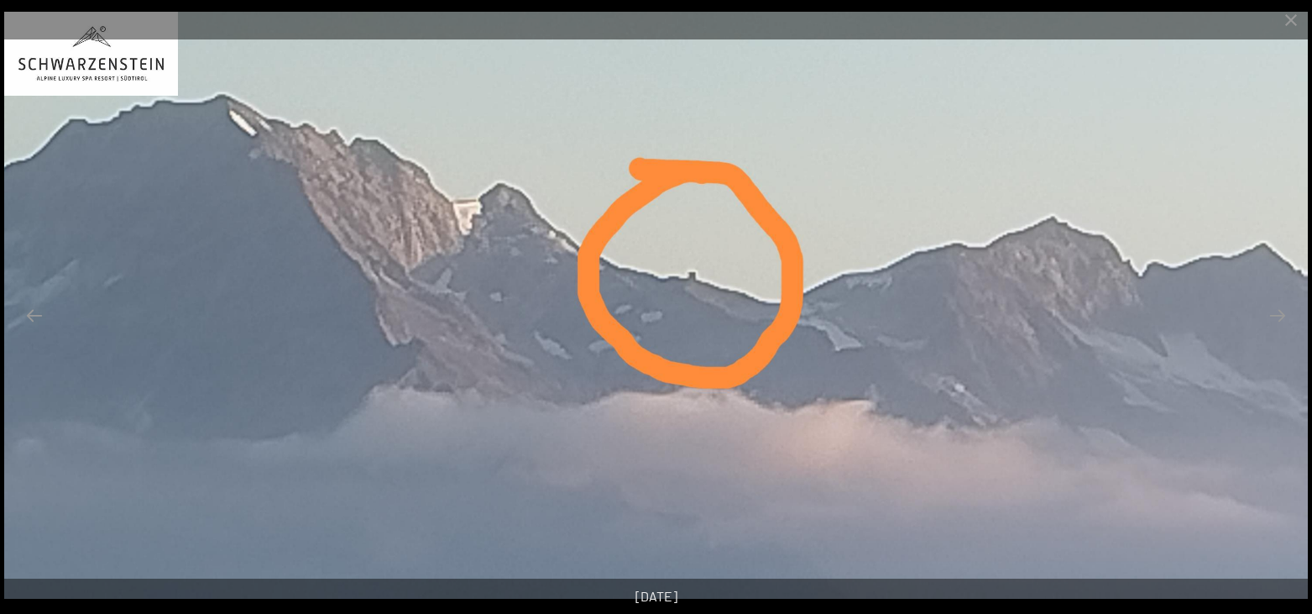
click at [1277, 311] on button "Next slide" at bounding box center [1277, 315] width 35 height 33
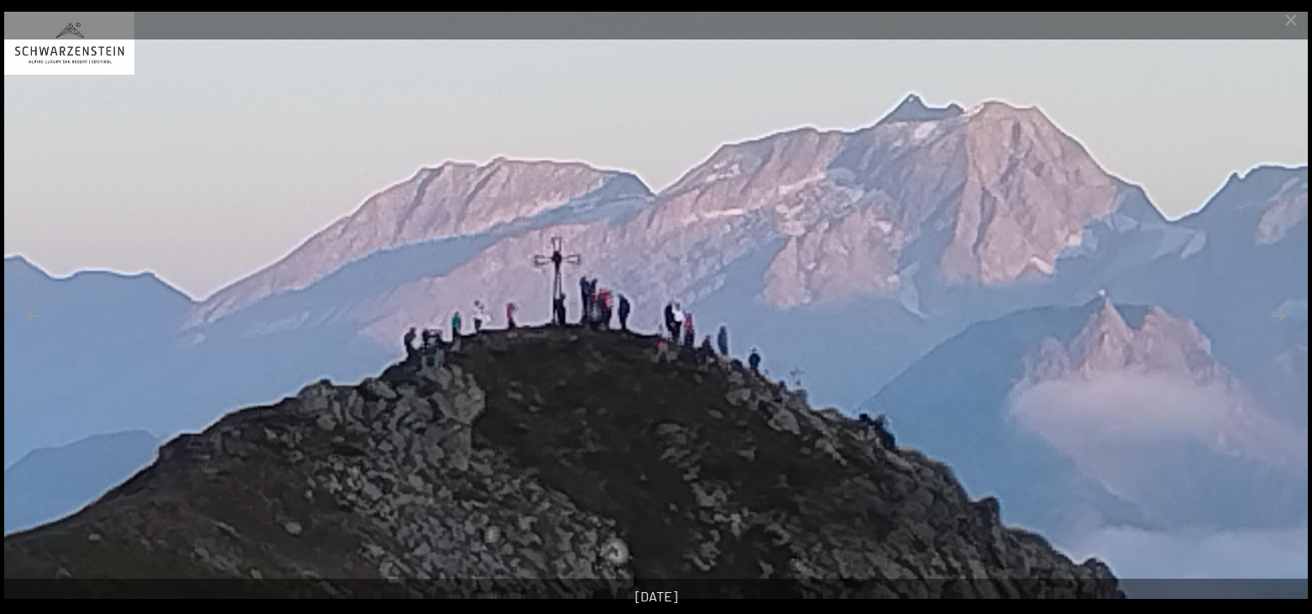
click at [1277, 311] on button "Next slide" at bounding box center [1277, 315] width 35 height 33
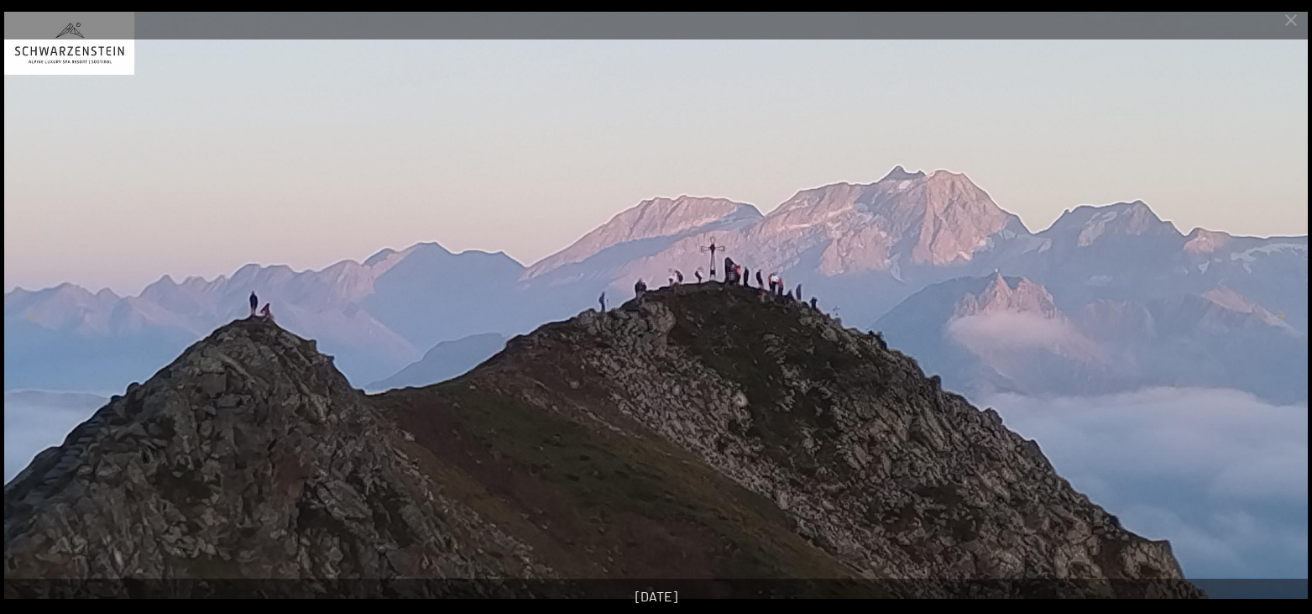
click at [1277, 311] on button "Next slide" at bounding box center [1277, 315] width 35 height 33
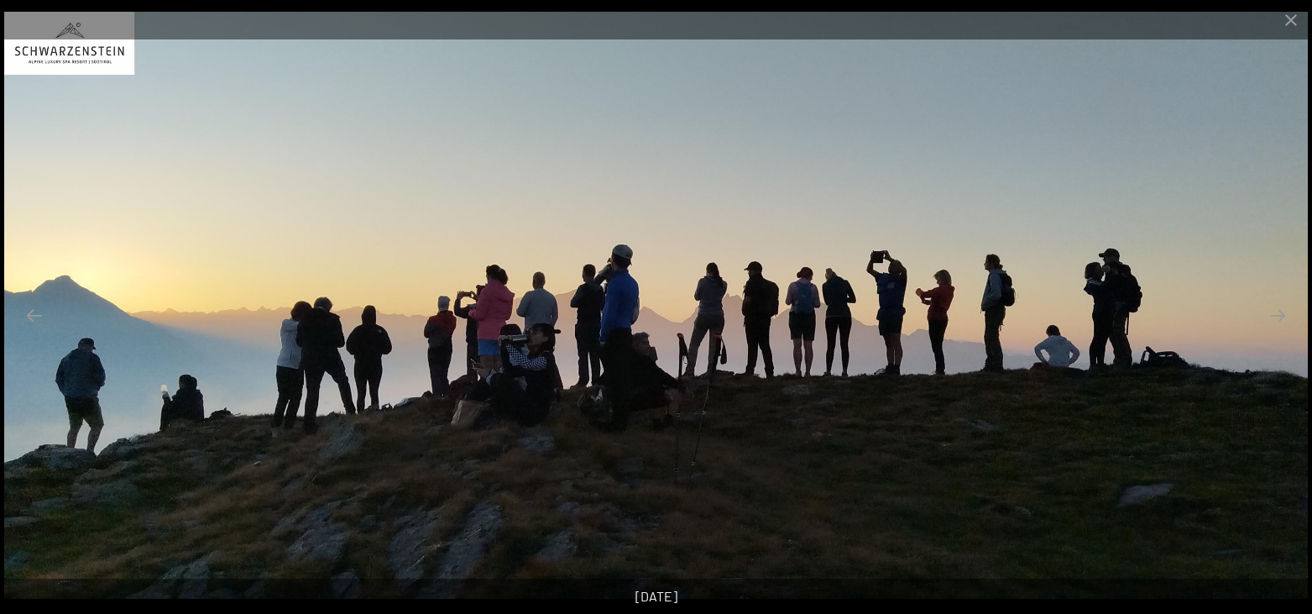
click at [1277, 311] on button "Next slide" at bounding box center [1277, 315] width 35 height 33
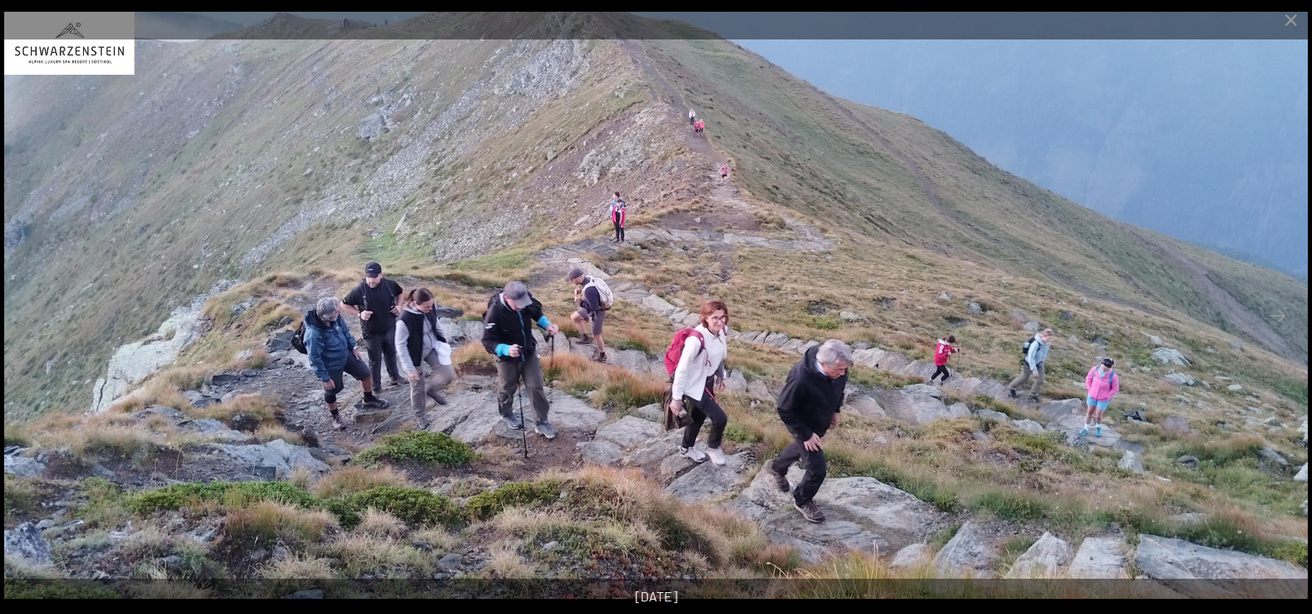
click at [1277, 311] on button "Next slide" at bounding box center [1277, 315] width 35 height 33
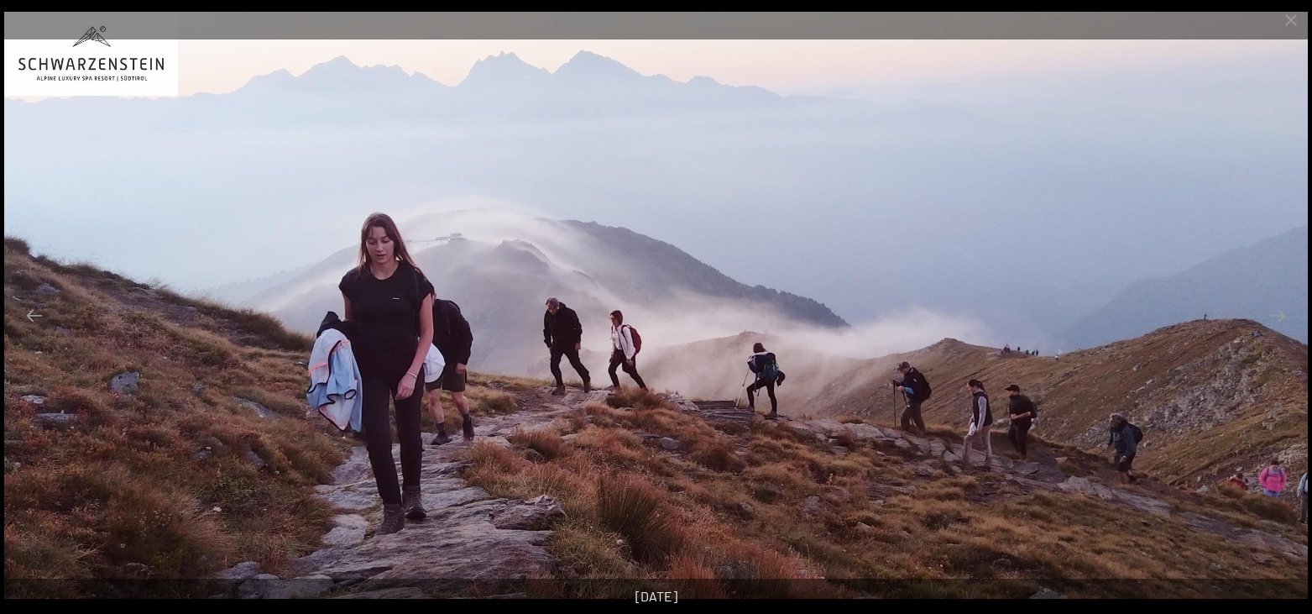
click at [1277, 311] on button "Next slide" at bounding box center [1277, 315] width 35 height 33
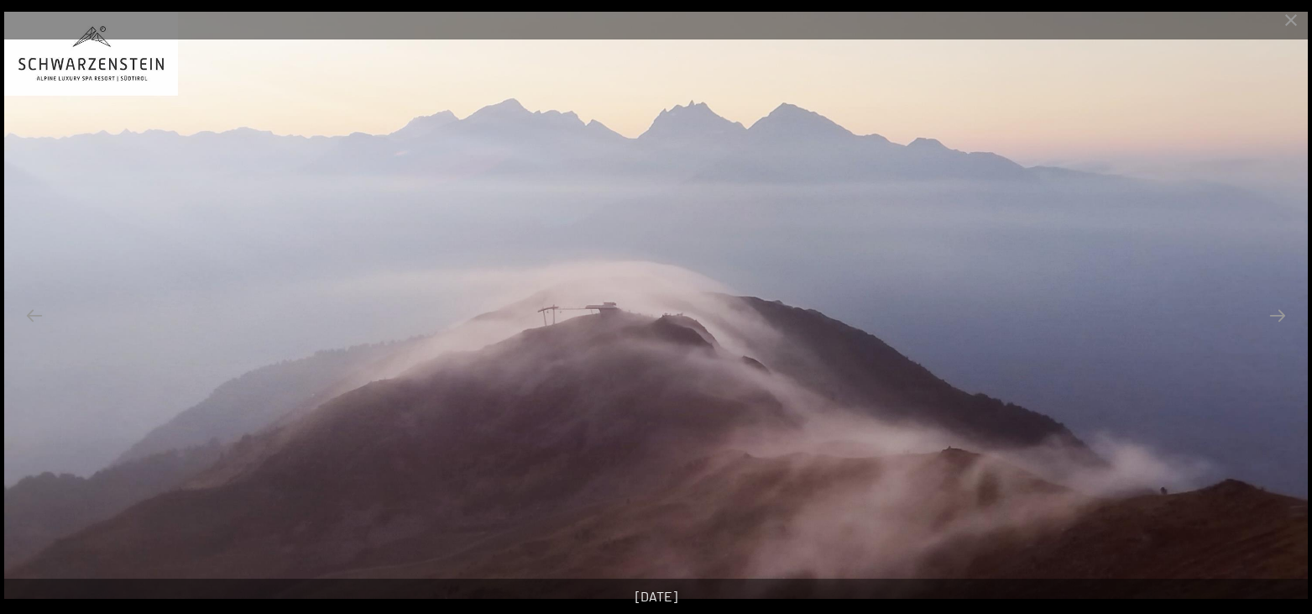
click at [1277, 311] on button "Next slide" at bounding box center [1277, 315] width 35 height 33
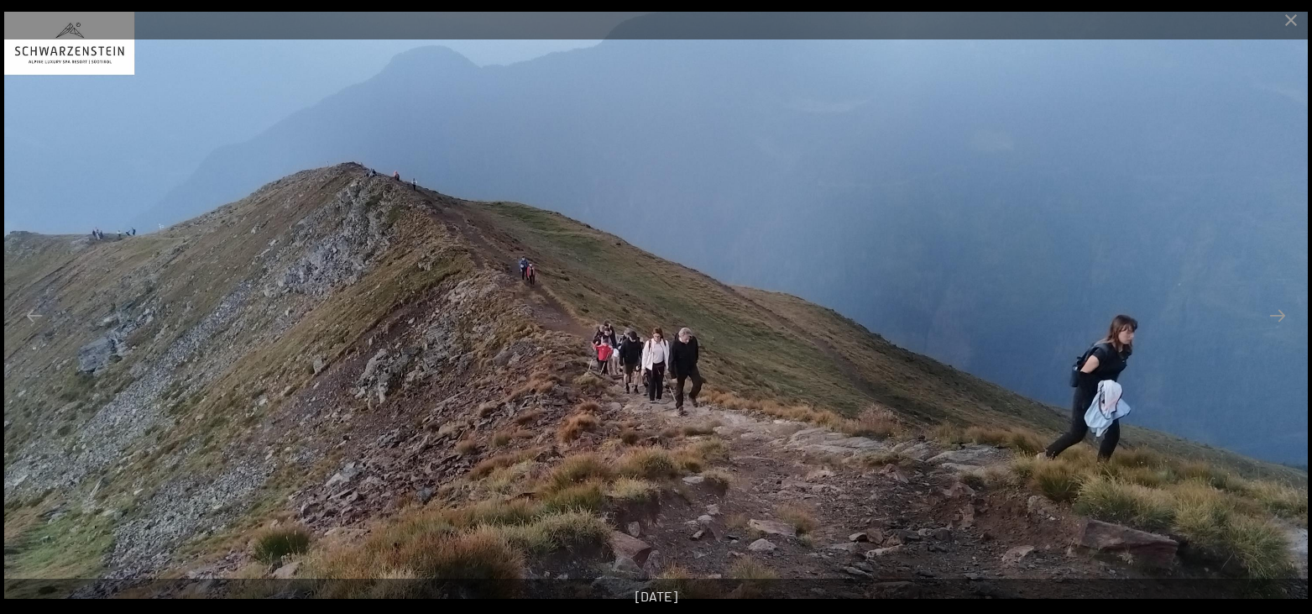
click at [1277, 311] on button "Next slide" at bounding box center [1277, 315] width 35 height 33
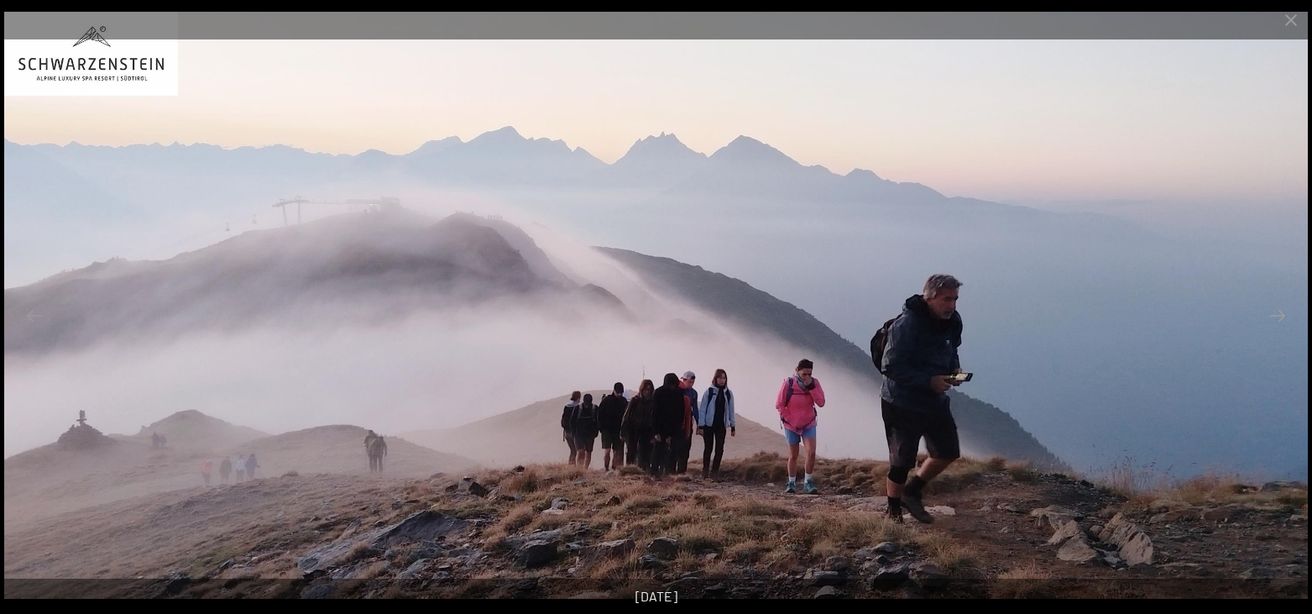
click at [1277, 311] on button "Next slide" at bounding box center [1277, 315] width 35 height 33
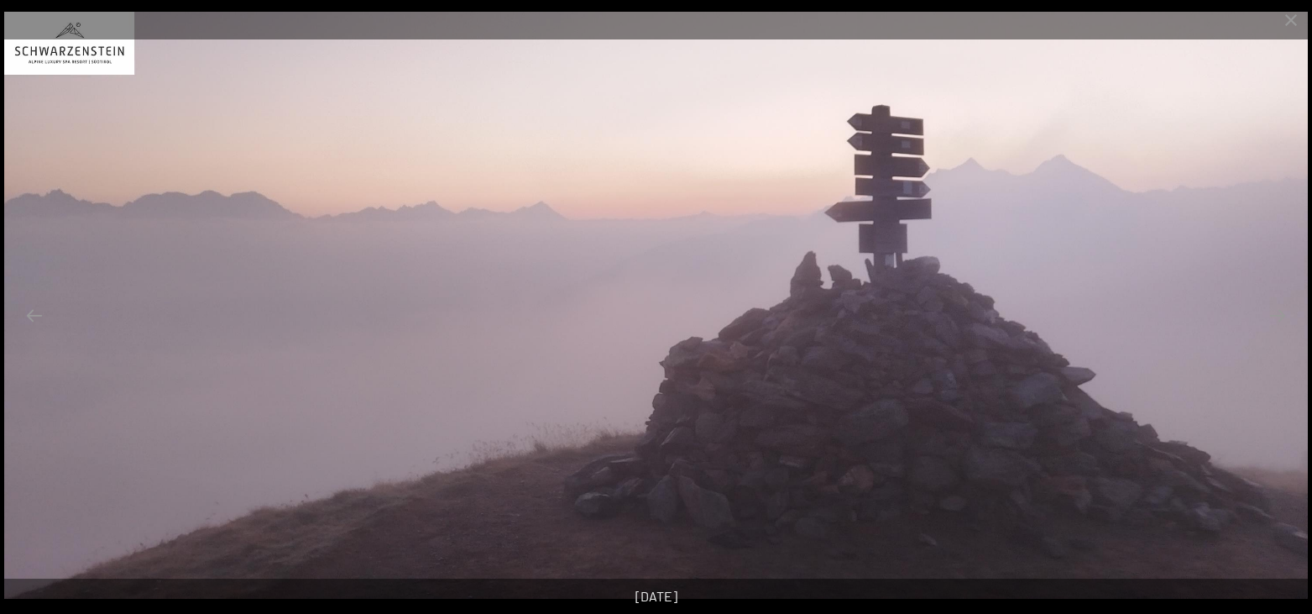
click at [1277, 311] on button "Next slide" at bounding box center [1277, 315] width 35 height 33
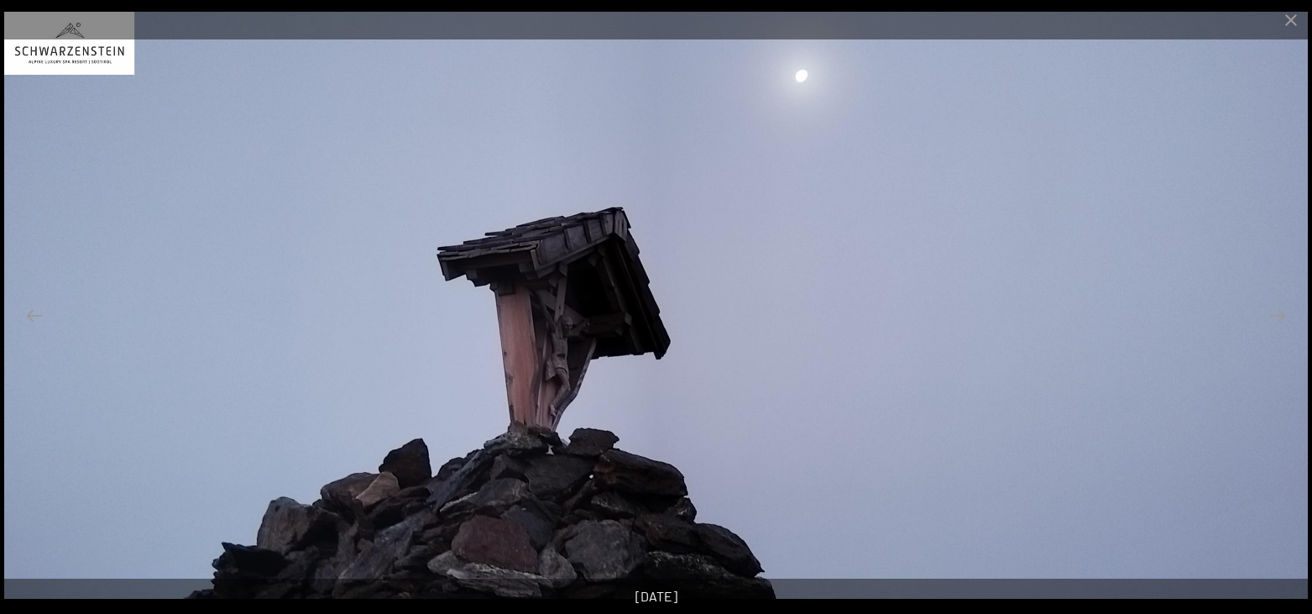
click at [1277, 311] on button "Next slide" at bounding box center [1277, 315] width 35 height 33
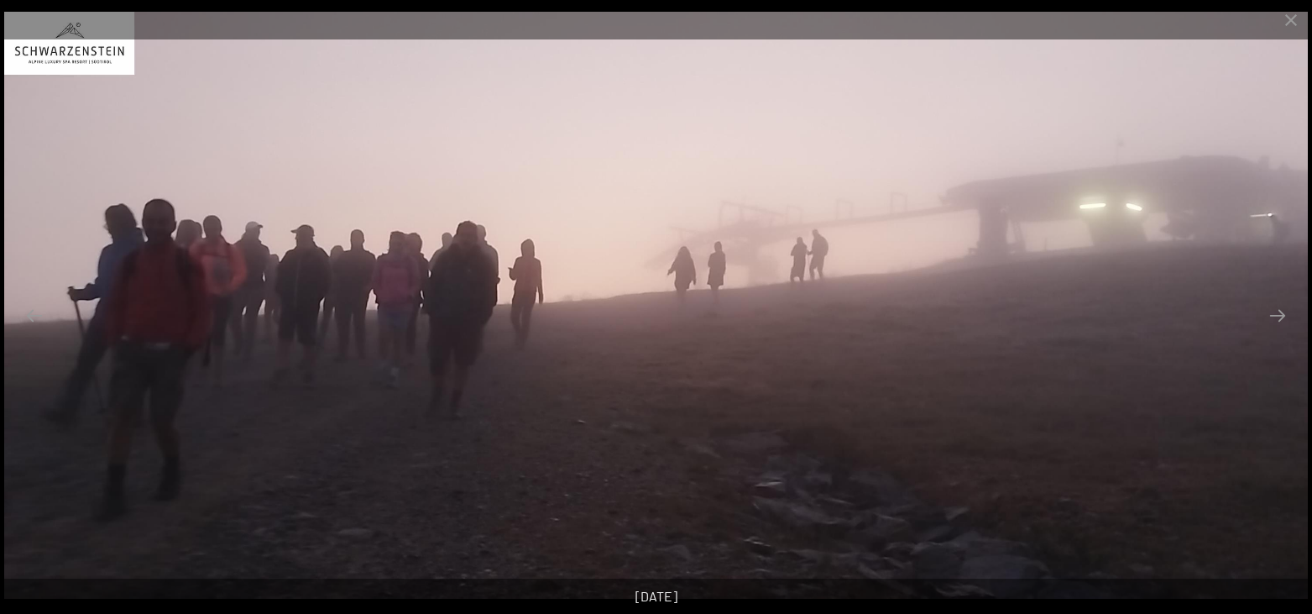
click at [1277, 311] on button "Next slide" at bounding box center [1277, 315] width 35 height 33
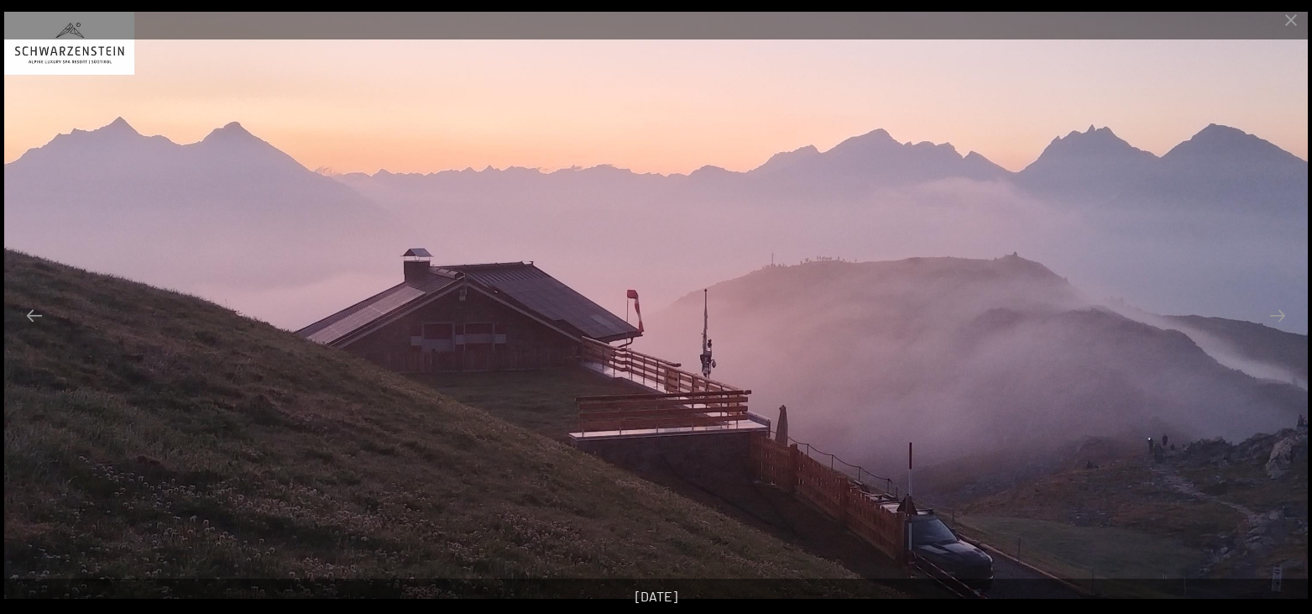
click at [1277, 311] on button "Next slide" at bounding box center [1277, 315] width 35 height 33
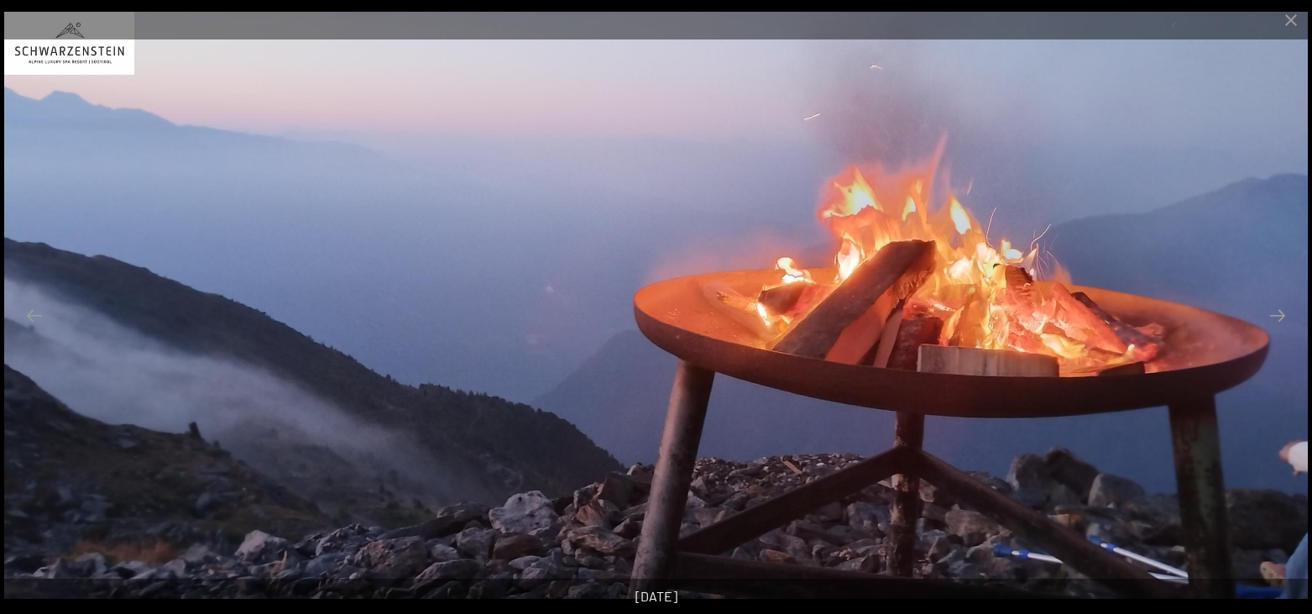
click at [1277, 311] on button "Next slide" at bounding box center [1277, 315] width 35 height 33
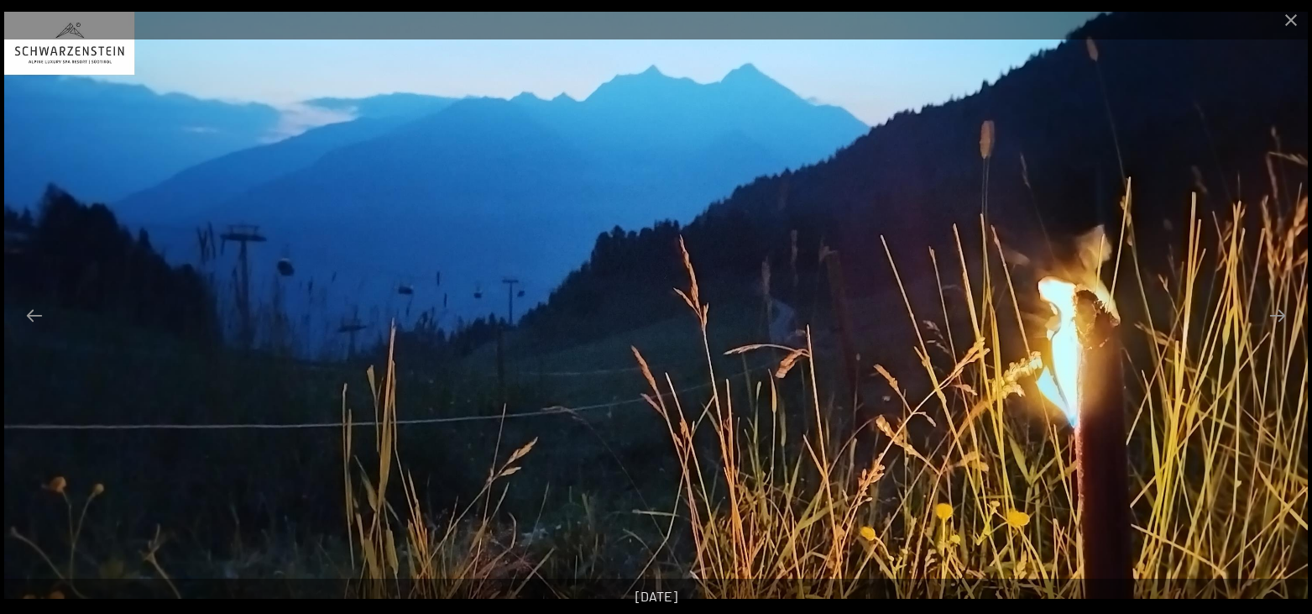
click at [1277, 311] on button "Next slide" at bounding box center [1277, 315] width 35 height 33
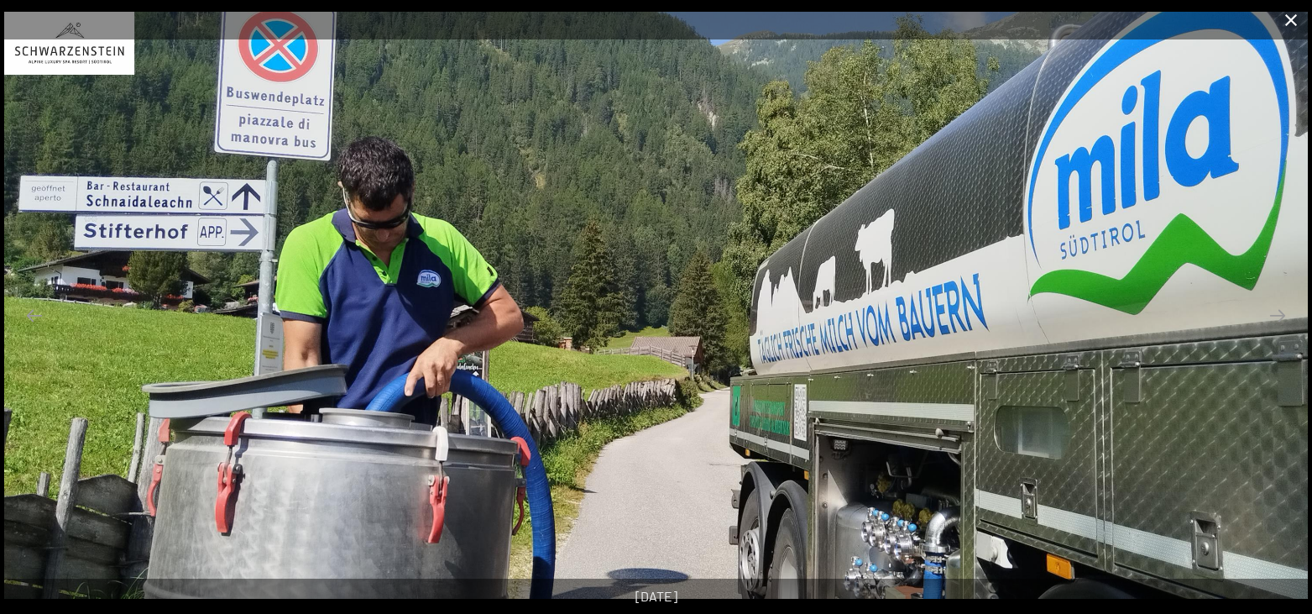
click at [1298, 20] on button "Close gallery" at bounding box center [1291, 19] width 42 height 39
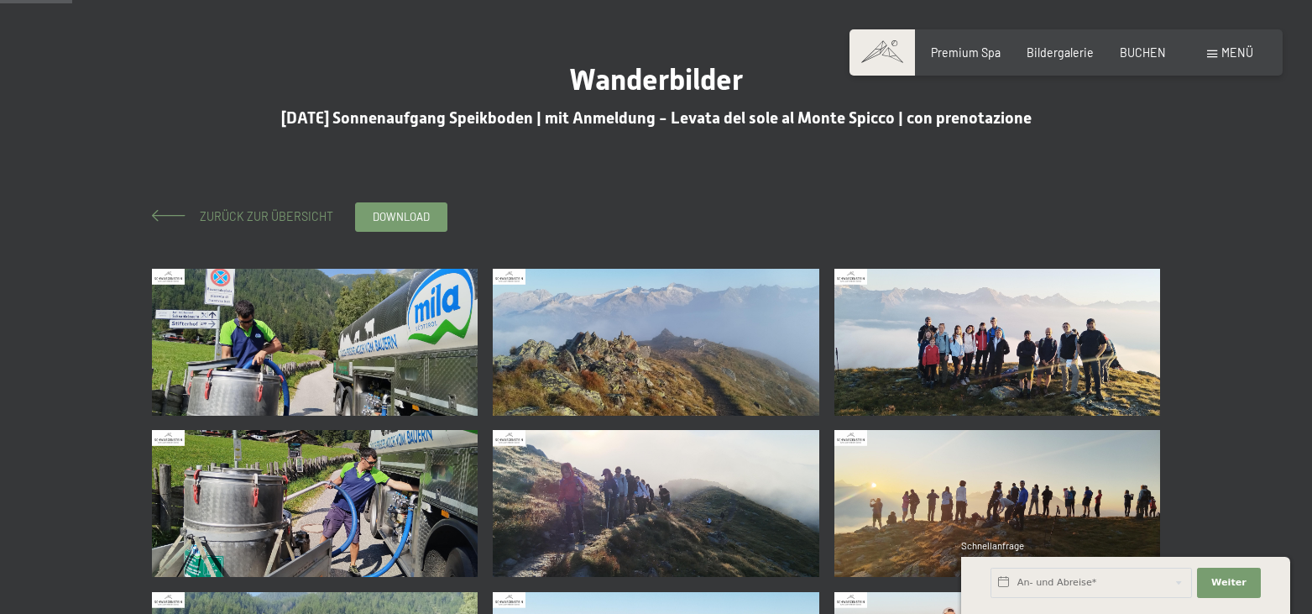
click at [229, 220] on span "Zurück zur Übersicht" at bounding box center [260, 216] width 145 height 14
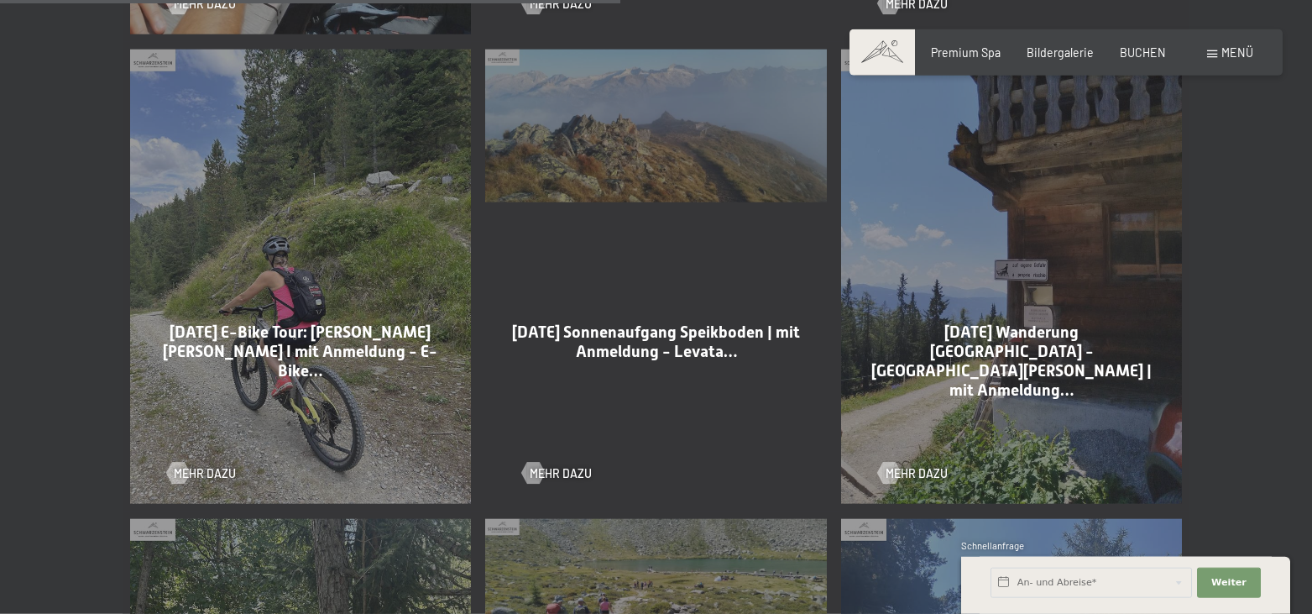
scroll to position [2140, 0]
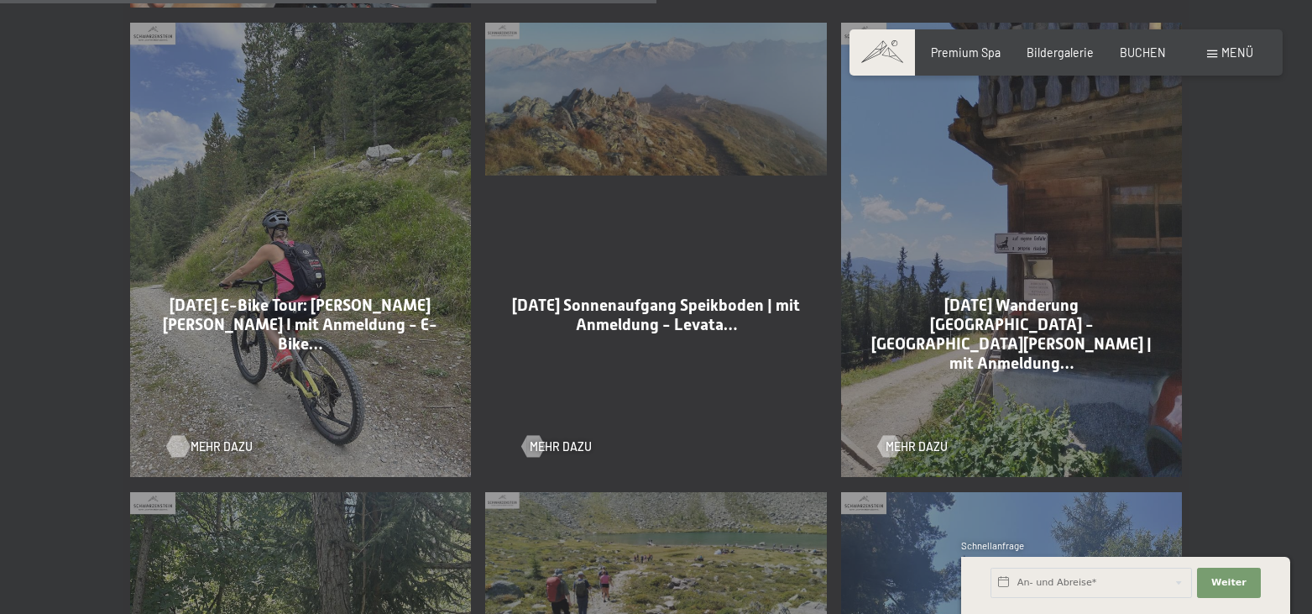
click at [191, 438] on link "Mehr dazu" at bounding box center [202, 446] width 70 height 17
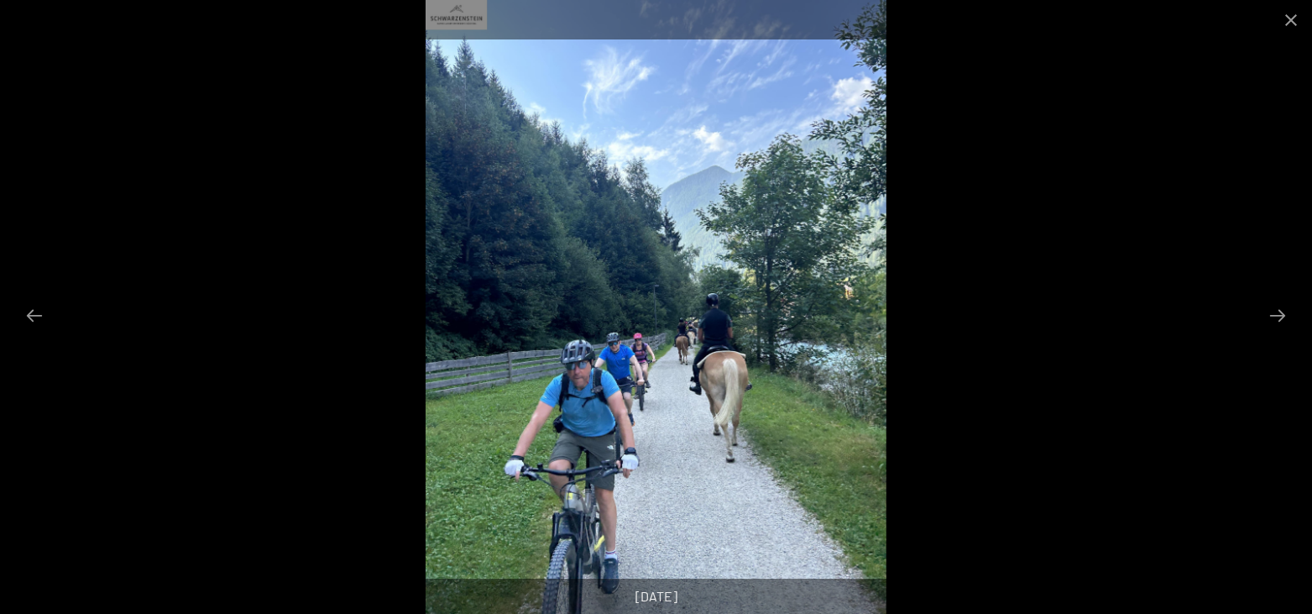
scroll to position [171, 0]
click at [1274, 324] on button "Next slide" at bounding box center [1277, 315] width 35 height 33
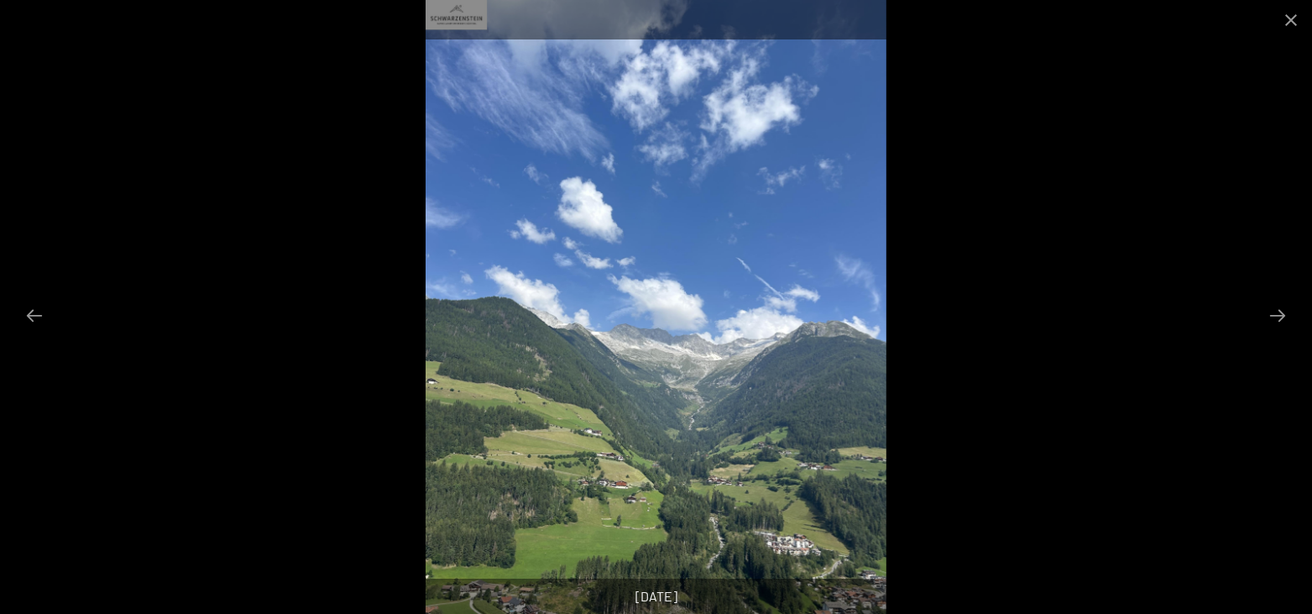
click at [1274, 324] on button "Next slide" at bounding box center [1277, 315] width 35 height 33
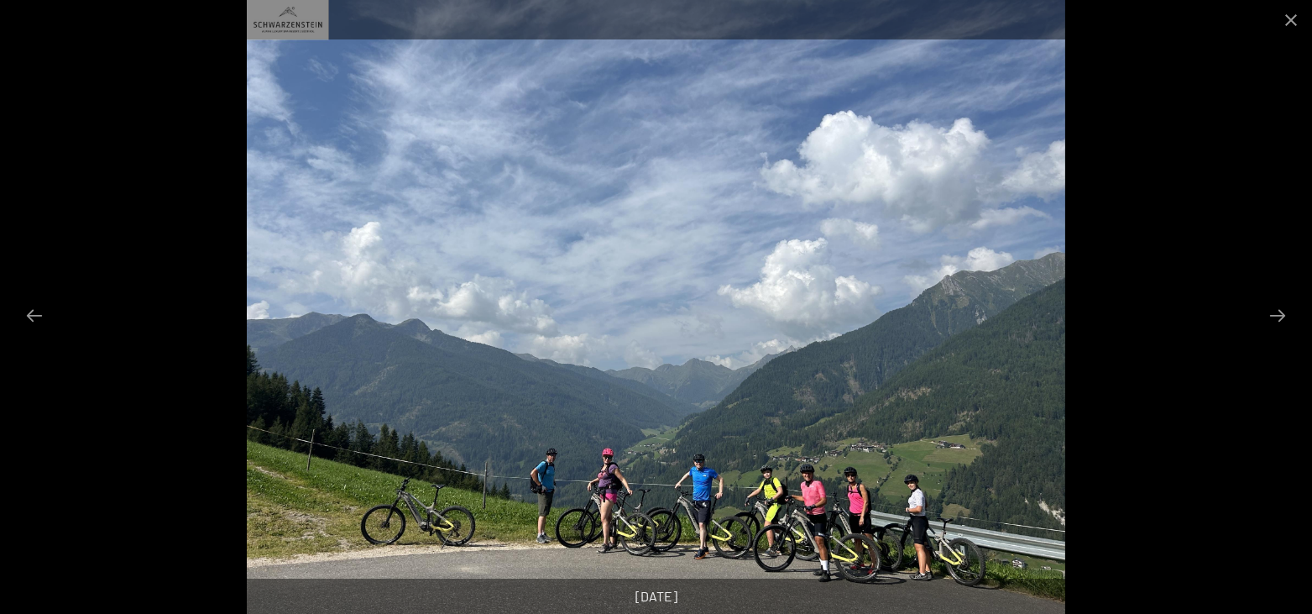
click at [1274, 324] on button "Next slide" at bounding box center [1277, 315] width 35 height 33
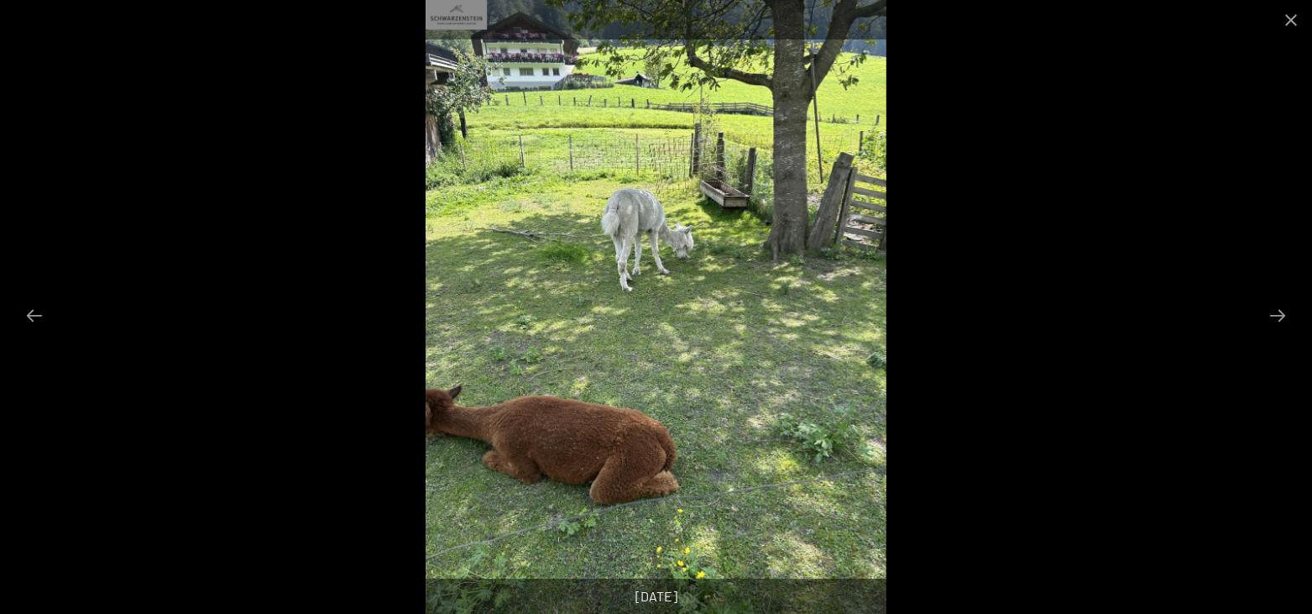
click at [1274, 324] on button "Next slide" at bounding box center [1277, 315] width 35 height 33
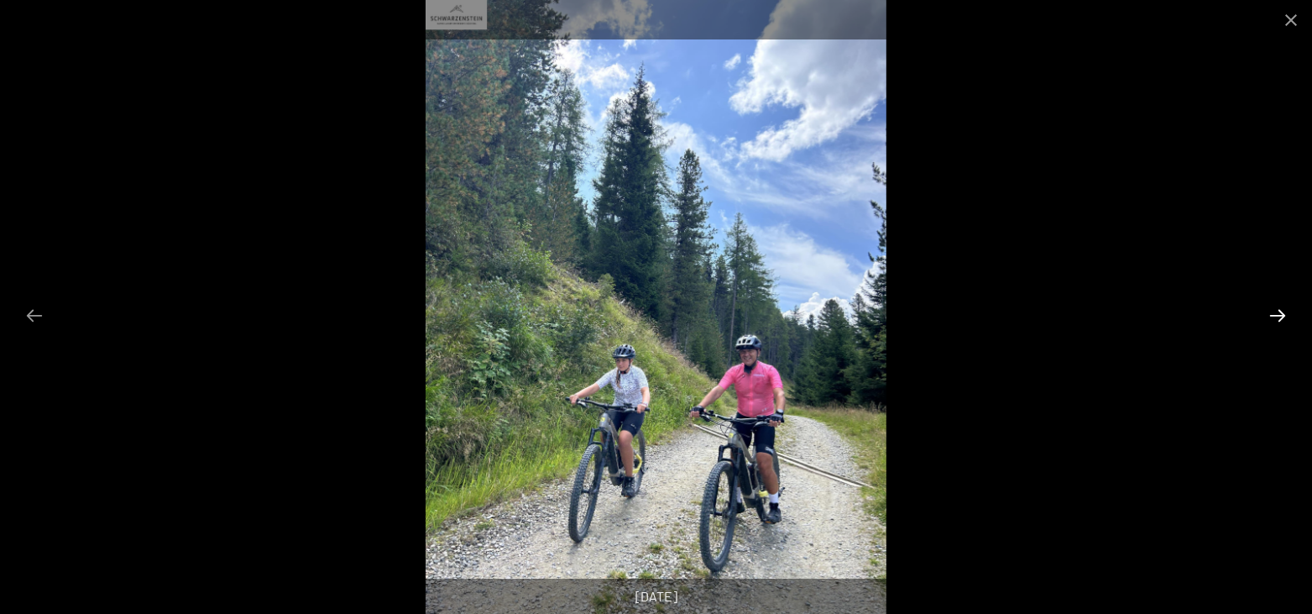
click at [1274, 319] on button "Next slide" at bounding box center [1277, 315] width 35 height 33
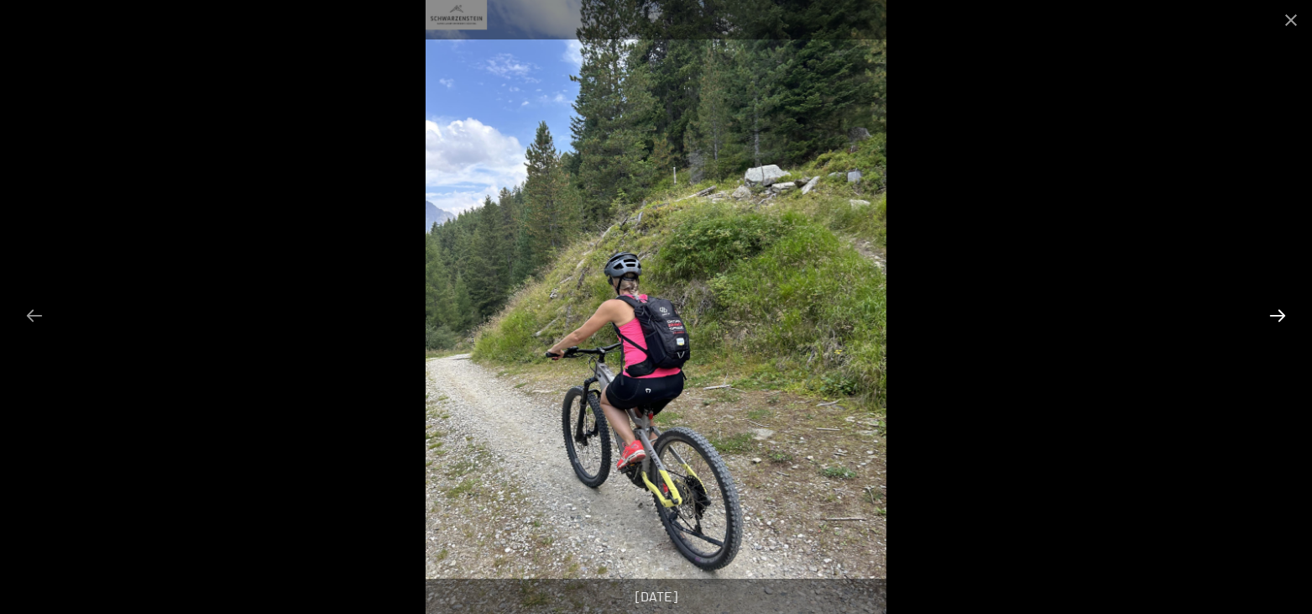
click at [1274, 319] on button "Next slide" at bounding box center [1277, 315] width 35 height 33
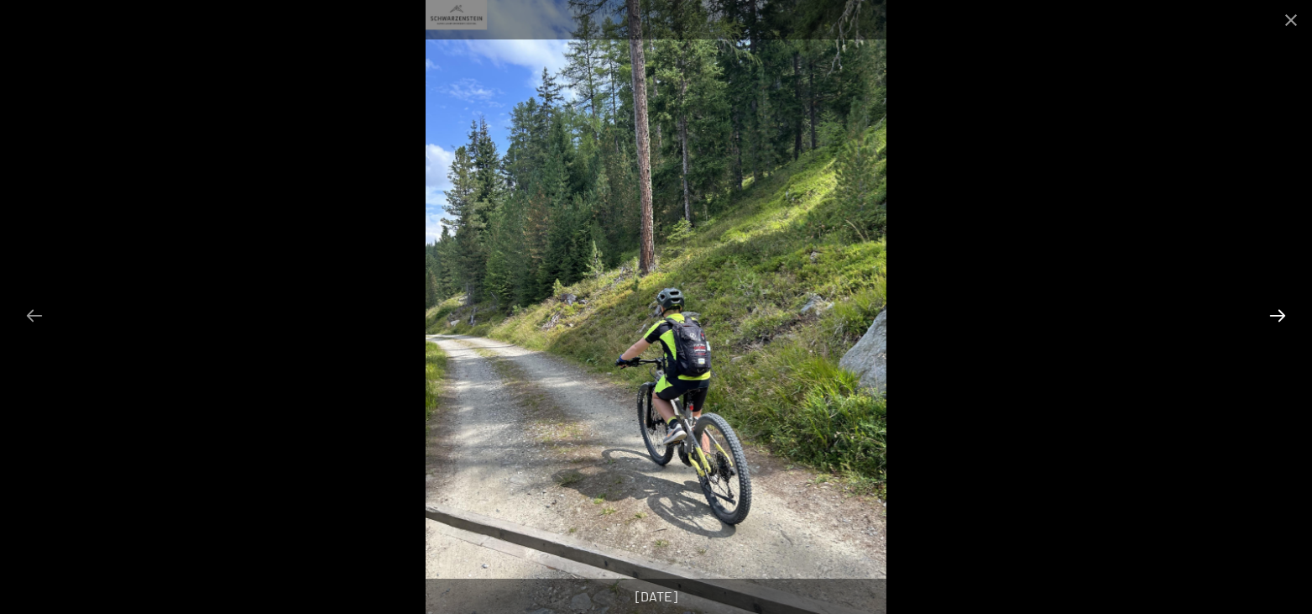
click at [1274, 319] on button "Next slide" at bounding box center [1277, 315] width 35 height 33
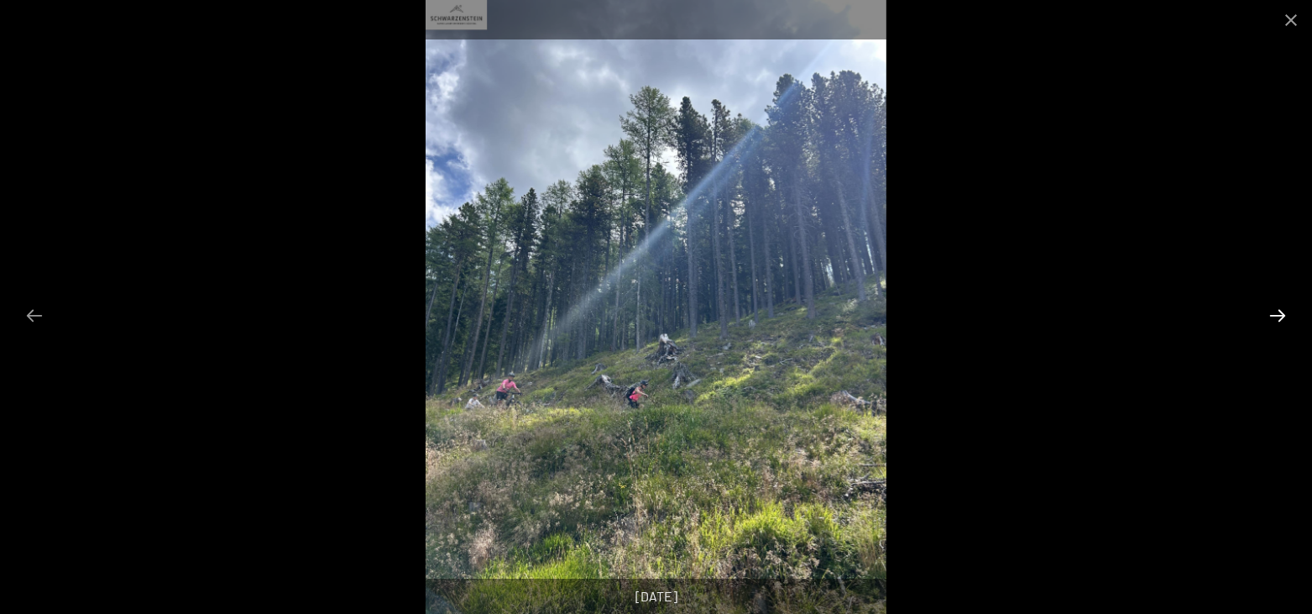
click at [1274, 319] on button "Next slide" at bounding box center [1277, 315] width 35 height 33
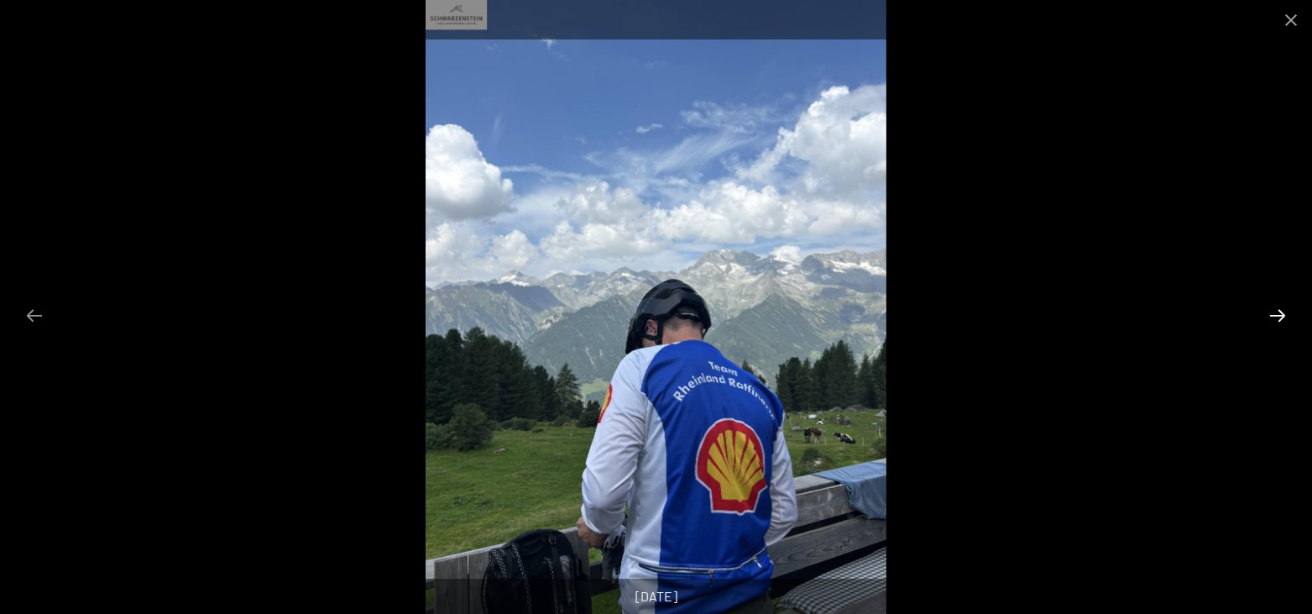
click at [1274, 319] on button "Next slide" at bounding box center [1277, 315] width 35 height 33
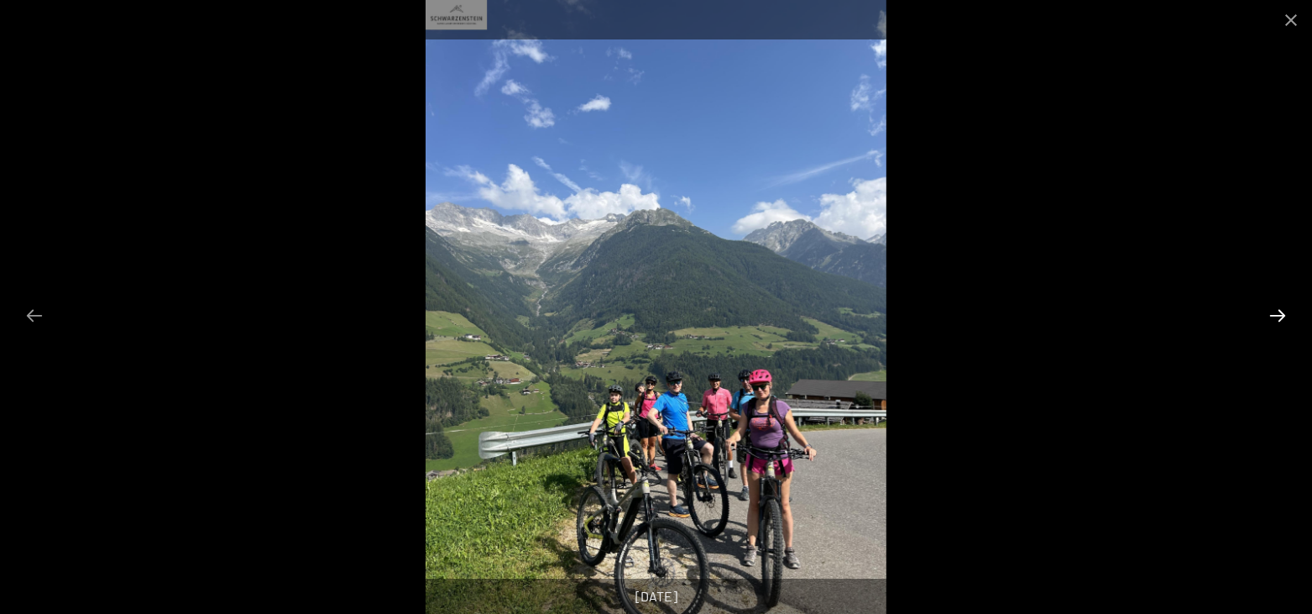
click at [1274, 319] on button "Next slide" at bounding box center [1277, 315] width 35 height 33
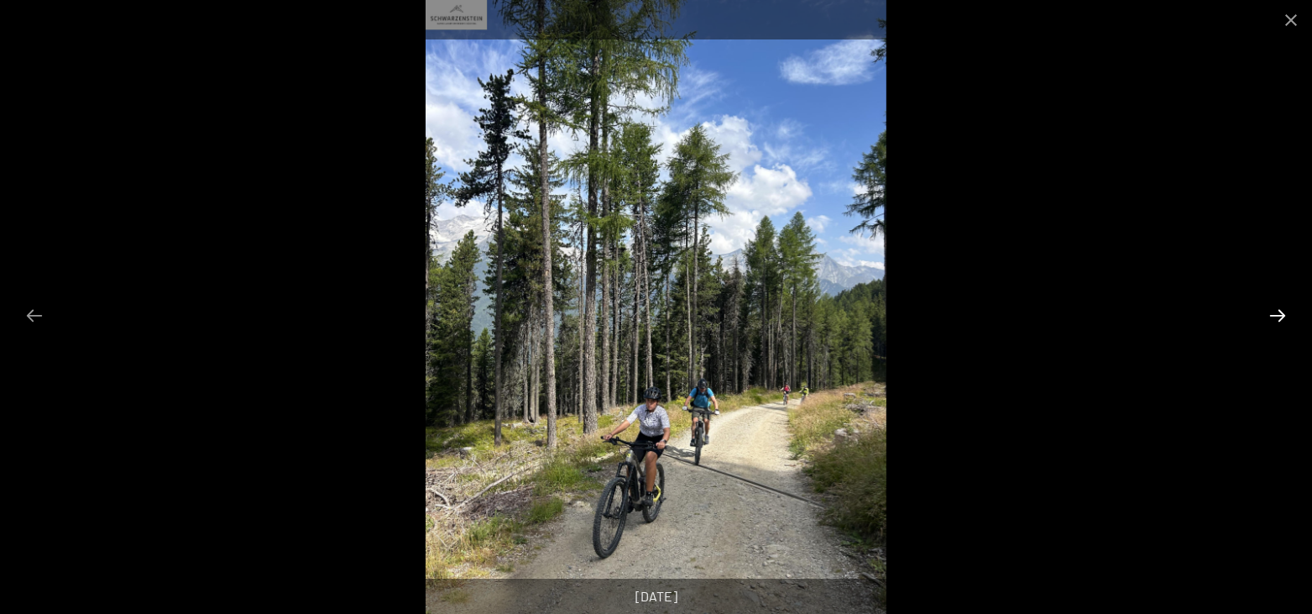
click at [1274, 319] on button "Next slide" at bounding box center [1277, 315] width 35 height 33
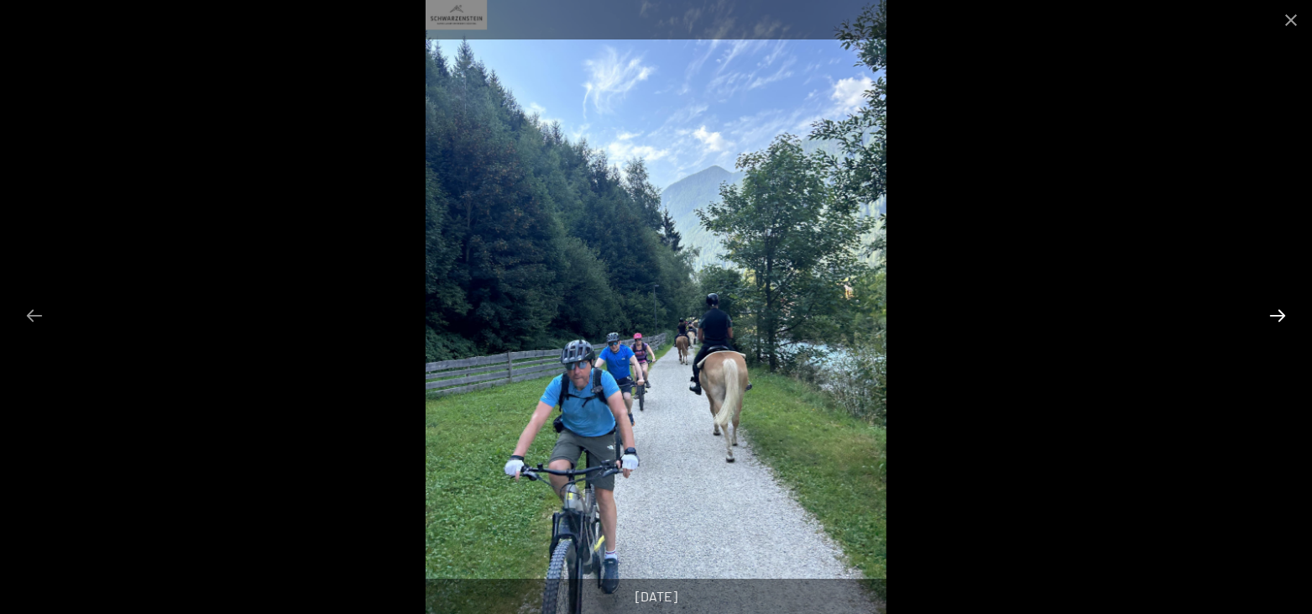
click at [1274, 319] on button "Next slide" at bounding box center [1277, 315] width 35 height 33
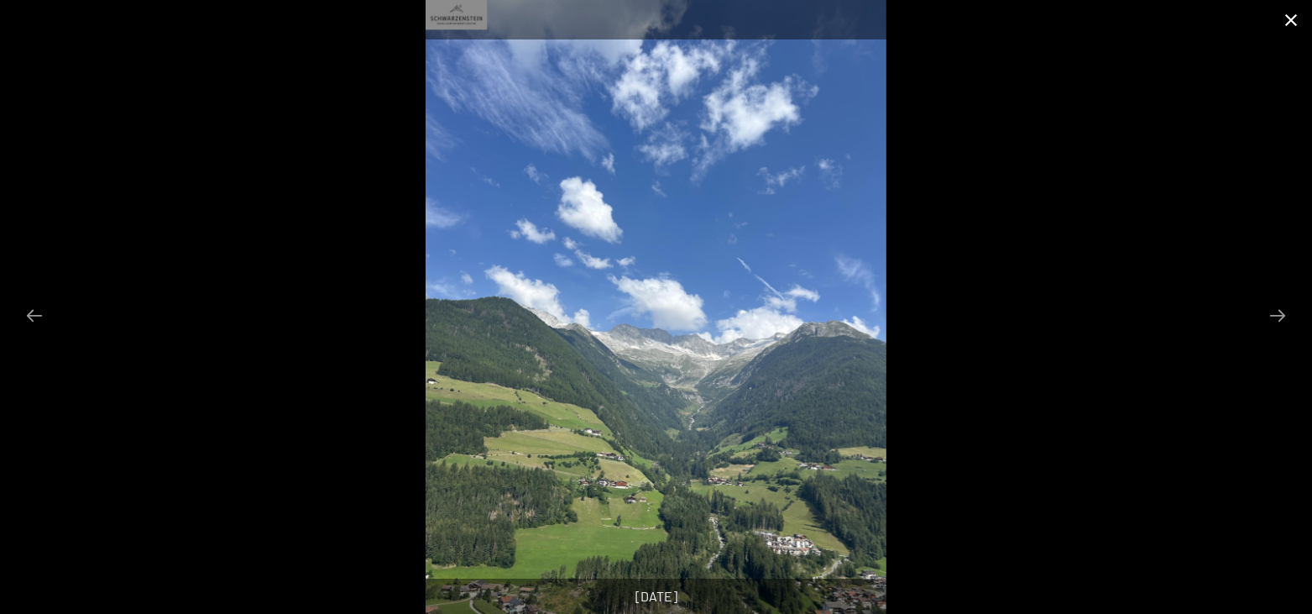
click at [1301, 18] on button "Close gallery" at bounding box center [1291, 19] width 42 height 39
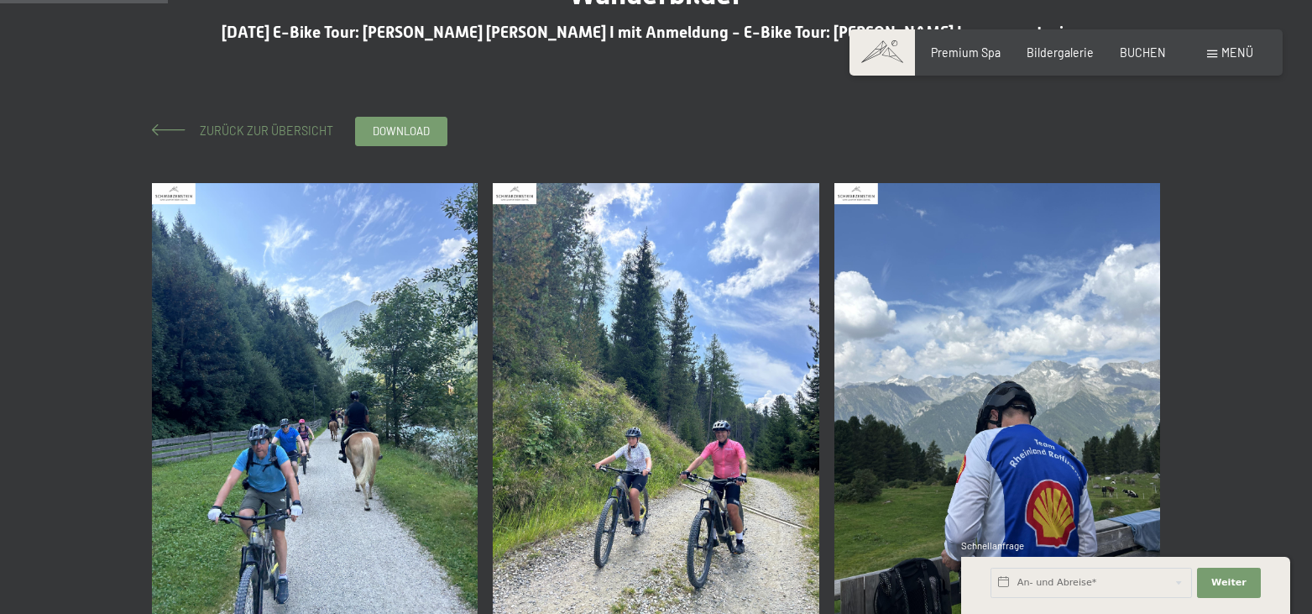
click at [266, 133] on span "Zurück zur Übersicht" at bounding box center [260, 130] width 145 height 14
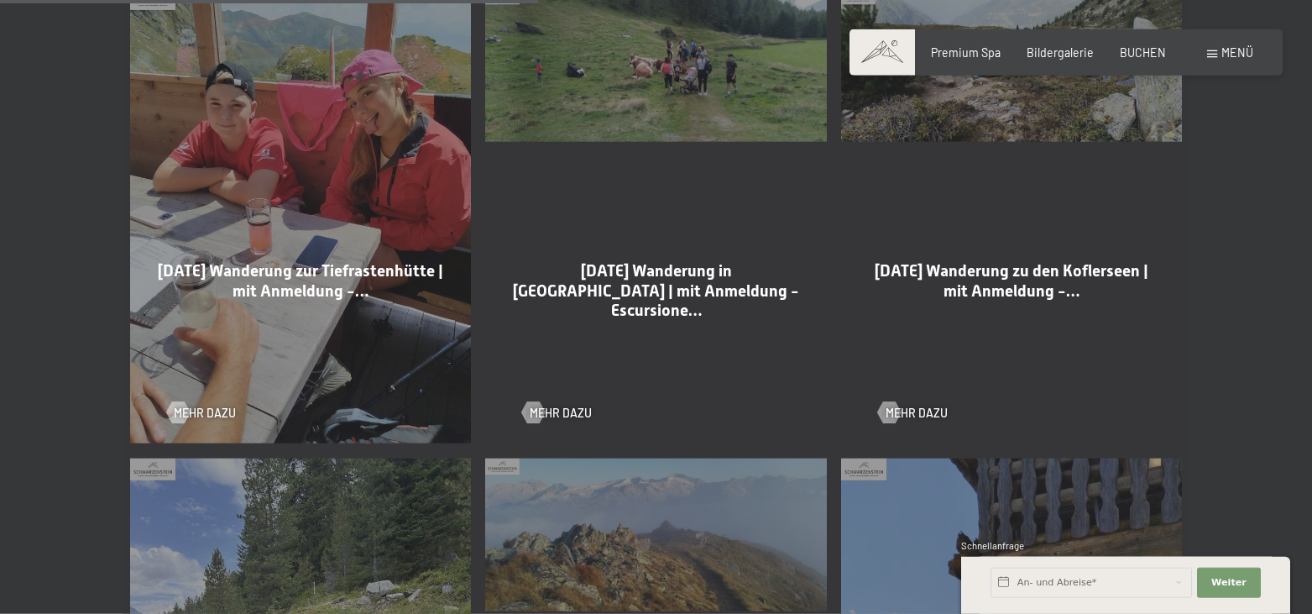
scroll to position [1627, 0]
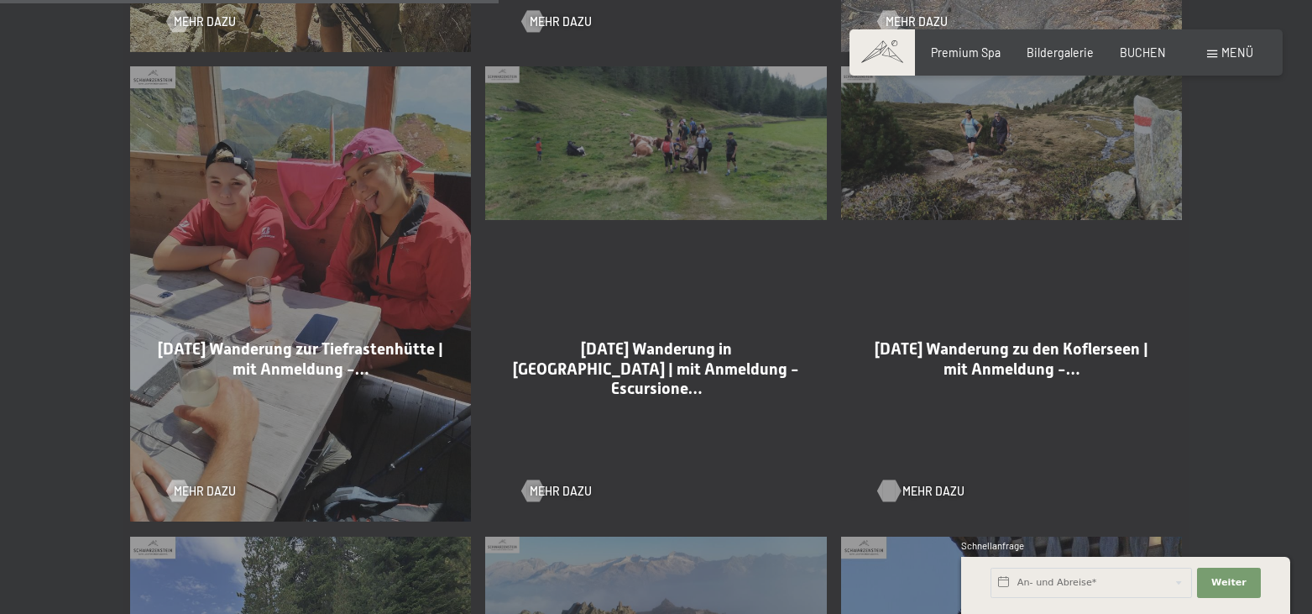
click at [917, 483] on span "Mehr dazu" at bounding box center [933, 491] width 62 height 17
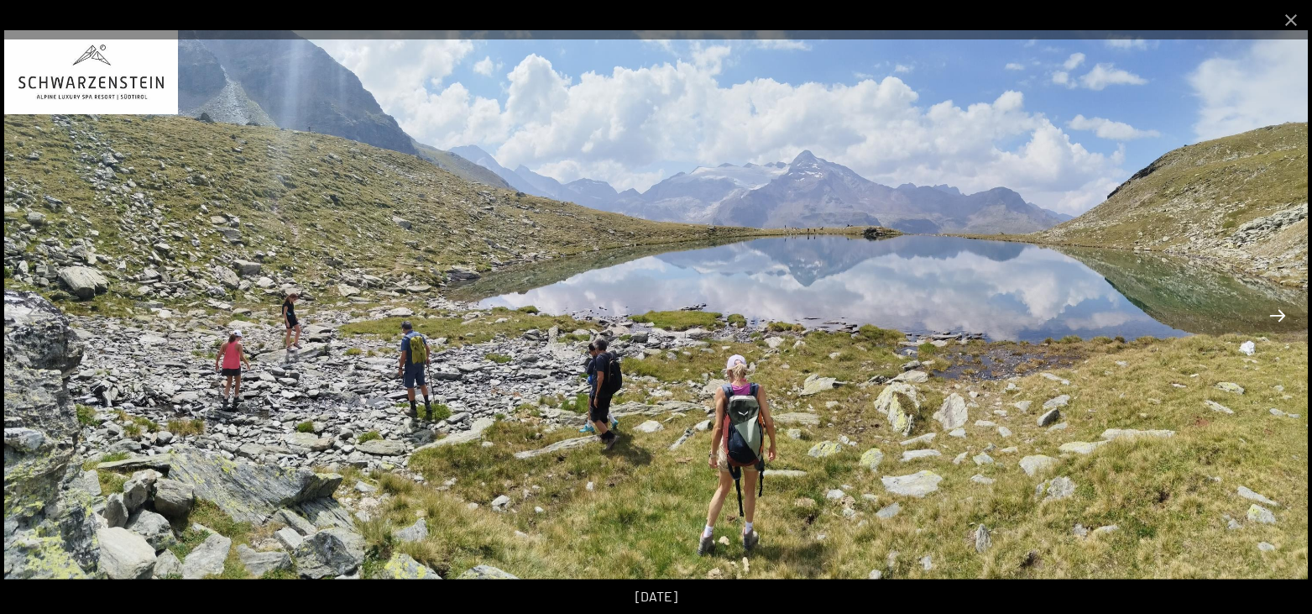
click at [1272, 316] on button "Next slide" at bounding box center [1277, 315] width 35 height 33
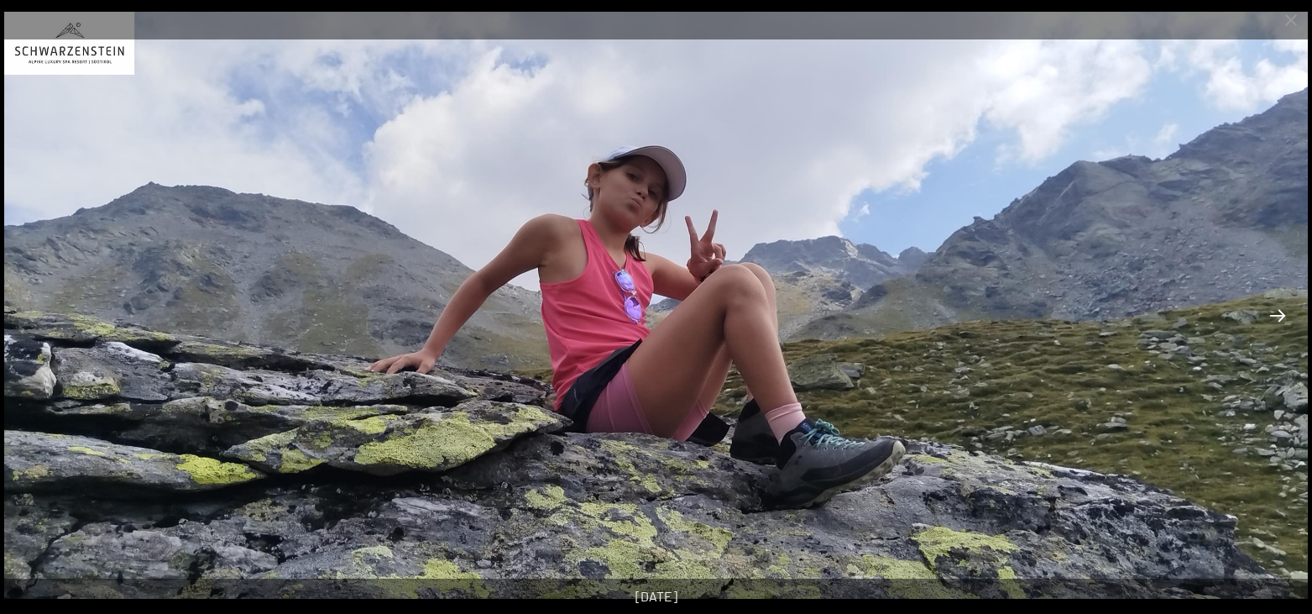
click at [1280, 307] on button "Next slide" at bounding box center [1277, 315] width 35 height 33
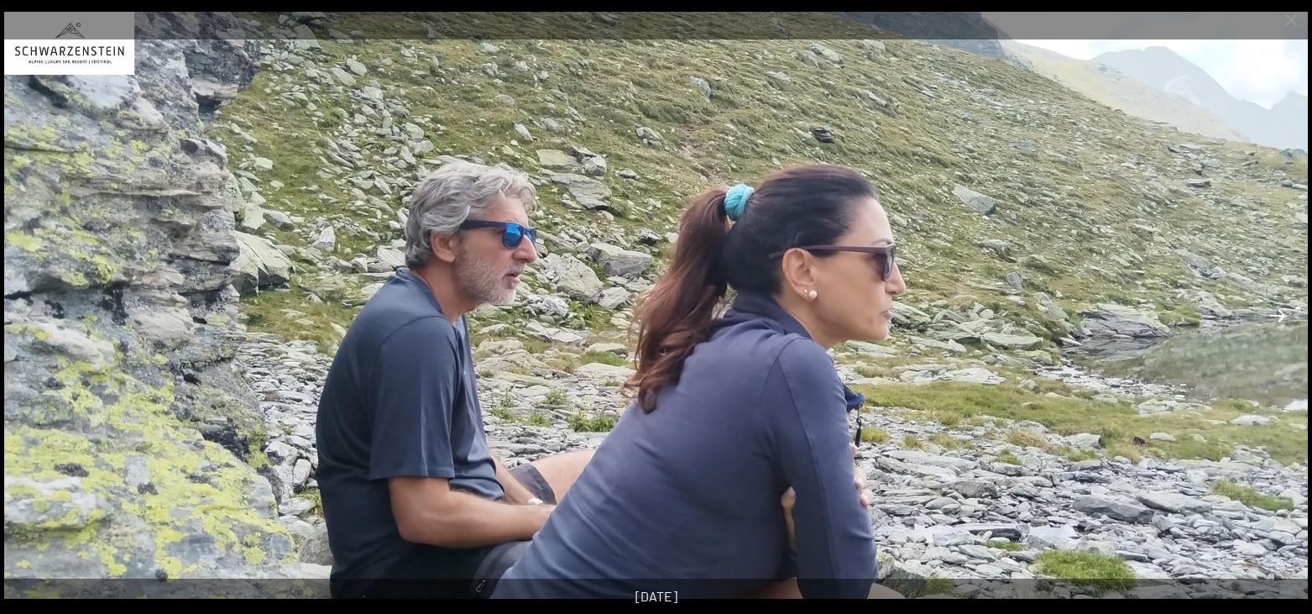
click at [1283, 321] on button "Next slide" at bounding box center [1277, 315] width 35 height 33
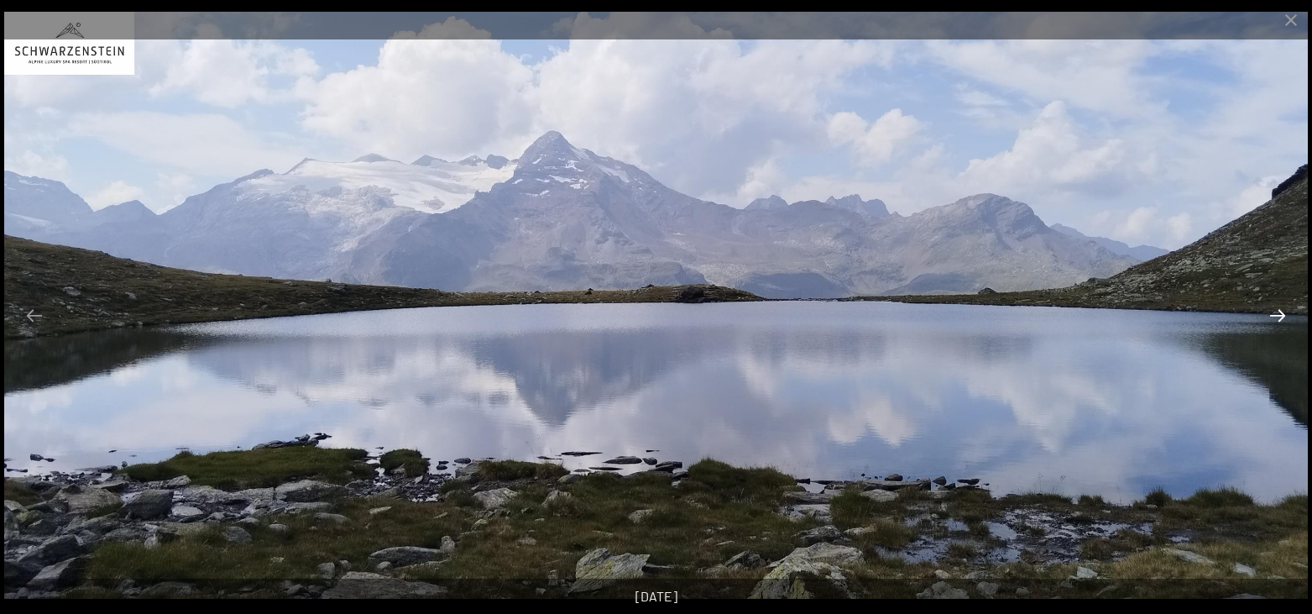
click at [1283, 321] on button "Next slide" at bounding box center [1277, 315] width 35 height 33
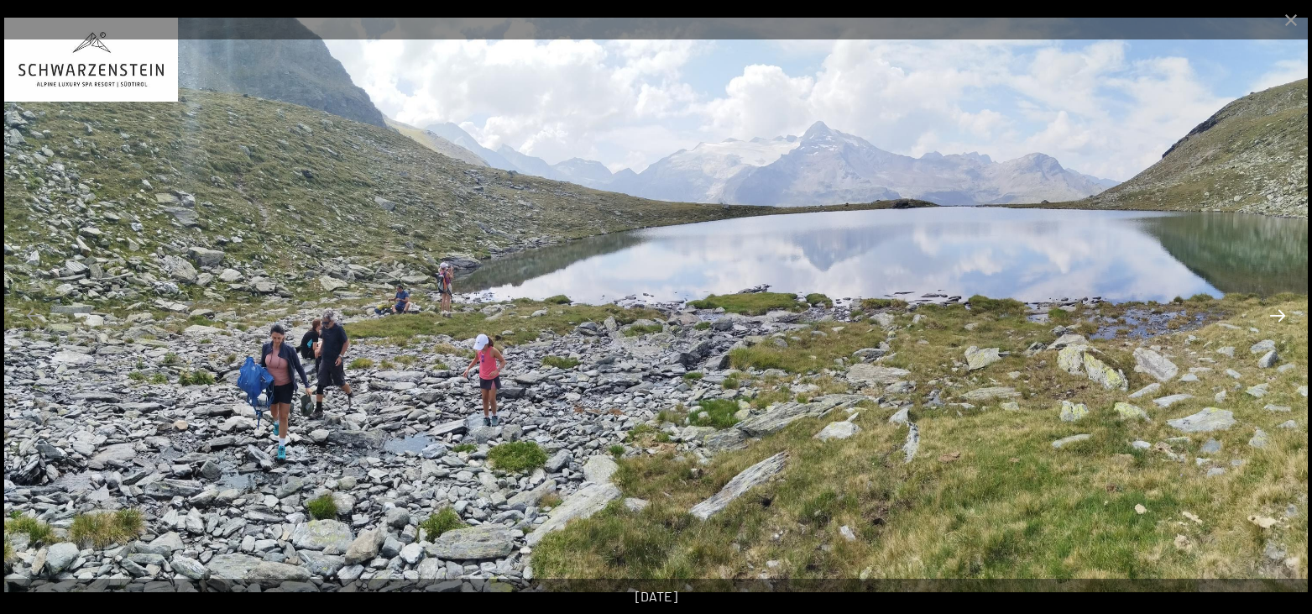
click at [1283, 321] on button "Next slide" at bounding box center [1277, 315] width 35 height 33
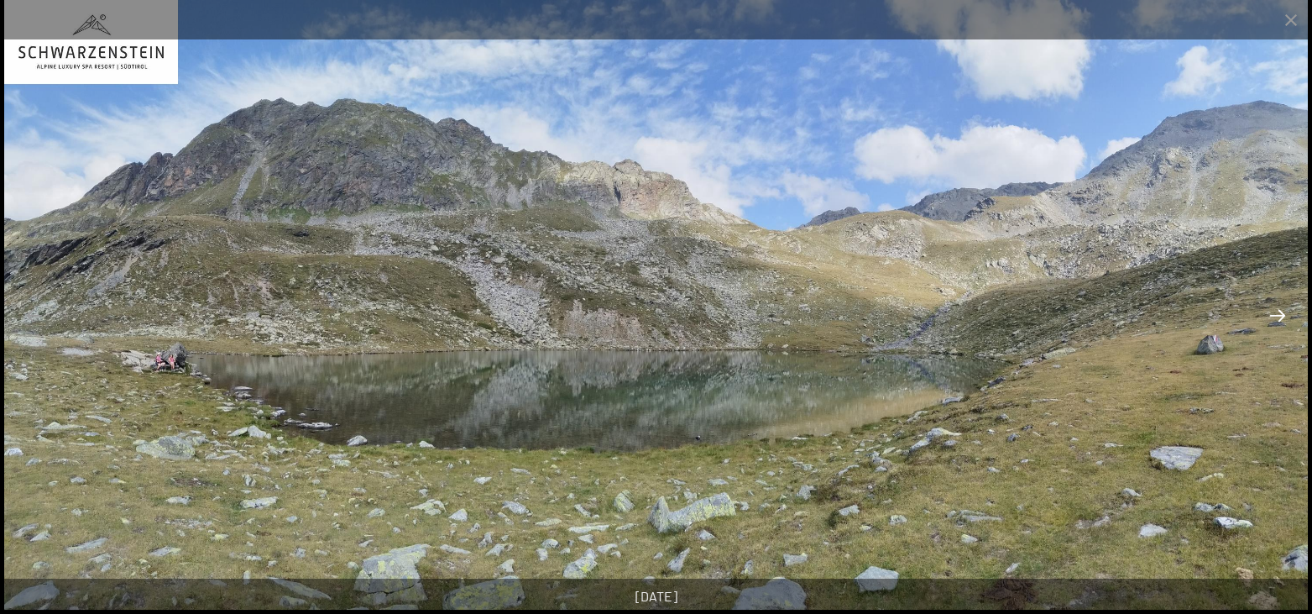
click at [1283, 321] on button "Next slide" at bounding box center [1277, 315] width 35 height 33
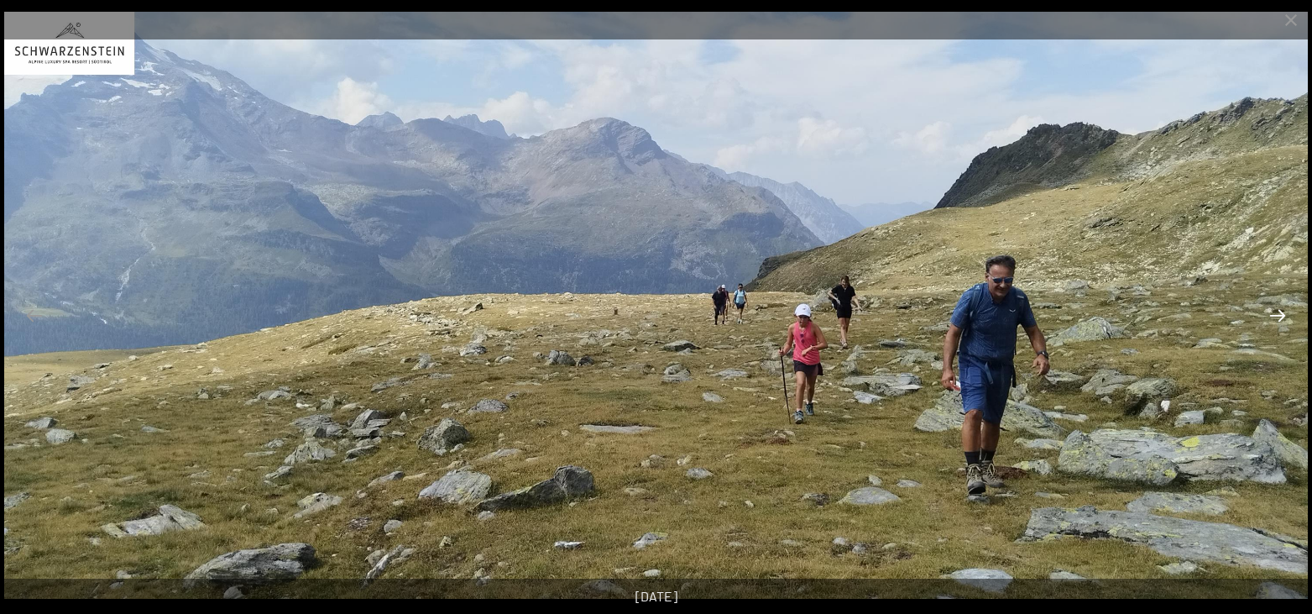
click at [1283, 321] on button "Next slide" at bounding box center [1277, 315] width 35 height 33
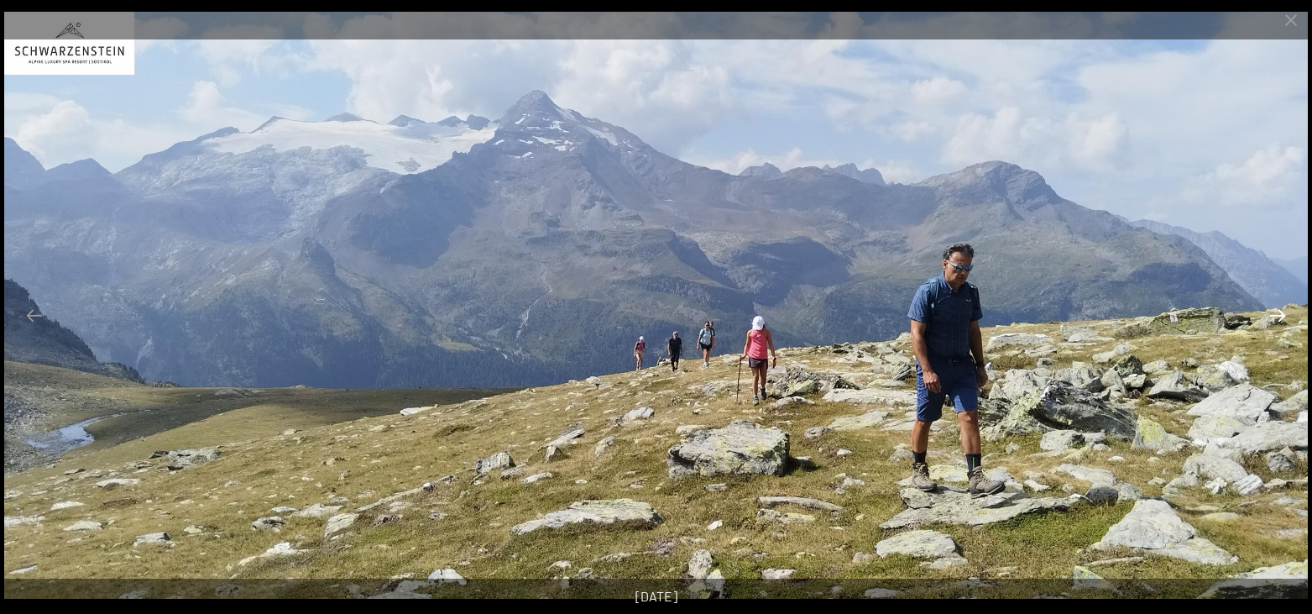
click at [1283, 321] on button "Next slide" at bounding box center [1277, 315] width 35 height 33
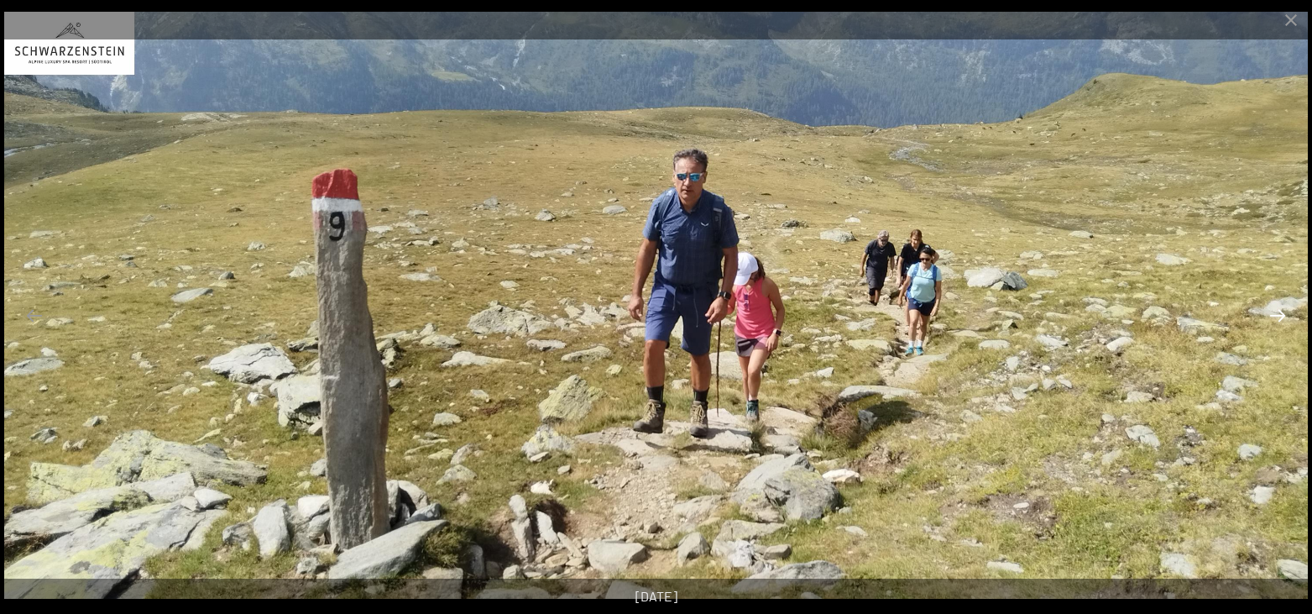
click at [1283, 321] on button "Next slide" at bounding box center [1277, 315] width 35 height 33
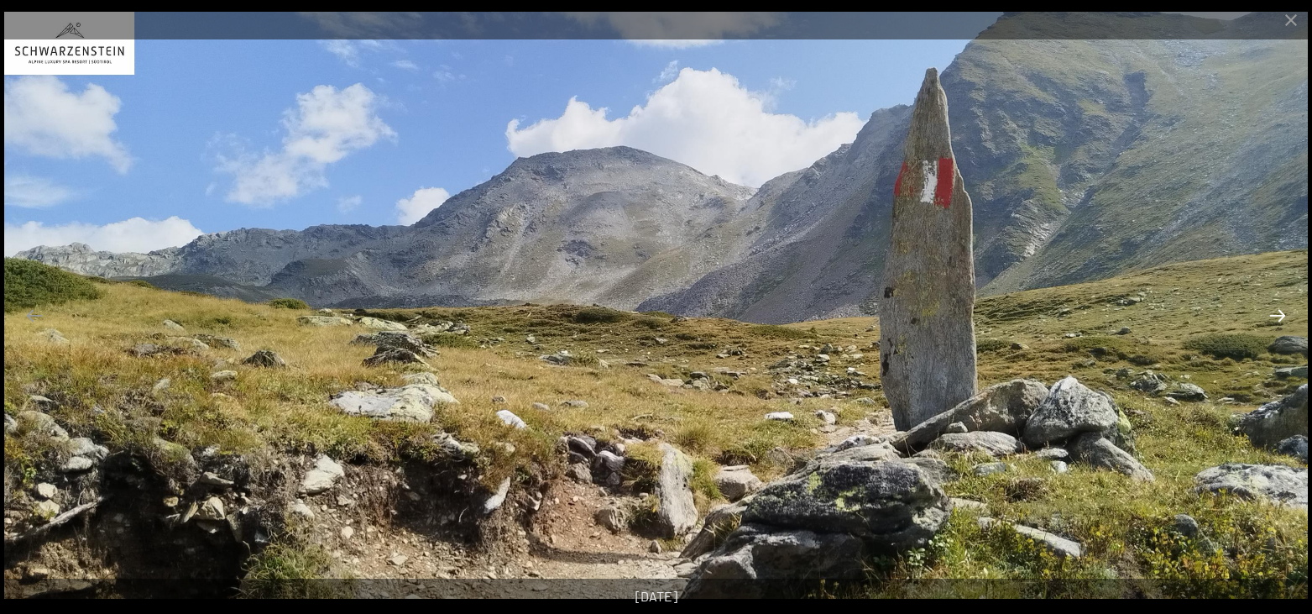
click at [1283, 321] on button "Next slide" at bounding box center [1277, 315] width 35 height 33
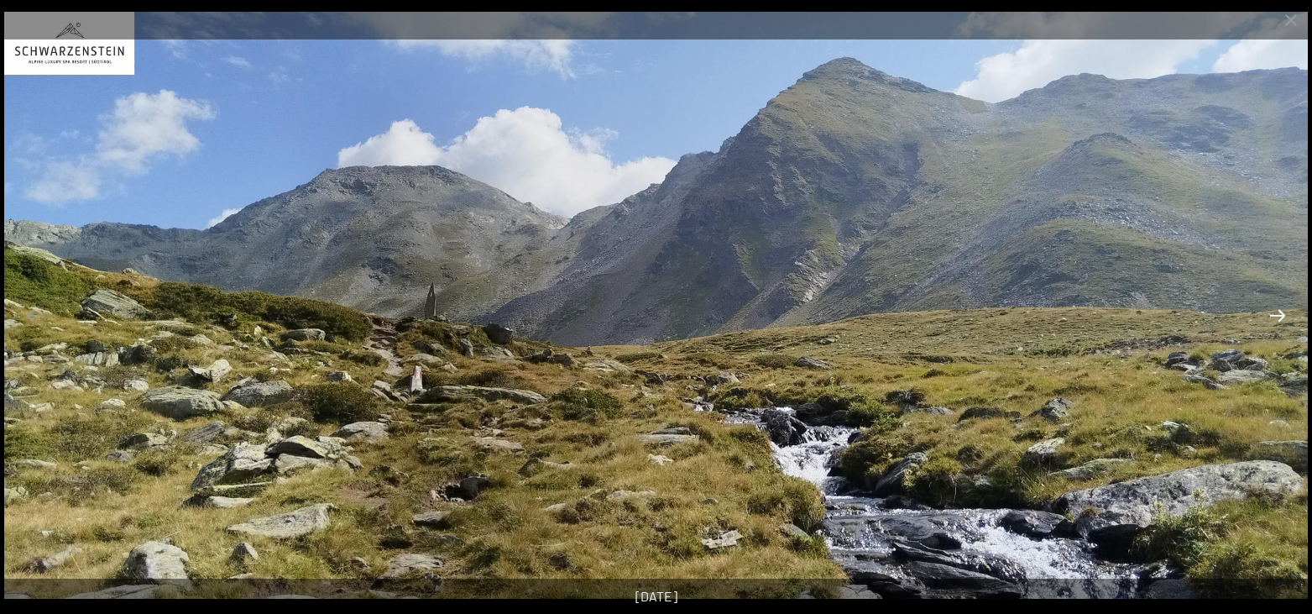
click at [1283, 321] on button "Next slide" at bounding box center [1277, 315] width 35 height 33
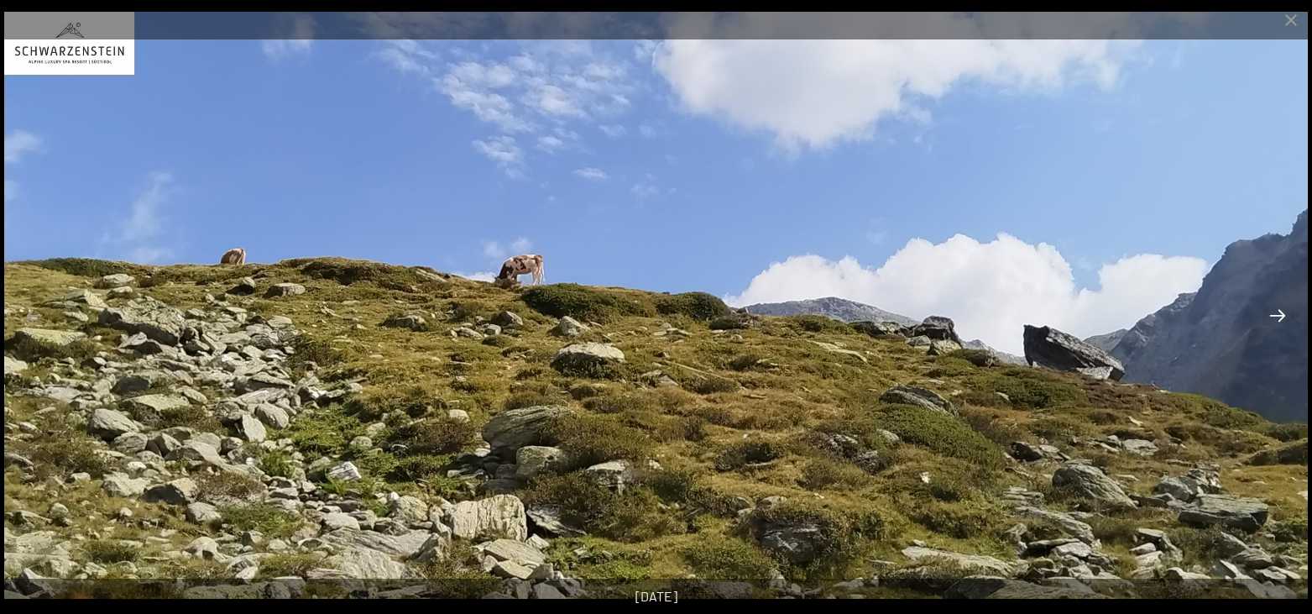
click at [1283, 321] on button "Next slide" at bounding box center [1277, 315] width 35 height 33
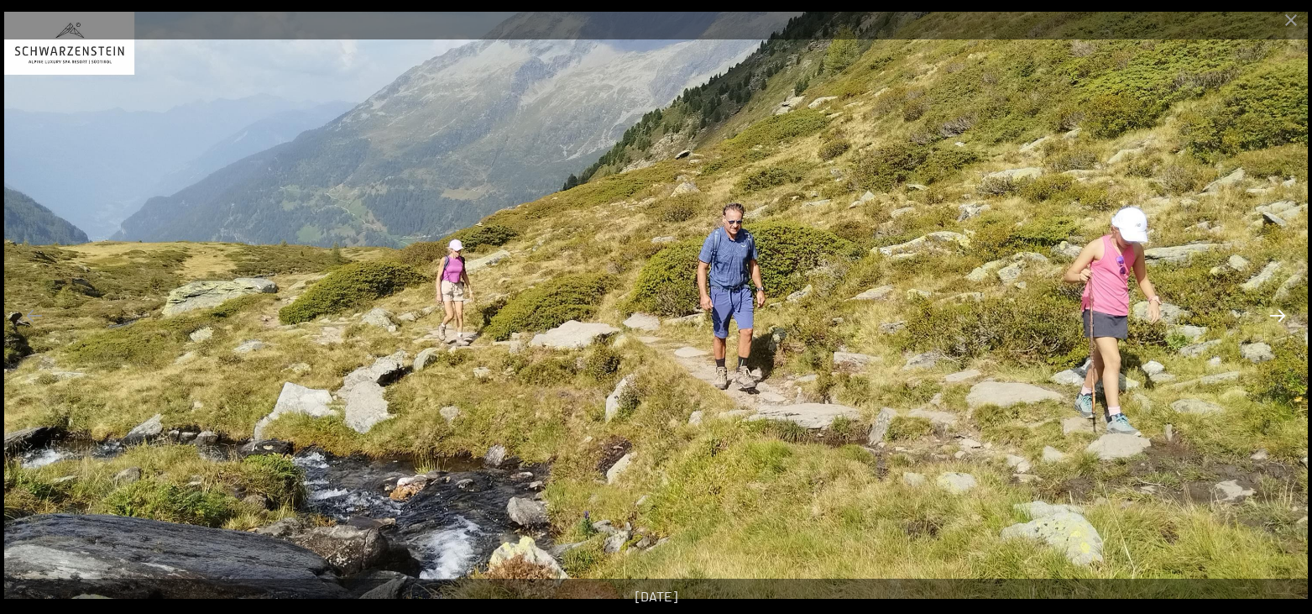
click at [1283, 321] on button "Next slide" at bounding box center [1277, 315] width 35 height 33
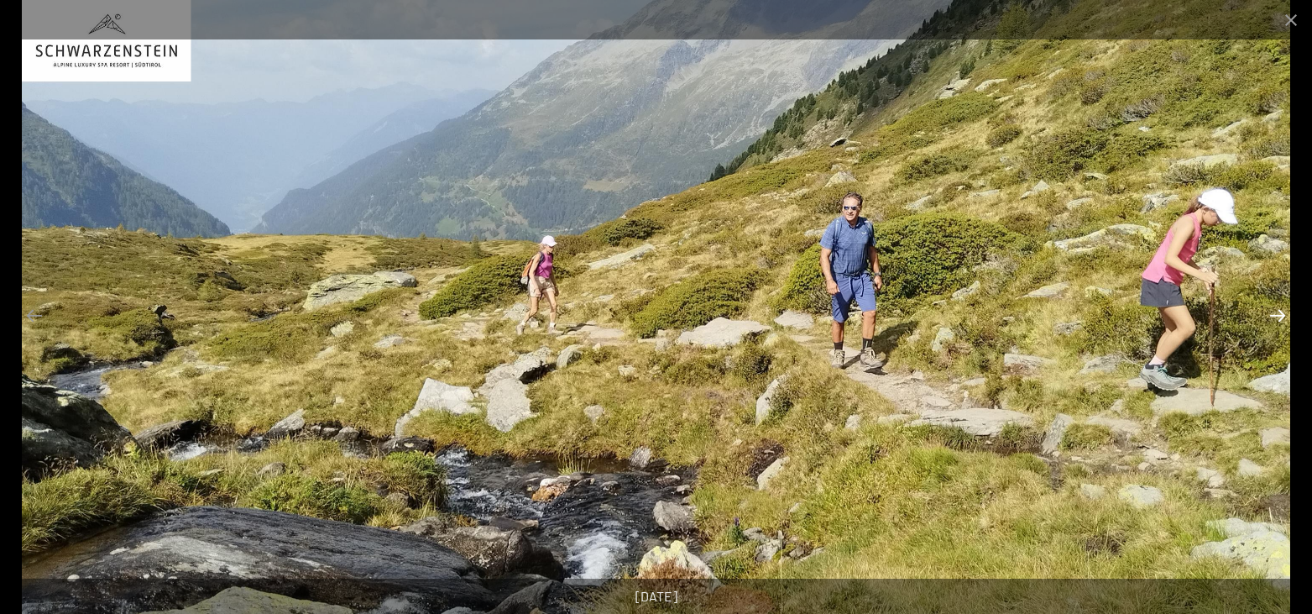
click at [1283, 321] on button "Next slide" at bounding box center [1277, 315] width 35 height 33
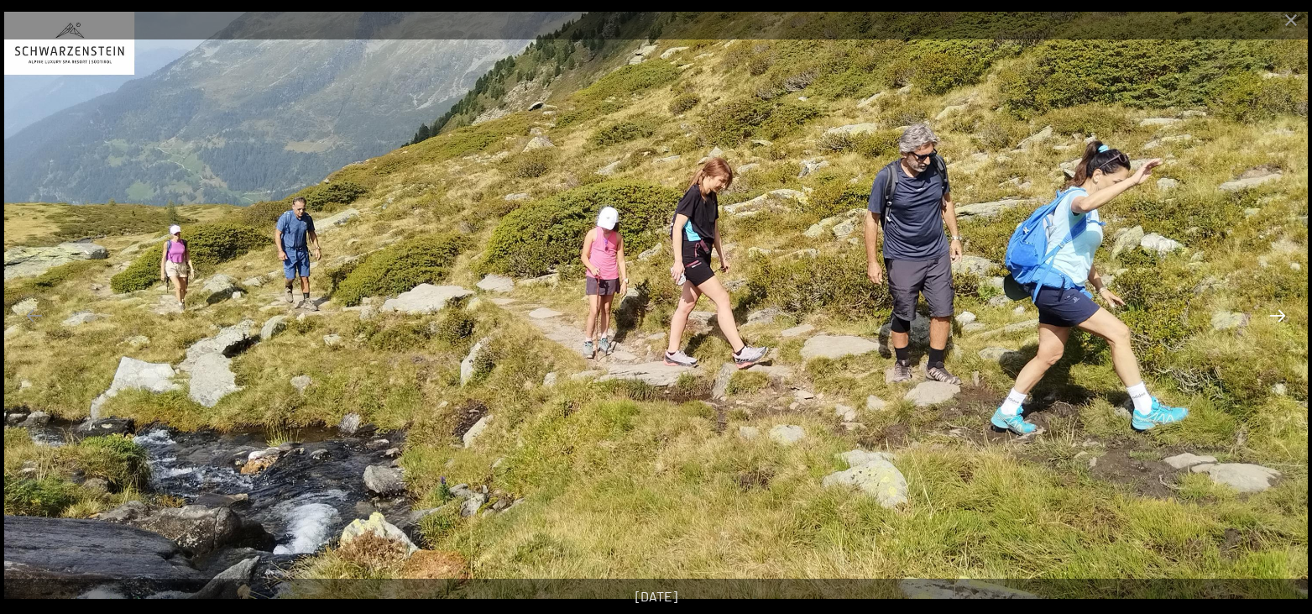
click at [1284, 316] on button "Next slide" at bounding box center [1277, 315] width 35 height 33
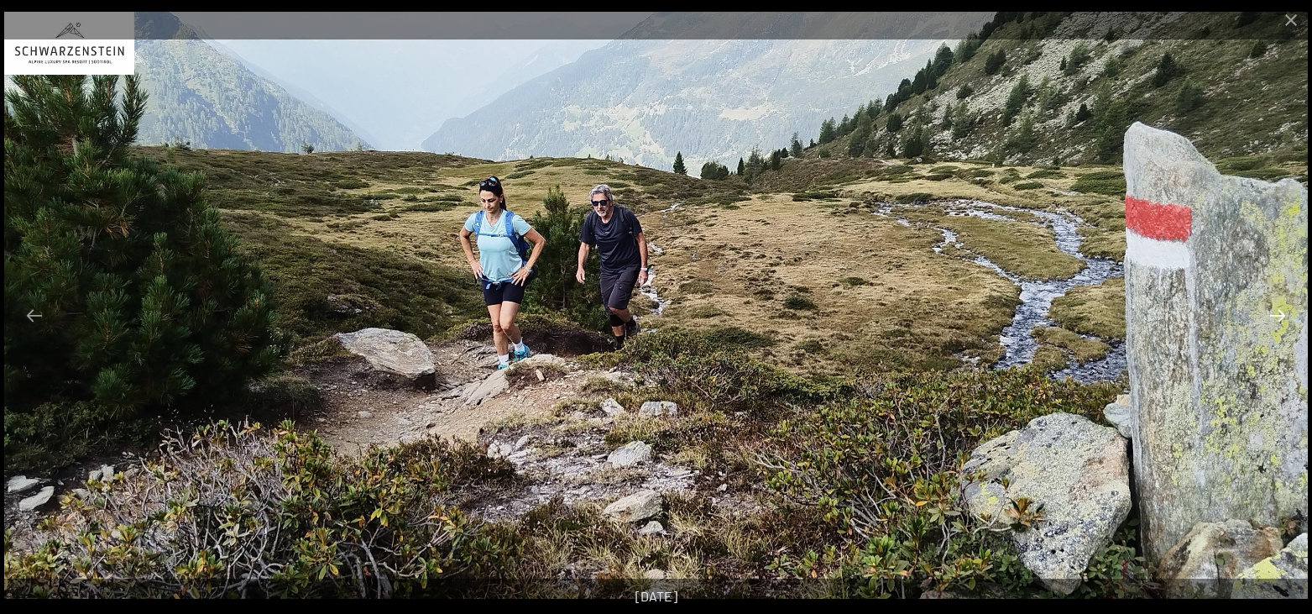
click at [1284, 316] on button "Next slide" at bounding box center [1277, 315] width 35 height 33
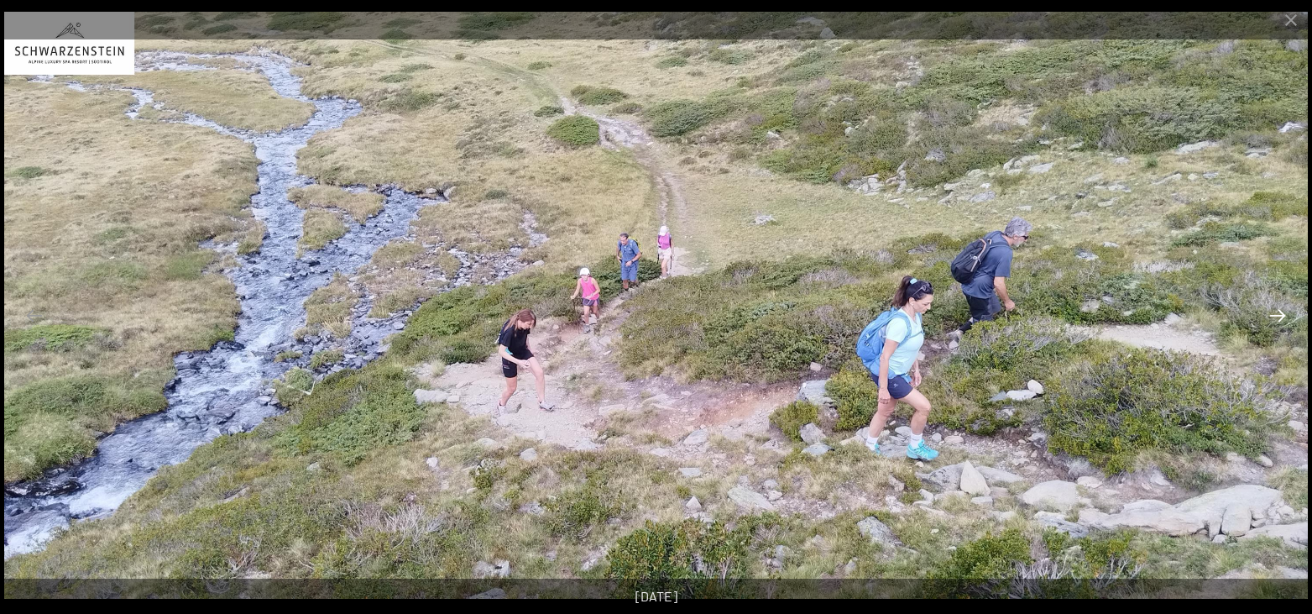
click at [1284, 316] on button "Next slide" at bounding box center [1277, 315] width 35 height 33
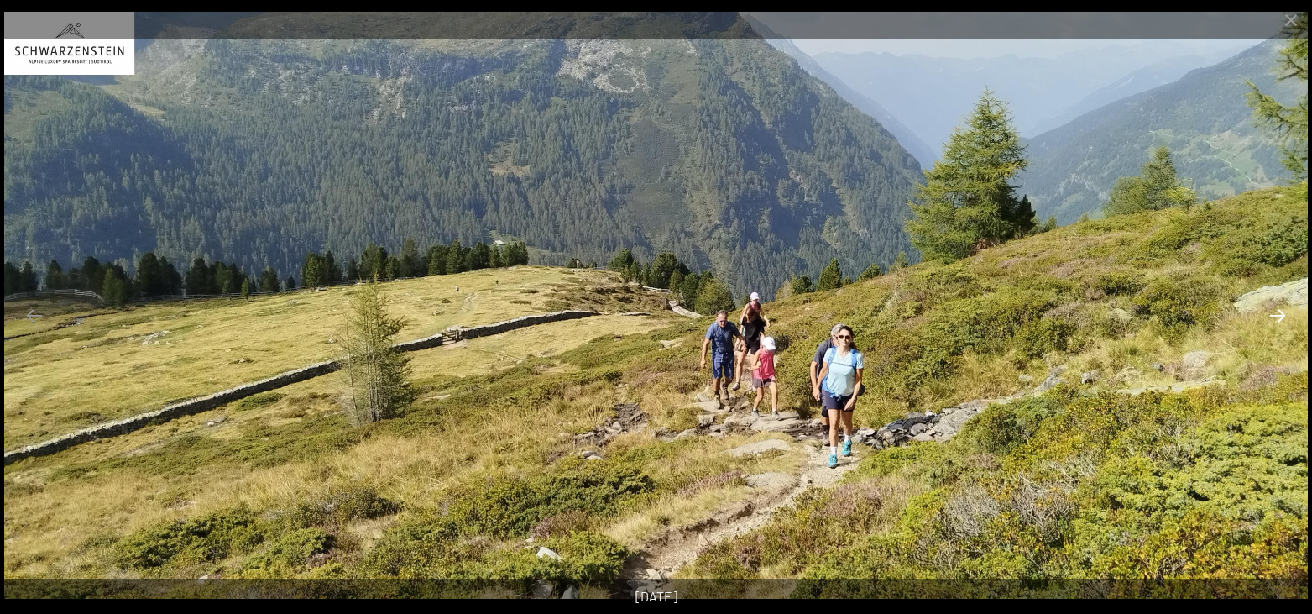
click at [1284, 316] on button "Next slide" at bounding box center [1277, 315] width 35 height 33
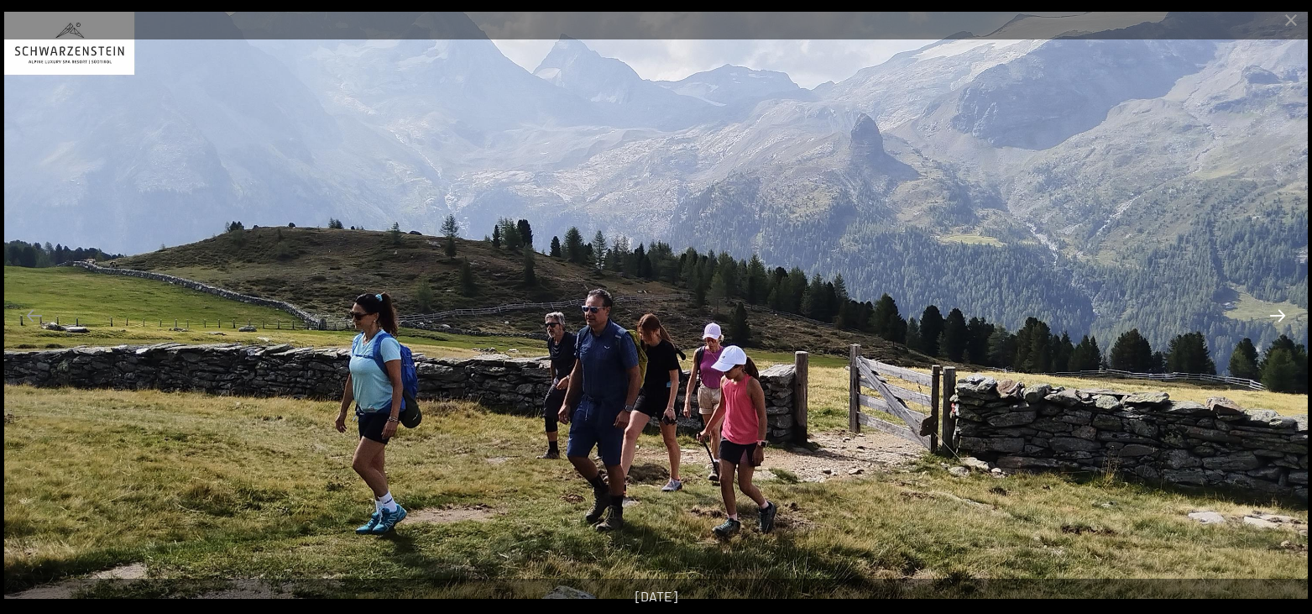
click at [1284, 316] on button "Next slide" at bounding box center [1277, 315] width 35 height 33
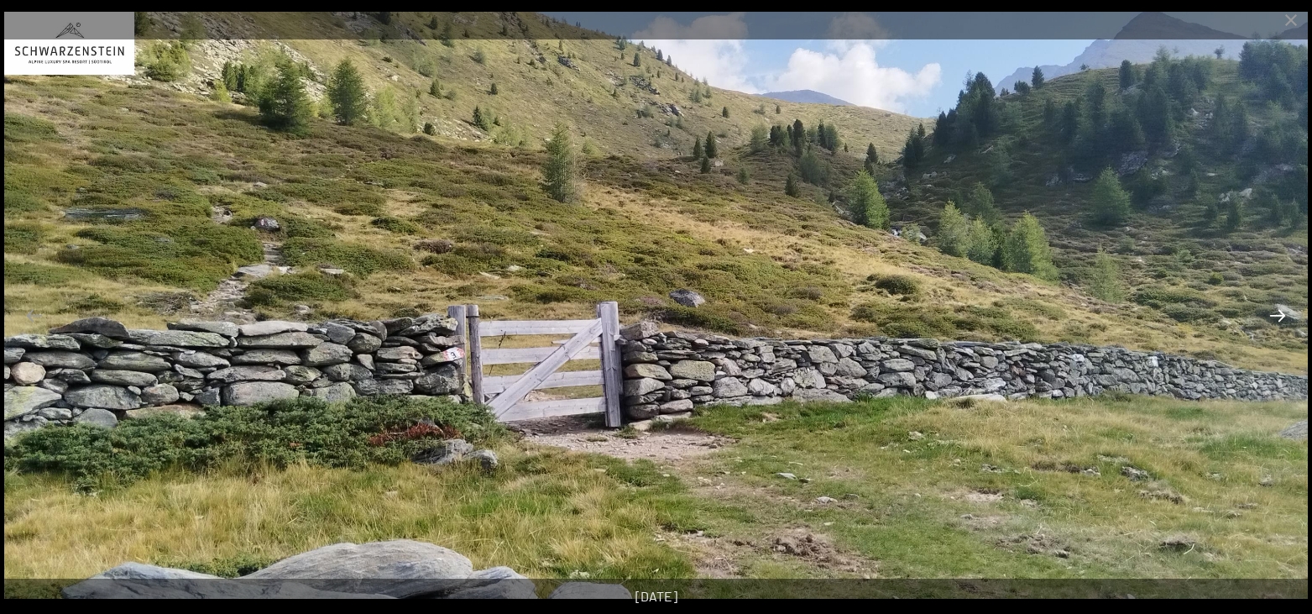
click at [1284, 316] on button "Next slide" at bounding box center [1277, 315] width 35 height 33
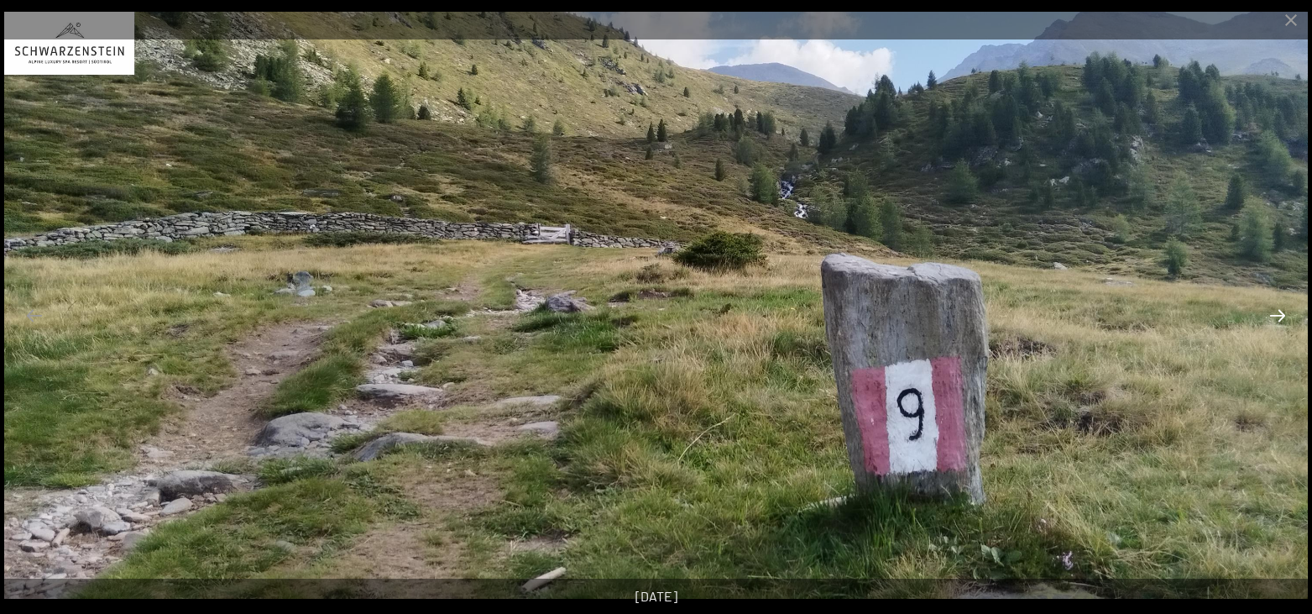
click at [1284, 316] on button "Next slide" at bounding box center [1277, 315] width 35 height 33
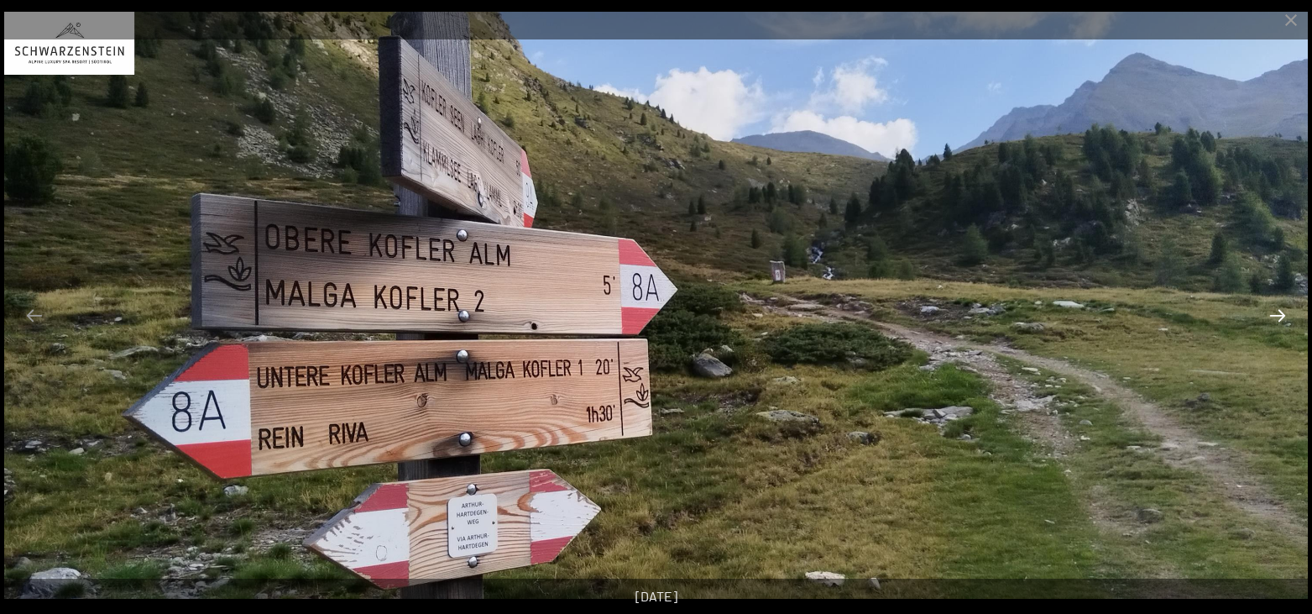
click at [1277, 313] on button "Next slide" at bounding box center [1277, 315] width 35 height 33
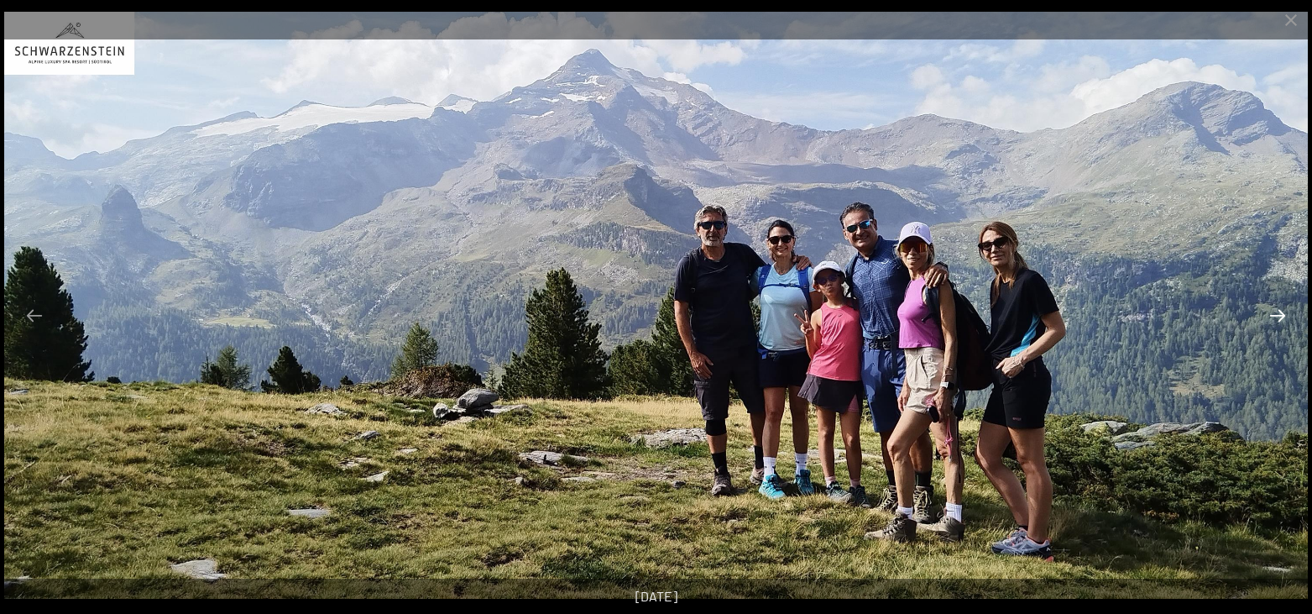
click at [1290, 321] on button "Next slide" at bounding box center [1277, 315] width 35 height 33
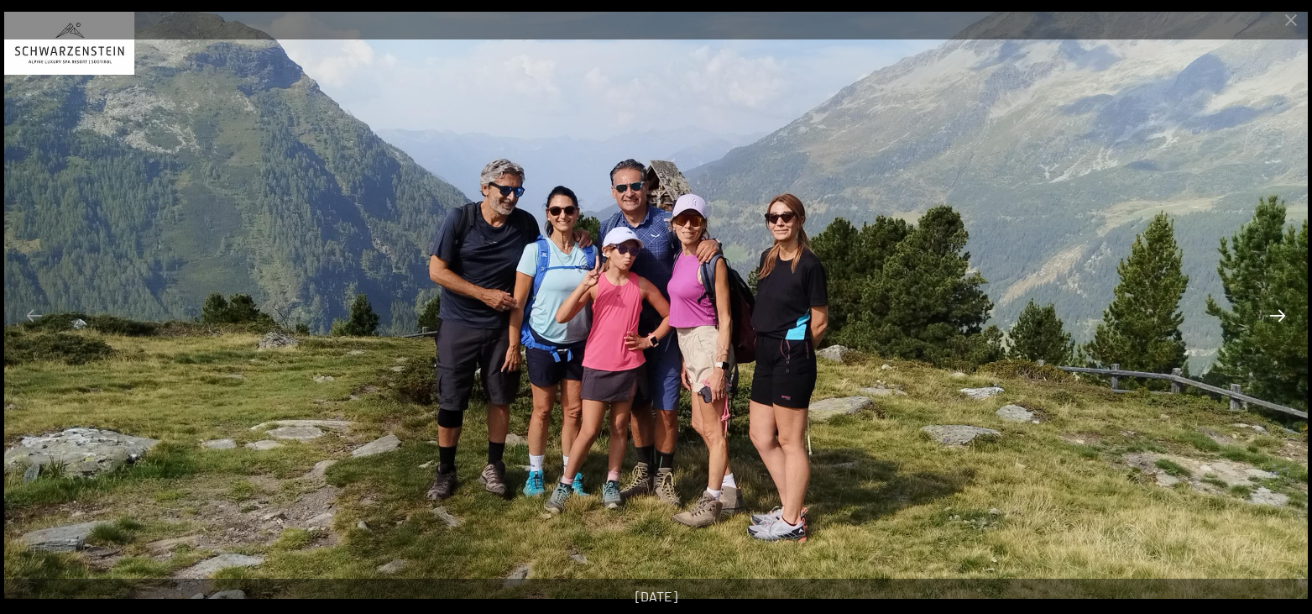
click at [1283, 325] on button "Next slide" at bounding box center [1277, 315] width 35 height 33
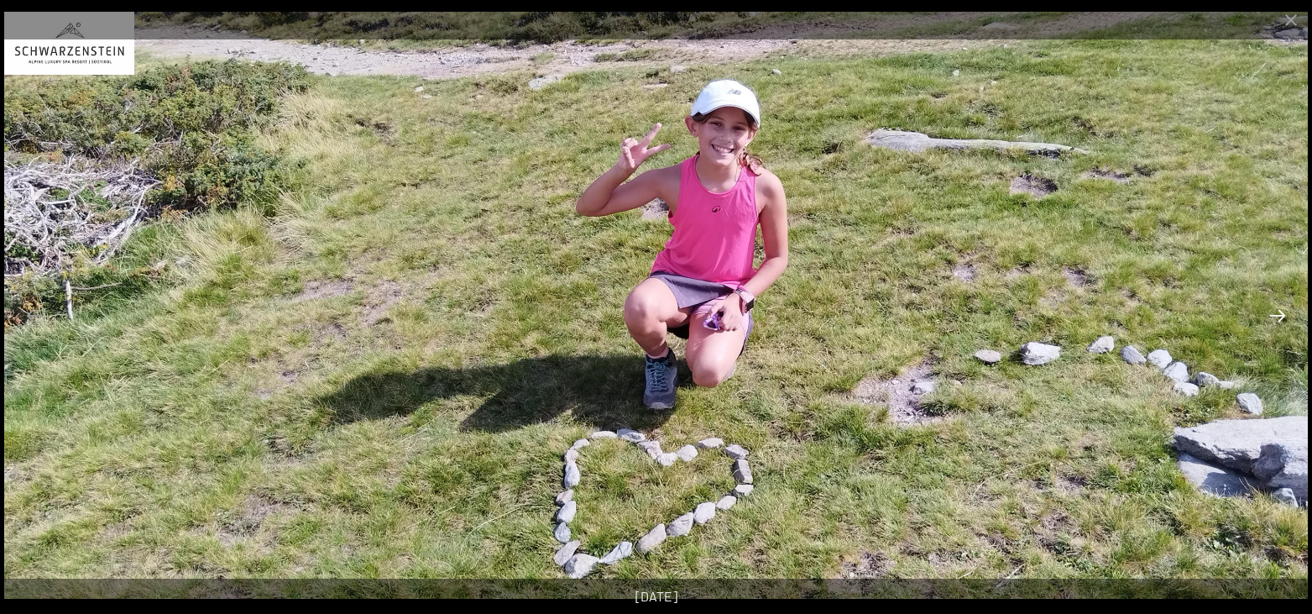
click at [1283, 312] on button "Next slide" at bounding box center [1277, 315] width 35 height 33
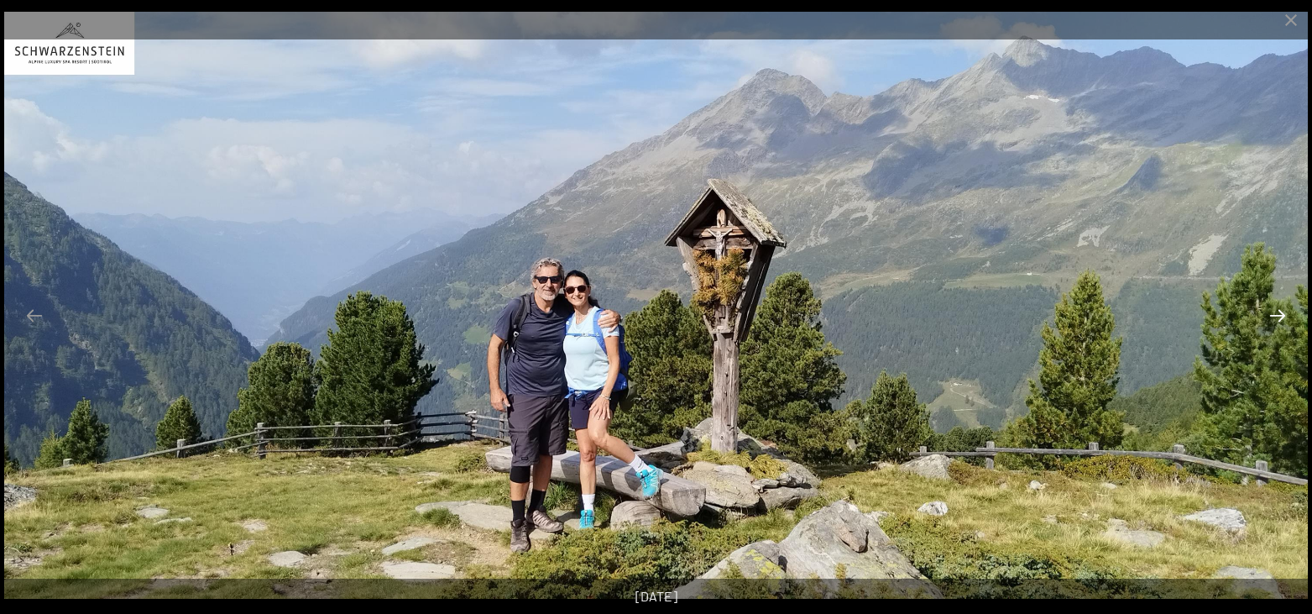
click at [1283, 312] on button "Next slide" at bounding box center [1277, 315] width 35 height 33
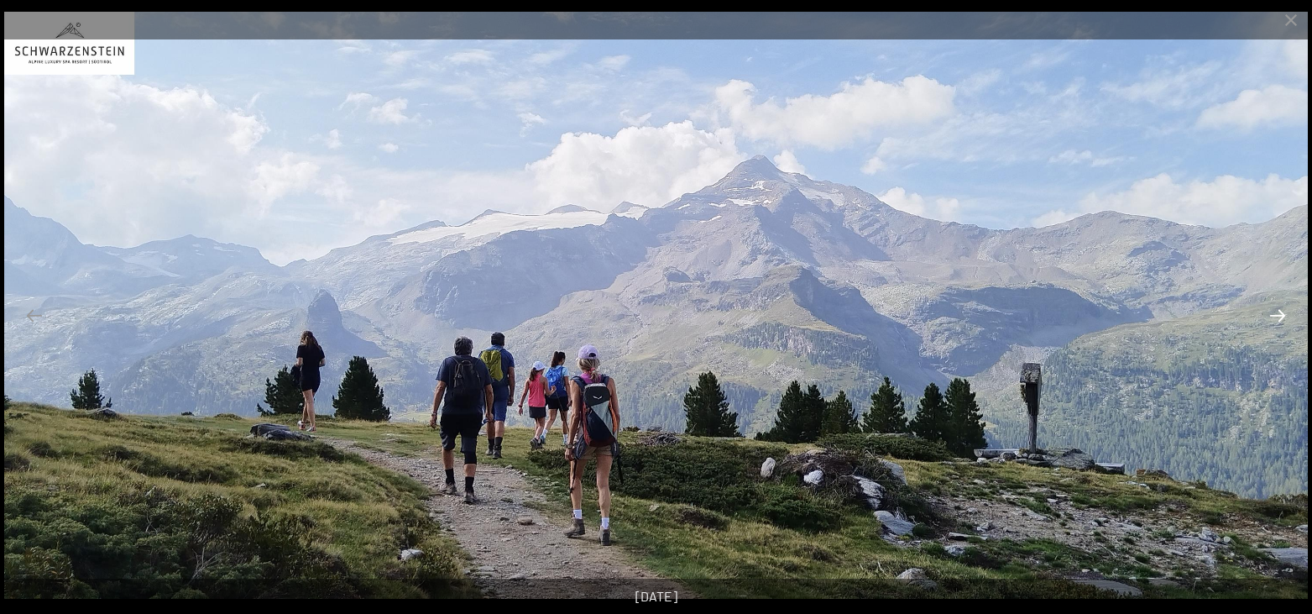
click at [1283, 312] on button "Next slide" at bounding box center [1277, 315] width 35 height 33
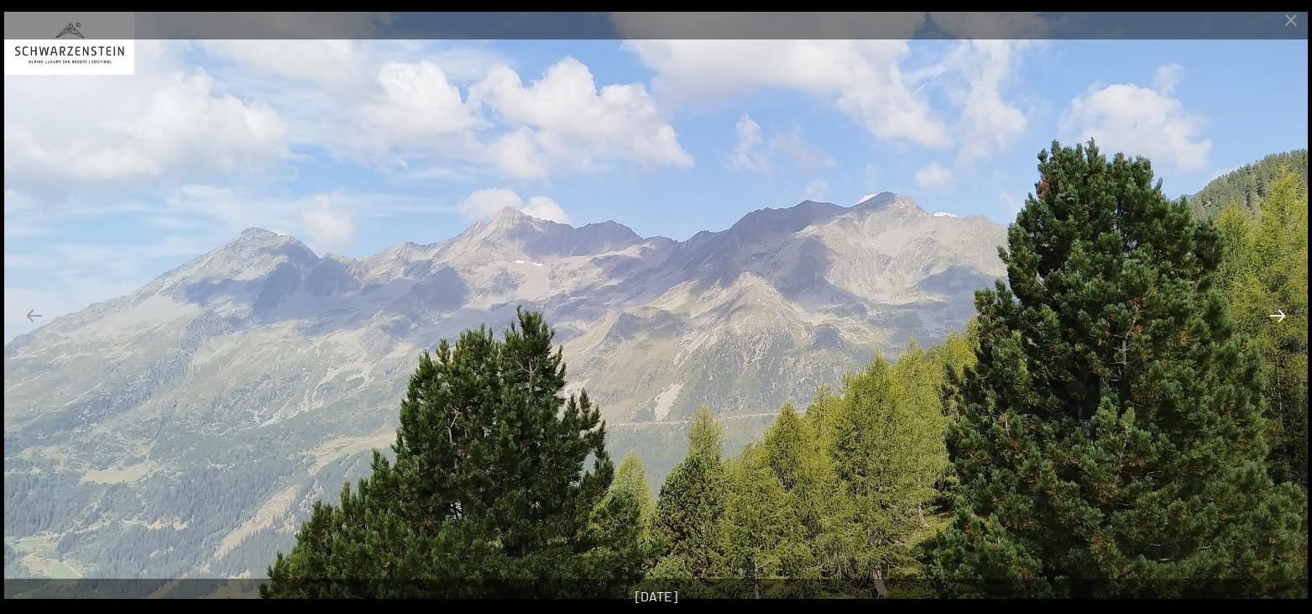
click at [1283, 312] on button "Next slide" at bounding box center [1277, 315] width 35 height 33
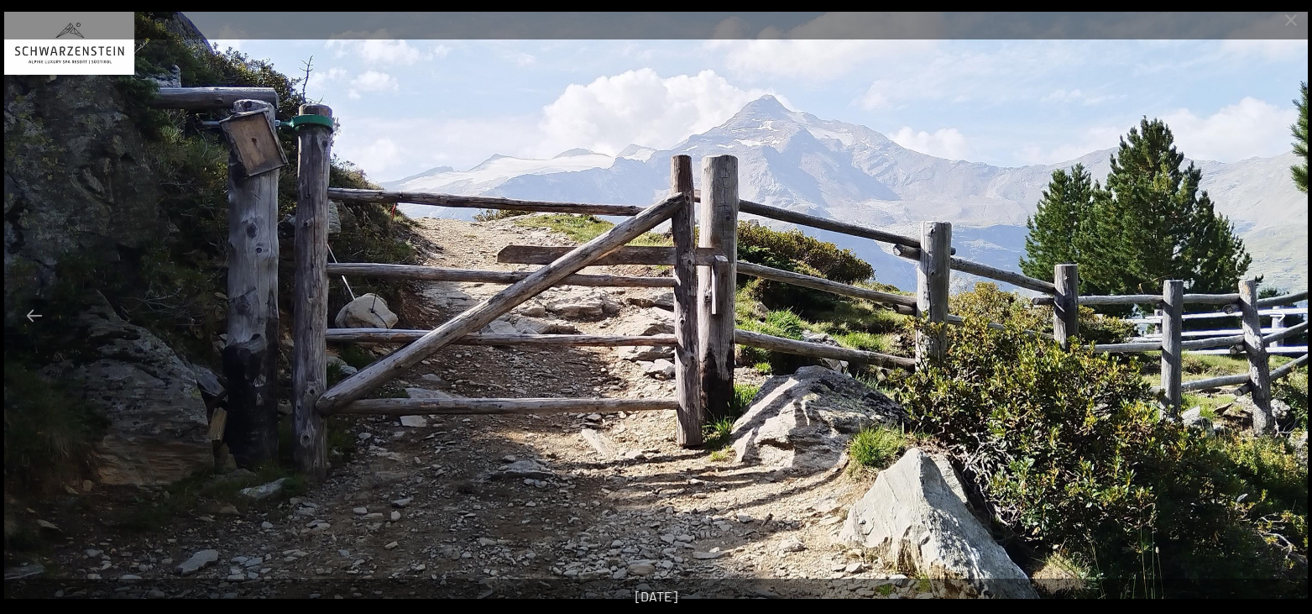
click at [1283, 312] on button "Next slide" at bounding box center [1277, 315] width 35 height 33
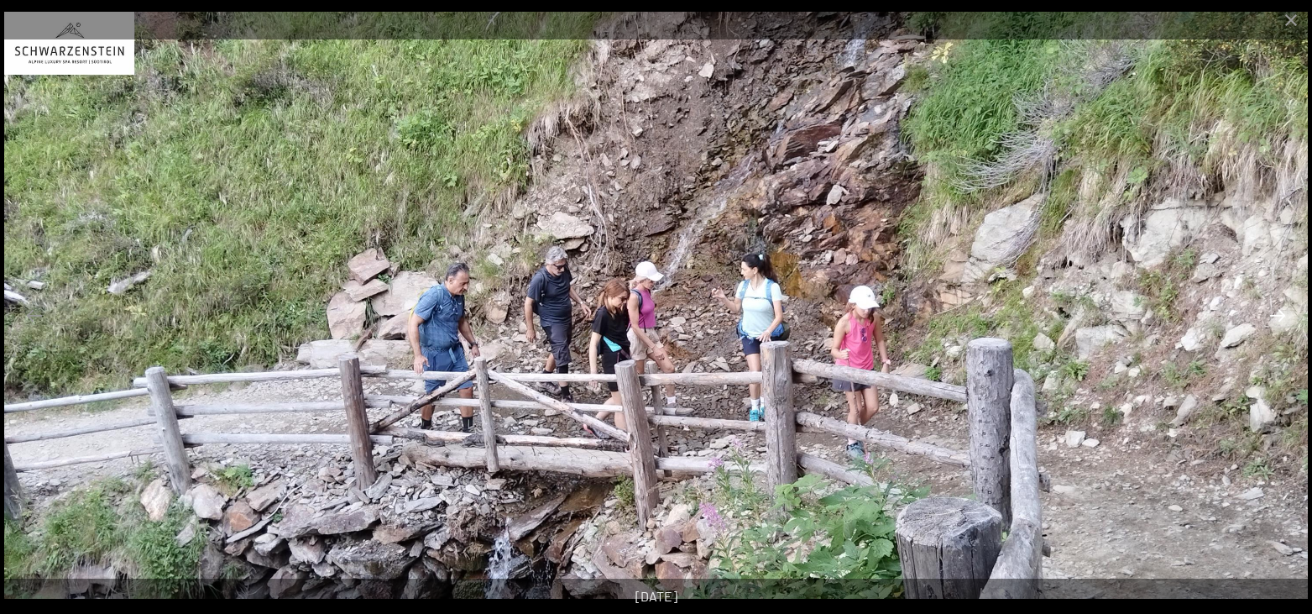
click at [1283, 312] on button "Next slide" at bounding box center [1277, 315] width 35 height 33
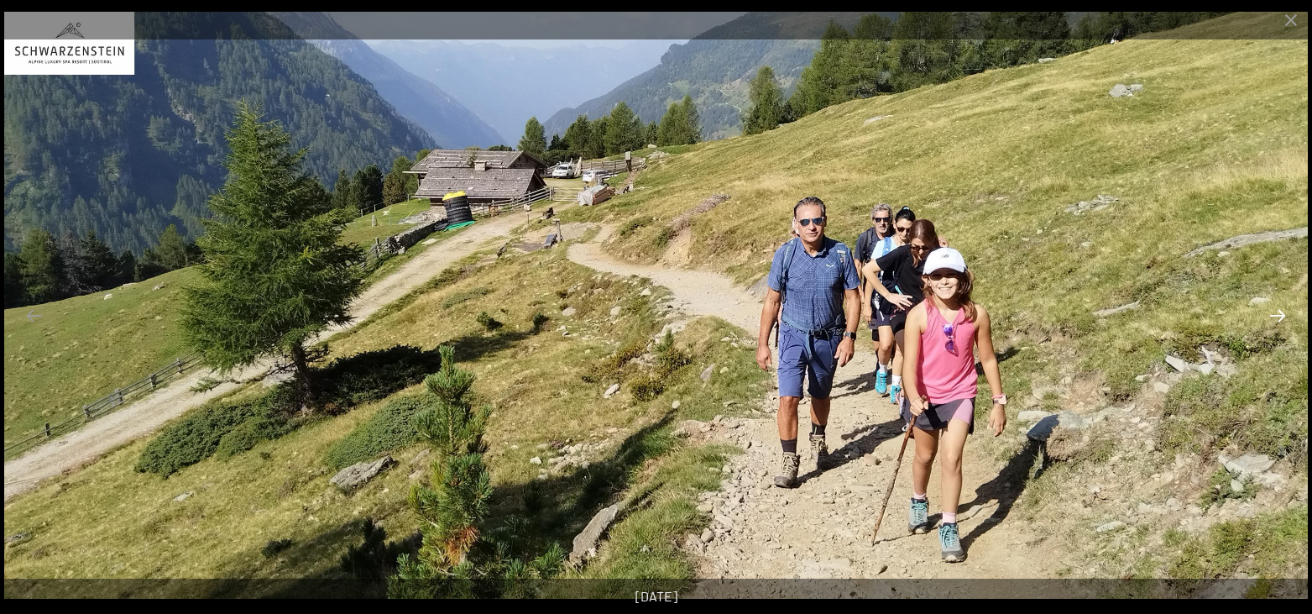
click at [1283, 312] on button "Next slide" at bounding box center [1277, 315] width 35 height 33
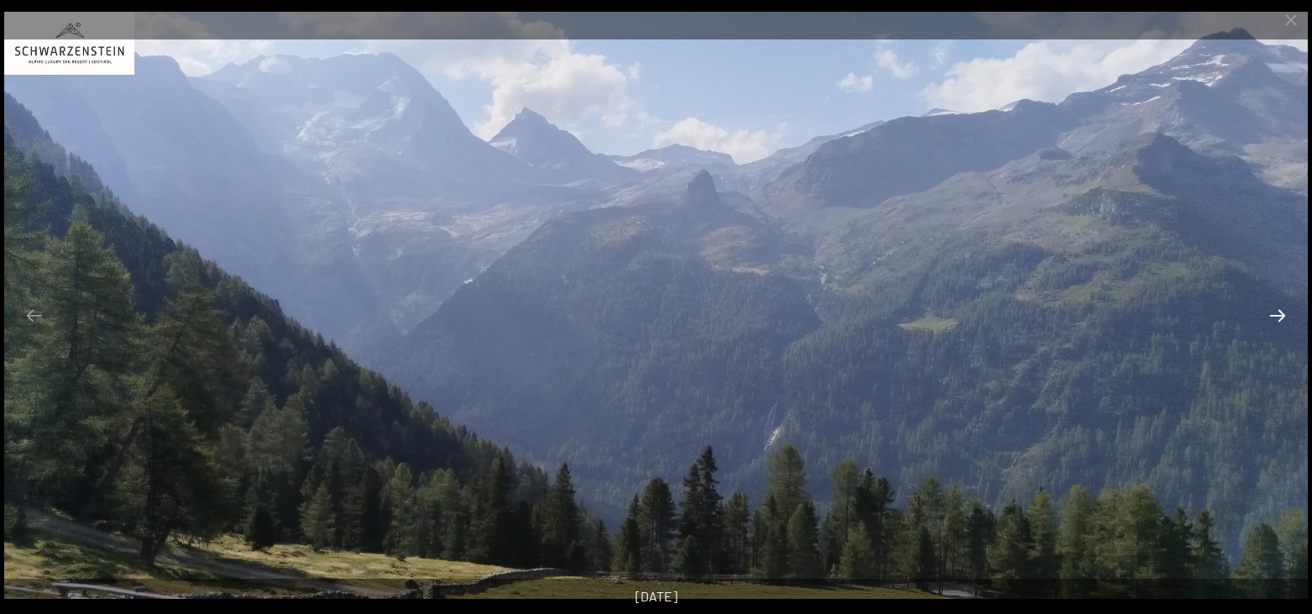
click at [1283, 312] on button "Next slide" at bounding box center [1277, 315] width 35 height 33
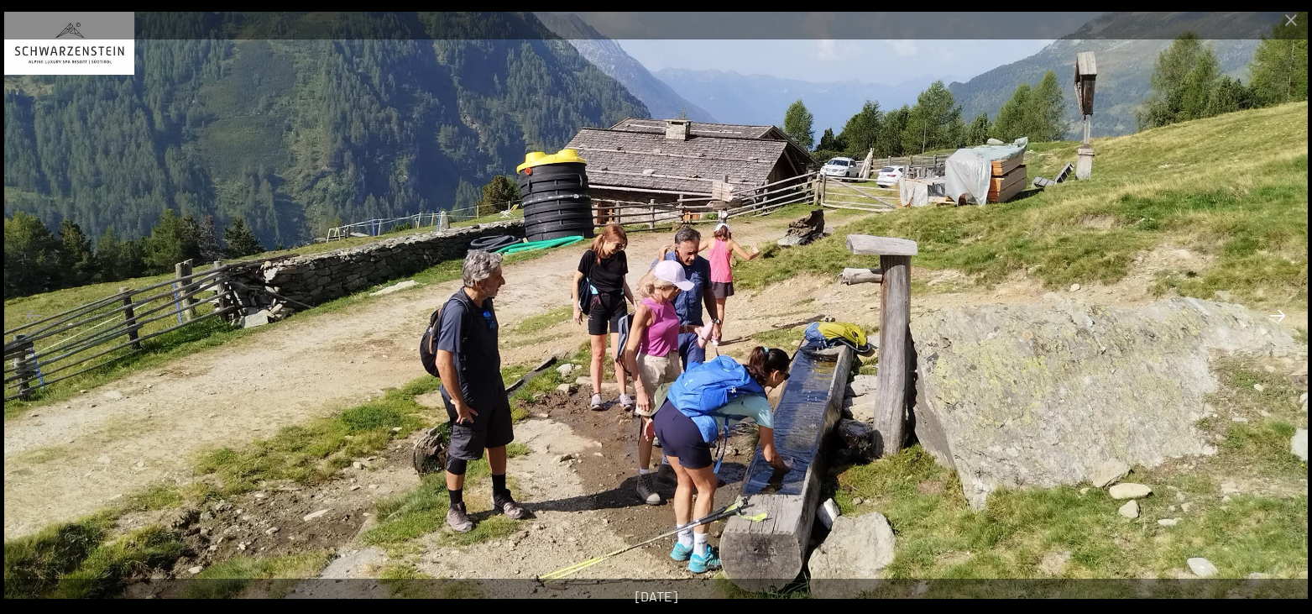
click at [1283, 312] on button "Next slide" at bounding box center [1277, 315] width 35 height 33
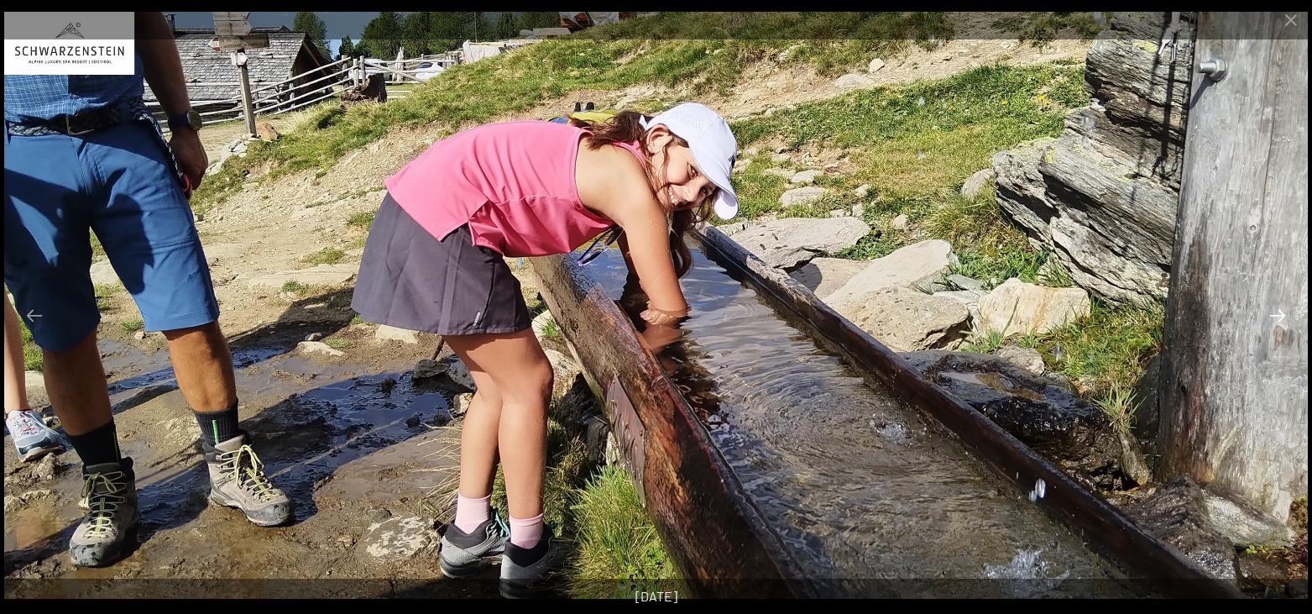
click at [1283, 312] on button "Next slide" at bounding box center [1277, 315] width 35 height 33
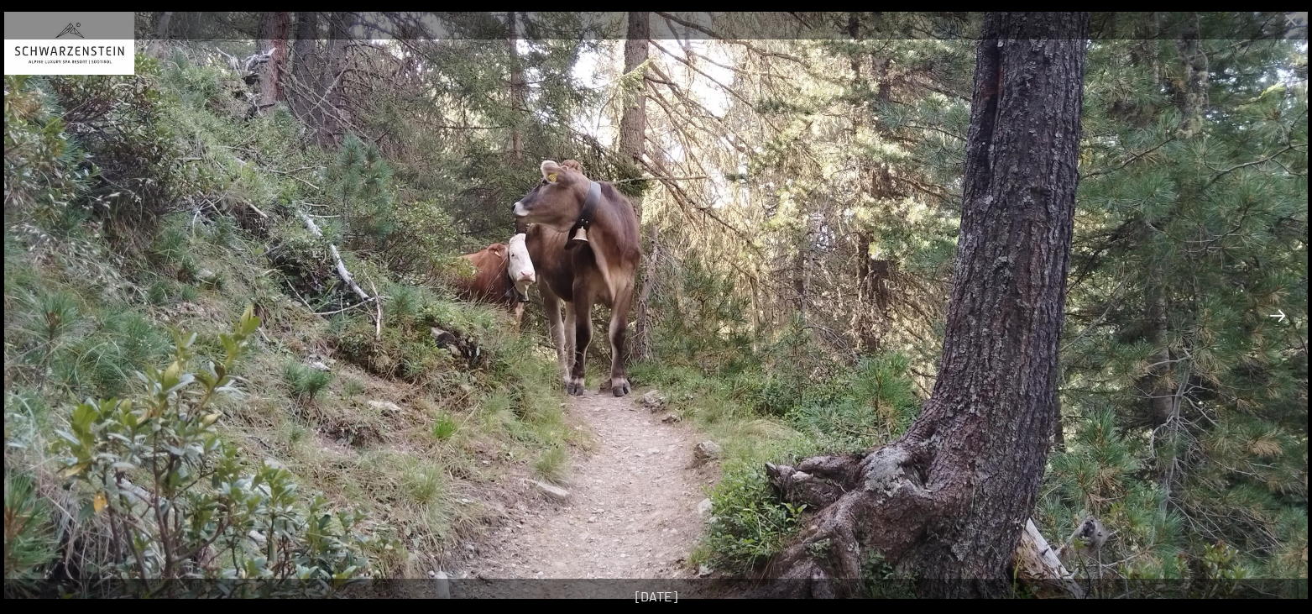
click at [1283, 312] on button "Next slide" at bounding box center [1277, 315] width 35 height 33
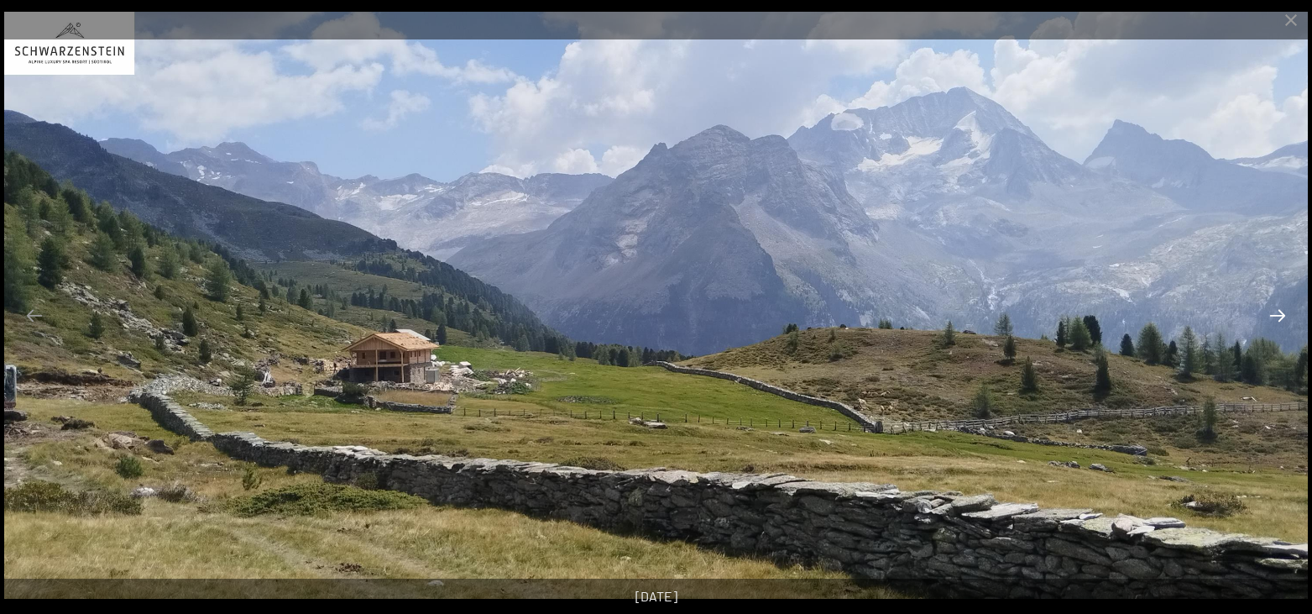
click at [1283, 312] on button "Next slide" at bounding box center [1277, 315] width 35 height 33
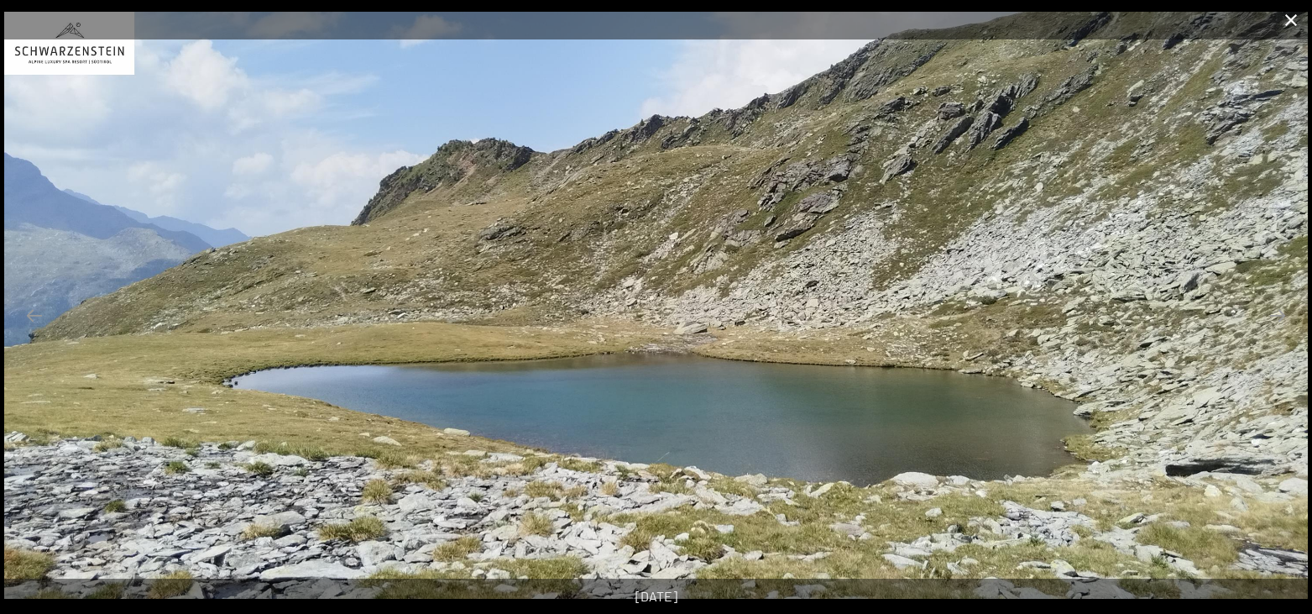
click at [1280, 24] on button "Close gallery" at bounding box center [1291, 19] width 42 height 39
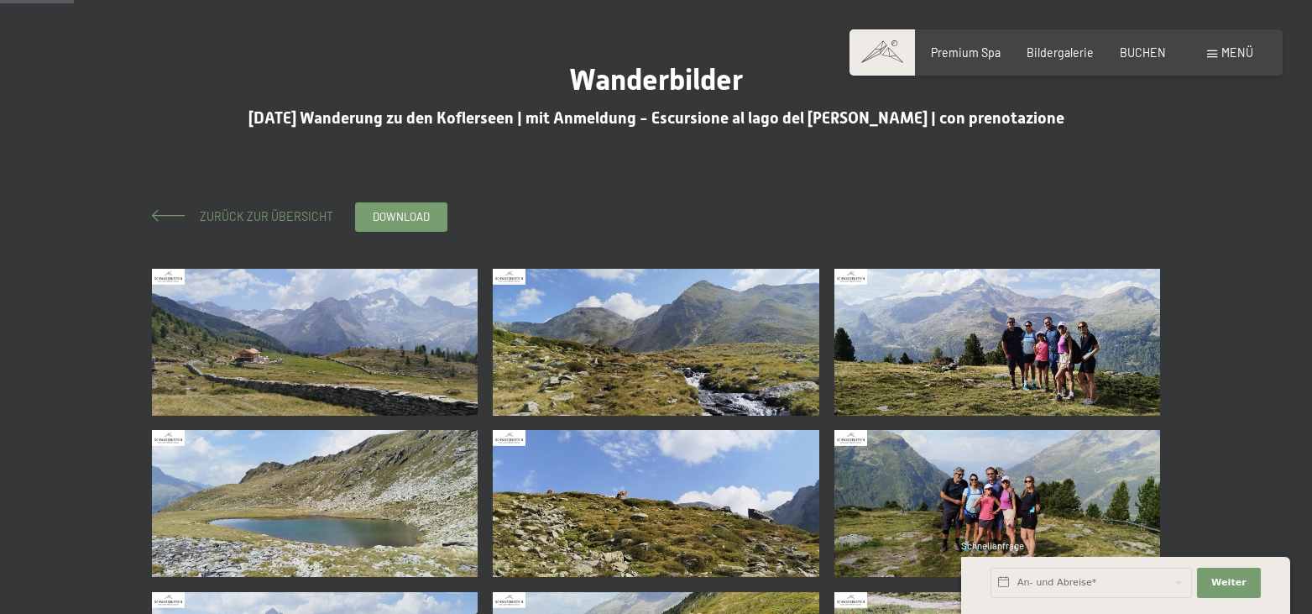
click at [247, 221] on span "Zurück zur Übersicht" at bounding box center [260, 216] width 145 height 14
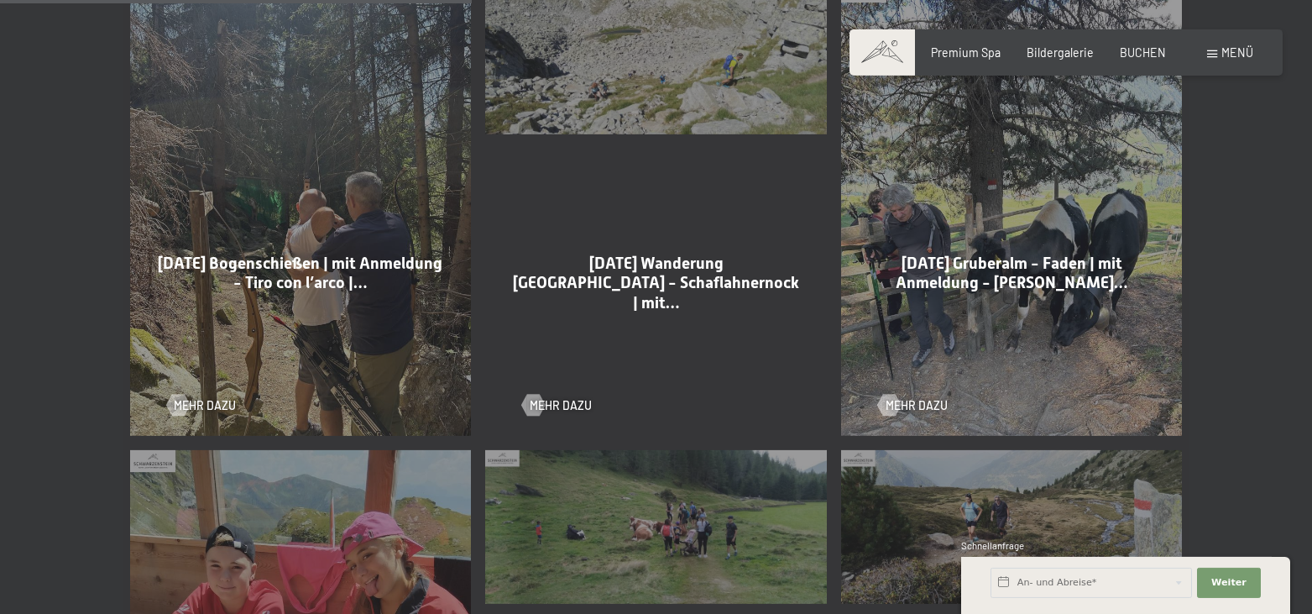
scroll to position [1541, 0]
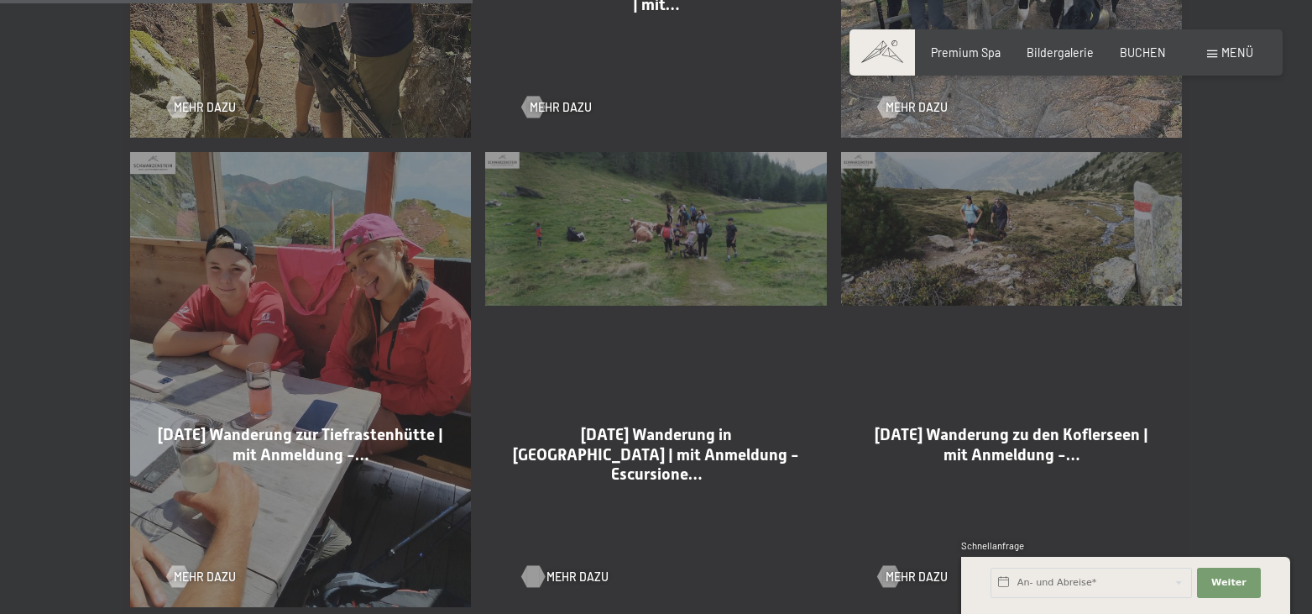
click at [575, 568] on span "Mehr dazu" at bounding box center [577, 576] width 62 height 17
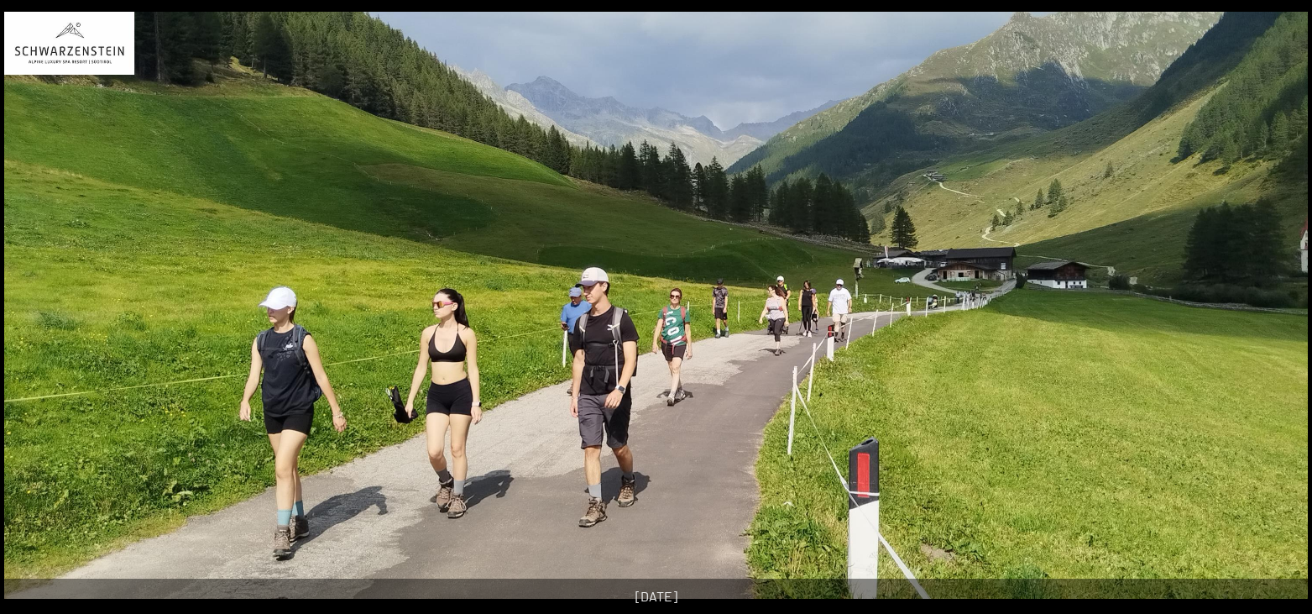
click at [1271, 319] on button "Next slide" at bounding box center [1285, 315] width 35 height 33
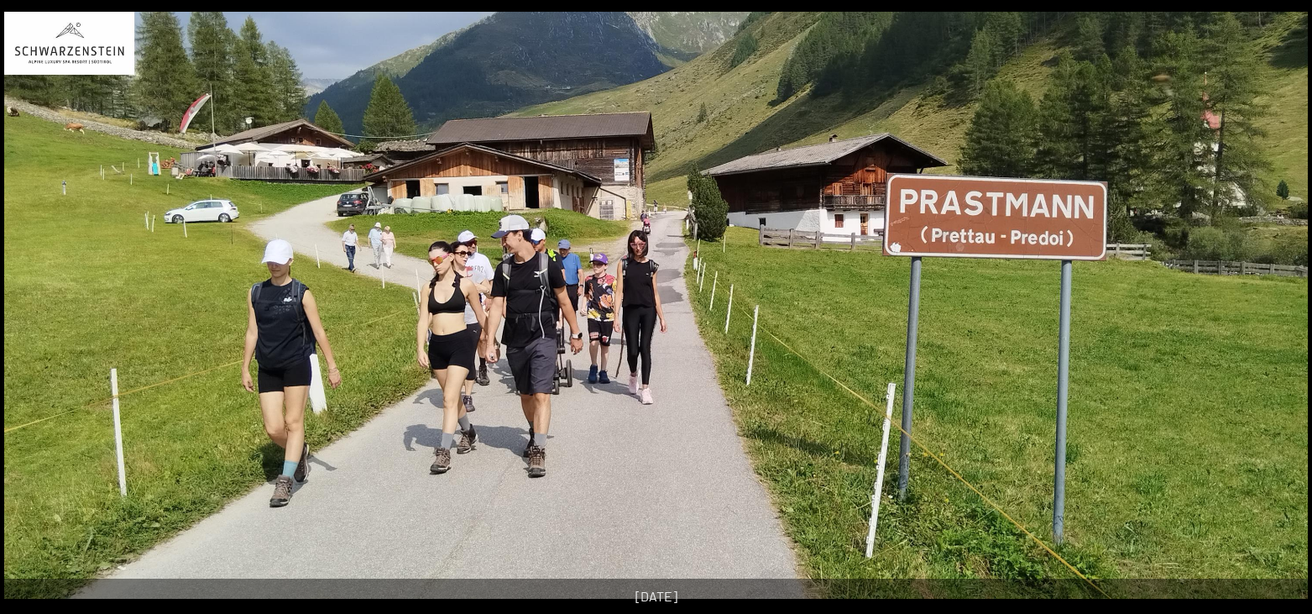
click at [1271, 319] on button "Next slide" at bounding box center [1285, 315] width 35 height 33
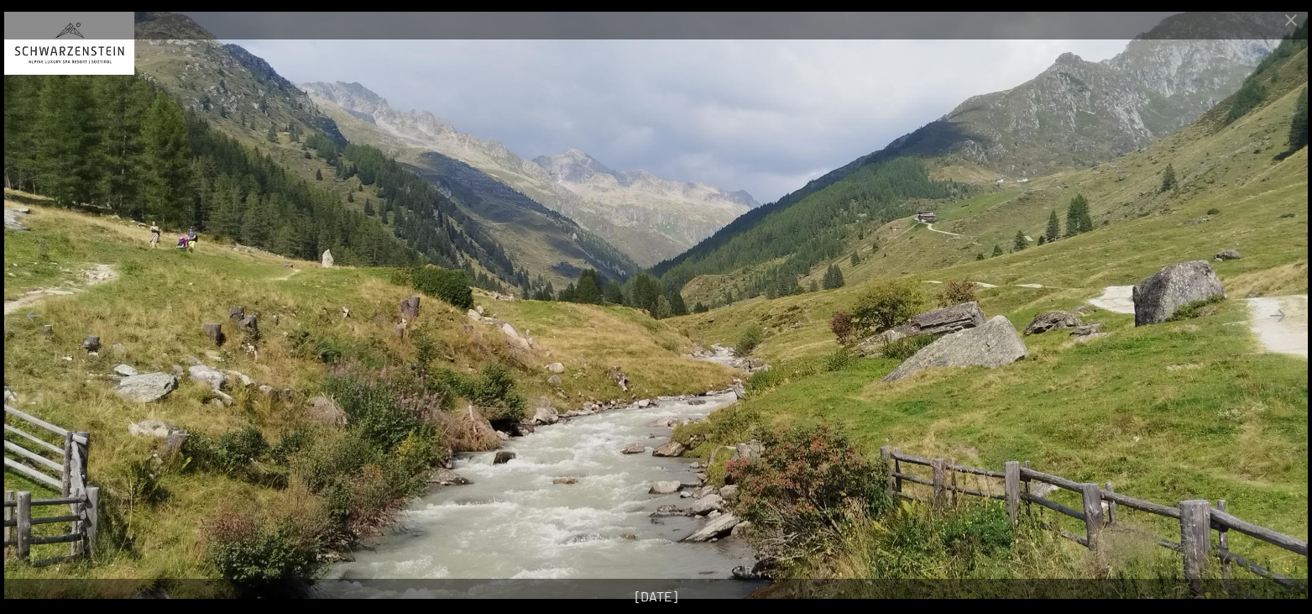
click at [1271, 319] on button "Next slide" at bounding box center [1277, 315] width 35 height 33
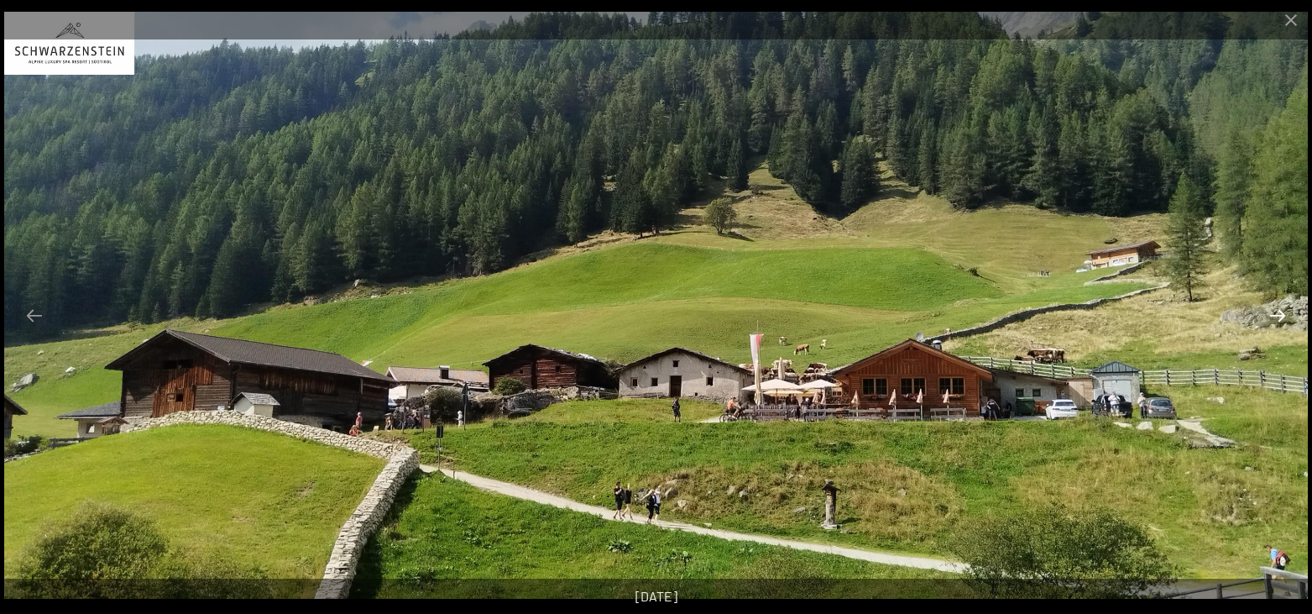
click at [1278, 306] on button "Next slide" at bounding box center [1277, 315] width 35 height 33
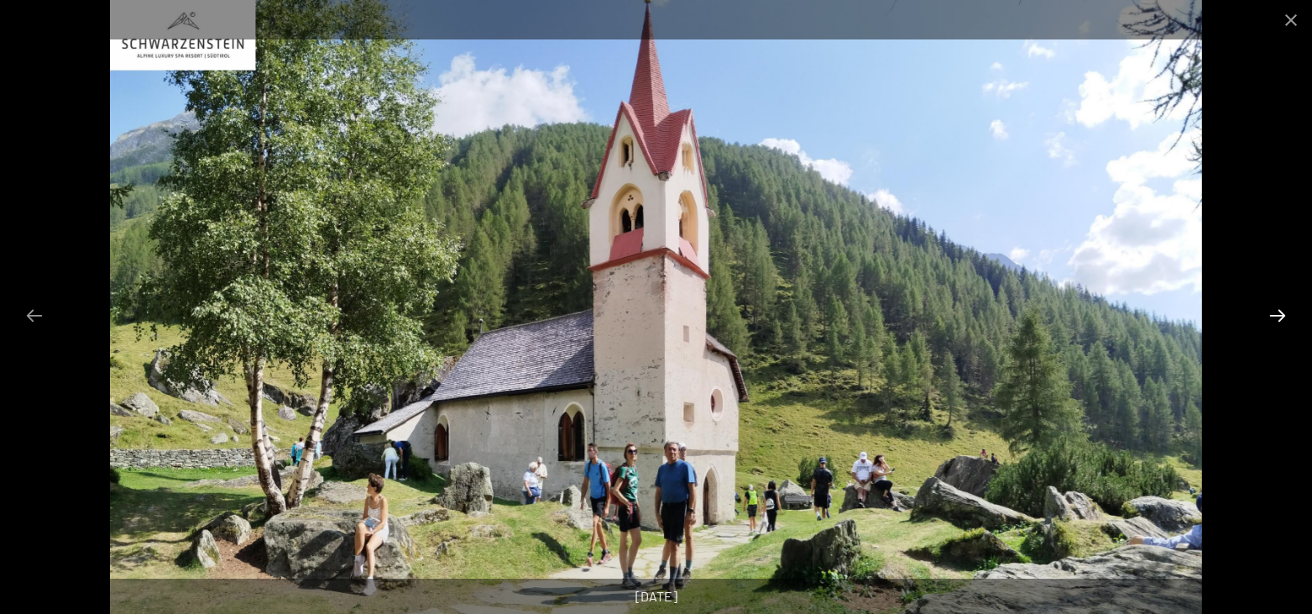
click at [1278, 306] on button "Next slide" at bounding box center [1277, 315] width 35 height 33
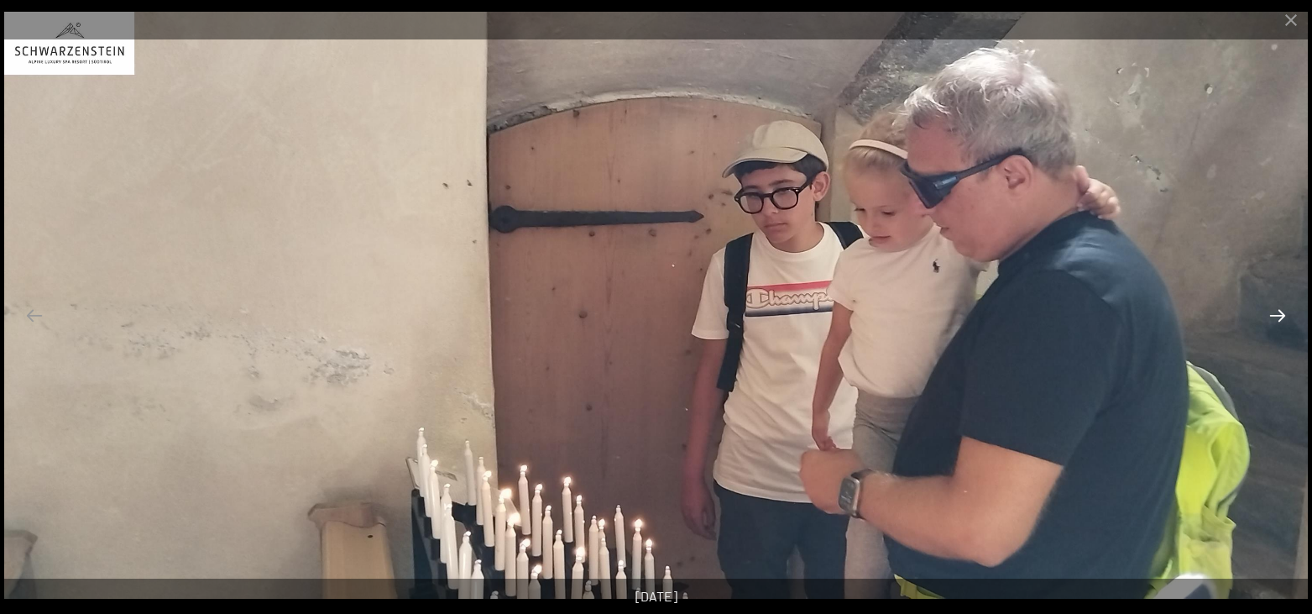
click at [1278, 306] on button "Next slide" at bounding box center [1277, 315] width 35 height 33
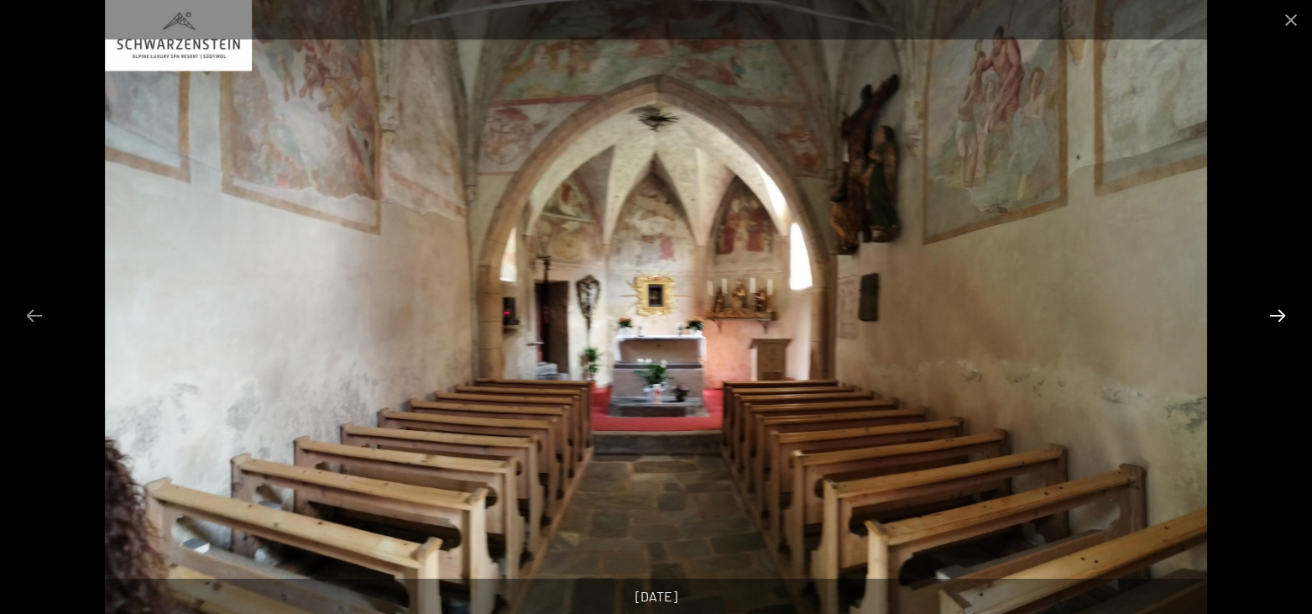
click at [1278, 306] on button "Next slide" at bounding box center [1277, 315] width 35 height 33
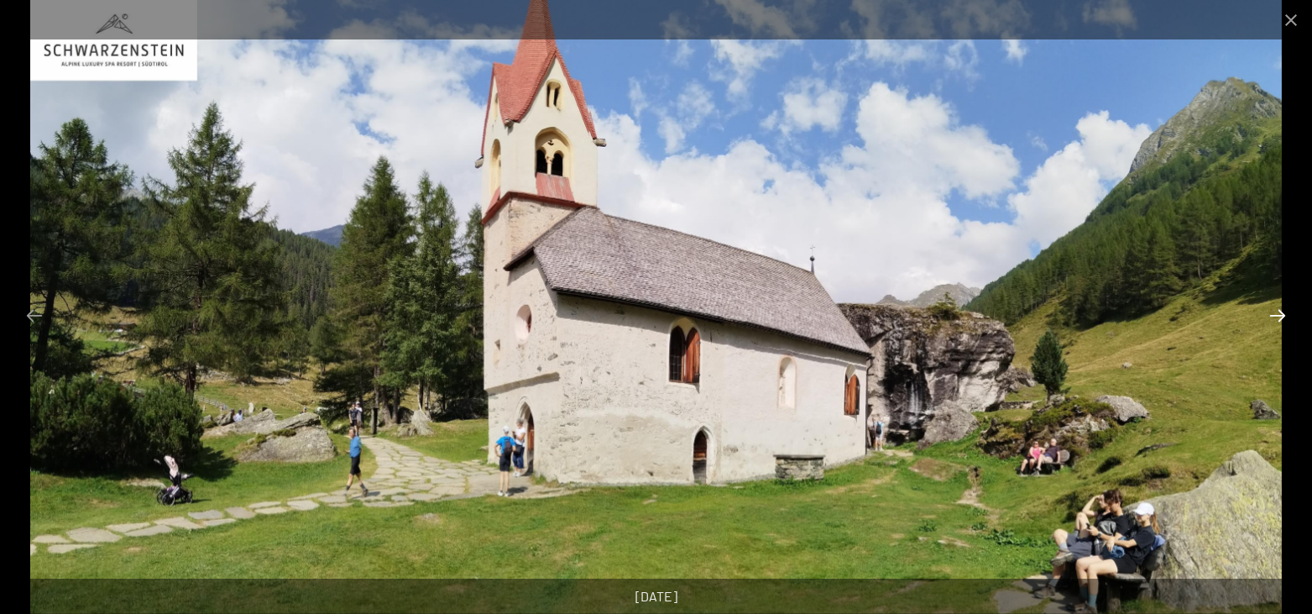
click at [1278, 306] on button "Next slide" at bounding box center [1277, 315] width 35 height 33
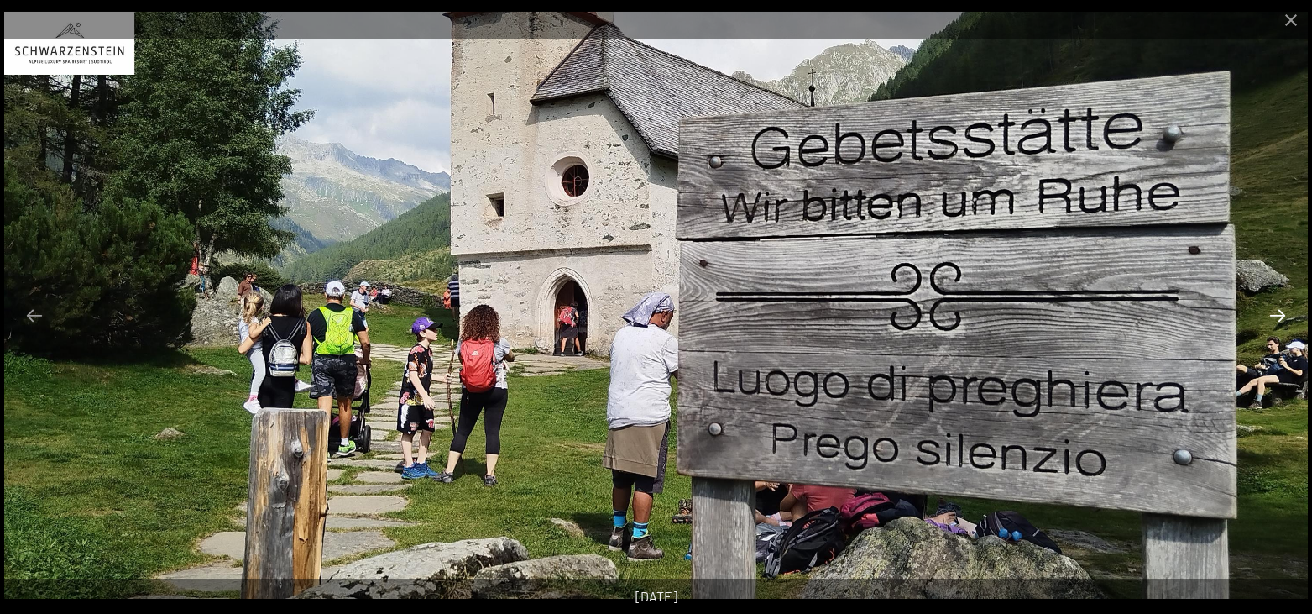
click at [1278, 306] on button "Next slide" at bounding box center [1277, 315] width 35 height 33
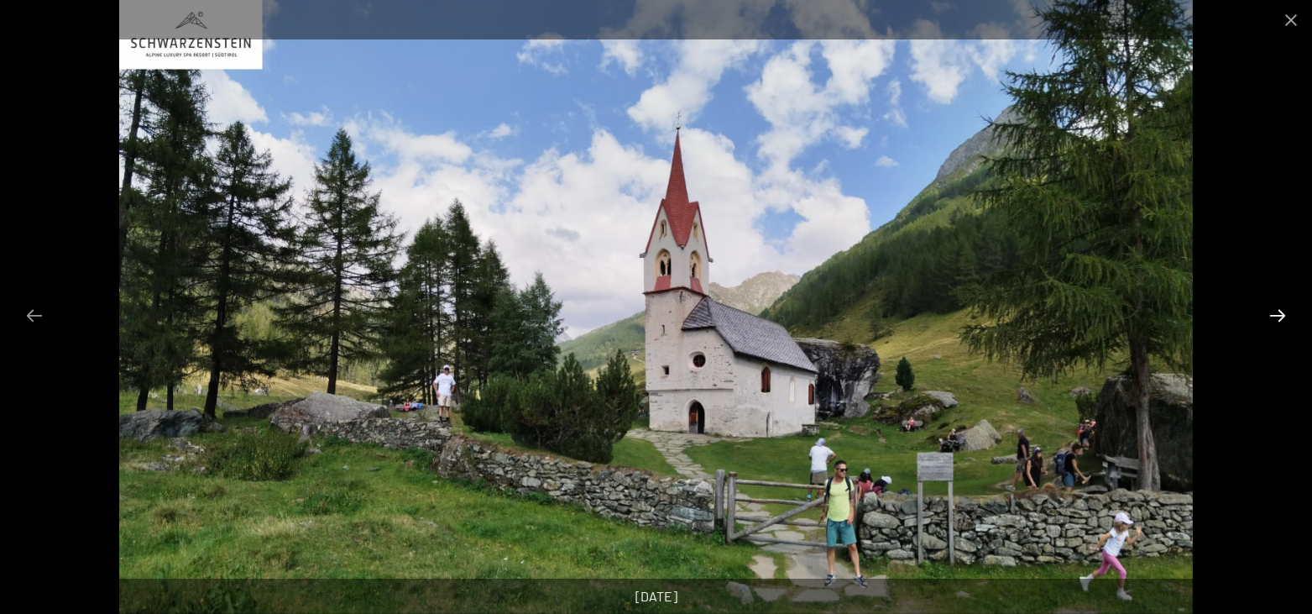
click at [1278, 306] on button "Next slide" at bounding box center [1277, 315] width 35 height 33
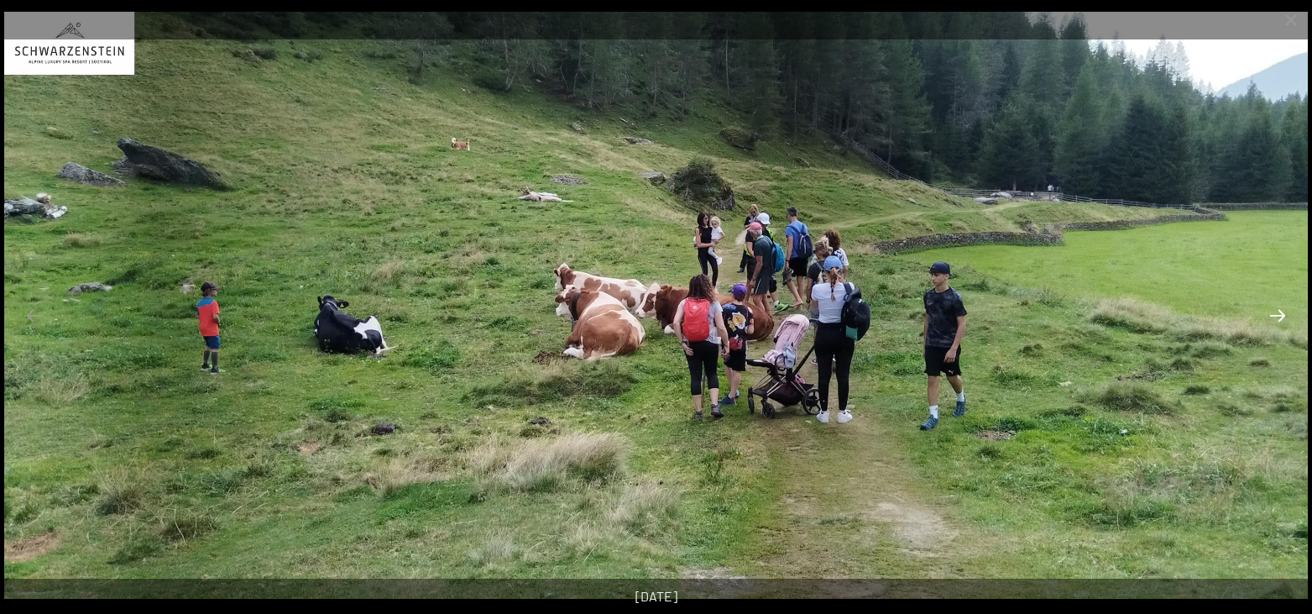
click at [1278, 306] on button "Next slide" at bounding box center [1277, 315] width 35 height 33
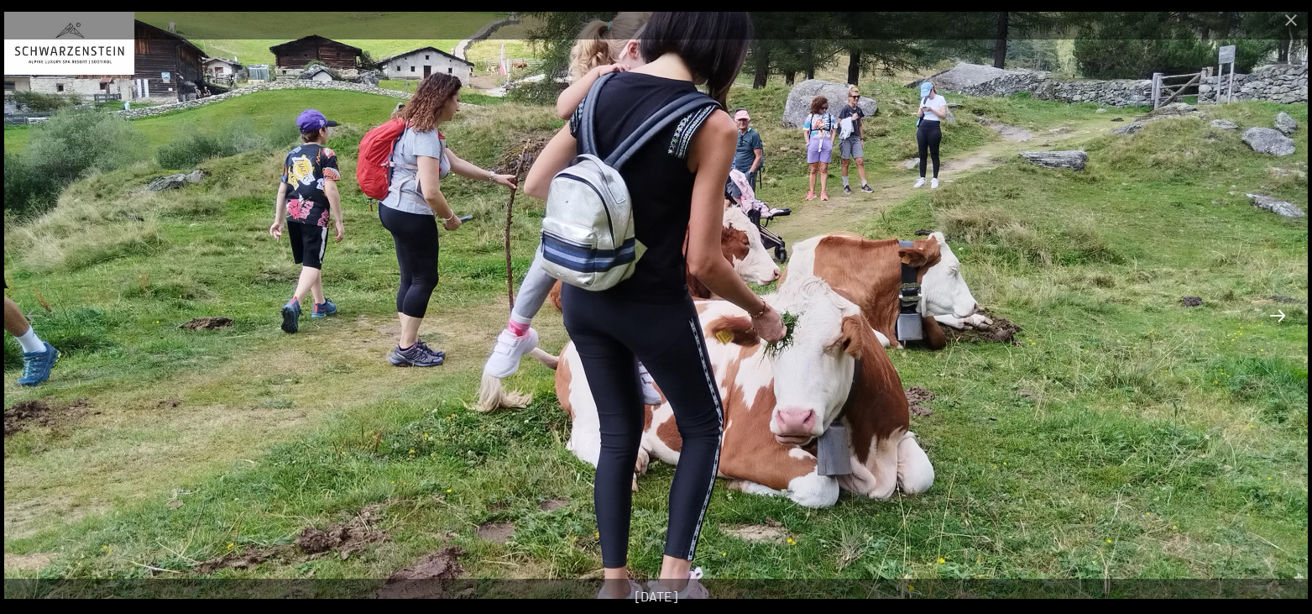
click at [1278, 326] on button "Next slide" at bounding box center [1277, 315] width 35 height 33
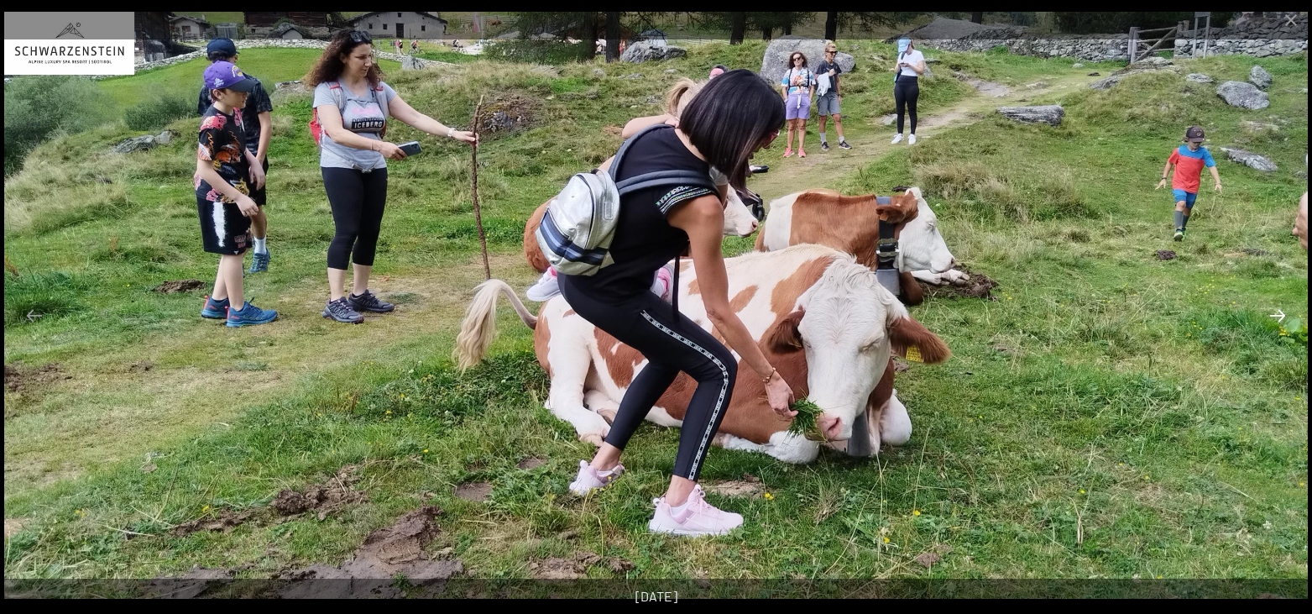
click at [1278, 326] on button "Next slide" at bounding box center [1277, 315] width 35 height 33
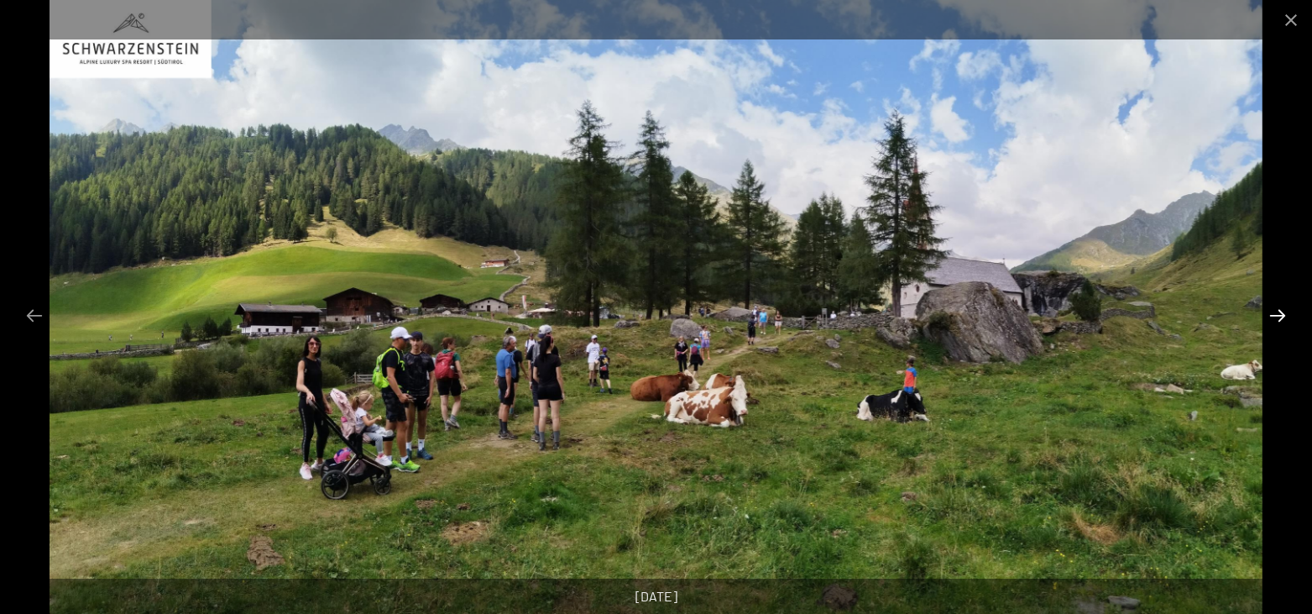
click at [1278, 326] on button "Next slide" at bounding box center [1277, 315] width 35 height 33
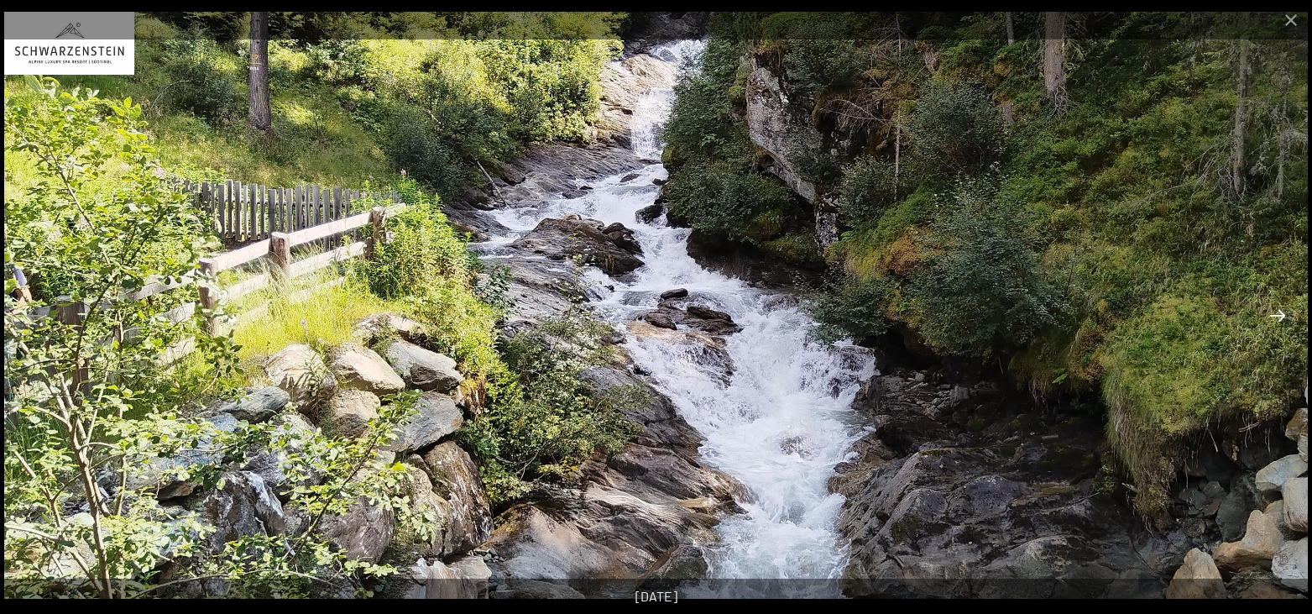
click at [1278, 326] on button "Next slide" at bounding box center [1277, 315] width 35 height 33
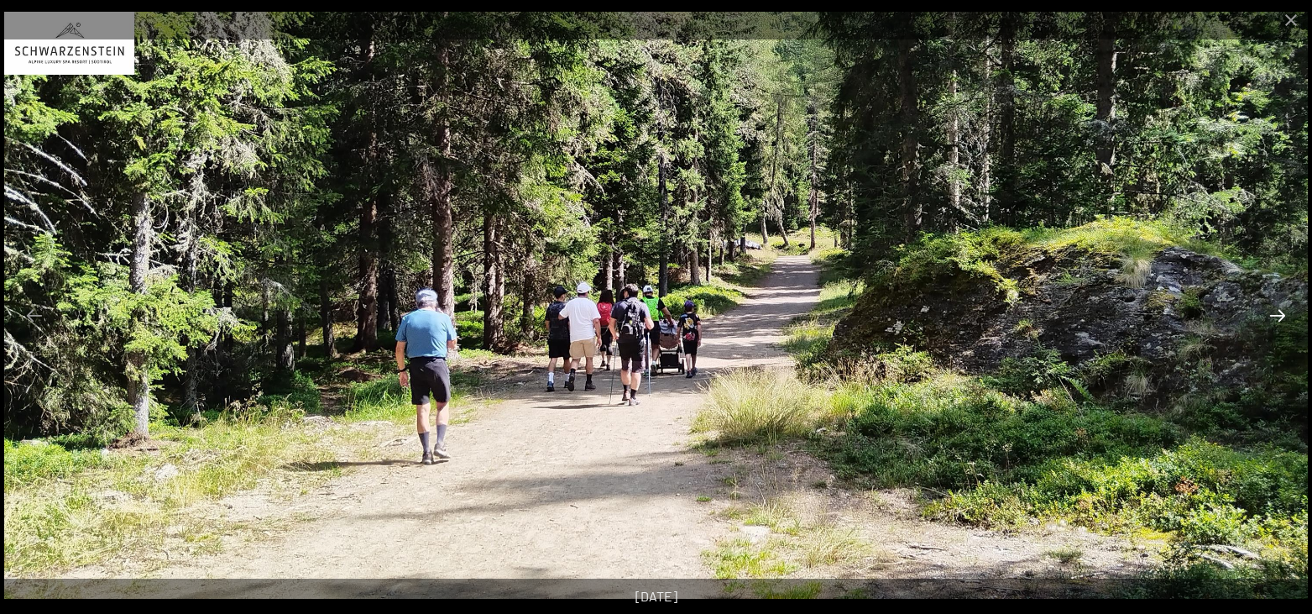
click at [1278, 325] on button "Next slide" at bounding box center [1277, 315] width 35 height 33
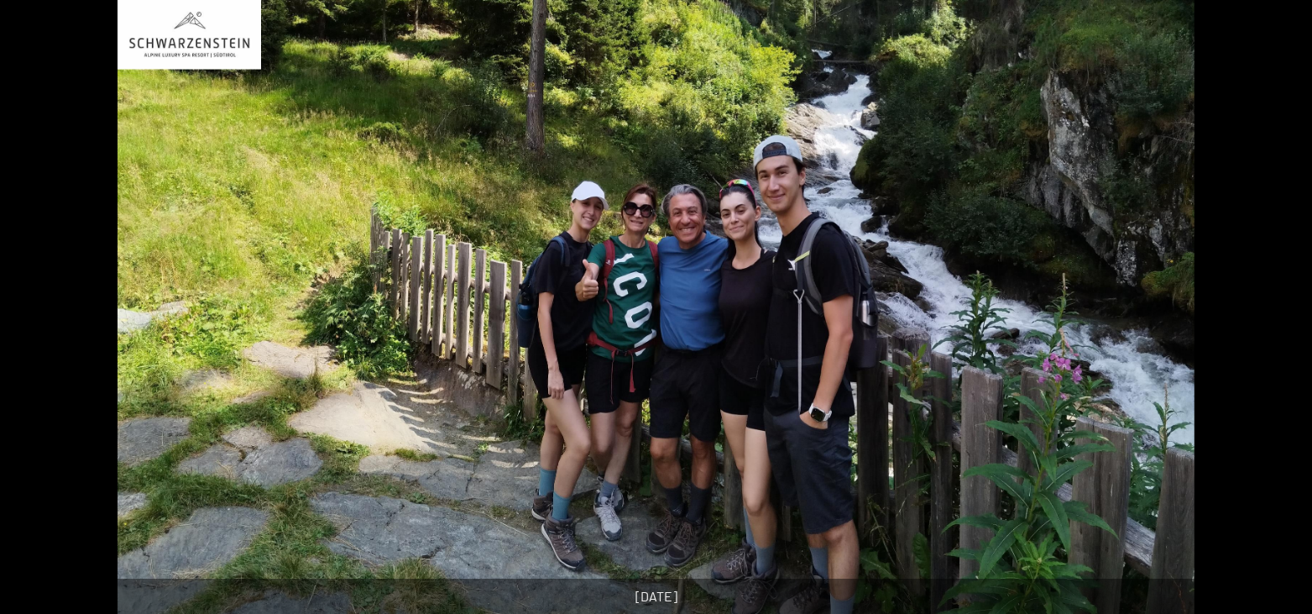
click at [1278, 324] on button "Next slide" at bounding box center [1285, 315] width 35 height 33
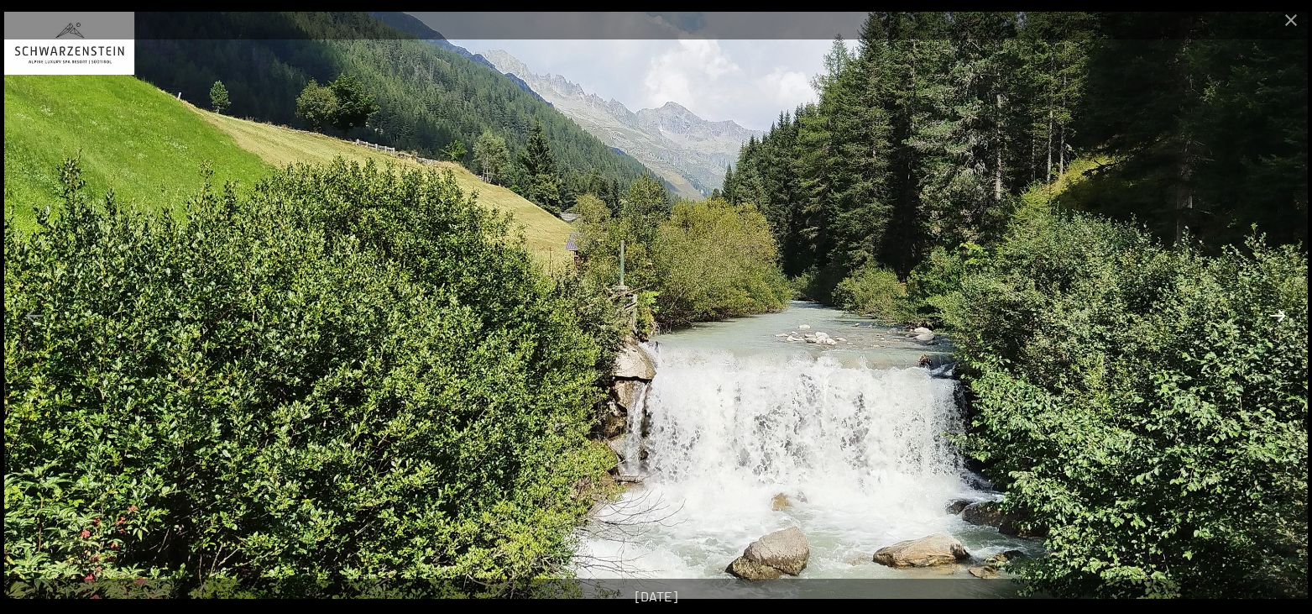
click at [1278, 324] on button "Next slide" at bounding box center [1277, 315] width 35 height 33
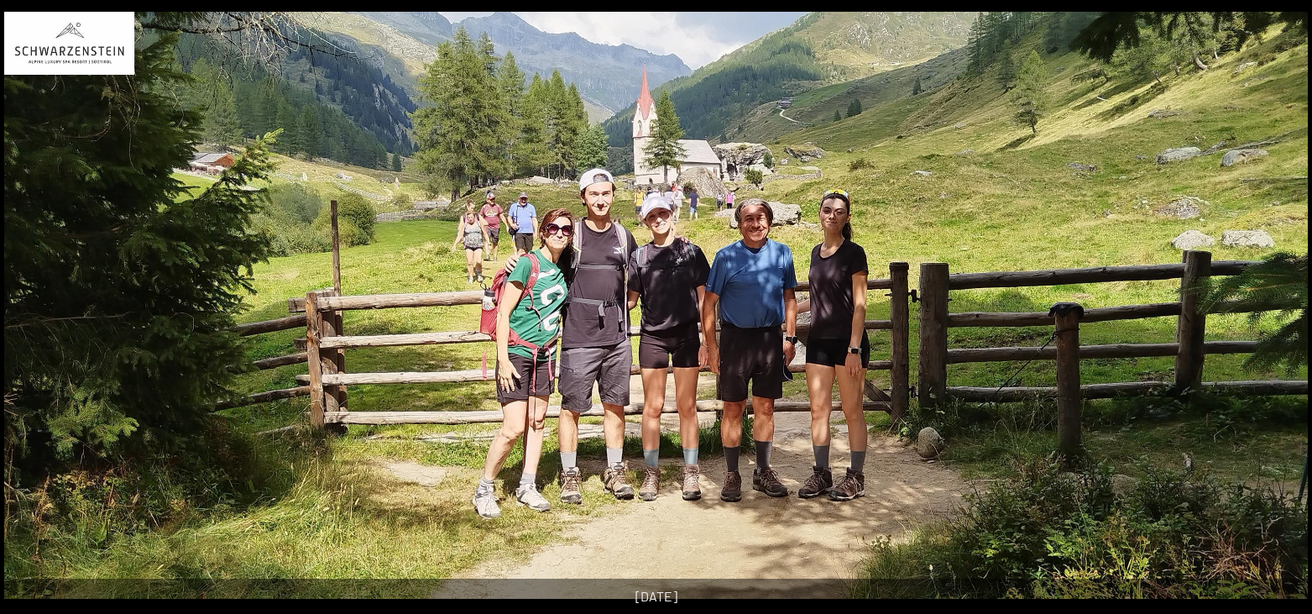
click at [1278, 324] on button "Next slide" at bounding box center [1285, 315] width 35 height 33
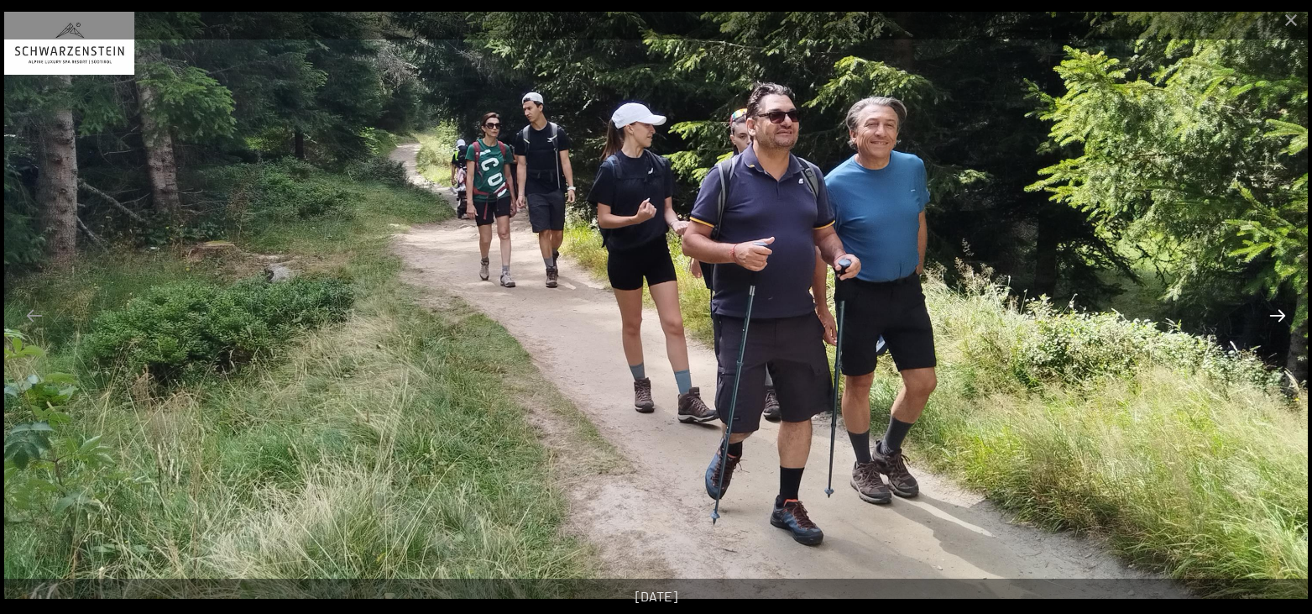
click at [1278, 324] on button "Next slide" at bounding box center [1277, 315] width 35 height 33
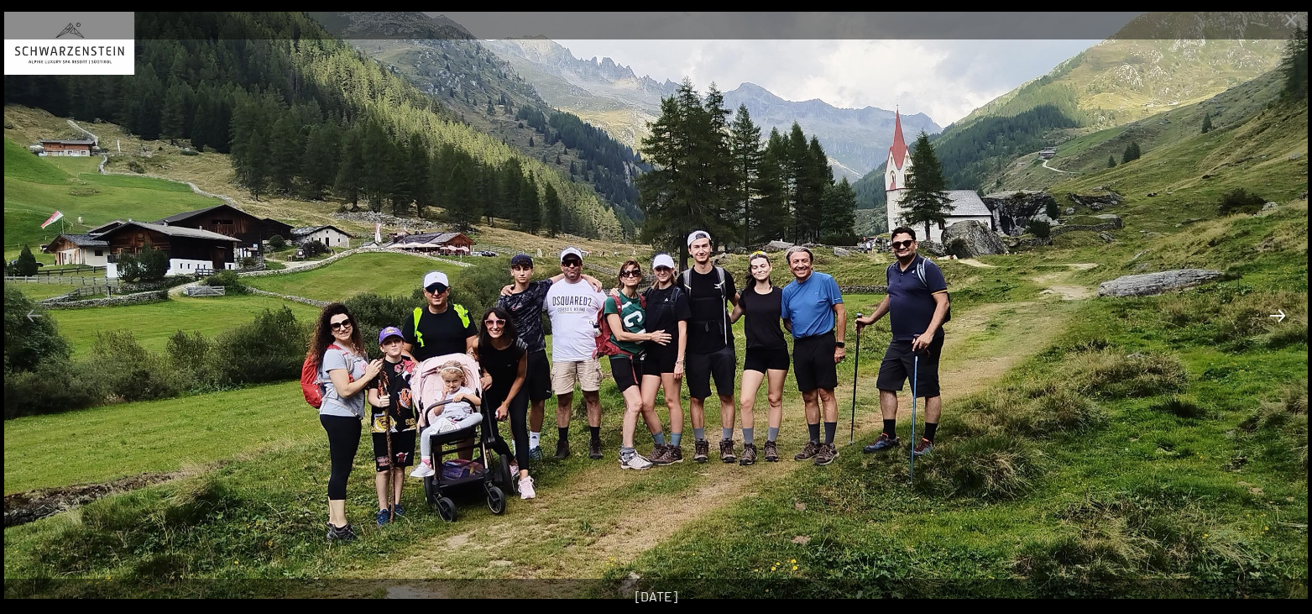
click at [1278, 324] on button "Next slide" at bounding box center [1277, 315] width 35 height 33
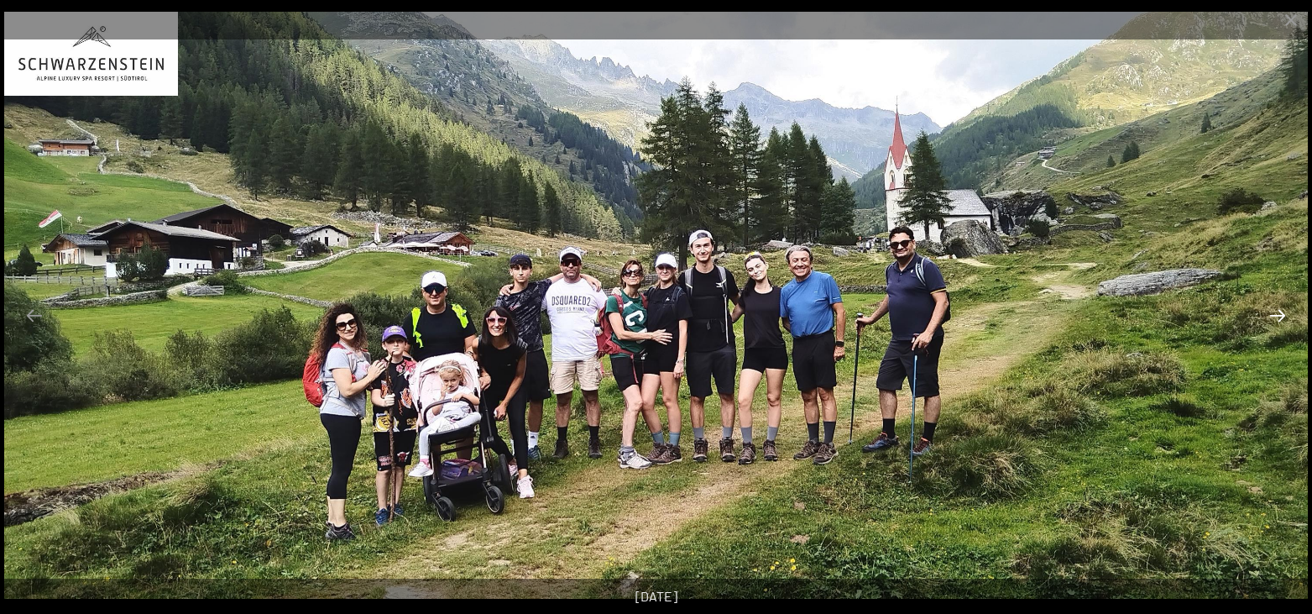
click at [1278, 324] on button "Next slide" at bounding box center [1277, 315] width 35 height 33
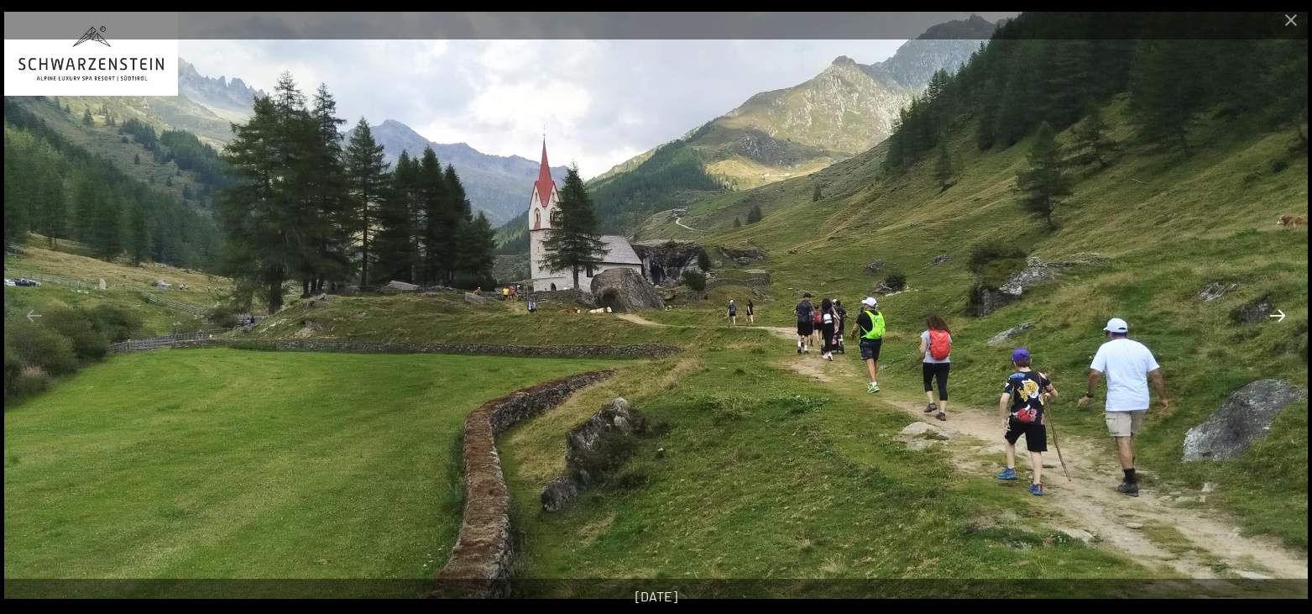
click at [1278, 324] on button "Next slide" at bounding box center [1277, 315] width 35 height 33
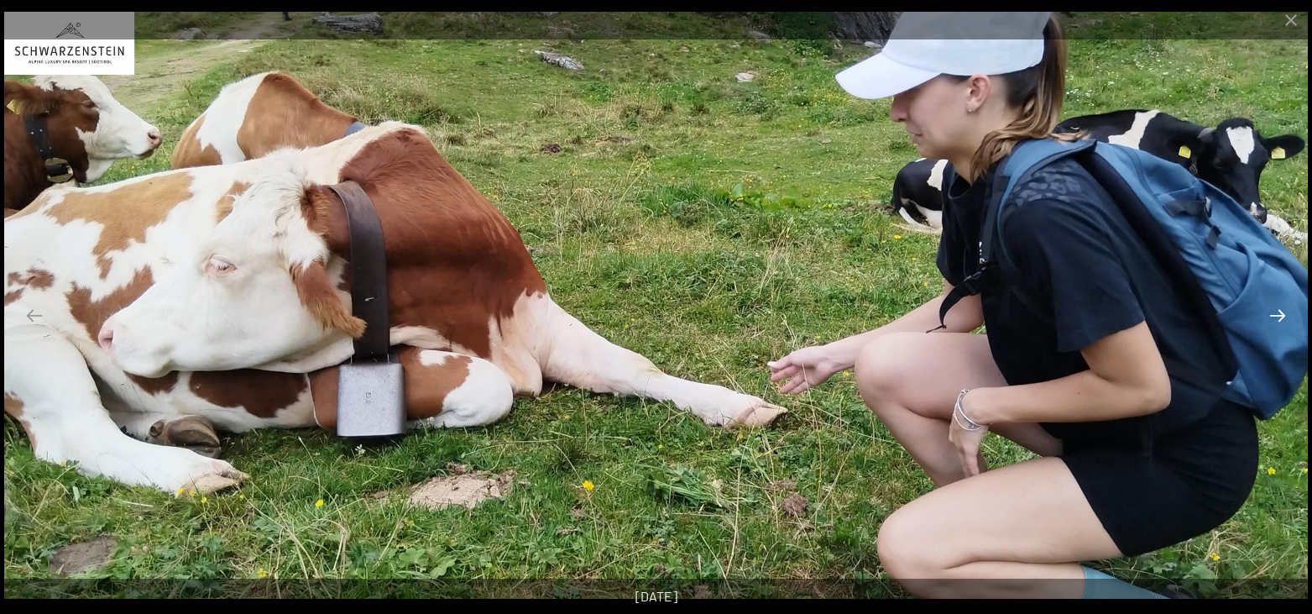
click at [1278, 324] on button "Next slide" at bounding box center [1277, 315] width 35 height 33
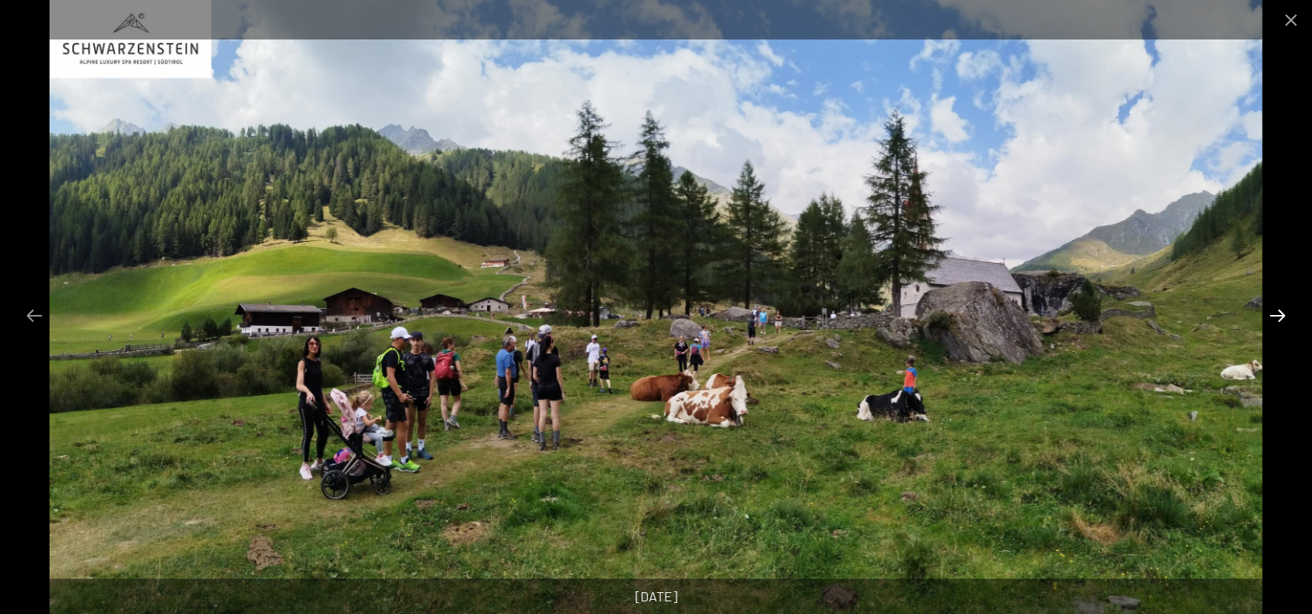
click at [1278, 324] on button "Next slide" at bounding box center [1277, 315] width 35 height 33
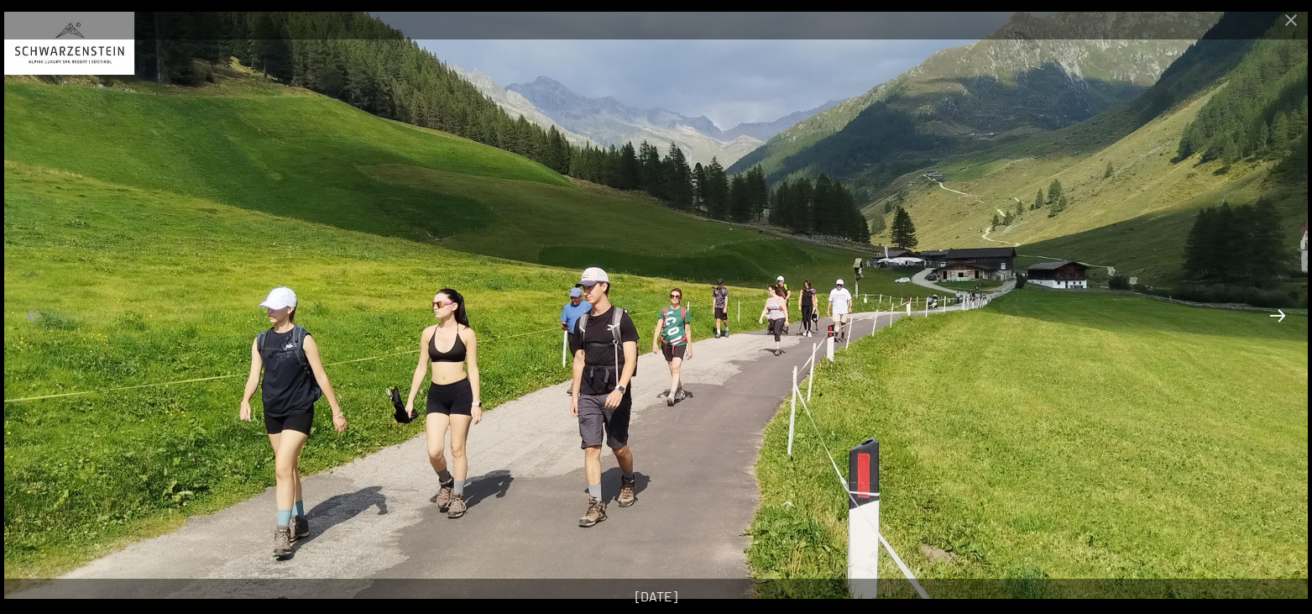
click at [1278, 324] on button "Next slide" at bounding box center [1277, 315] width 35 height 33
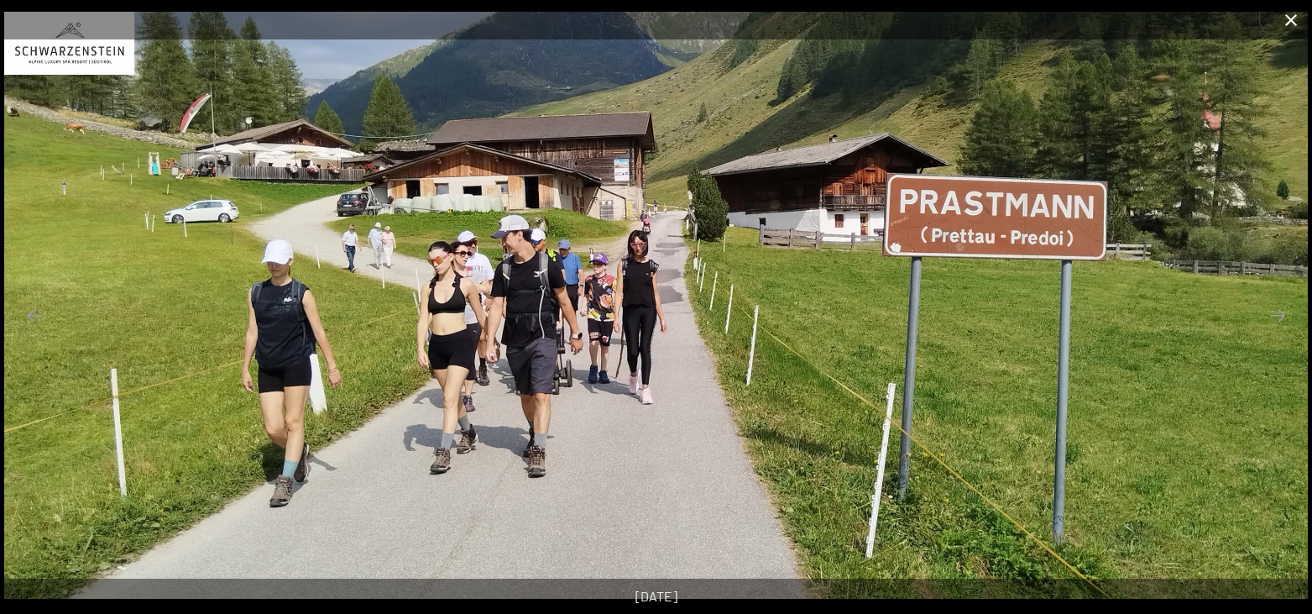
click at [1292, 16] on button "Close gallery" at bounding box center [1291, 19] width 42 height 39
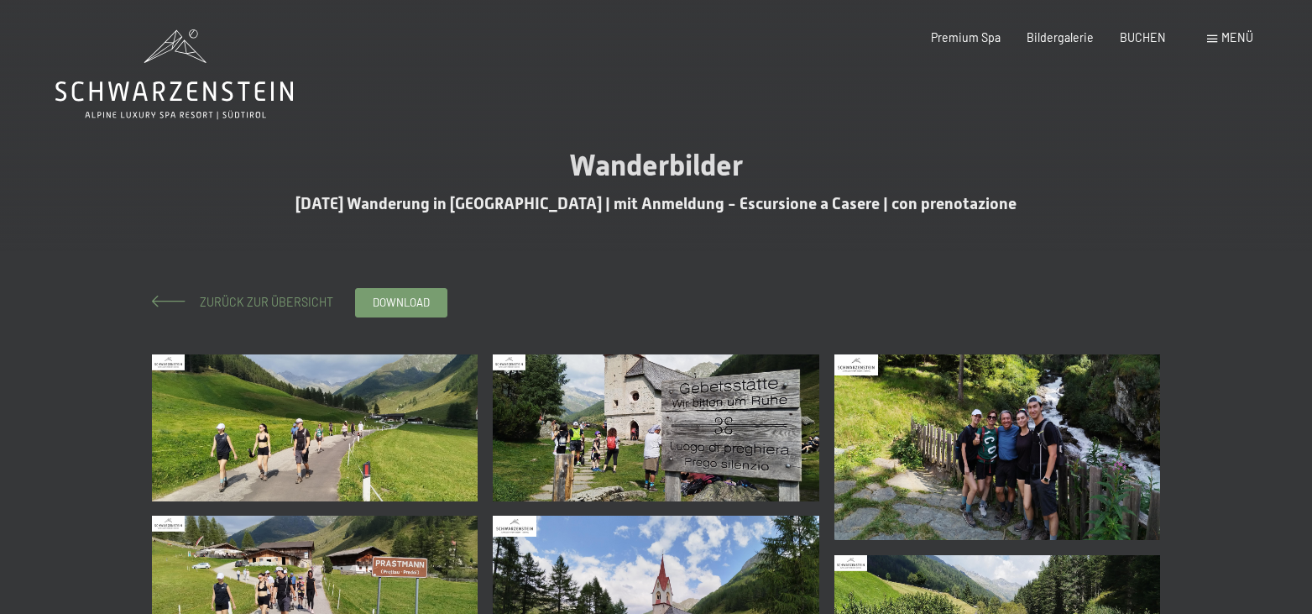
click at [287, 296] on span "Zurück zur Übersicht" at bounding box center [260, 302] width 145 height 14
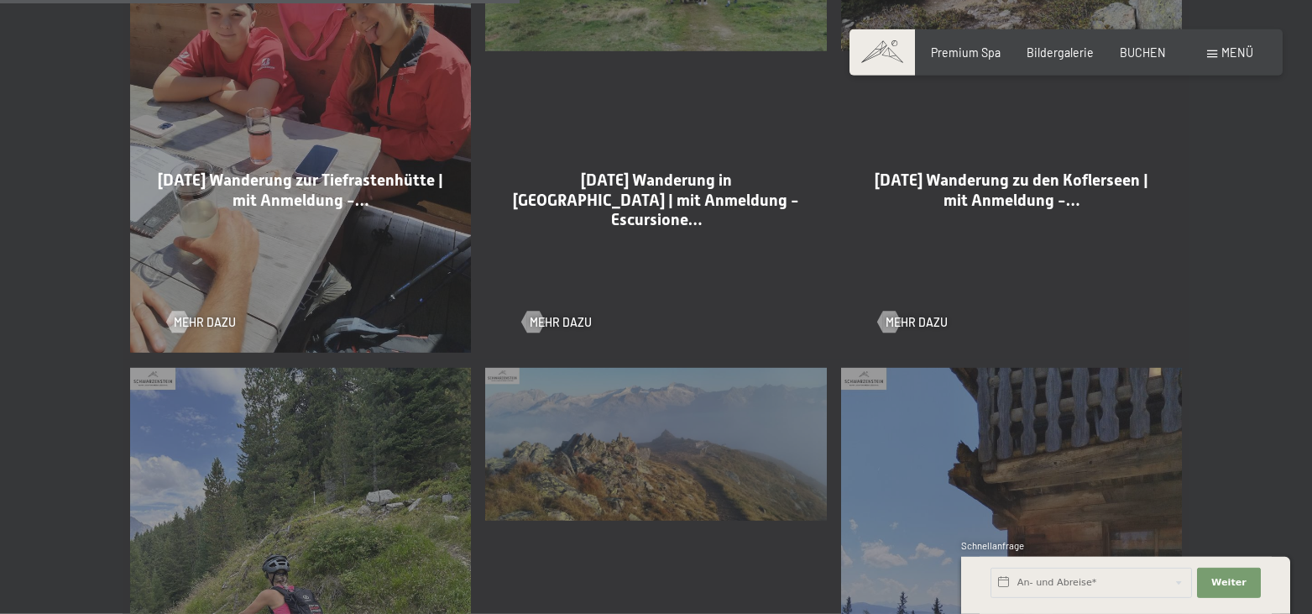
scroll to position [1627, 0]
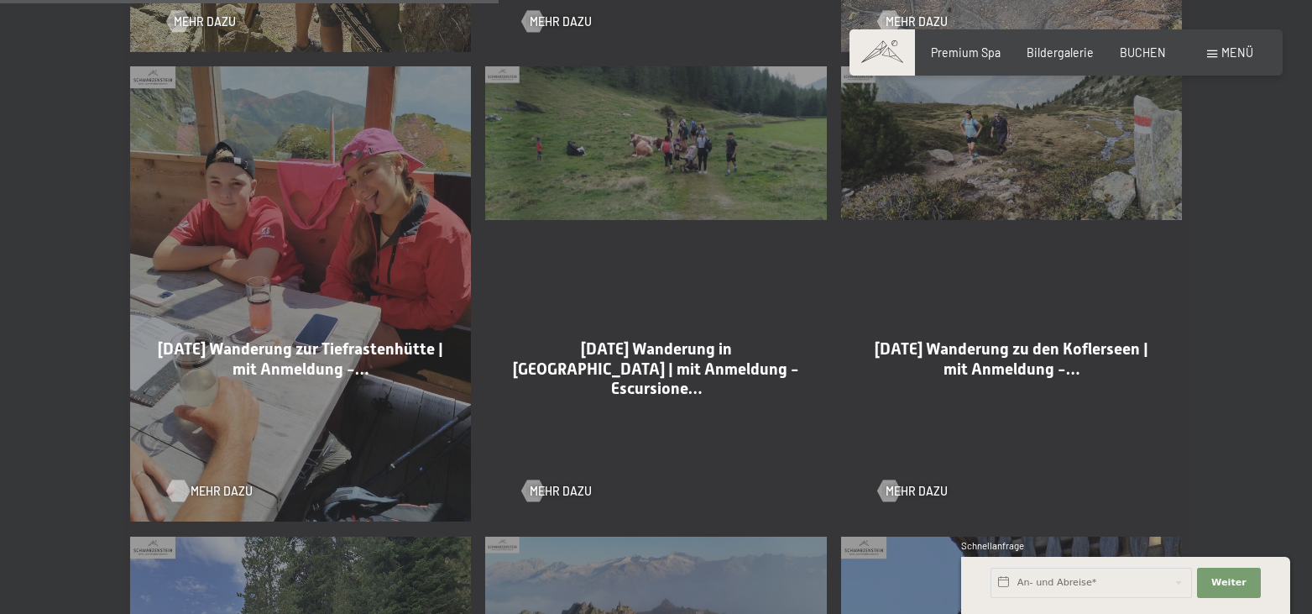
click at [195, 483] on span "Mehr dazu" at bounding box center [222, 491] width 62 height 17
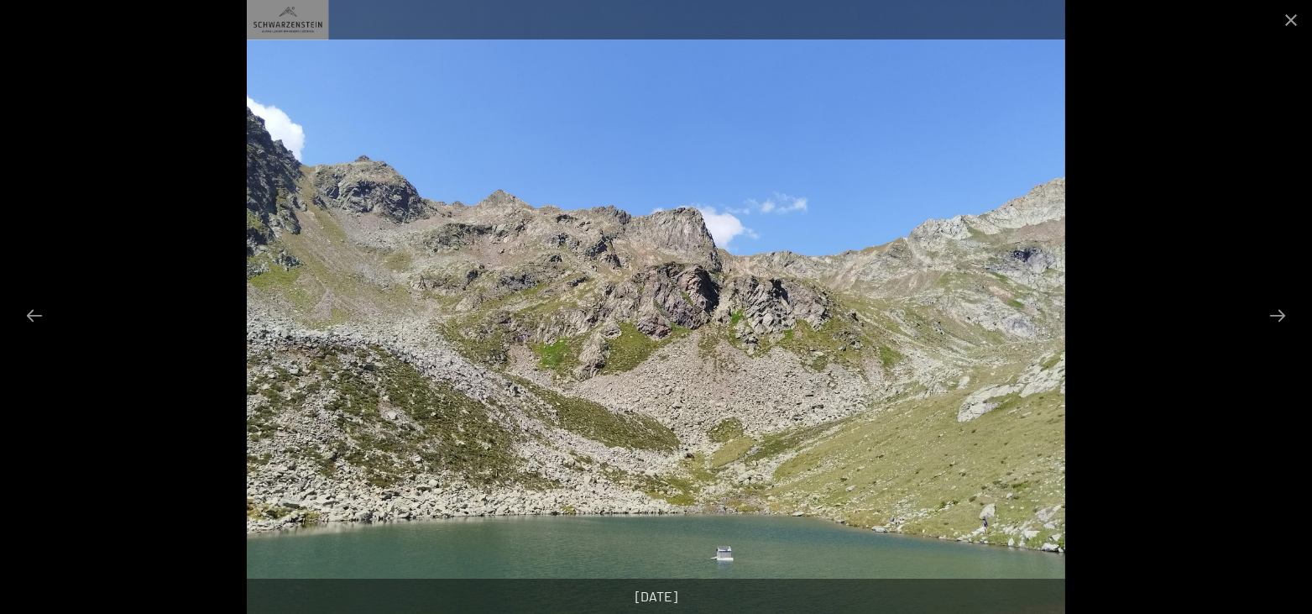
click at [1268, 325] on button "Next slide" at bounding box center [1277, 315] width 35 height 33
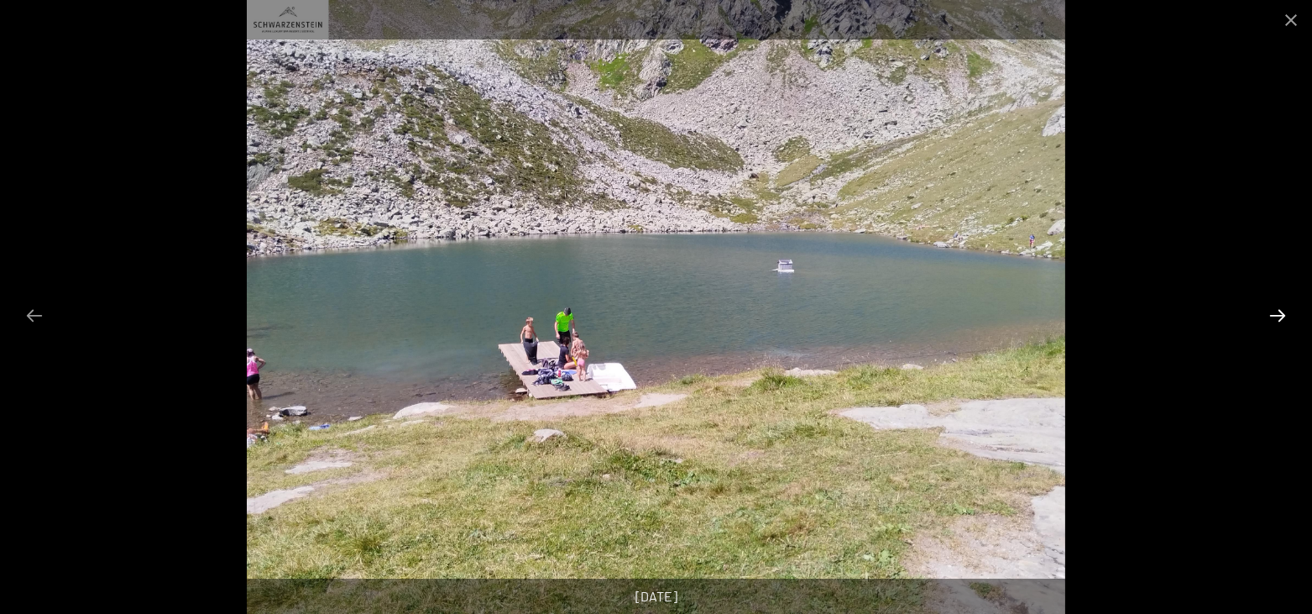
click at [1277, 321] on button "Next slide" at bounding box center [1277, 315] width 35 height 33
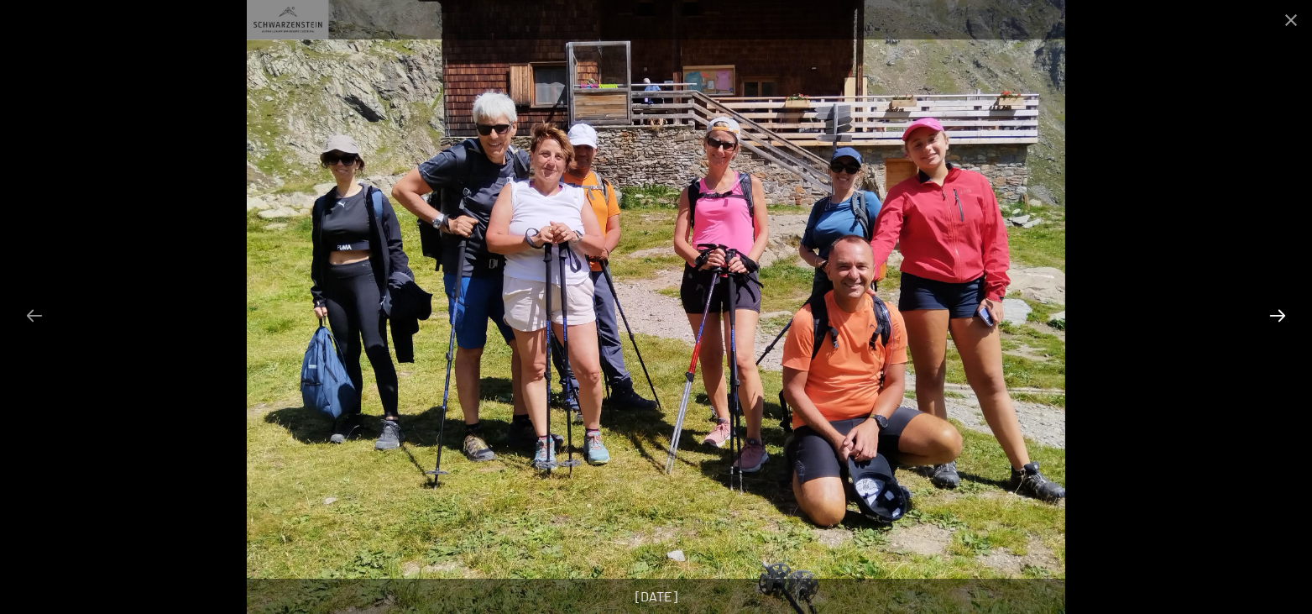
click at [1292, 316] on button "Next slide" at bounding box center [1277, 315] width 35 height 33
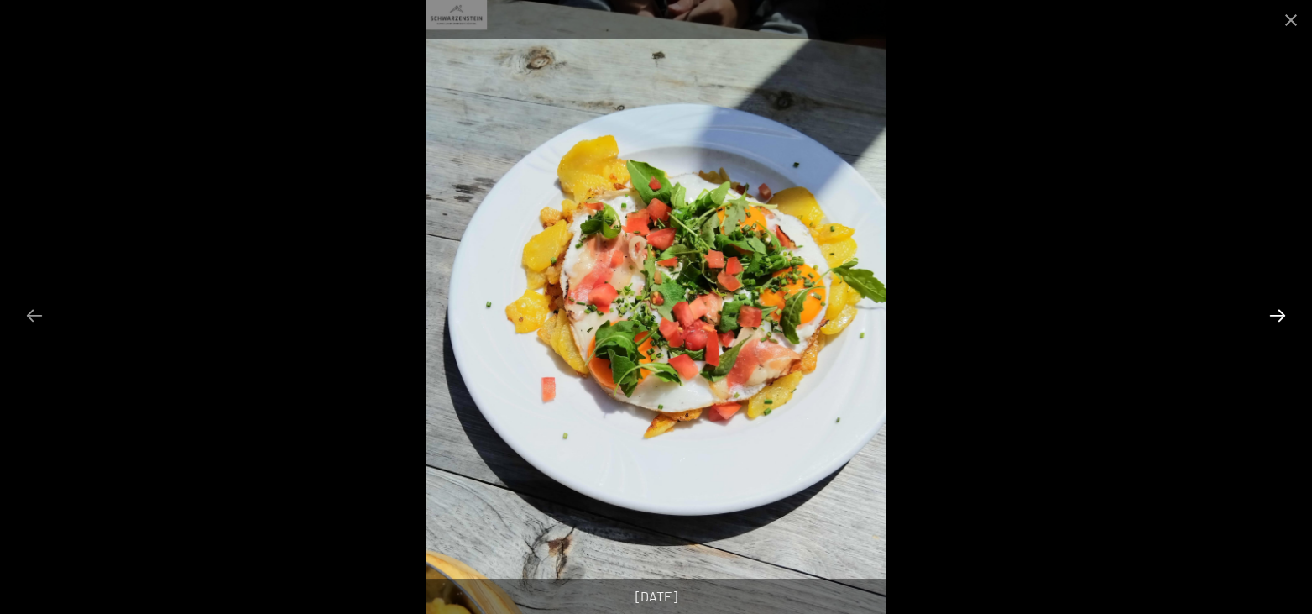
click at [1292, 316] on button "Next slide" at bounding box center [1277, 315] width 35 height 33
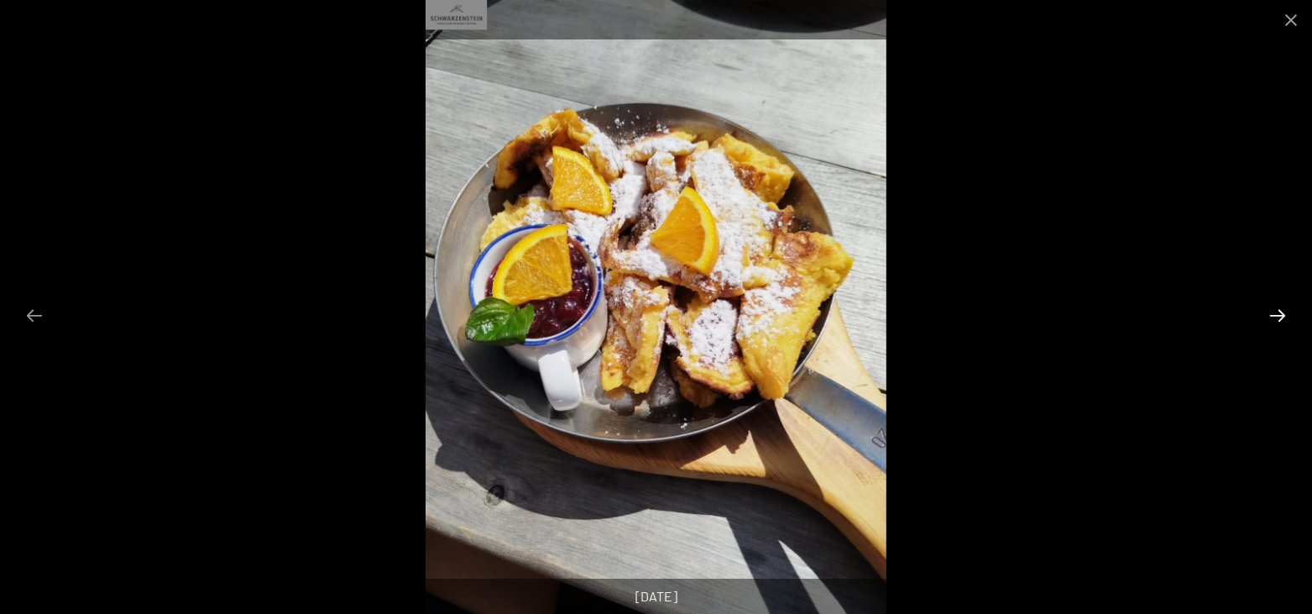
click at [1292, 316] on button "Next slide" at bounding box center [1277, 315] width 35 height 33
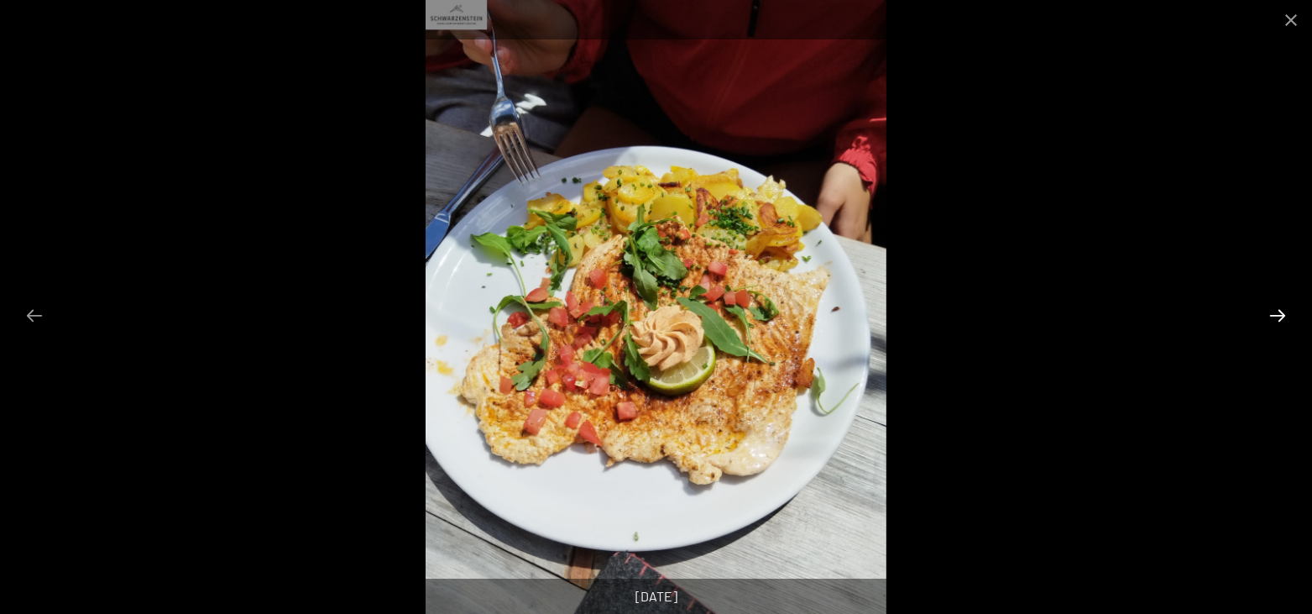
click at [1292, 316] on button "Next slide" at bounding box center [1277, 315] width 35 height 33
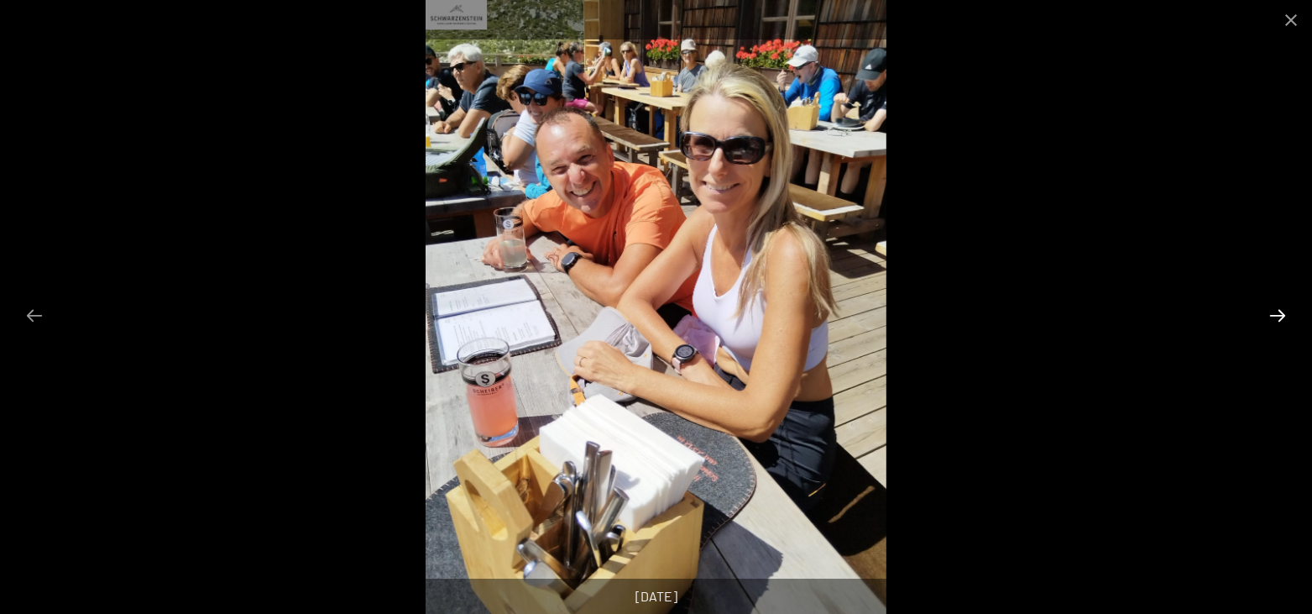
click at [1288, 318] on button "Next slide" at bounding box center [1277, 315] width 35 height 33
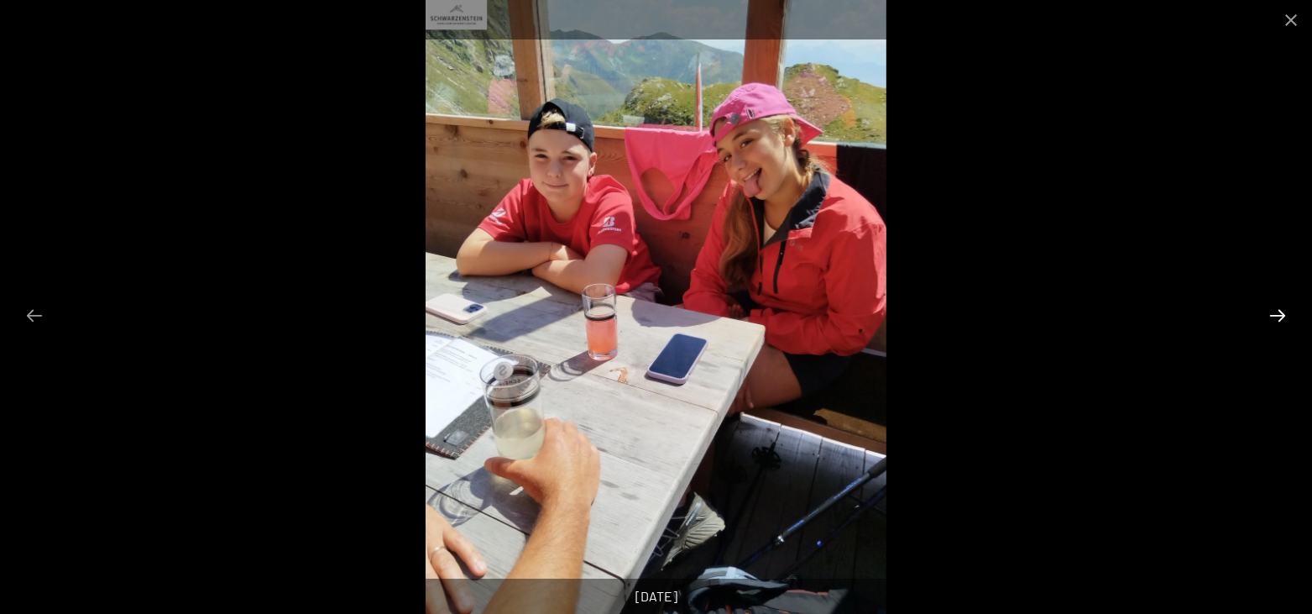
click at [1288, 318] on button "Next slide" at bounding box center [1277, 315] width 35 height 33
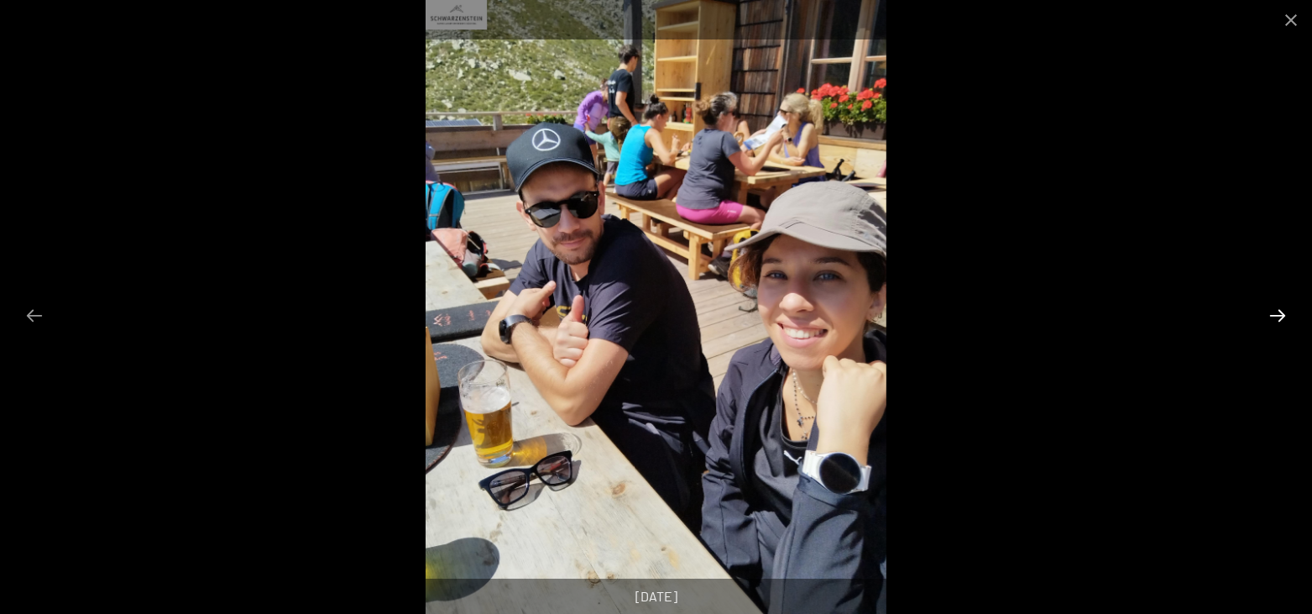
click at [1288, 318] on button "Next slide" at bounding box center [1277, 315] width 35 height 33
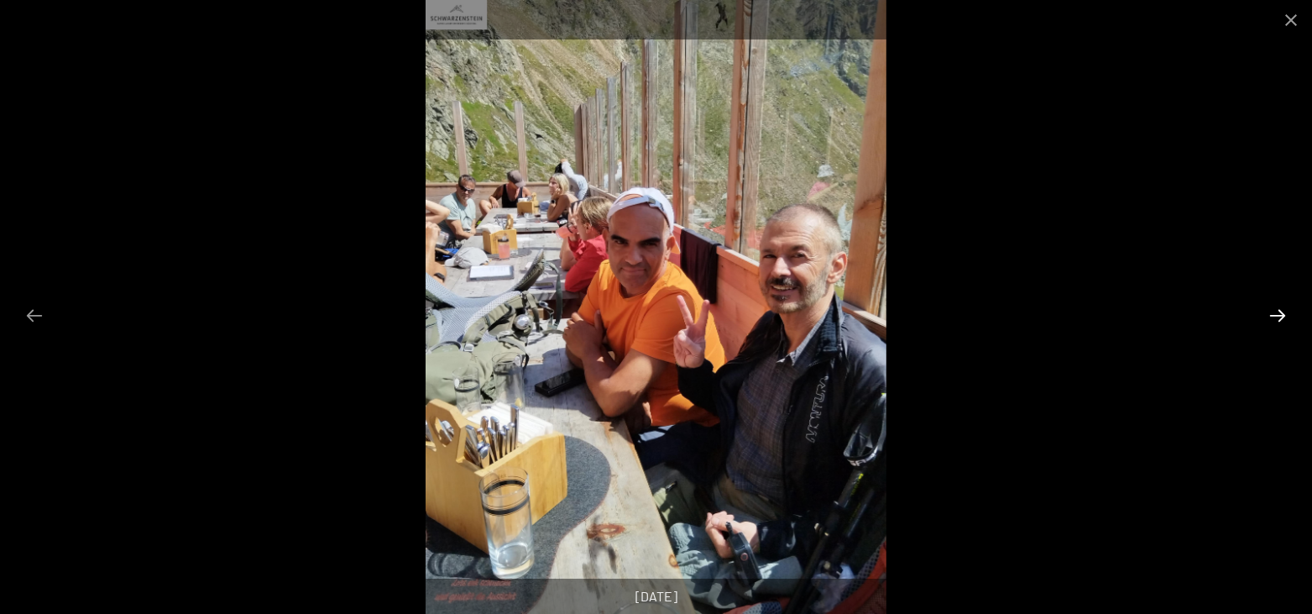
click at [1288, 318] on button "Next slide" at bounding box center [1277, 315] width 35 height 33
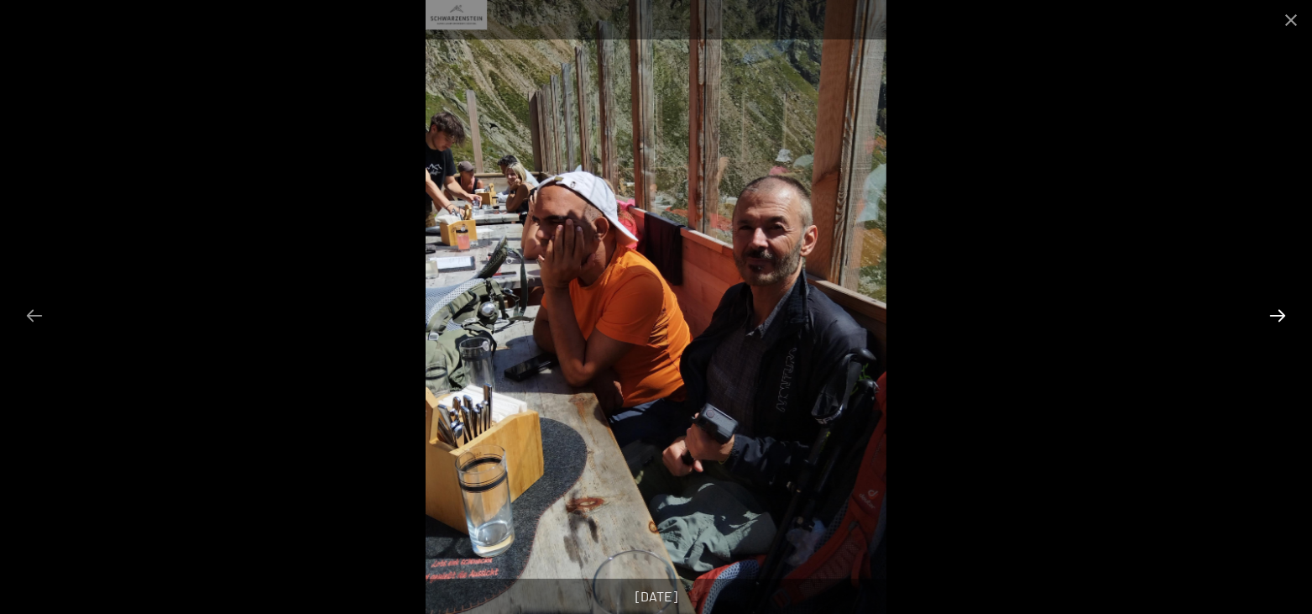
click at [1288, 318] on button "Next slide" at bounding box center [1277, 315] width 35 height 33
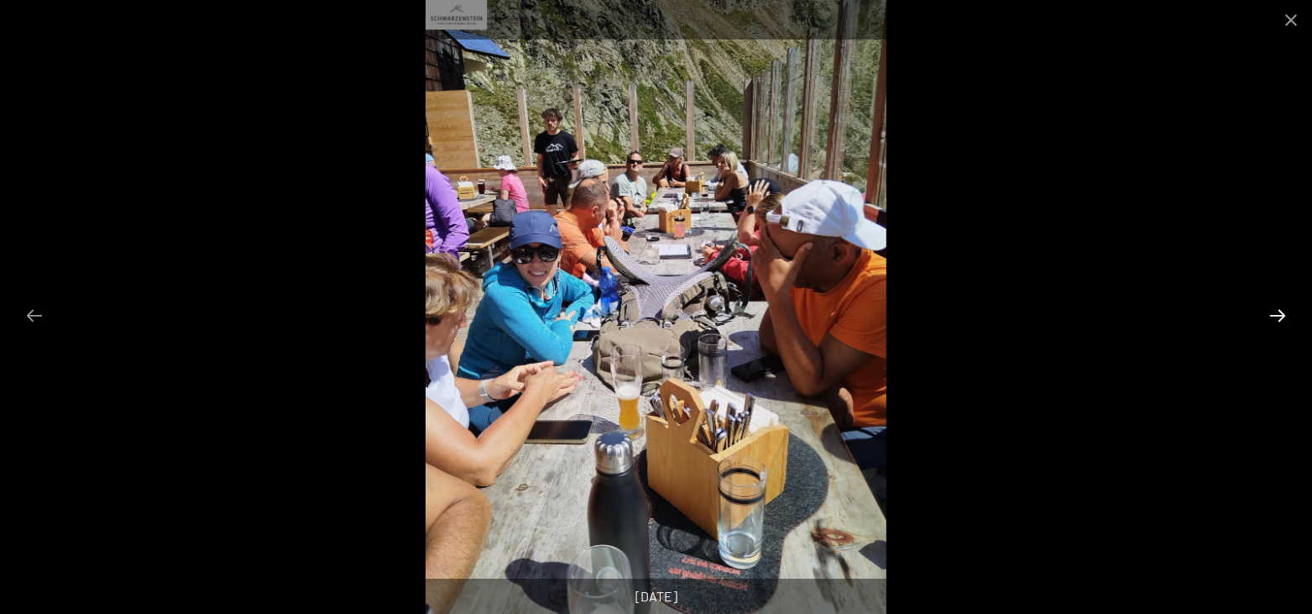
click at [1288, 318] on button "Next slide" at bounding box center [1277, 315] width 35 height 33
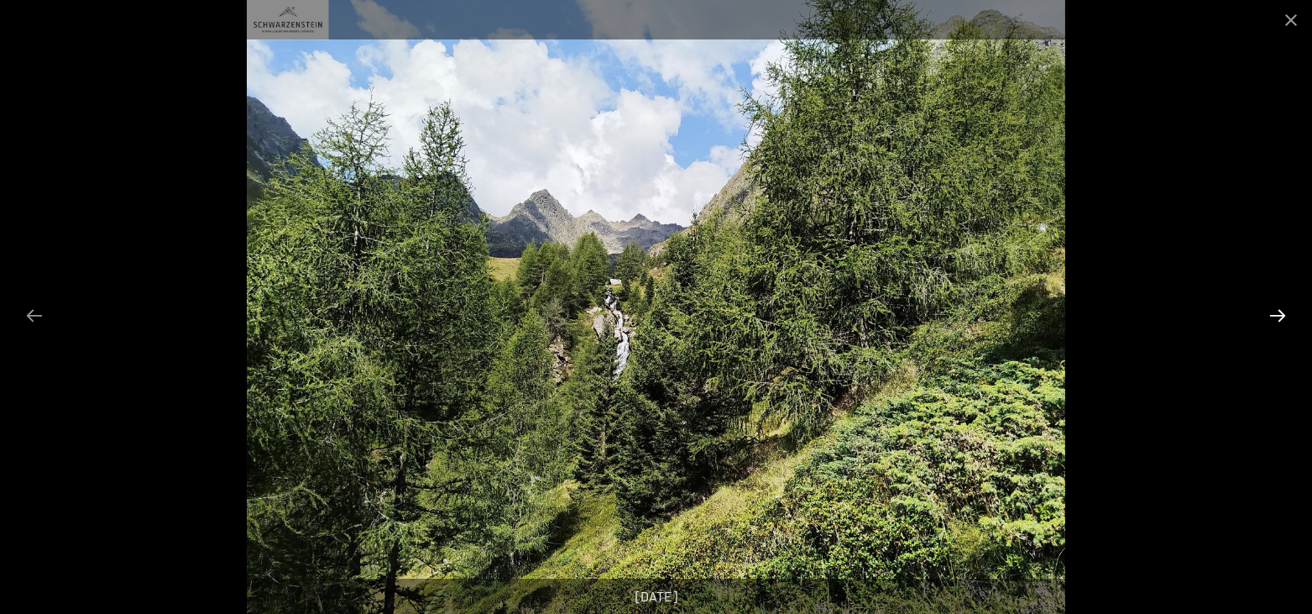
click at [1288, 318] on button "Next slide" at bounding box center [1277, 315] width 35 height 33
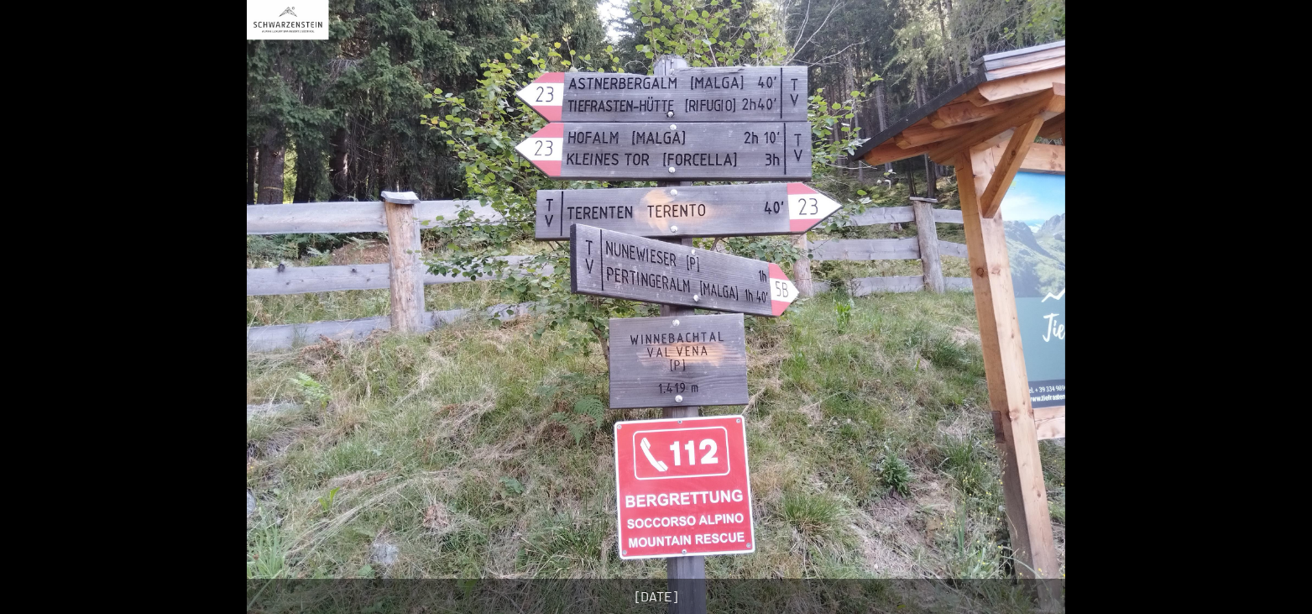
click at [1288, 318] on button "Next slide" at bounding box center [1285, 315] width 35 height 33
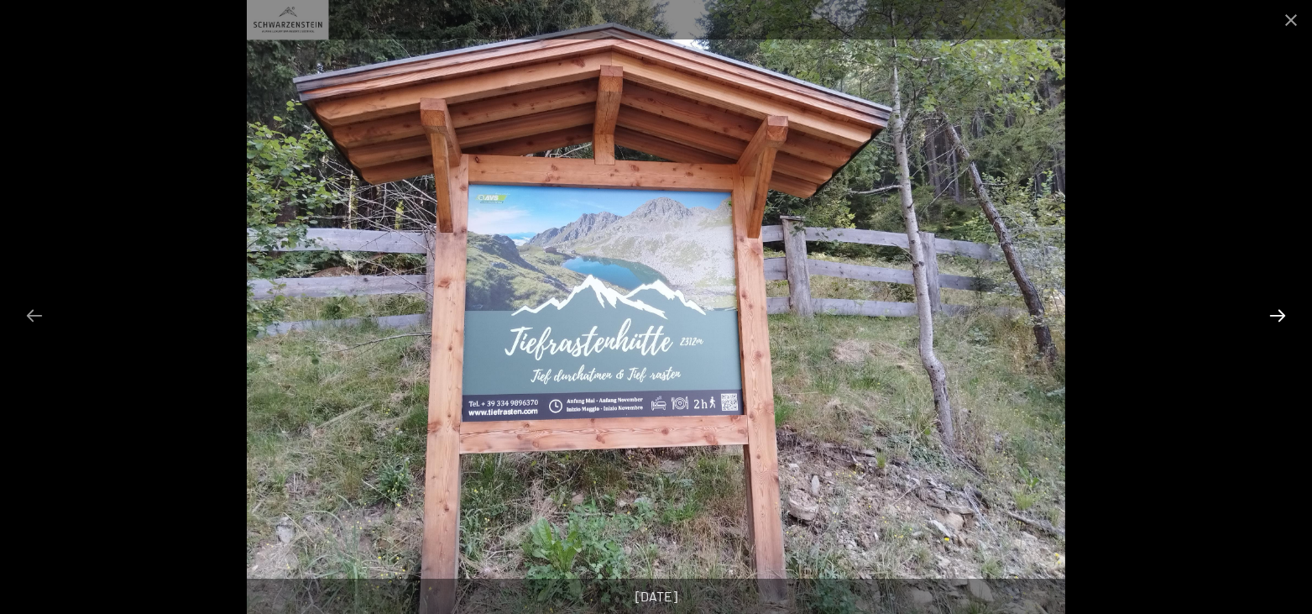
click at [1288, 318] on button "Next slide" at bounding box center [1277, 315] width 35 height 33
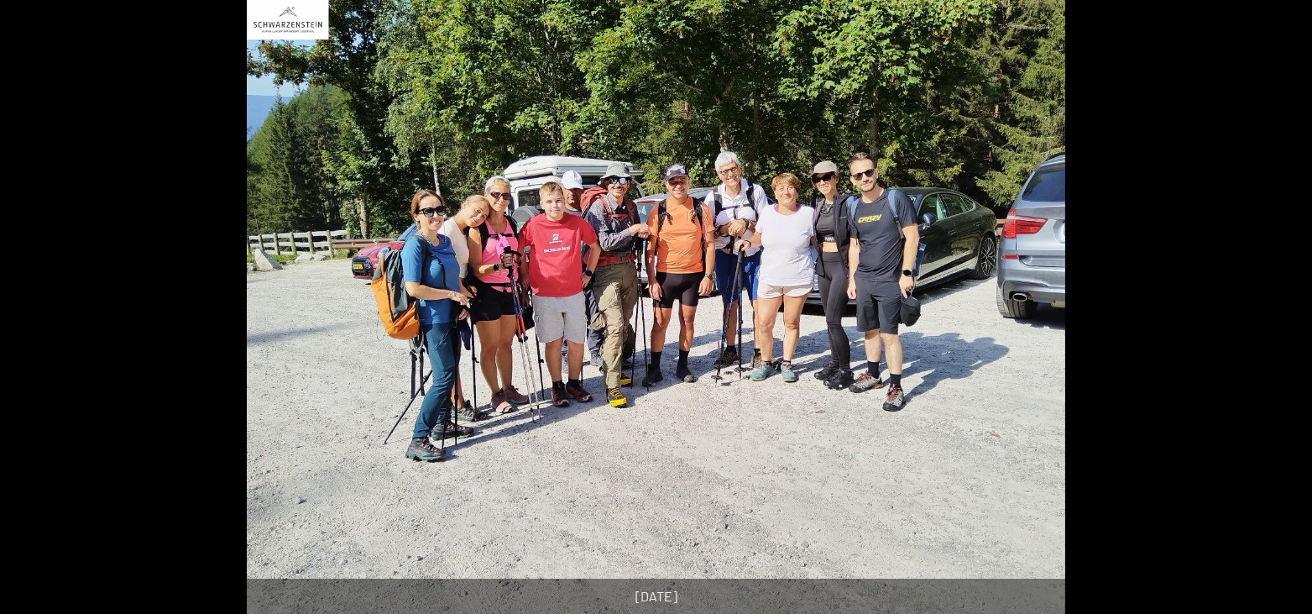
click at [1288, 318] on button "Next slide" at bounding box center [1285, 315] width 35 height 33
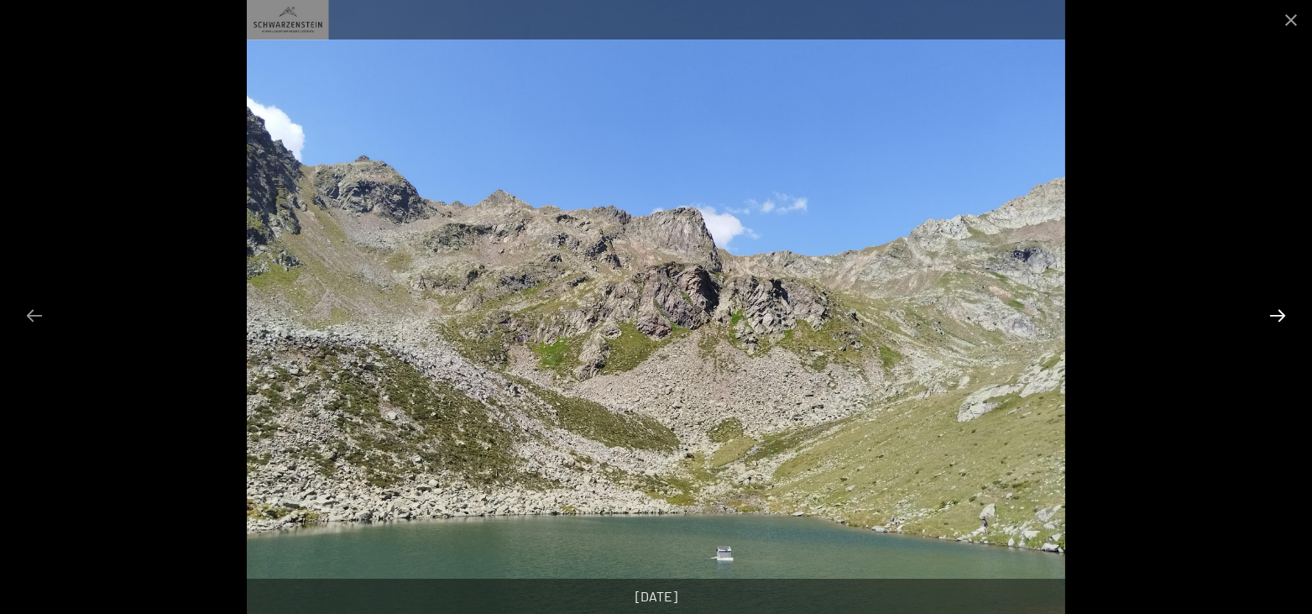
click at [1288, 318] on button "Next slide" at bounding box center [1277, 315] width 35 height 33
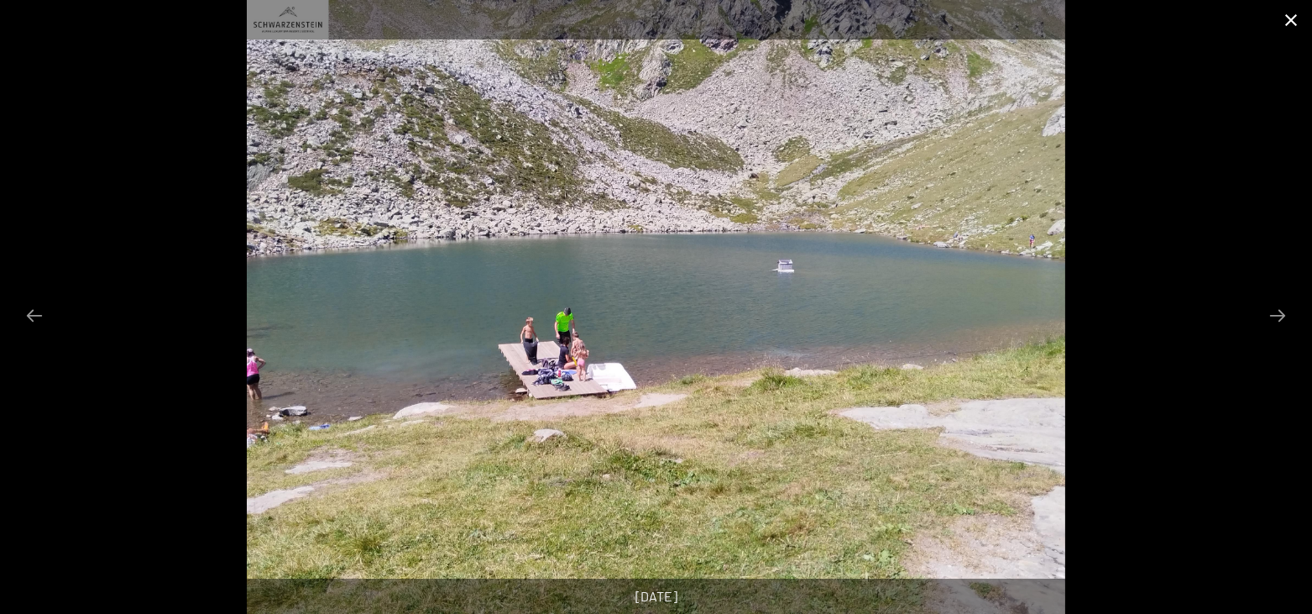
click at [1289, 20] on button "Close gallery" at bounding box center [1291, 19] width 42 height 39
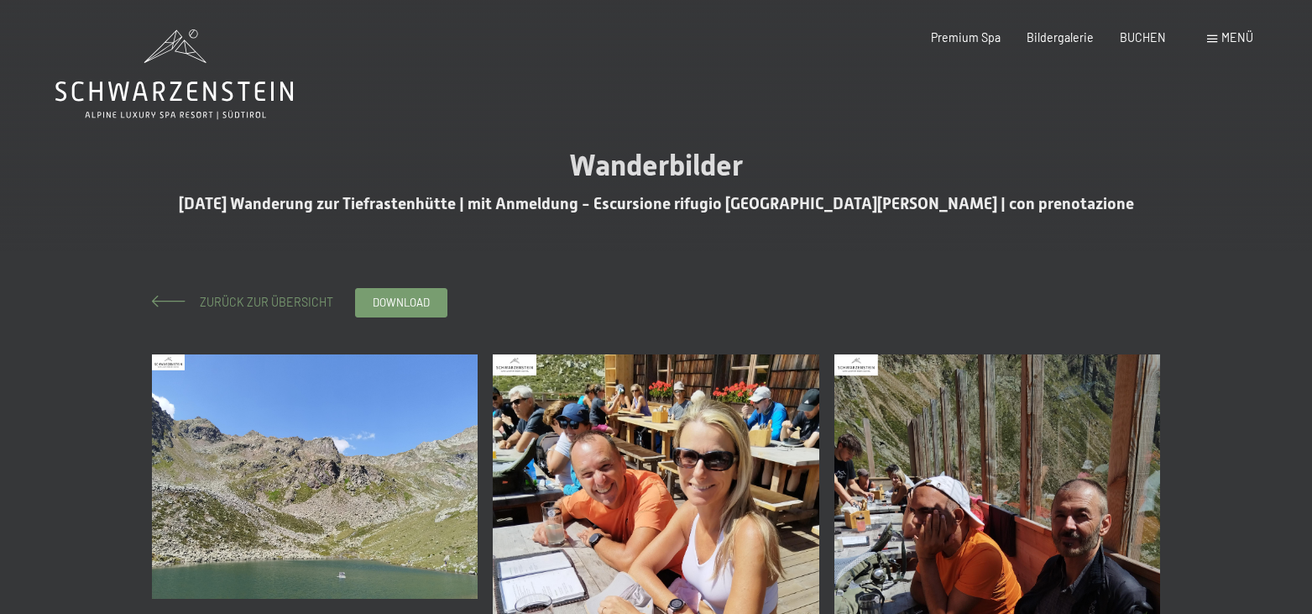
click at [273, 302] on span "Zurück zur Übersicht" at bounding box center [260, 302] width 145 height 14
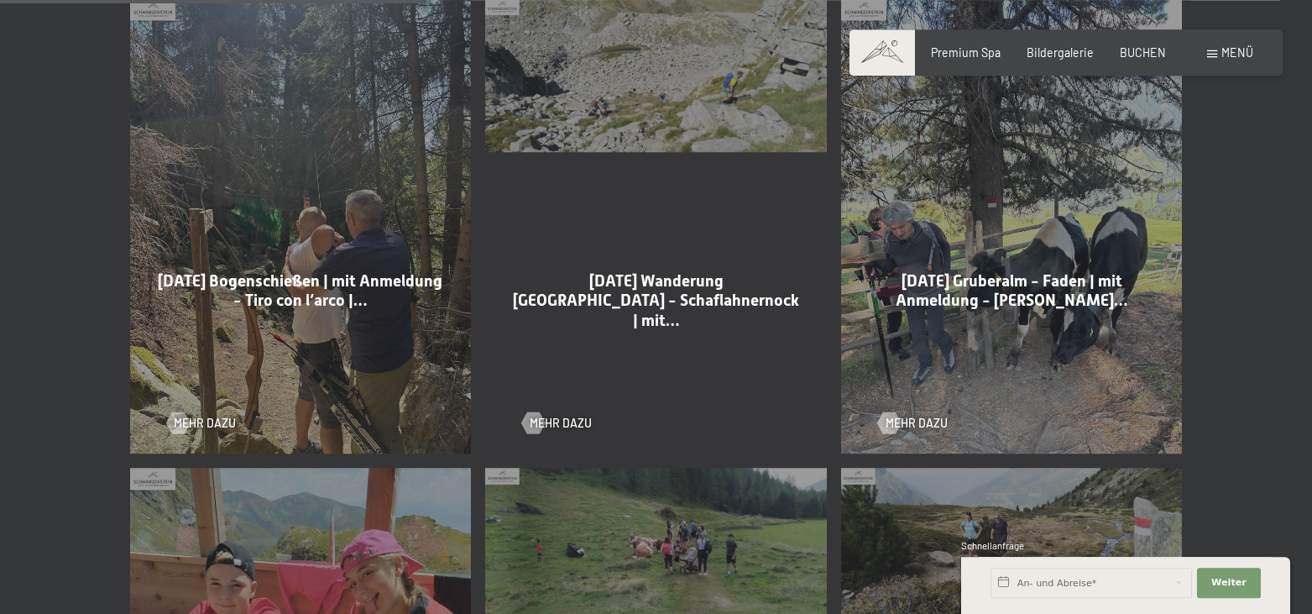
scroll to position [1199, 0]
